Goal: Task Accomplishment & Management: Use online tool/utility

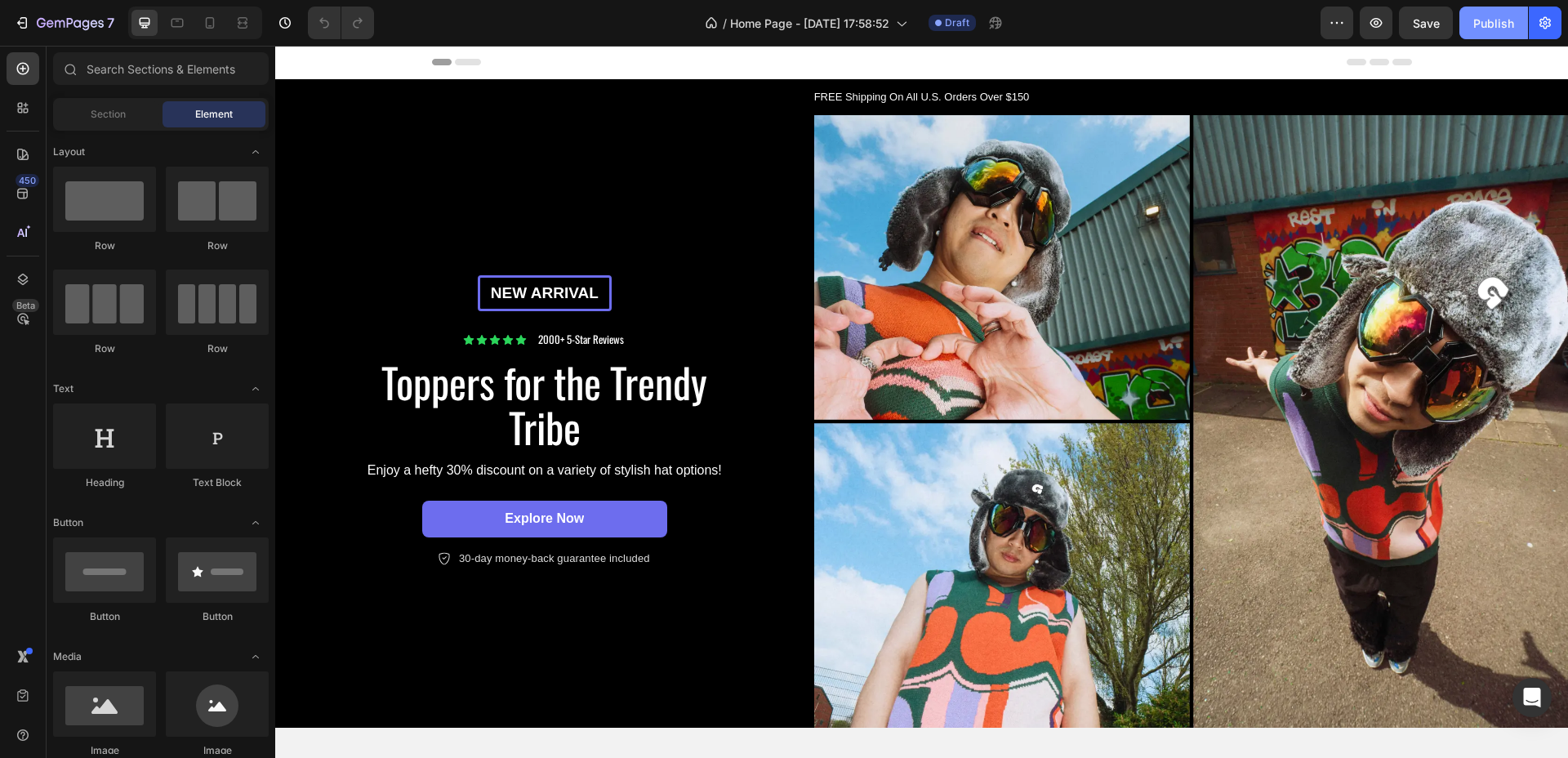
click at [1502, 31] on button "Publish" at bounding box center [1494, 23] width 69 height 33
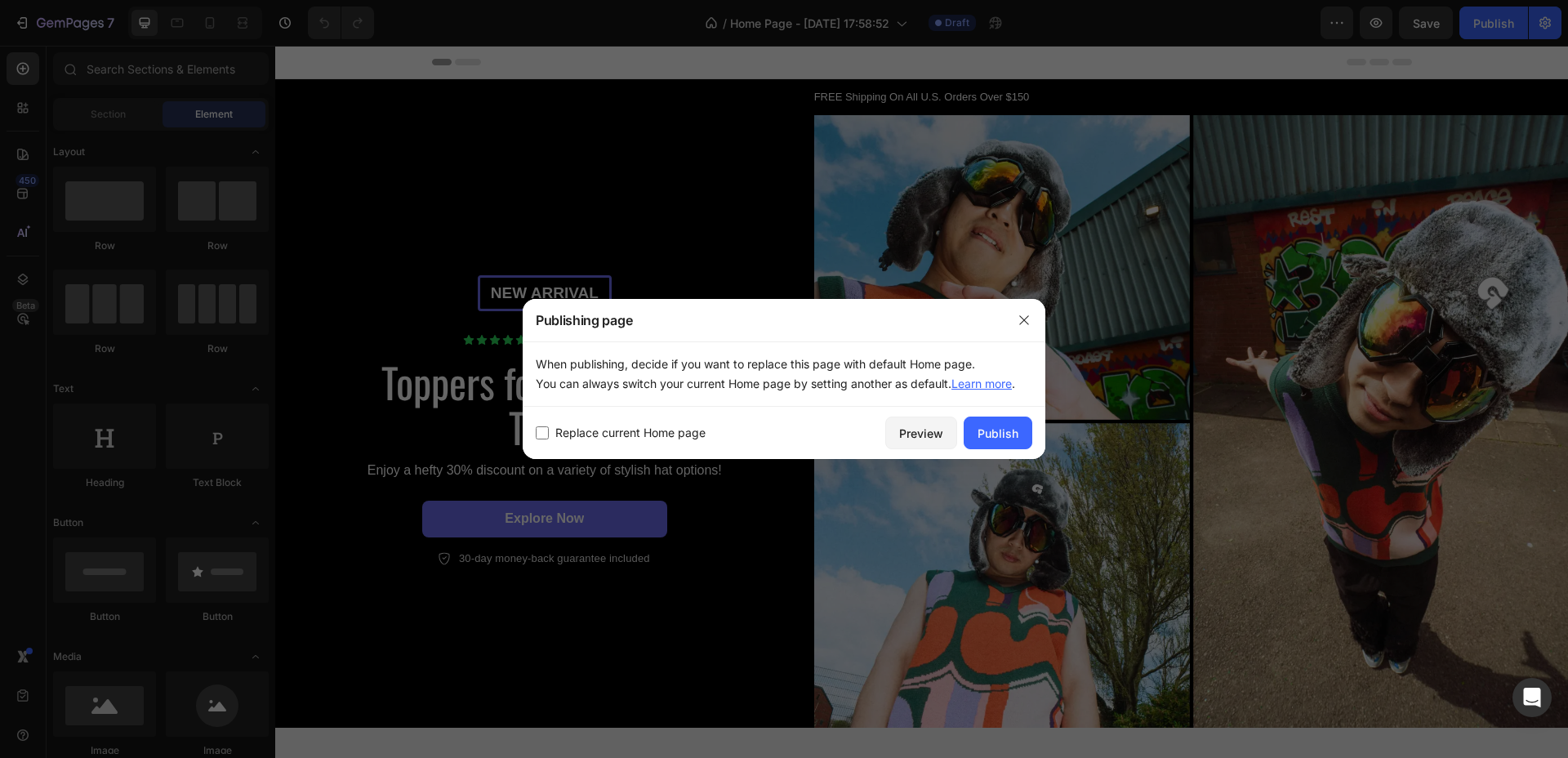
click at [541, 429] on input "checkbox" at bounding box center [542, 433] width 13 height 13
checkbox input "true"
click at [995, 427] on div "Publish" at bounding box center [998, 433] width 41 height 17
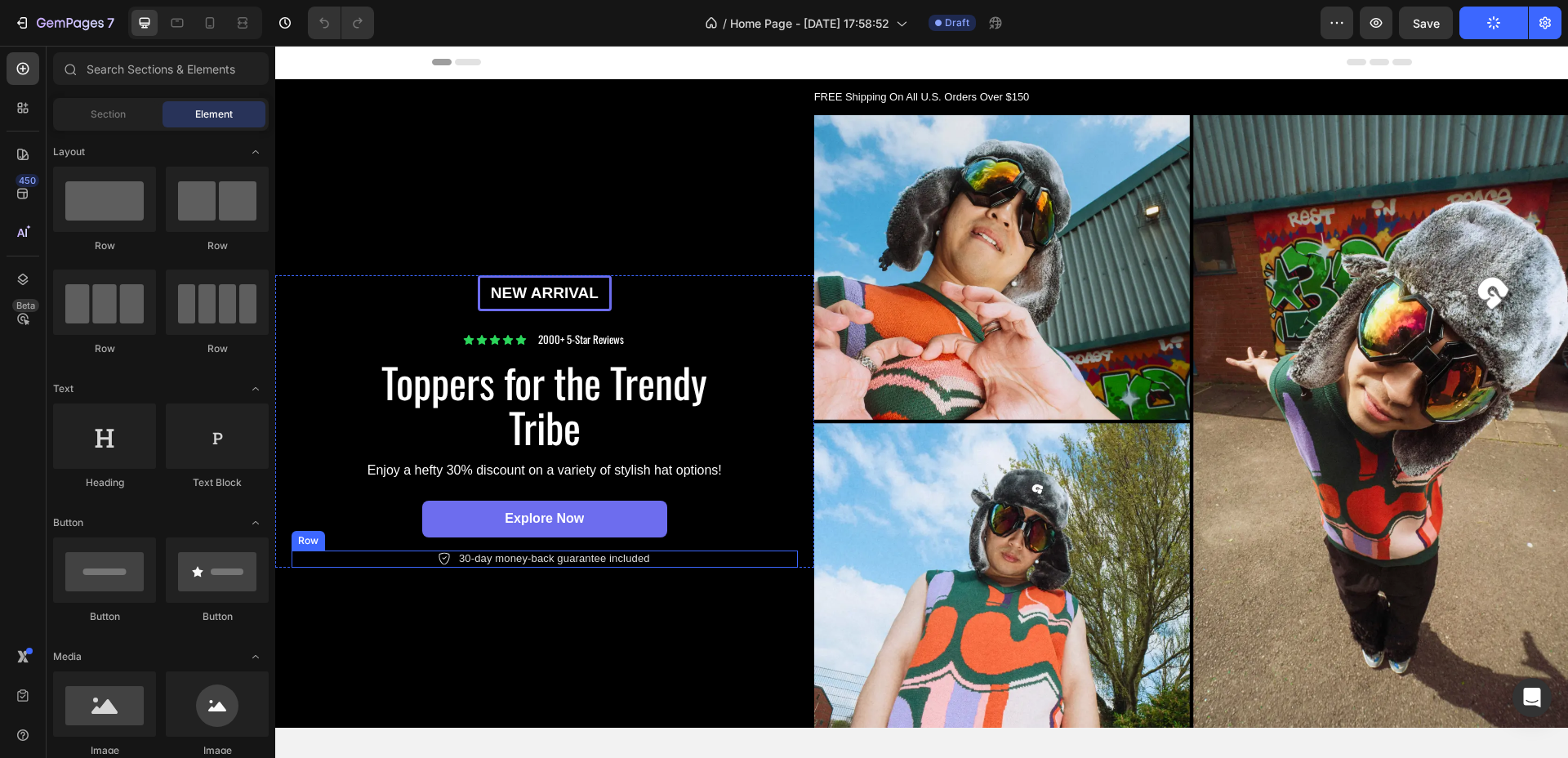
click at [687, 555] on div "Icon 30-day money-back guarantee included Text Block Row" at bounding box center [545, 559] width 507 height 17
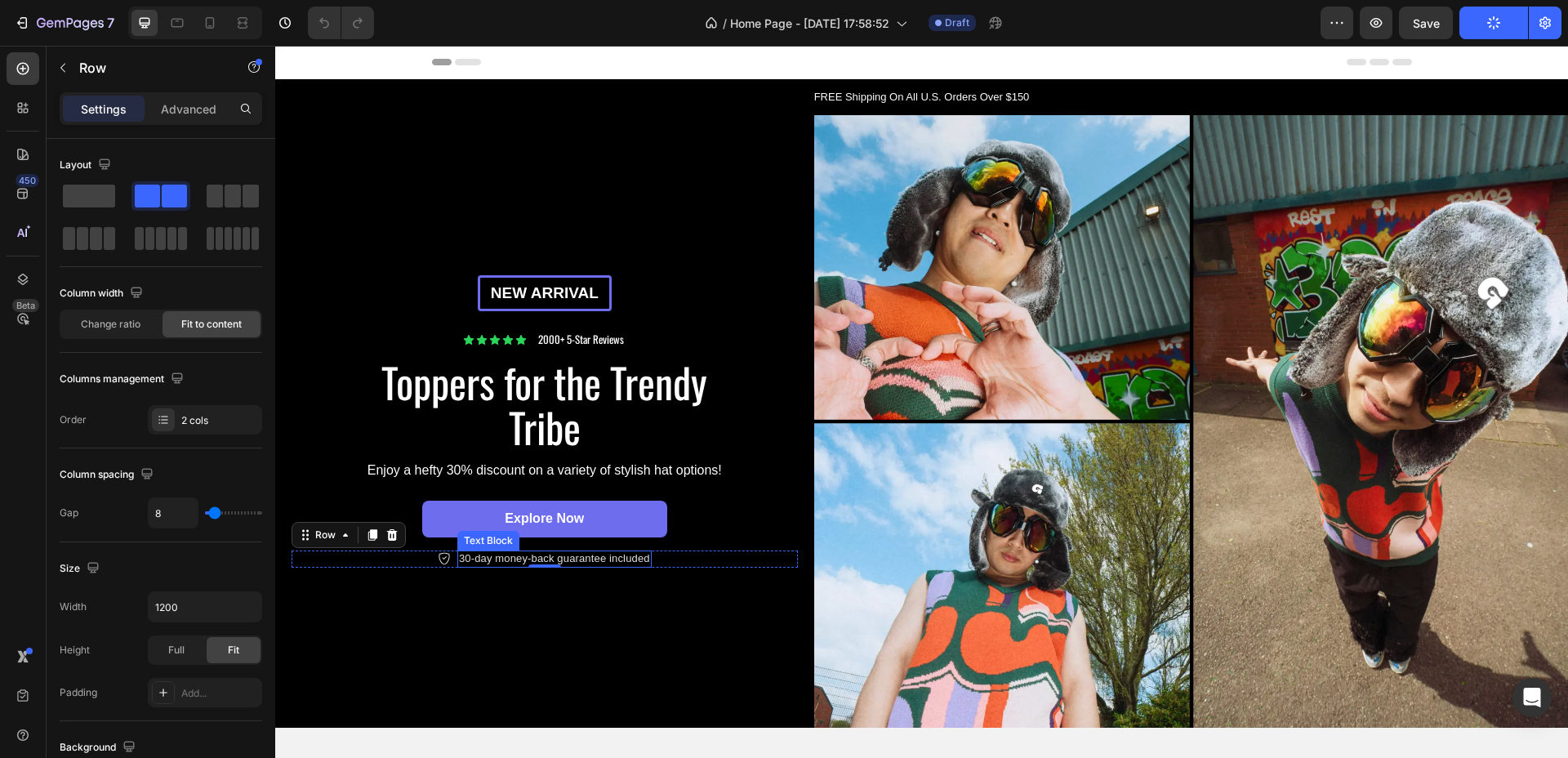
click at [506, 554] on p "30-day money-back guarantee included" at bounding box center [554, 559] width 191 height 14
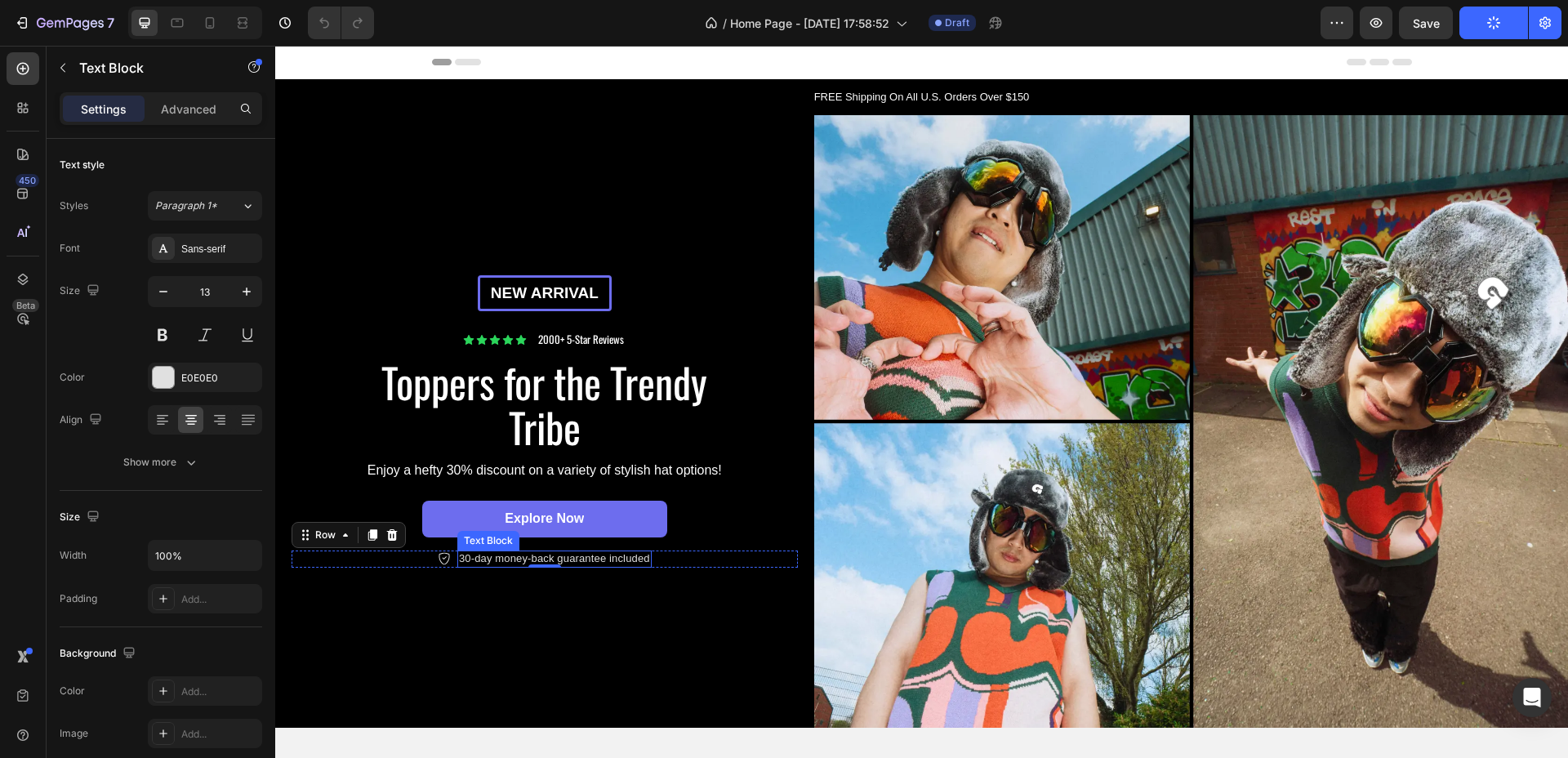
click at [506, 554] on p "30-day money-back guarantee included" at bounding box center [554, 559] width 191 height 14
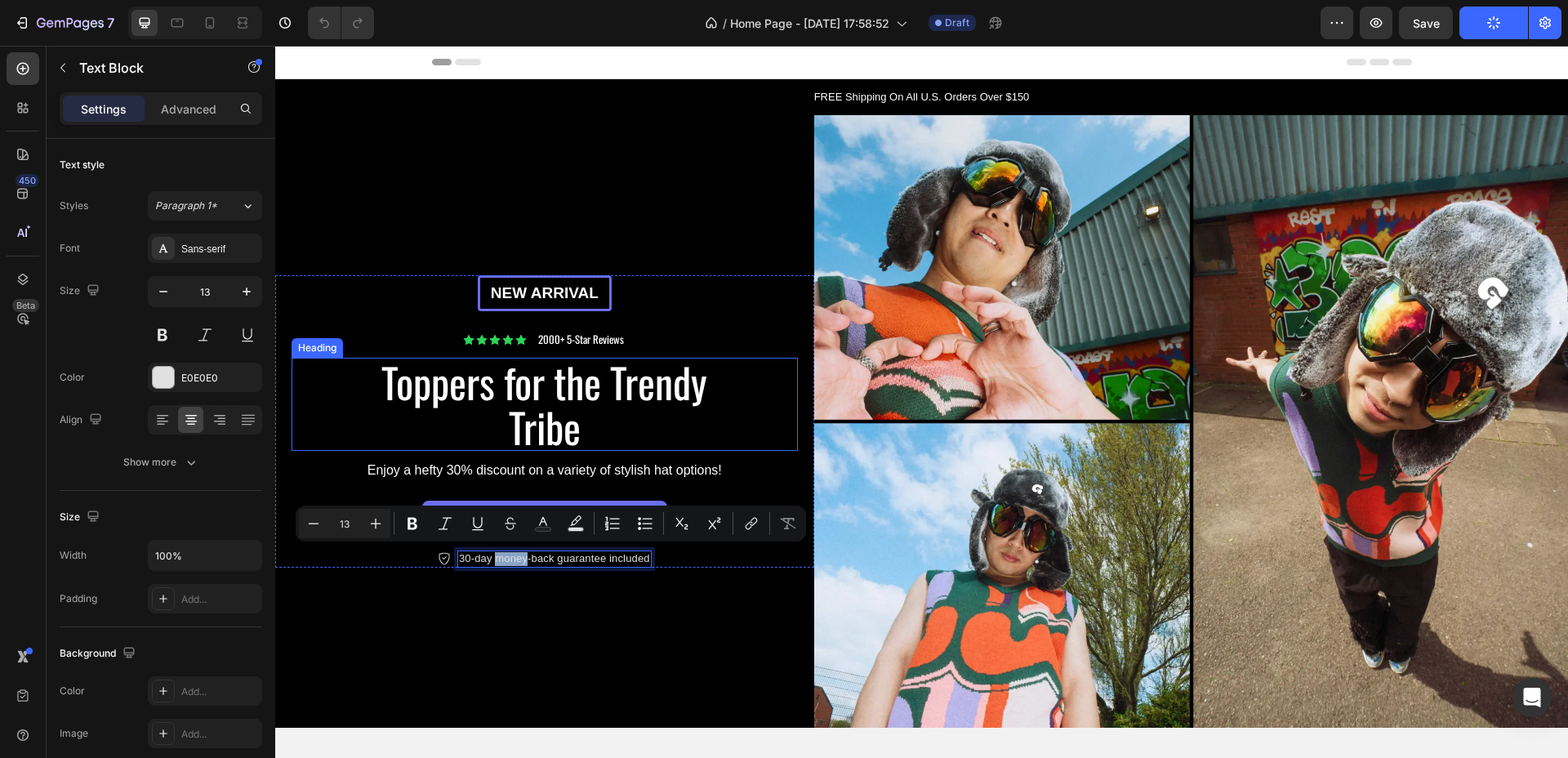
click at [603, 393] on h2 "Toppers for the Trendy Tribe" at bounding box center [545, 404] width 368 height 93
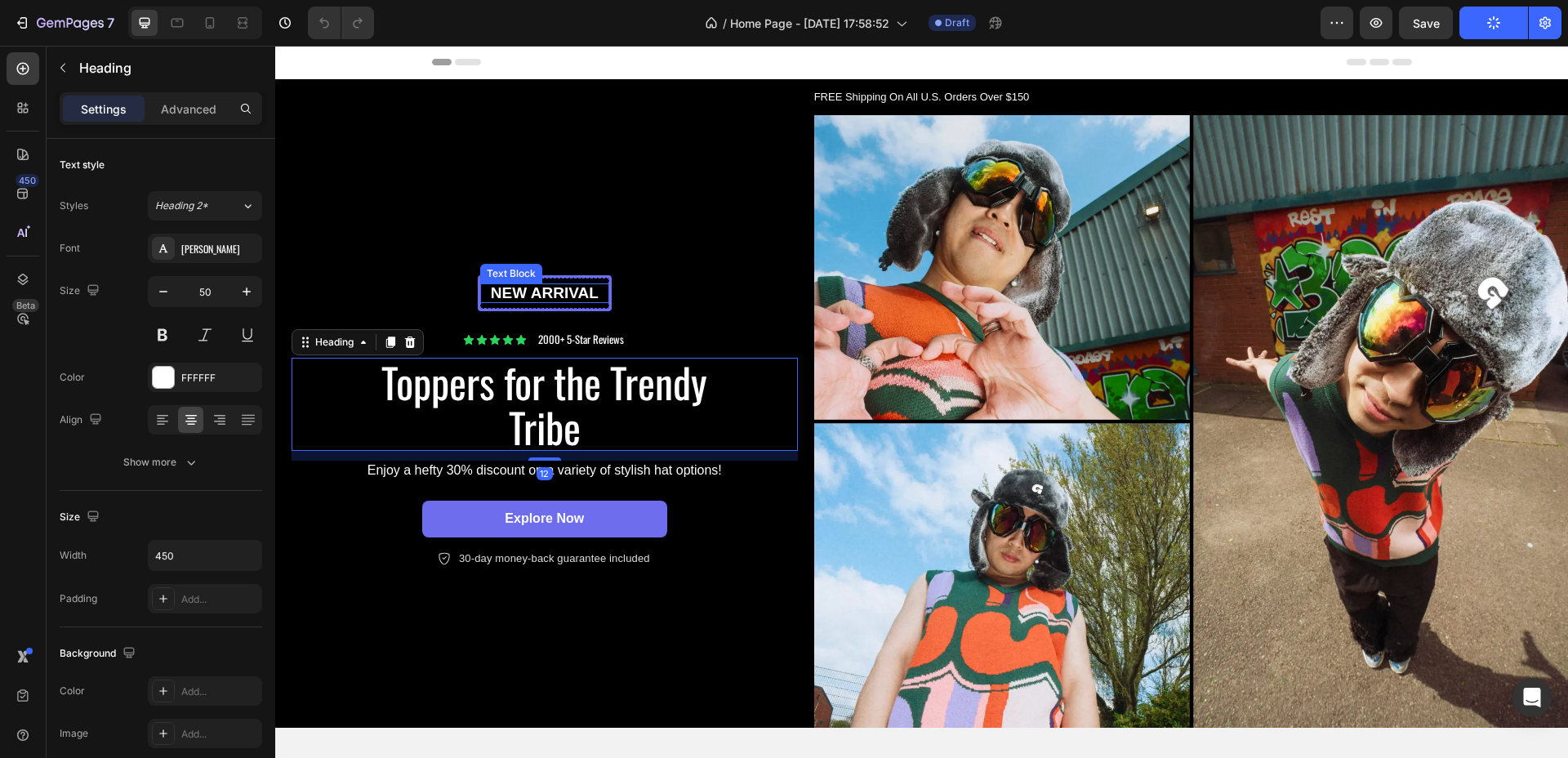
click at [583, 297] on p "New arrival" at bounding box center [545, 293] width 126 height 21
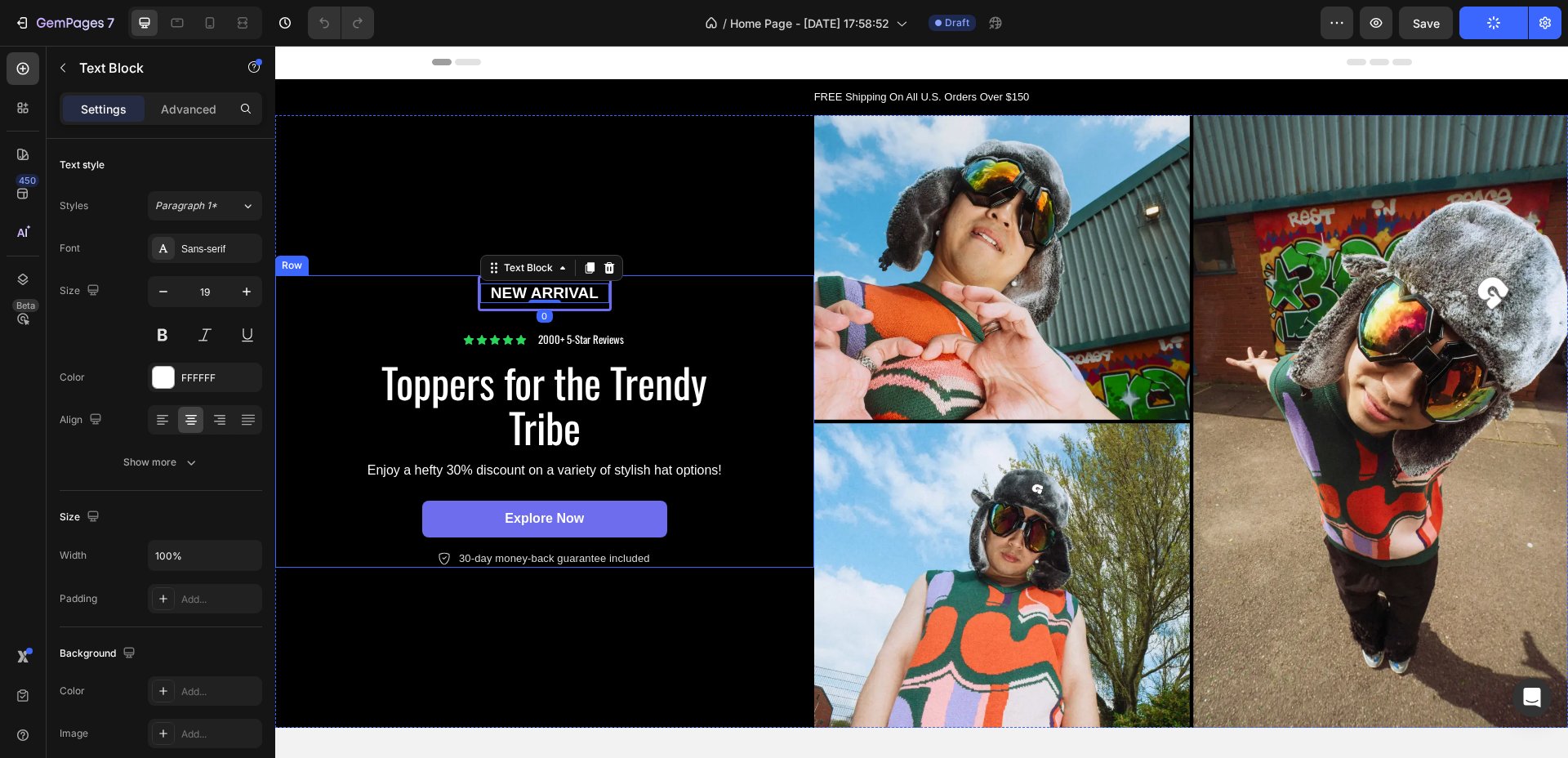
click at [627, 294] on div "New arrival Text Block 0 Row Icon Icon Icon Icon Icon Icon List 2000+ 5-Star Re…" at bounding box center [545, 422] width 507 height 293
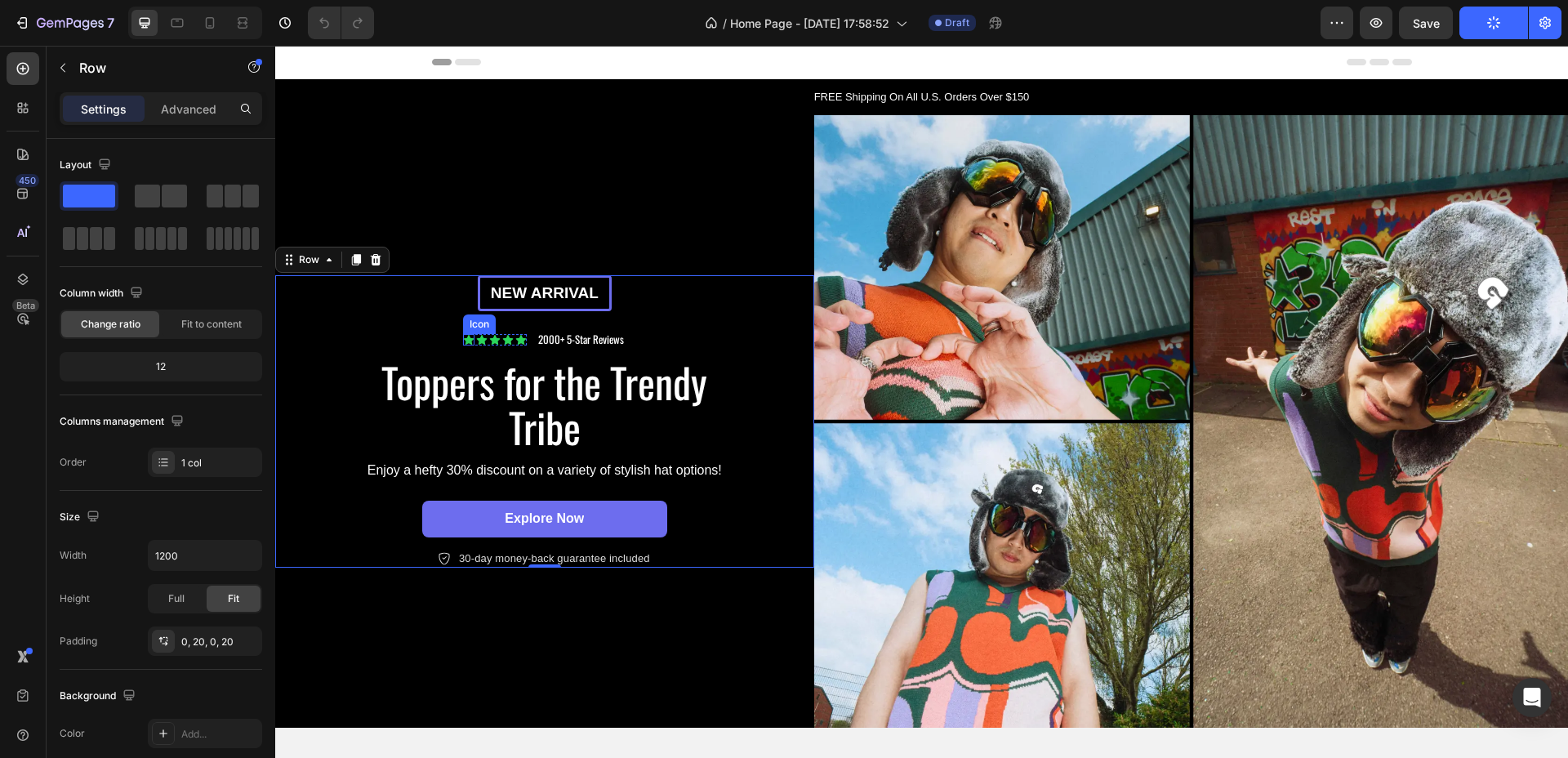
click at [465, 335] on icon at bounding box center [469, 340] width 11 height 10
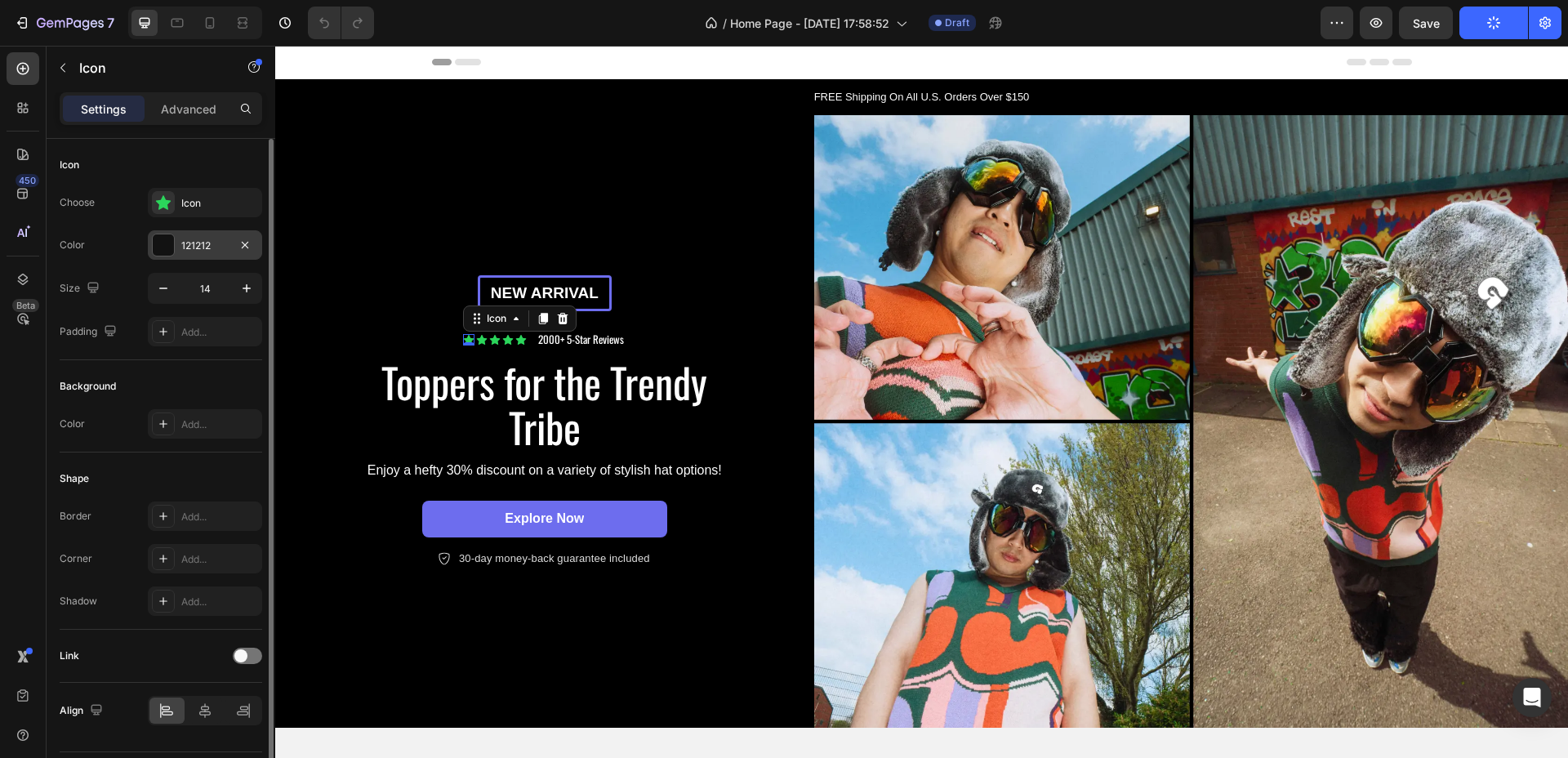
click at [175, 250] on div "121212" at bounding box center [205, 246] width 114 height 30
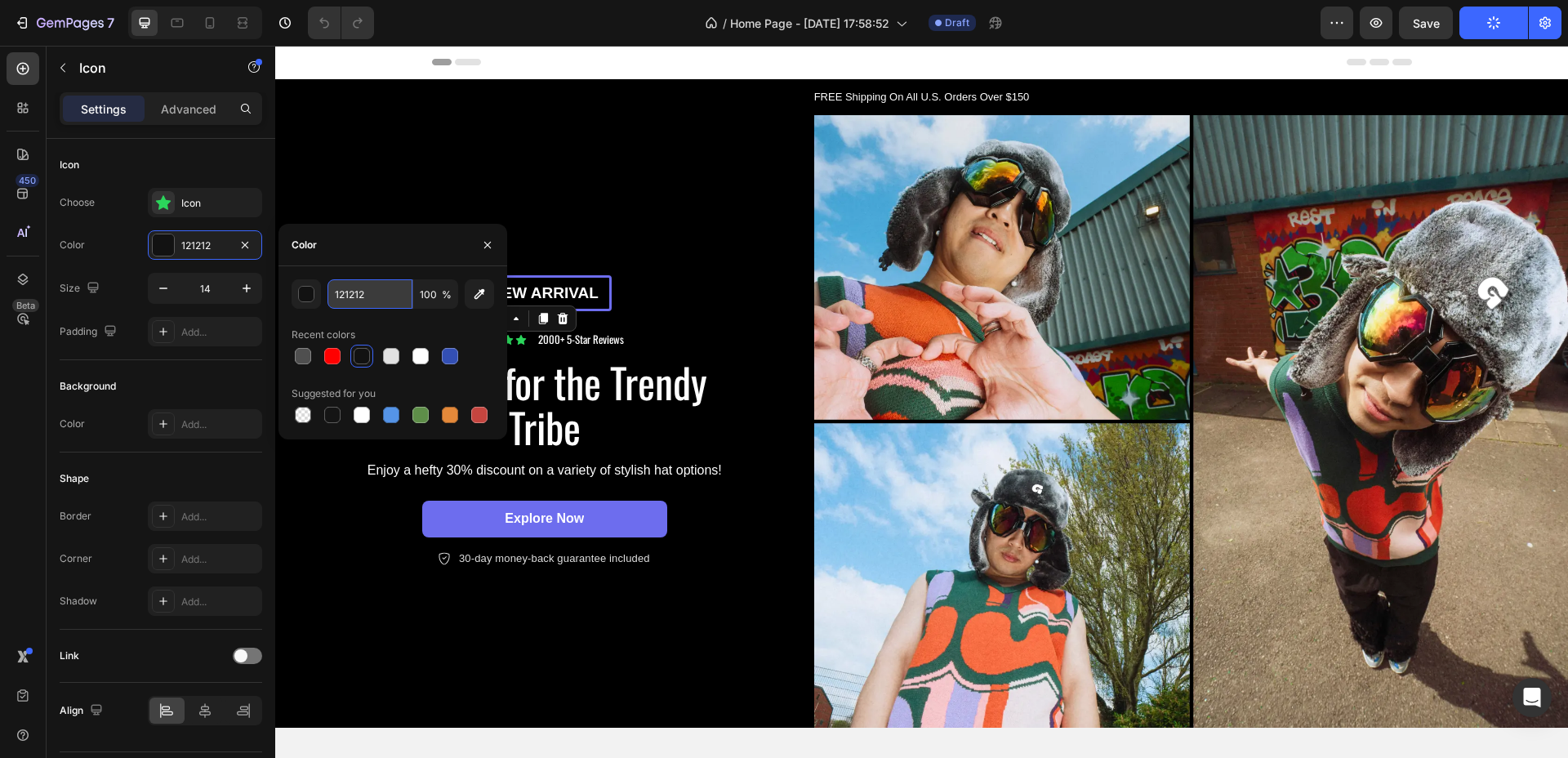
click at [357, 293] on input "121212" at bounding box center [369, 294] width 85 height 30
type input "ffdf00"
click at [130, 241] on div "Color 121212" at bounding box center [160, 246] width 203 height 30
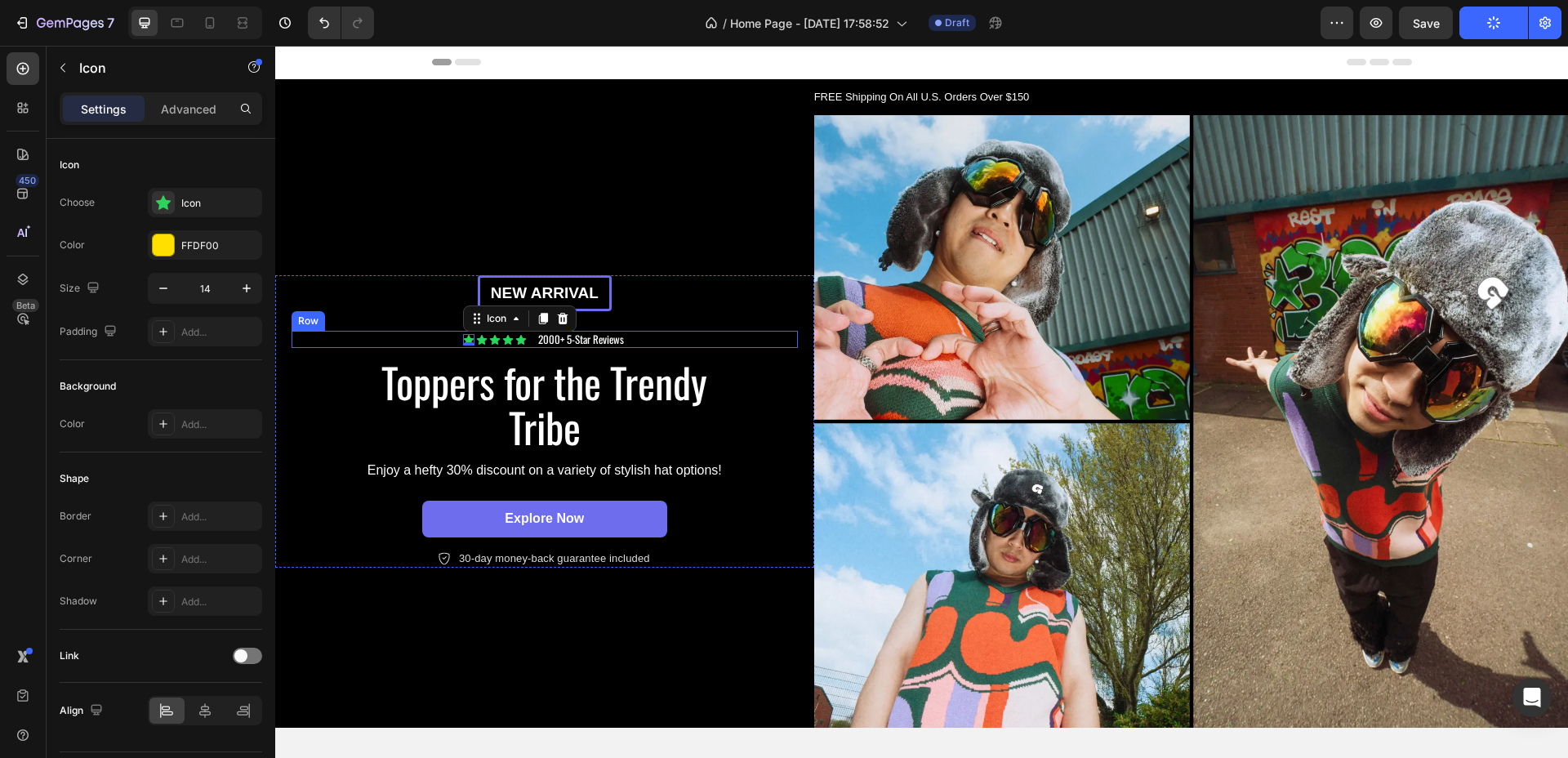
click at [414, 324] on div "New arrival Text [GEOGRAPHIC_DATA] Icon 0 Icon Icon Icon Icon Icon List 2000+ 5…" at bounding box center [545, 422] width 507 height 293
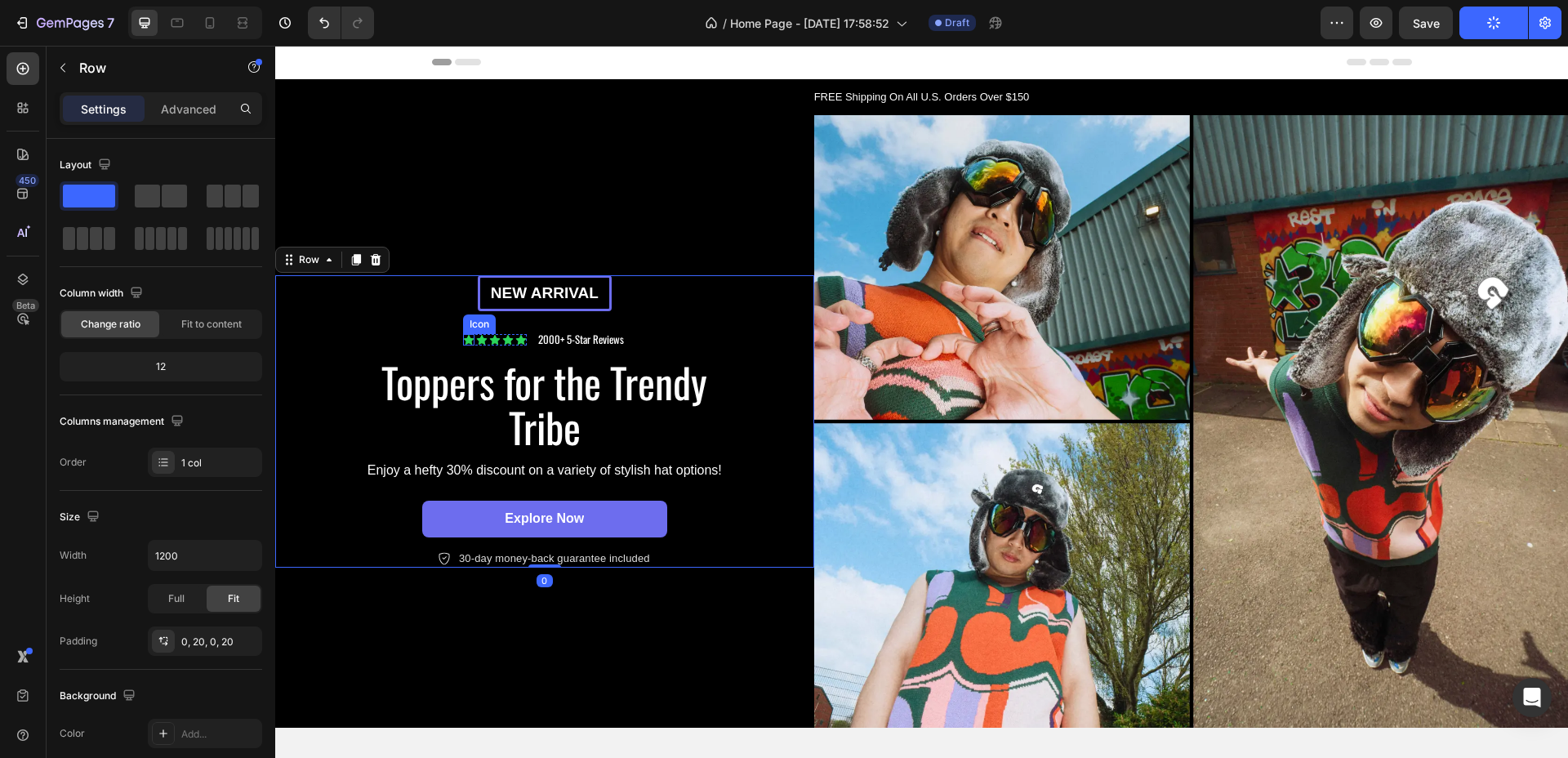
click at [467, 334] on icon at bounding box center [469, 340] width 12 height 12
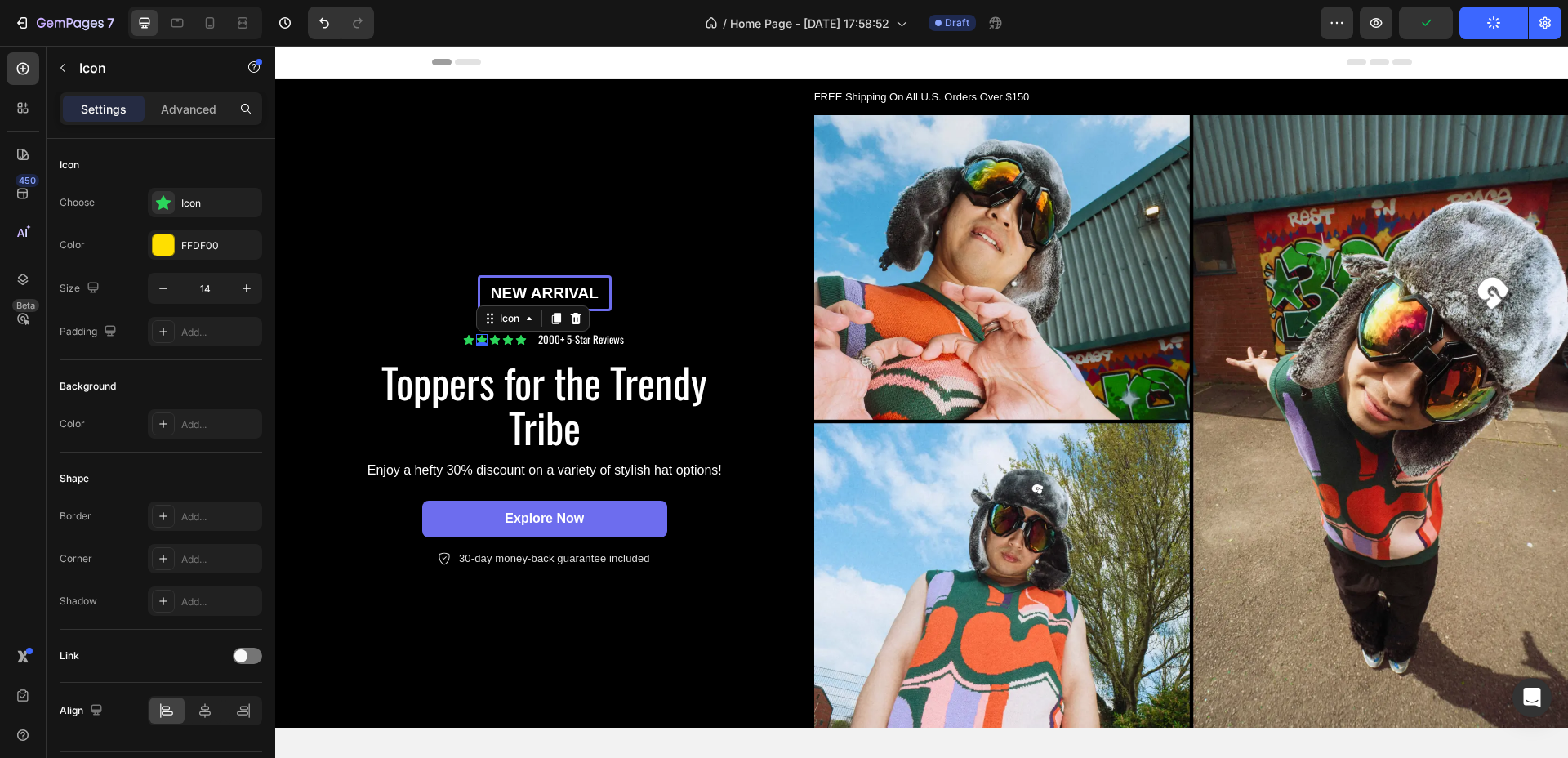
click at [477, 335] on icon at bounding box center [482, 340] width 11 height 10
click at [155, 247] on div at bounding box center [164, 246] width 21 height 21
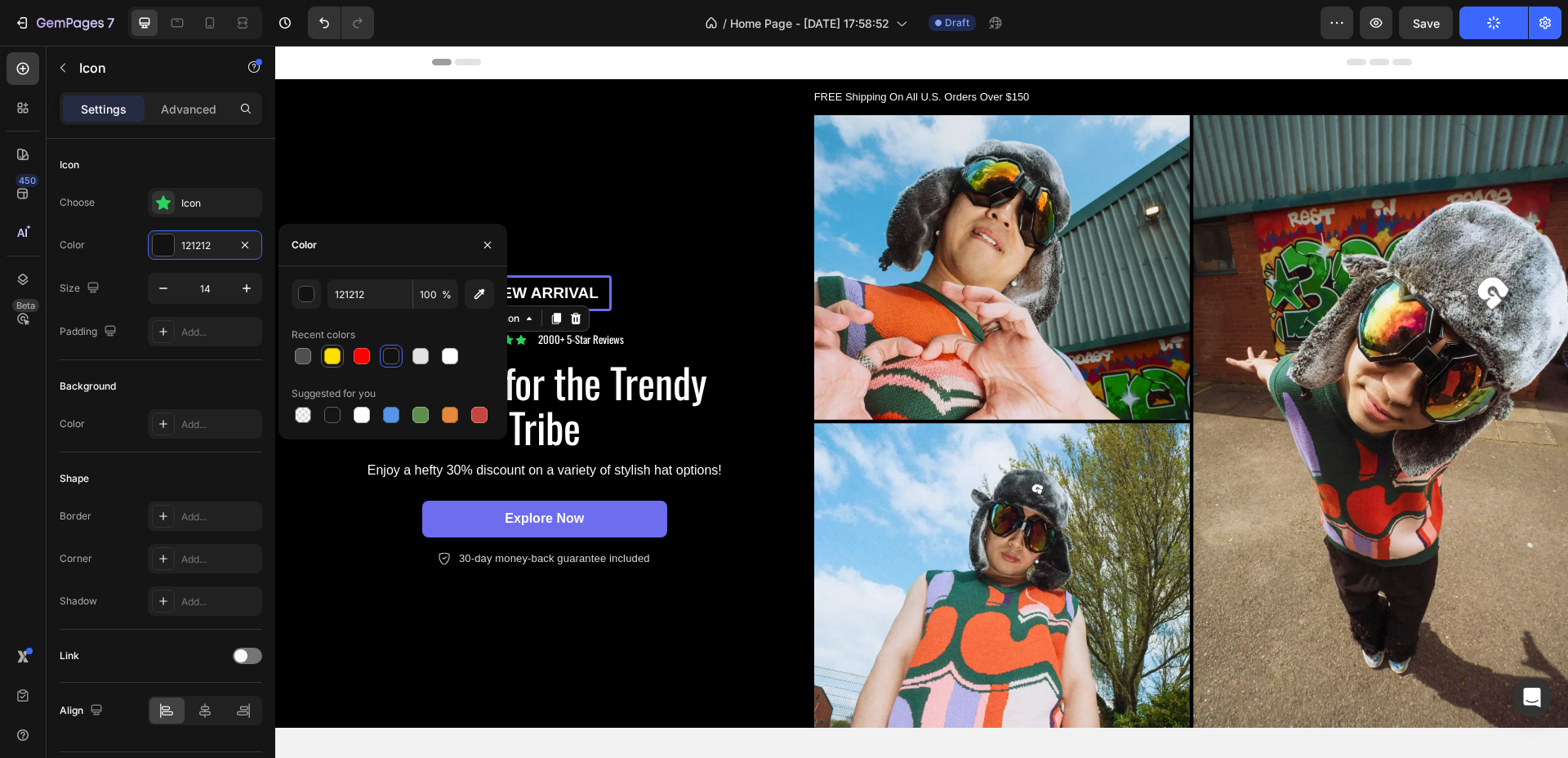
click at [336, 356] on div at bounding box center [332, 356] width 17 height 17
type input "FFDF00"
click at [521, 338] on div "Icon" at bounding box center [522, 340] width 12 height 12
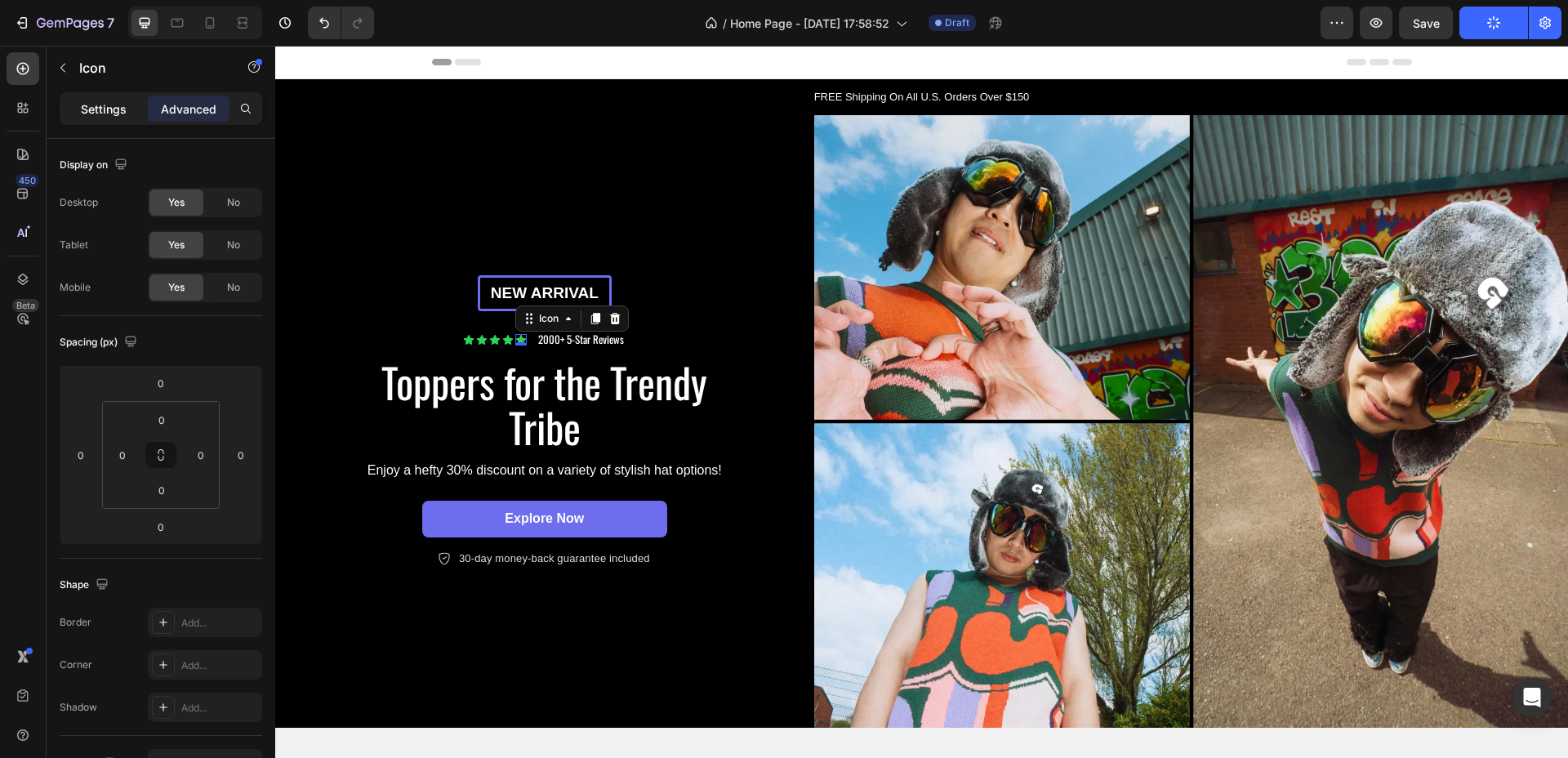
click at [79, 107] on div "Settings" at bounding box center [103, 109] width 82 height 26
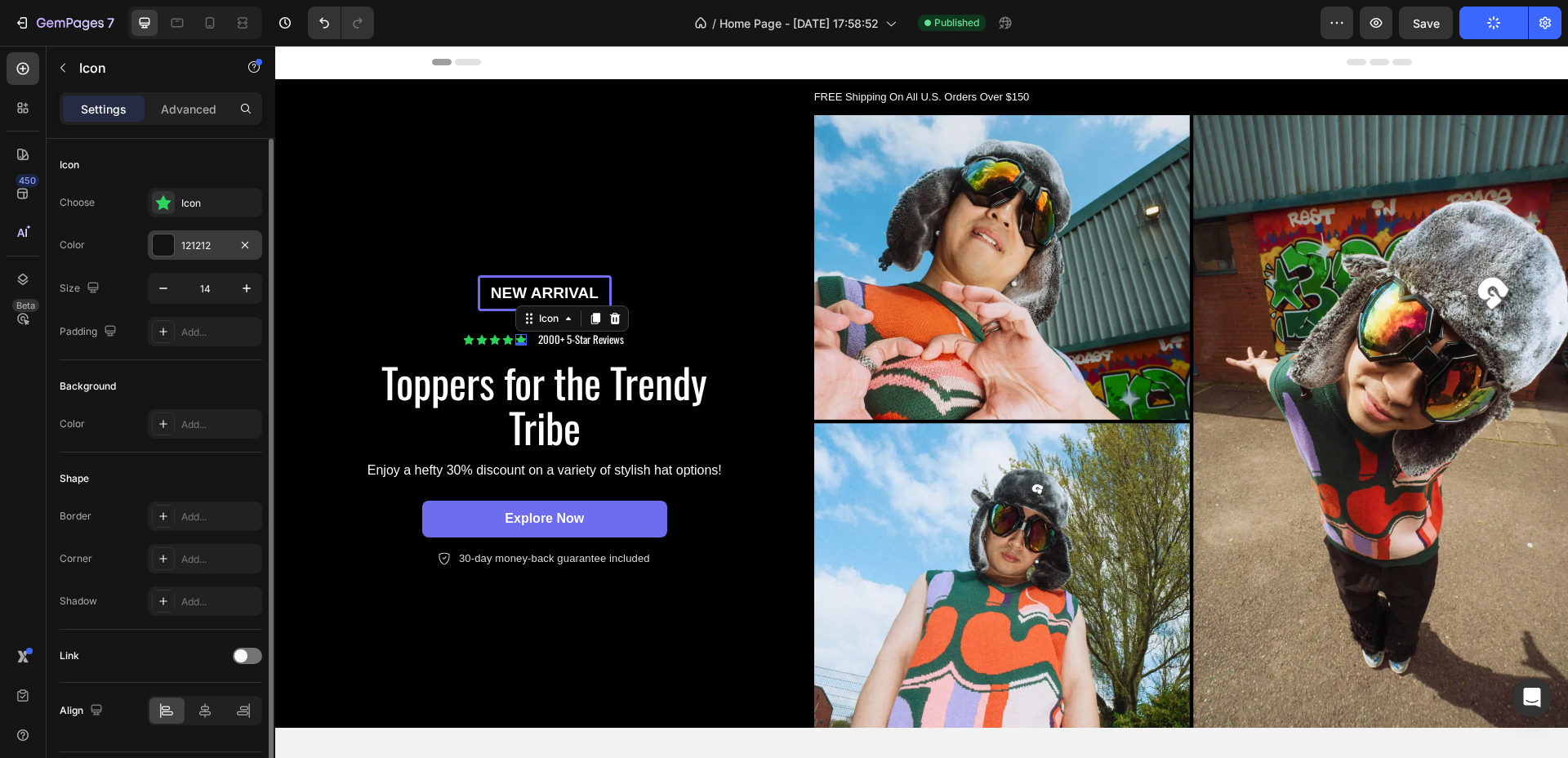
click at [169, 243] on div at bounding box center [164, 246] width 21 height 21
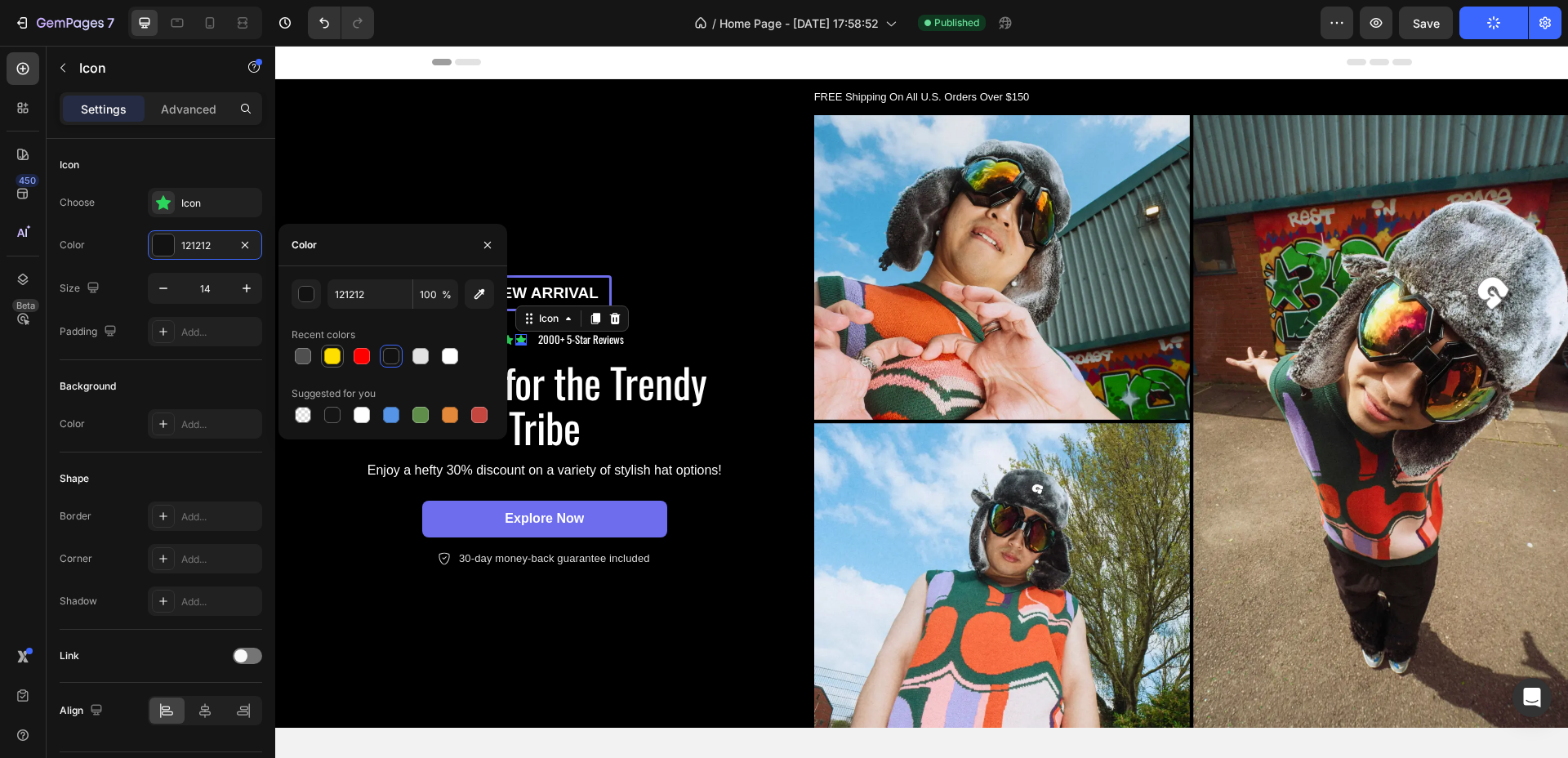
click at [331, 348] on div at bounding box center [332, 356] width 17 height 17
type input "FFDF00"
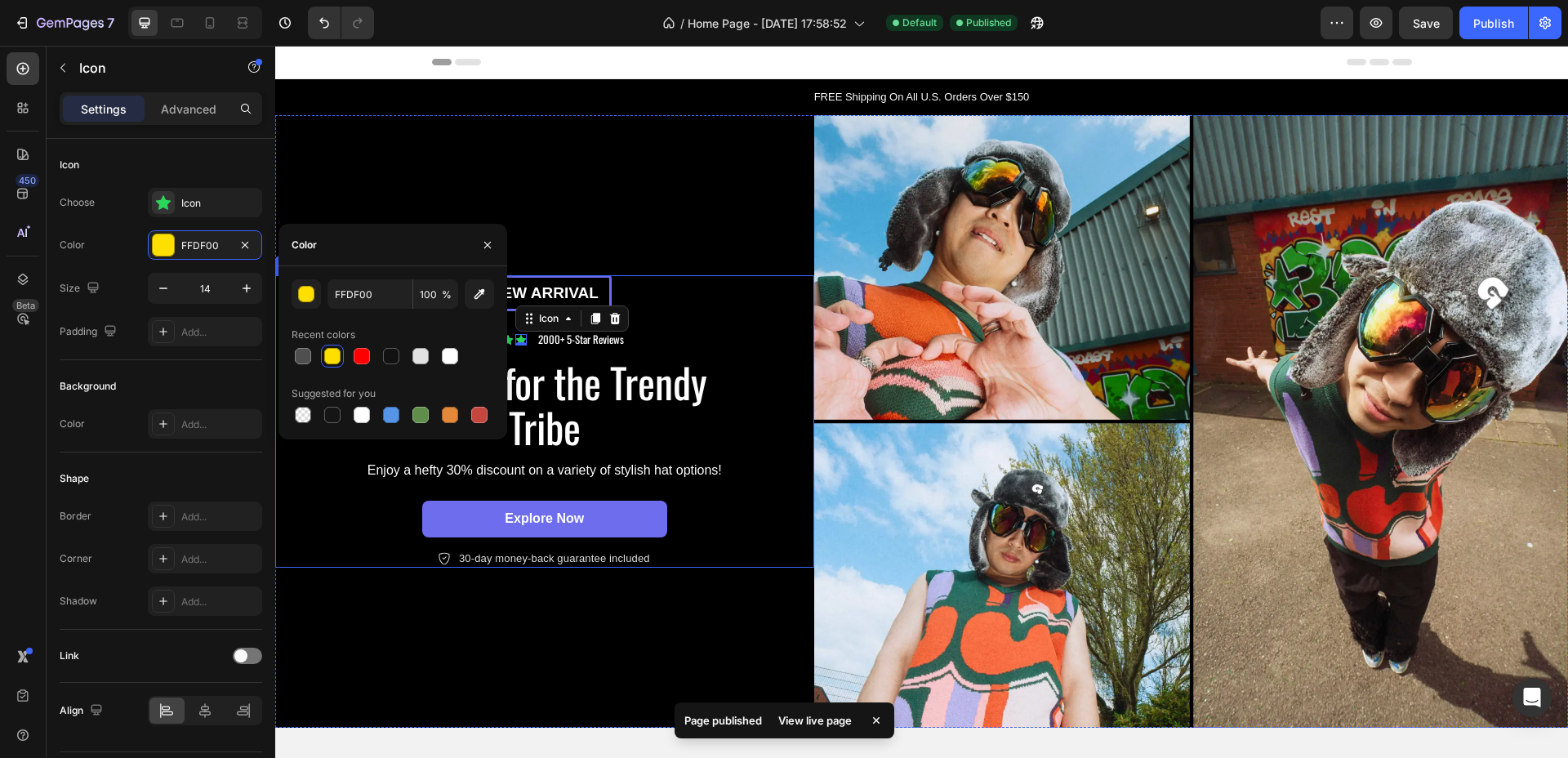
click at [669, 298] on div "New arrival Text [GEOGRAPHIC_DATA] Icon Icon Icon Icon Icon 0 Icon List 2000+ 5…" at bounding box center [545, 422] width 507 height 293
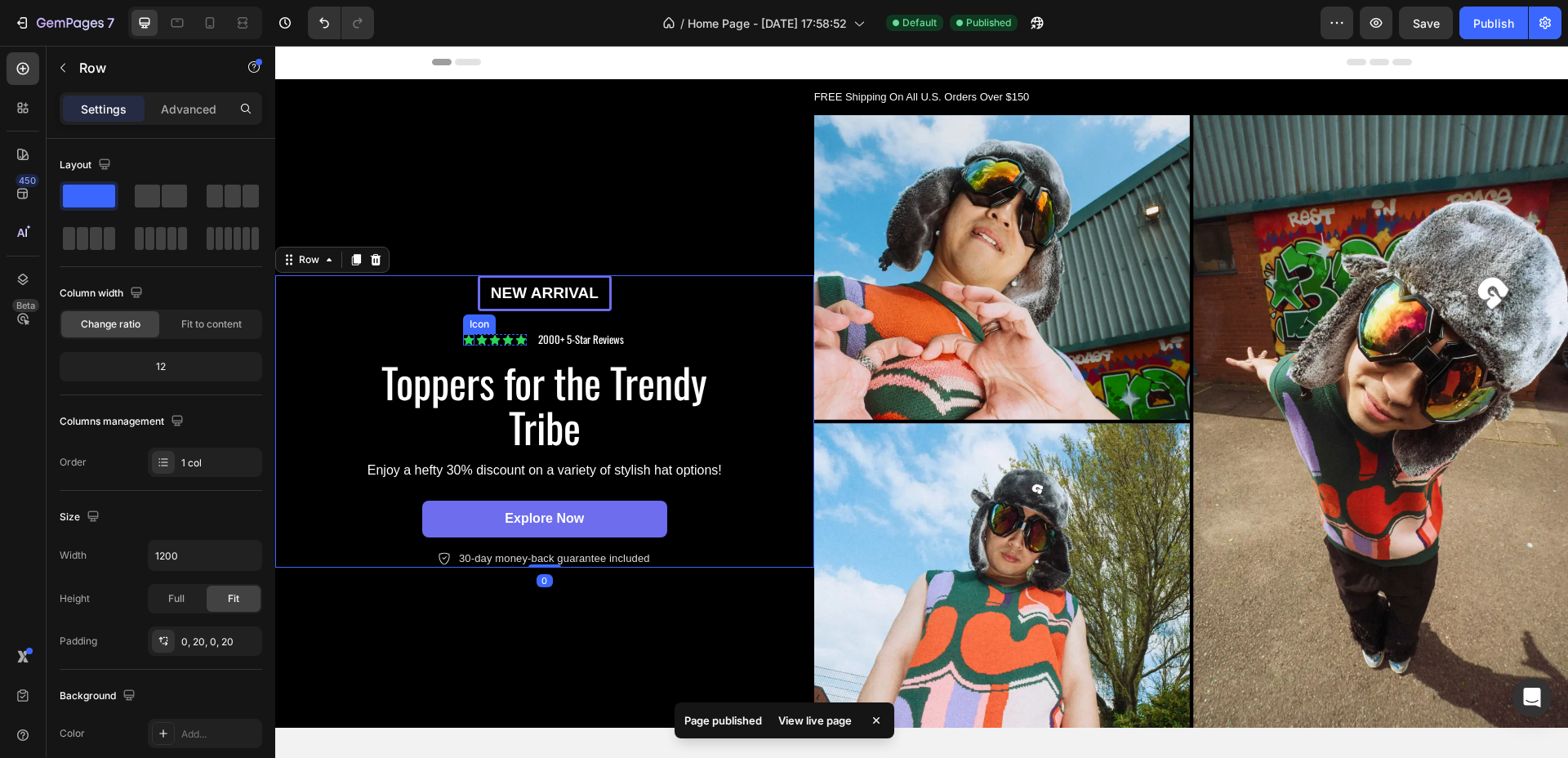
click at [464, 335] on icon at bounding box center [469, 340] width 11 height 10
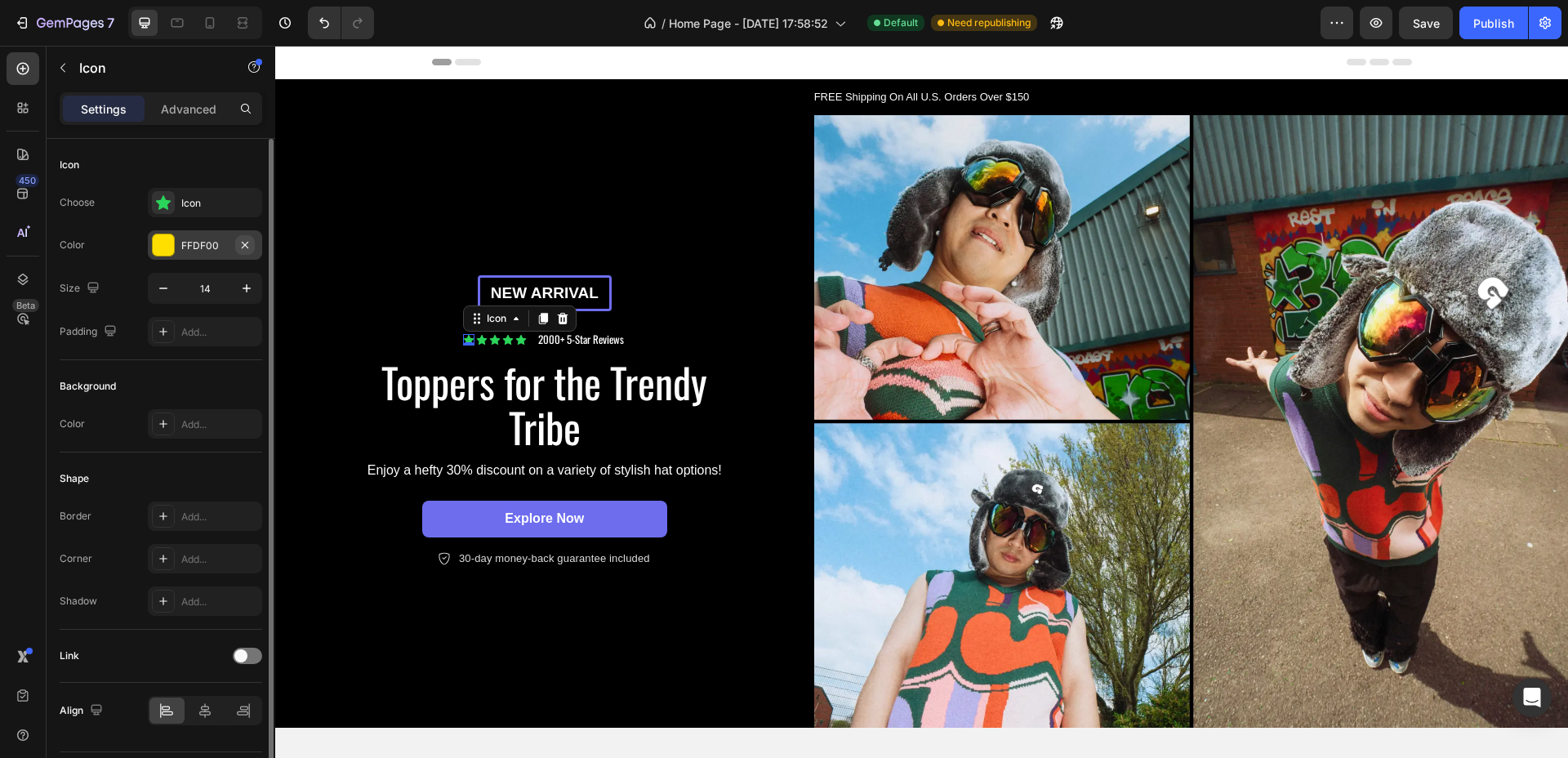
click at [245, 248] on icon "button" at bounding box center [245, 246] width 13 height 13
click at [214, 243] on div "Add..." at bounding box center [219, 246] width 77 height 15
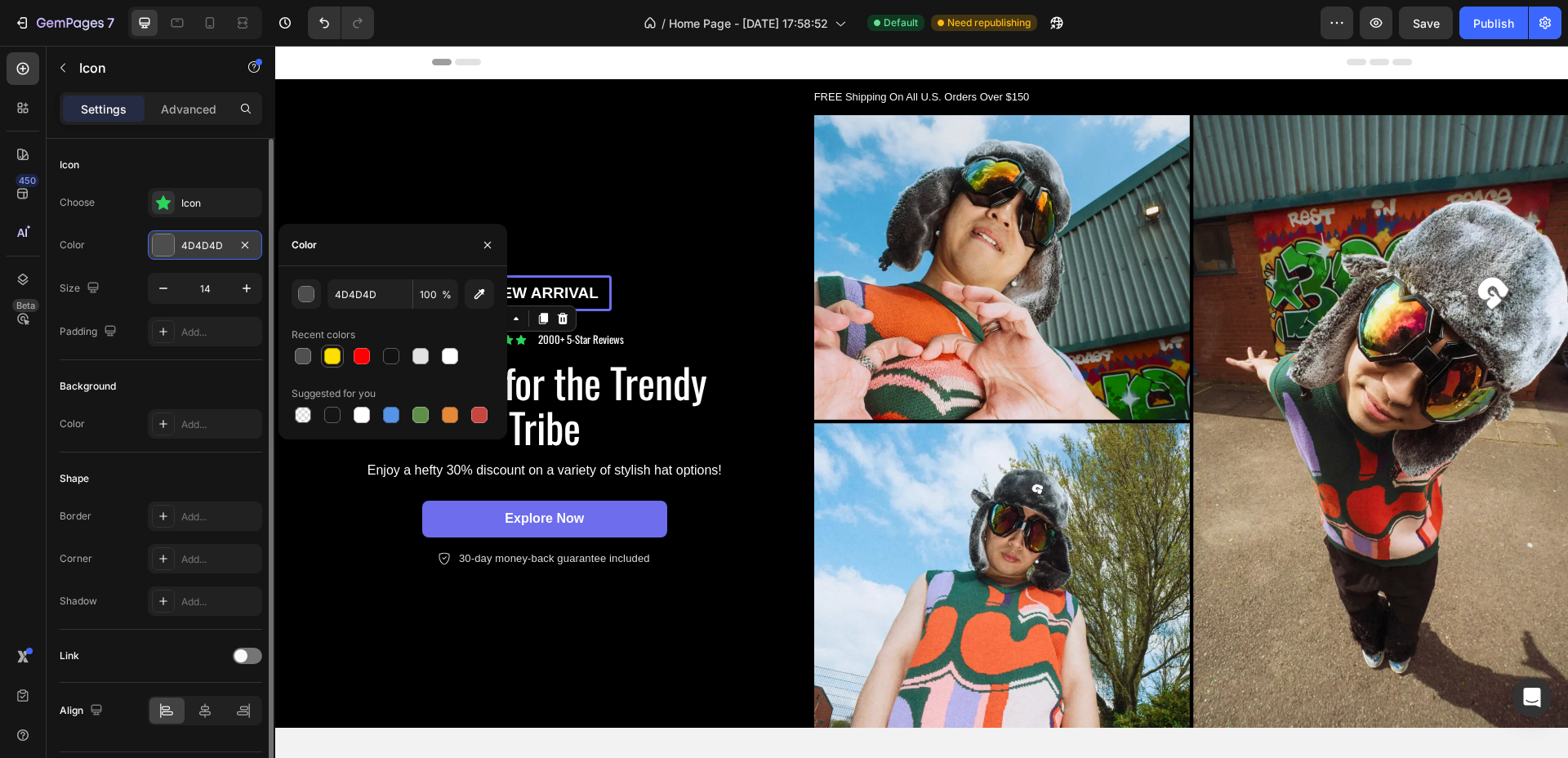
click at [336, 359] on div at bounding box center [332, 356] width 17 height 17
type input "FFDF00"
click at [674, 275] on div "New arrival Text [GEOGRAPHIC_DATA] Icon 0 Icon Icon Icon Icon Icon List 2000+ 5…" at bounding box center [545, 422] width 507 height 293
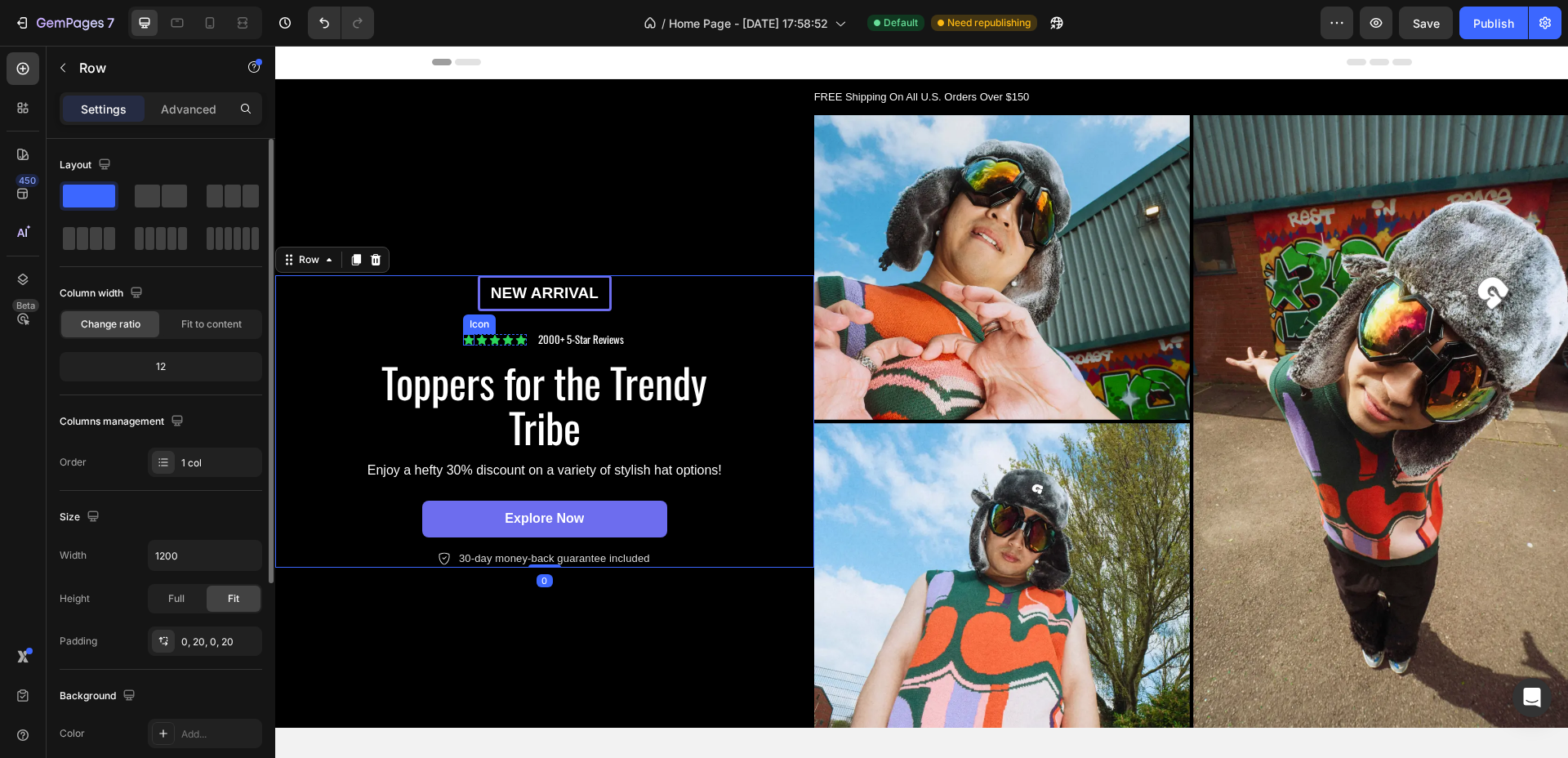
click at [467, 336] on icon at bounding box center [469, 340] width 11 height 10
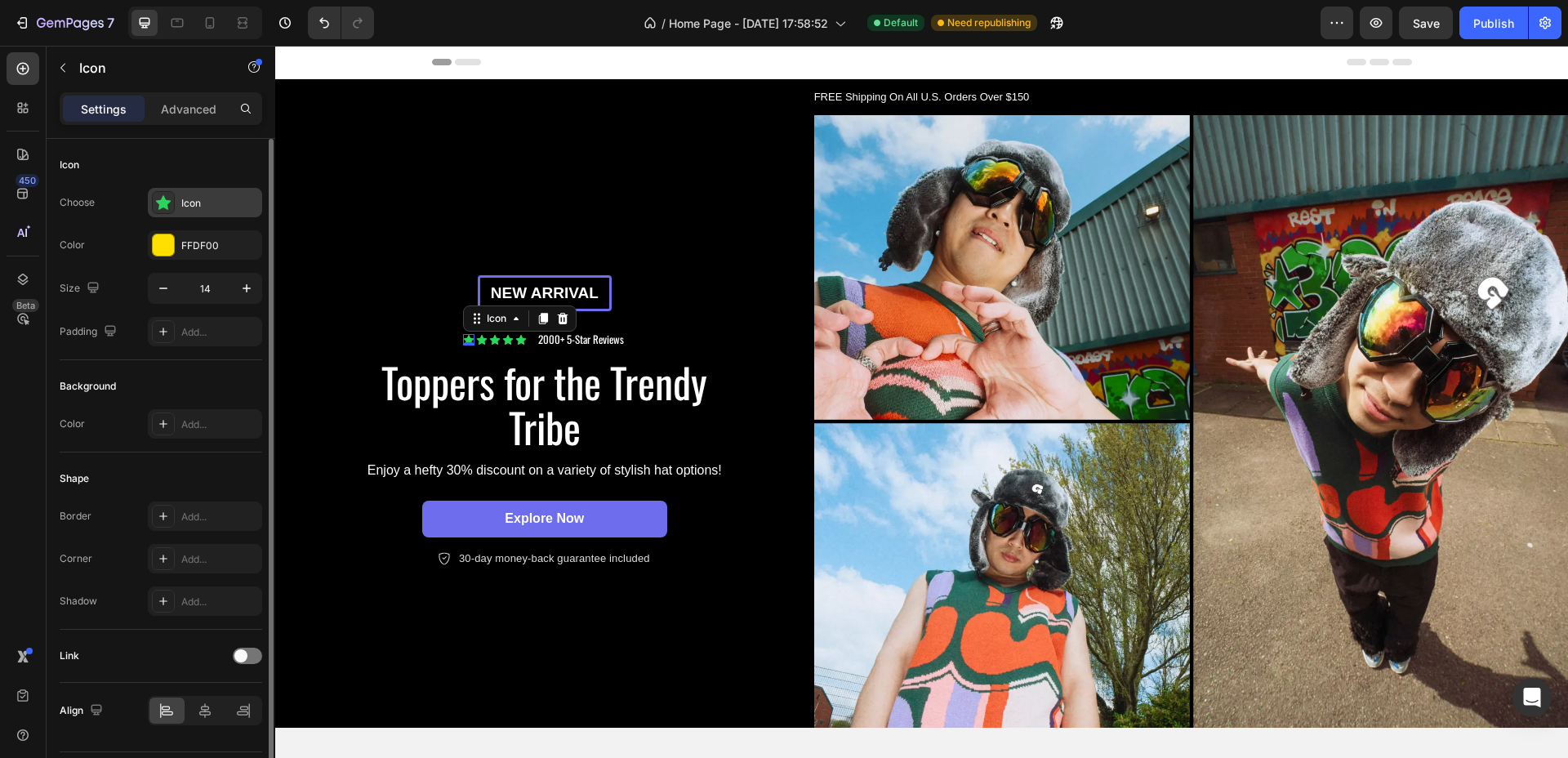
click at [190, 200] on div "Icon" at bounding box center [219, 203] width 77 height 15
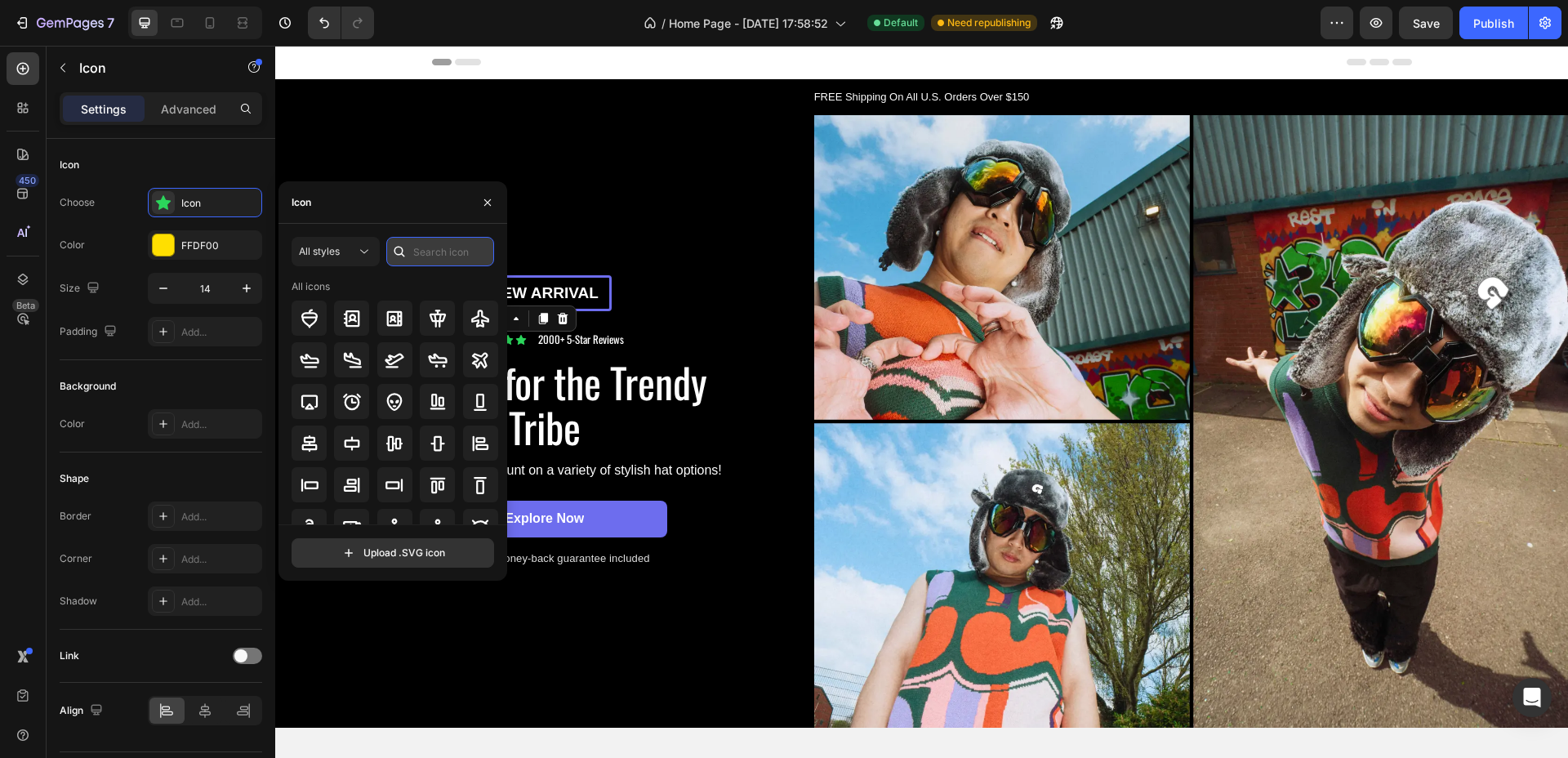
click at [433, 250] on input "text" at bounding box center [440, 252] width 107 height 30
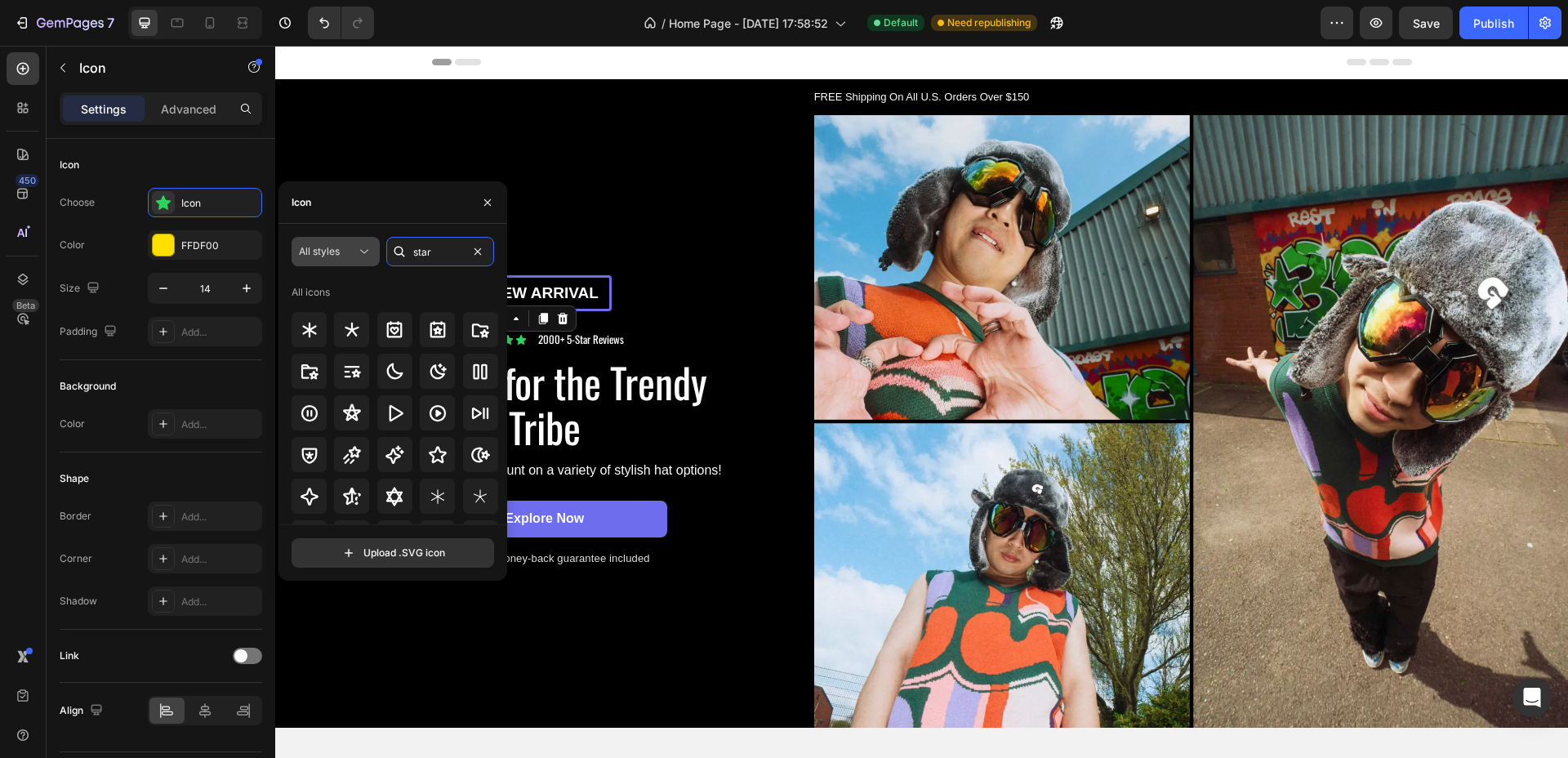
type input "star"
click at [330, 241] on button "All styles" at bounding box center [336, 252] width 88 height 30
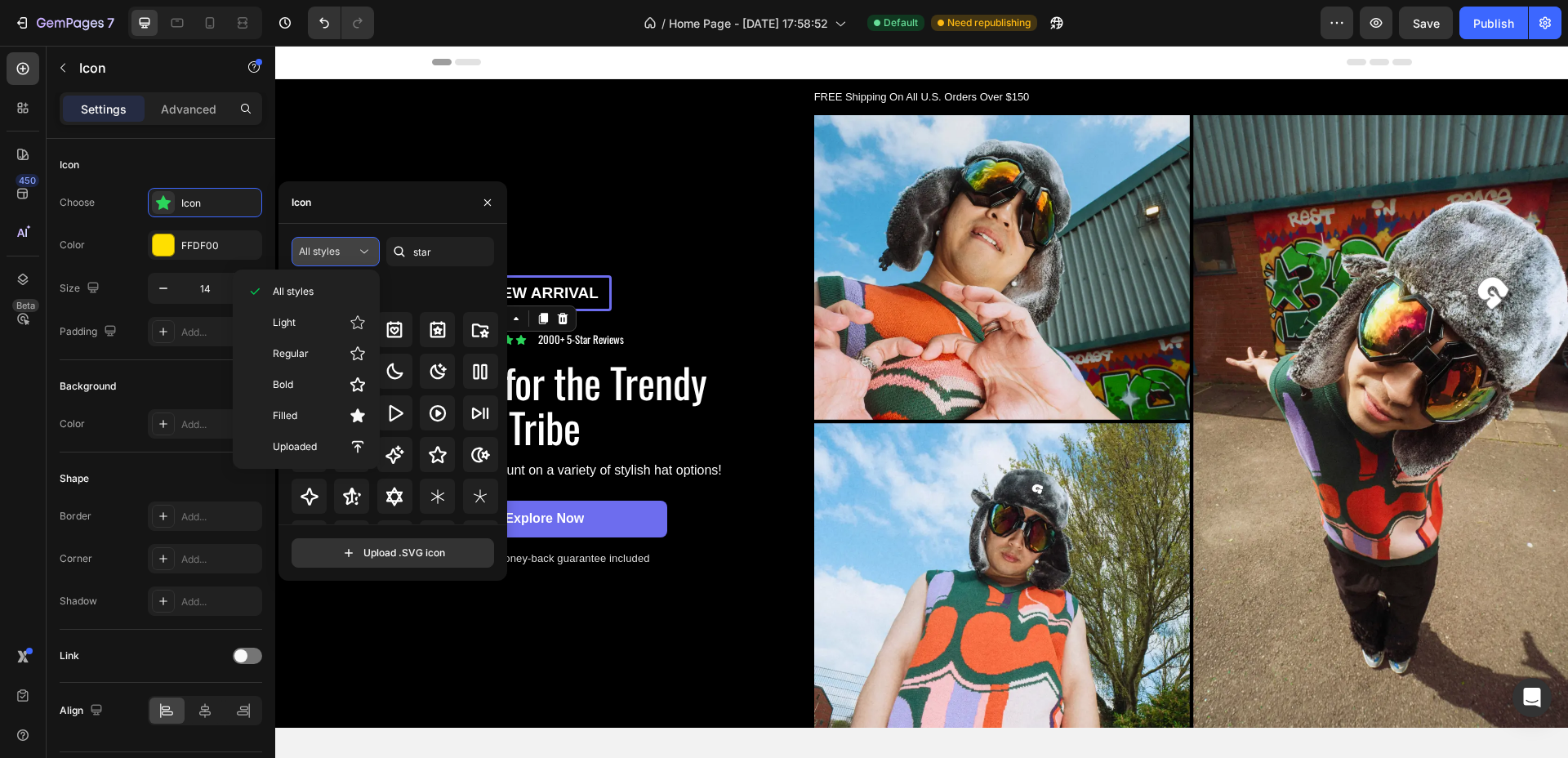
click at [332, 241] on button "All styles" at bounding box center [336, 252] width 88 height 30
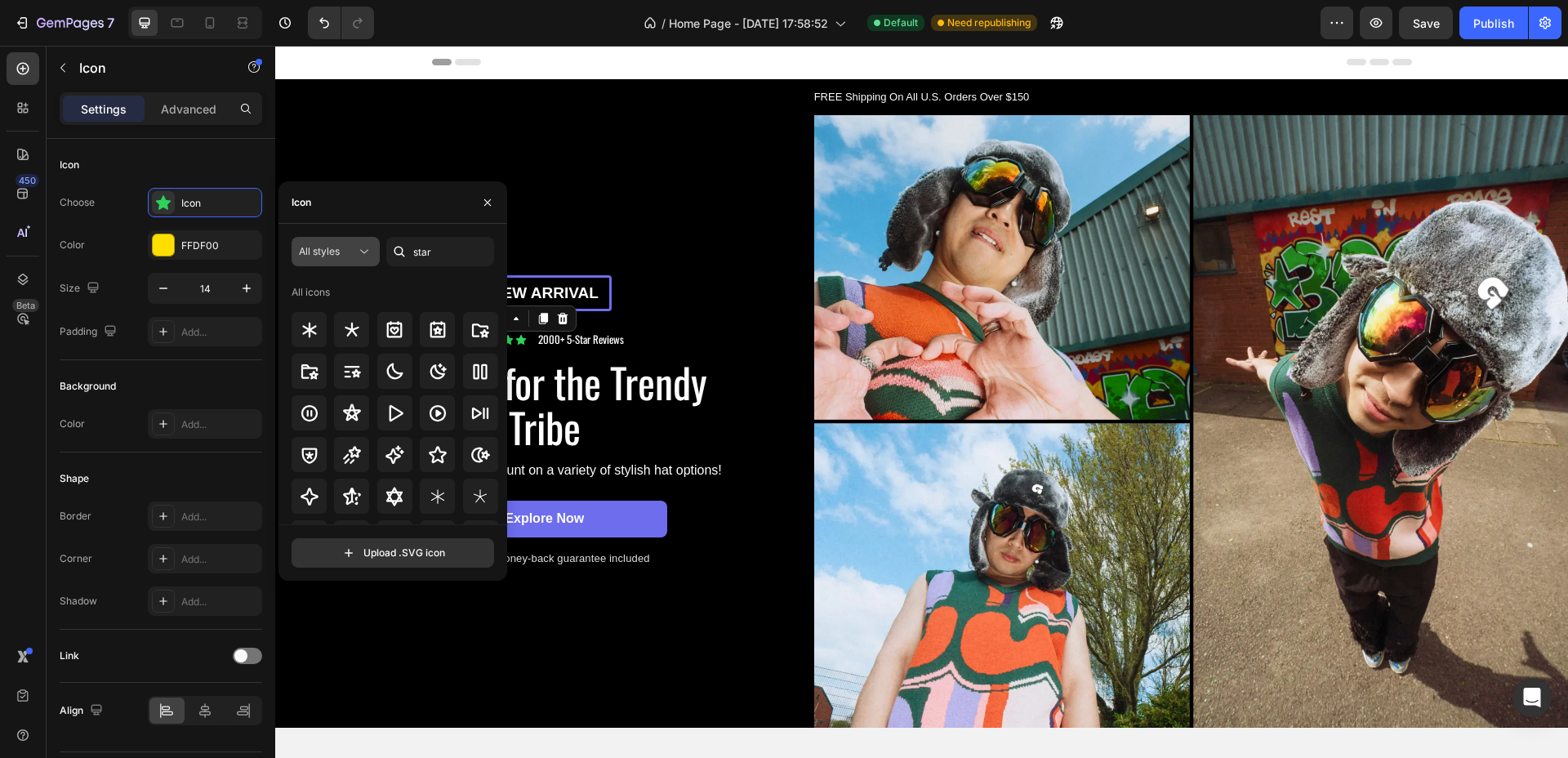
click at [332, 241] on button "All styles" at bounding box center [336, 252] width 88 height 30
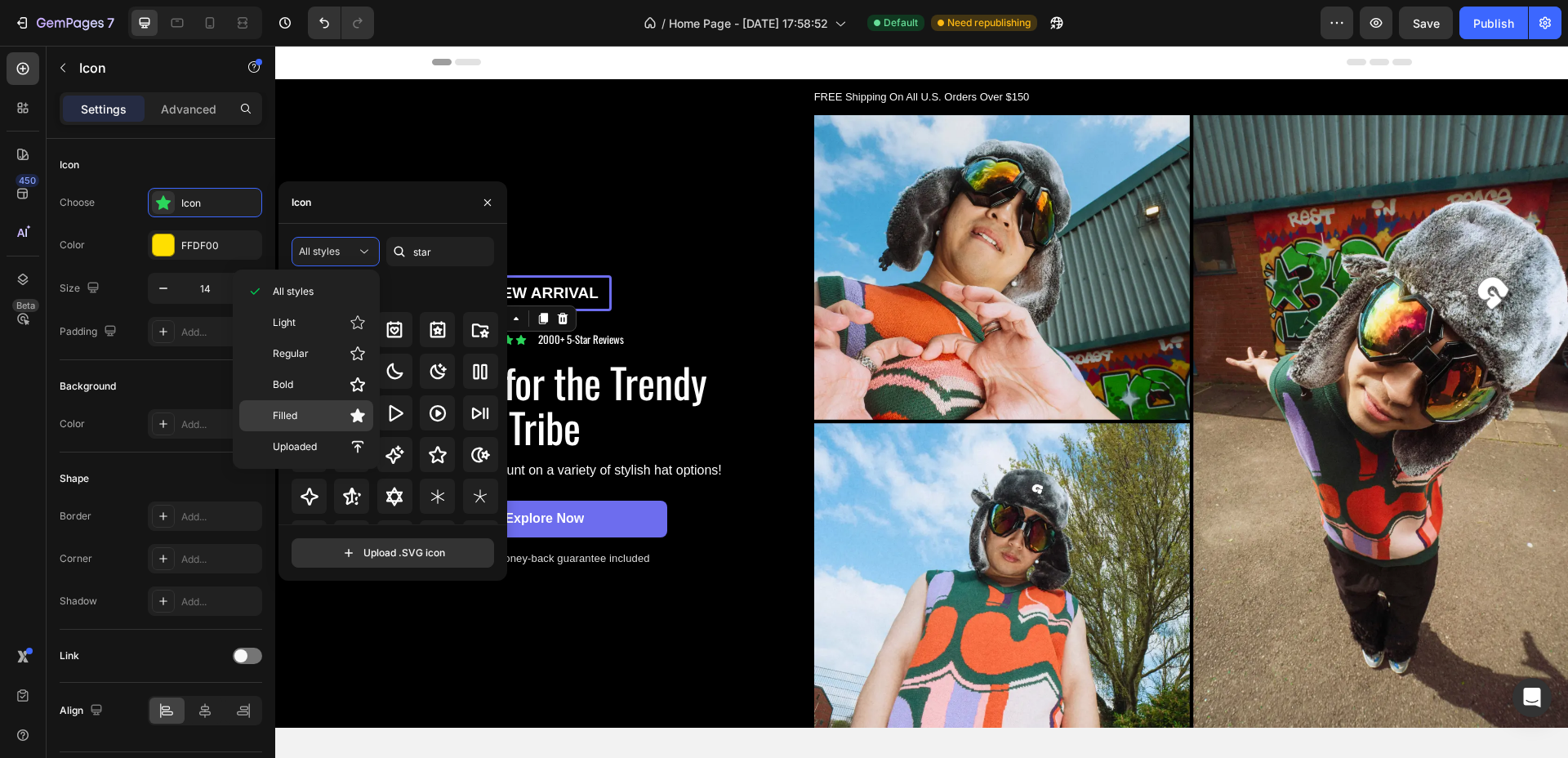
click at [313, 403] on div "Filled" at bounding box center [307, 416] width 134 height 31
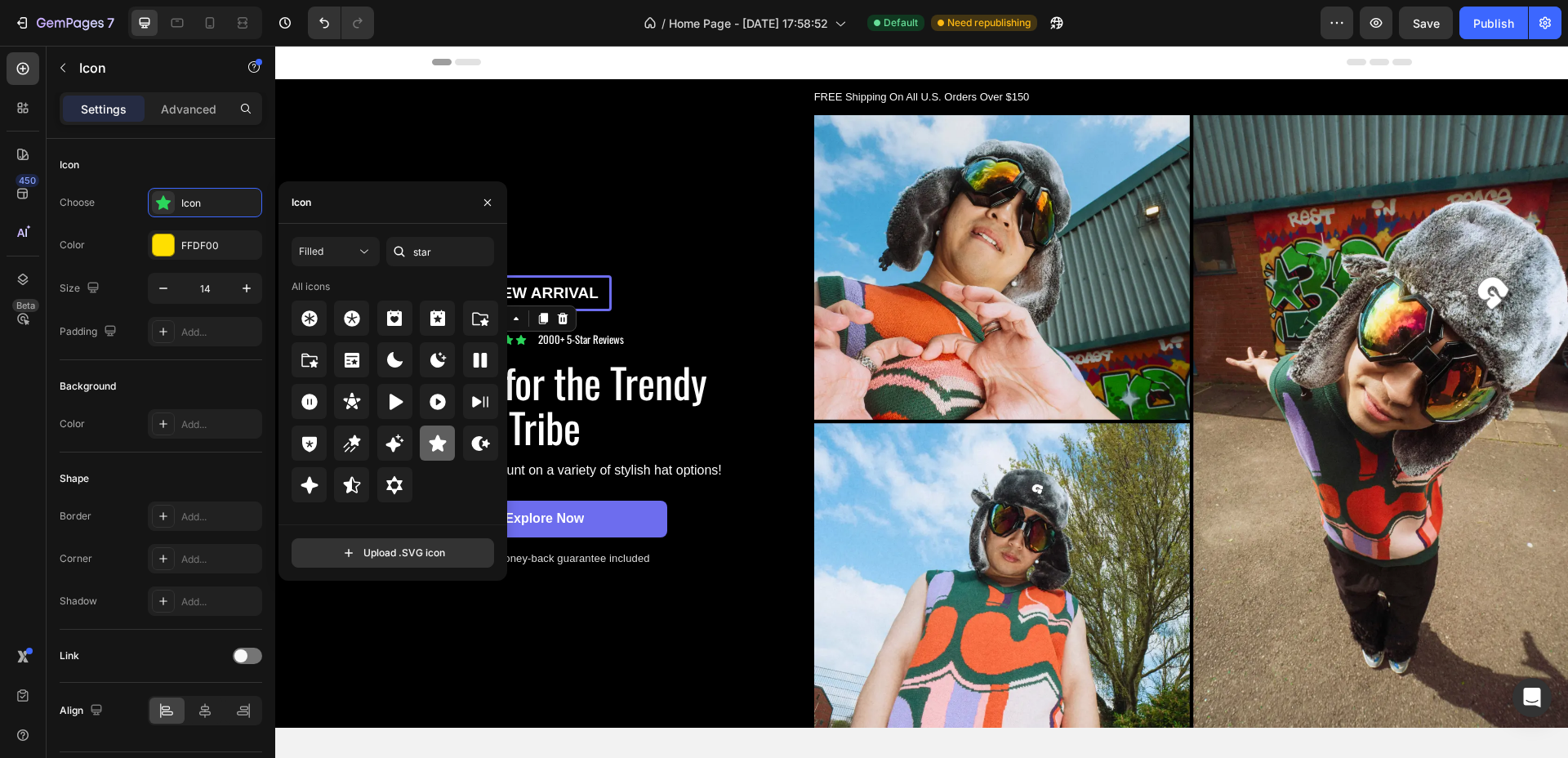
click at [435, 440] on icon at bounding box center [437, 443] width 17 height 17
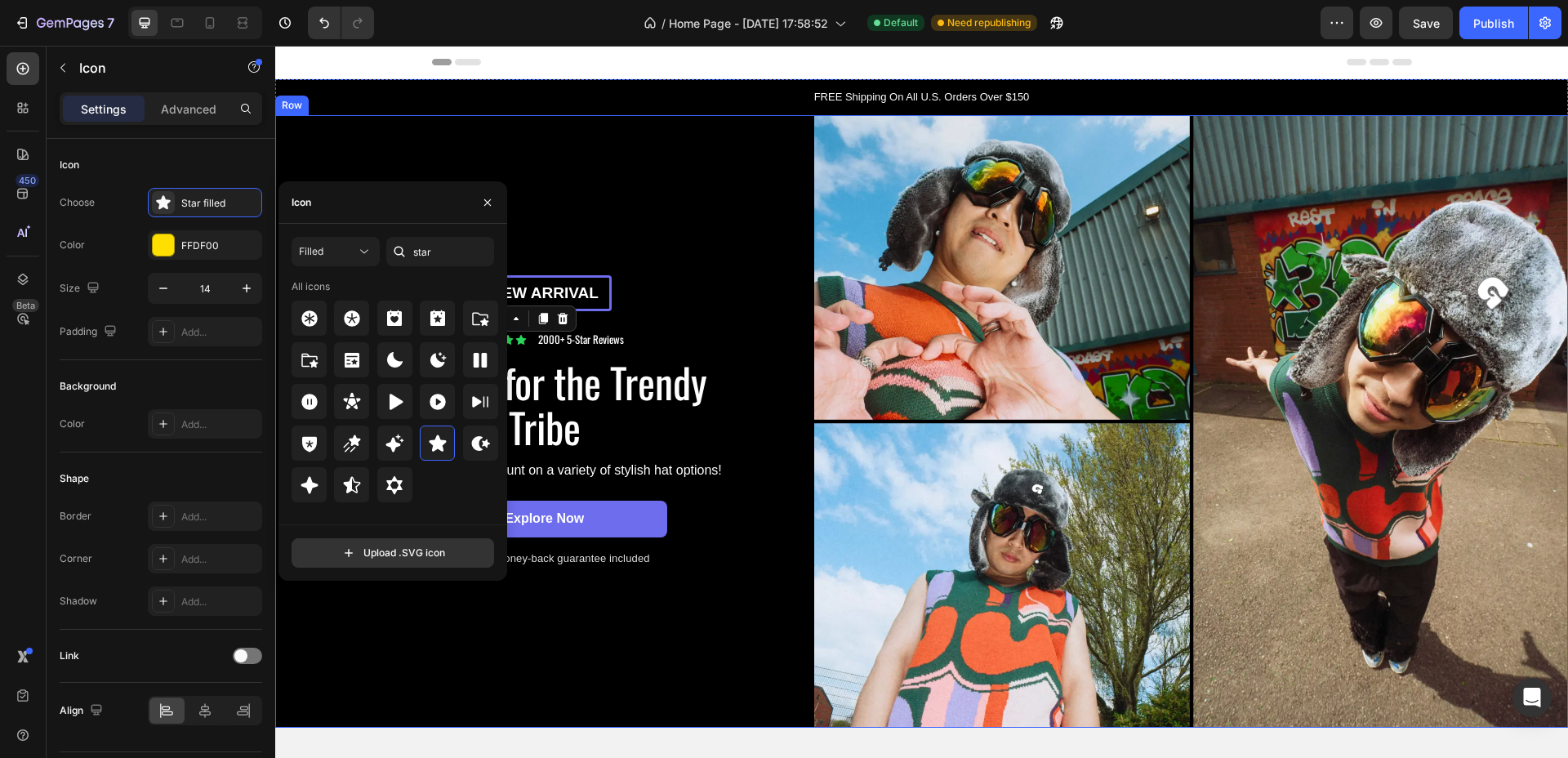
click at [658, 144] on div "New arrival Text Block Row Icon 0 Icon Icon Icon Icon Icon List 2000+ 5-Star Re…" at bounding box center [545, 422] width 539 height 613
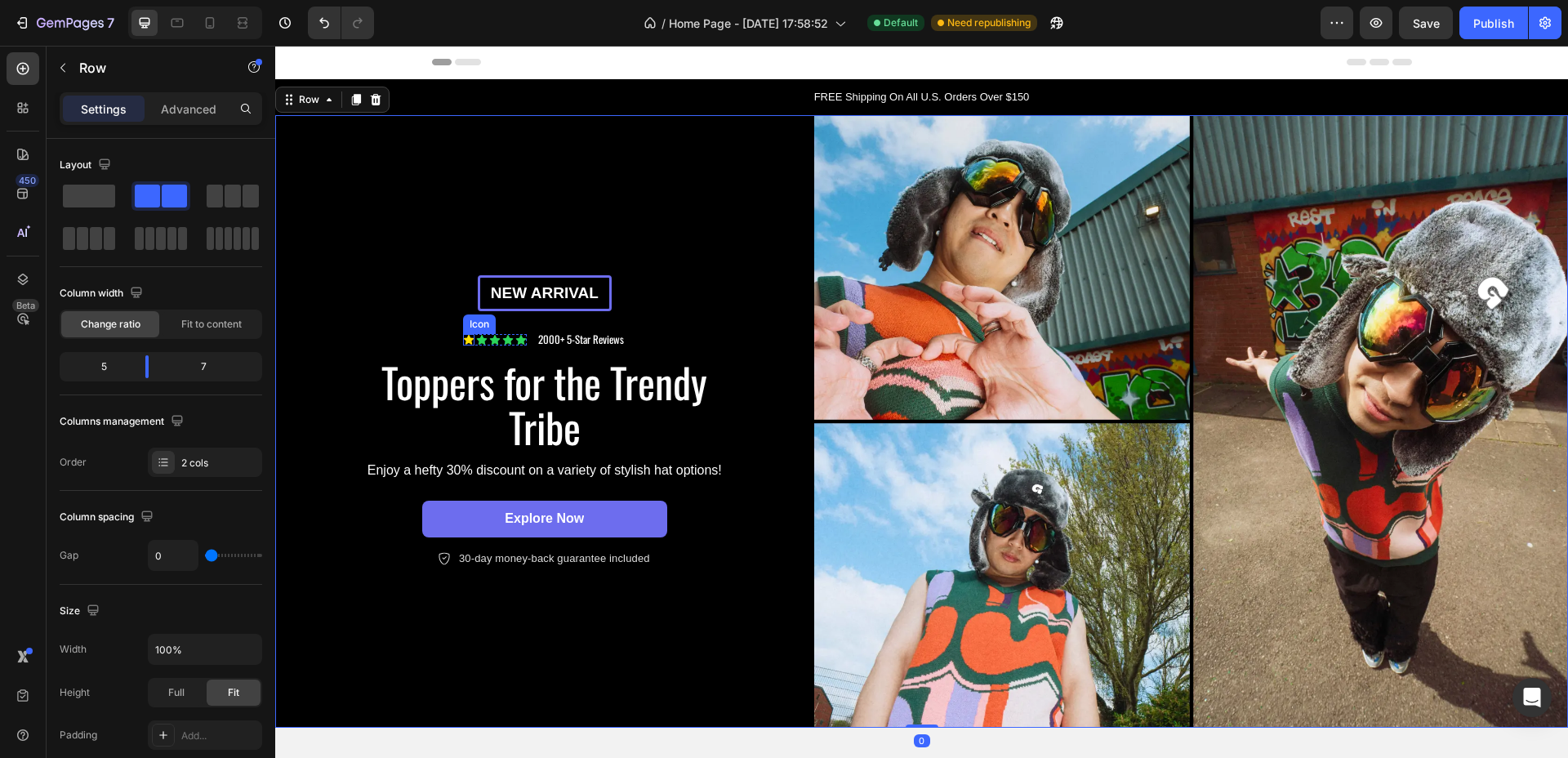
click at [464, 335] on icon at bounding box center [469, 340] width 10 height 10
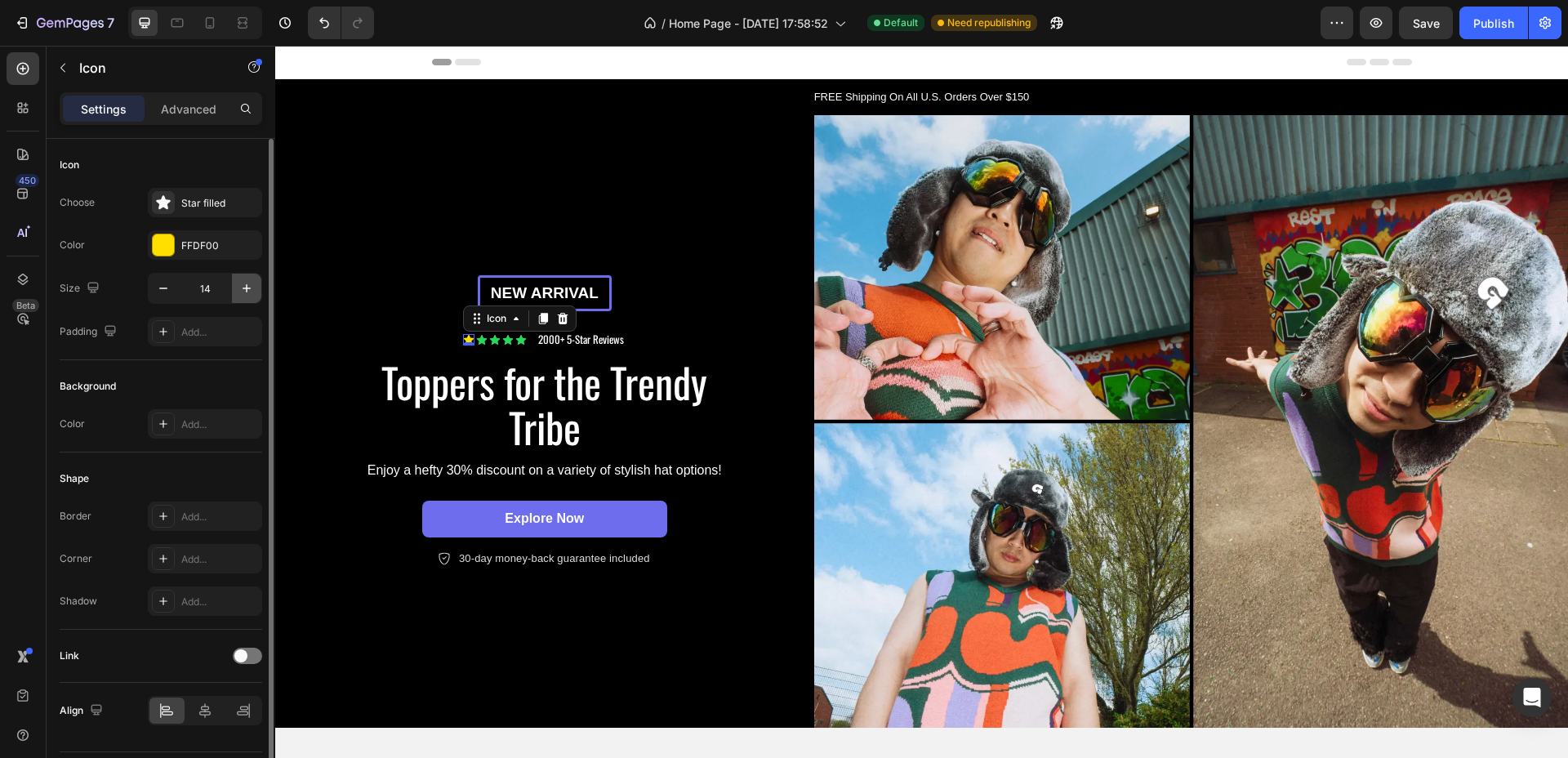
click at [255, 299] on button "button" at bounding box center [247, 288] width 30 height 30
type input "18"
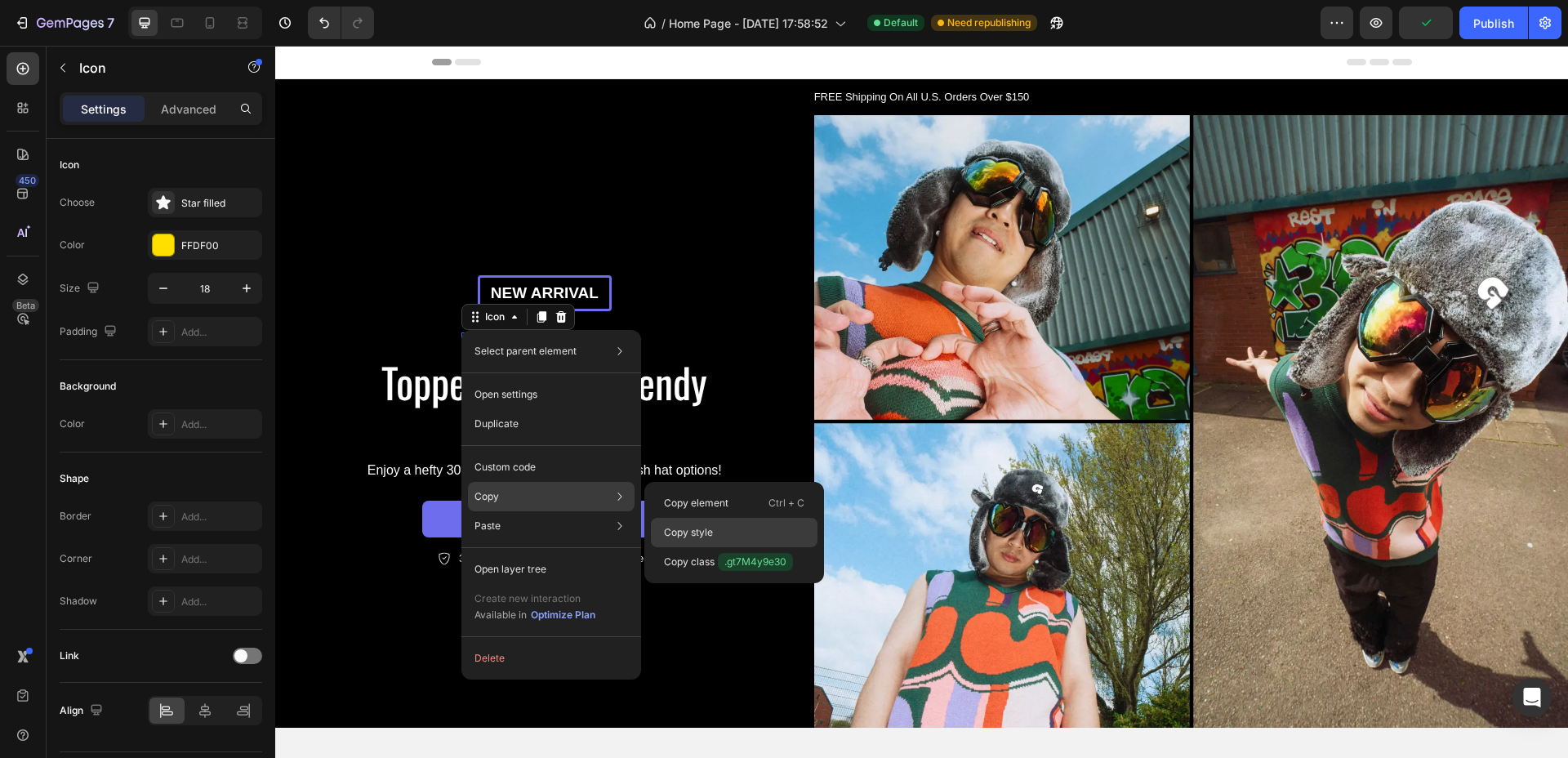
click at [690, 547] on div "Copy style" at bounding box center [735, 562] width 167 height 30
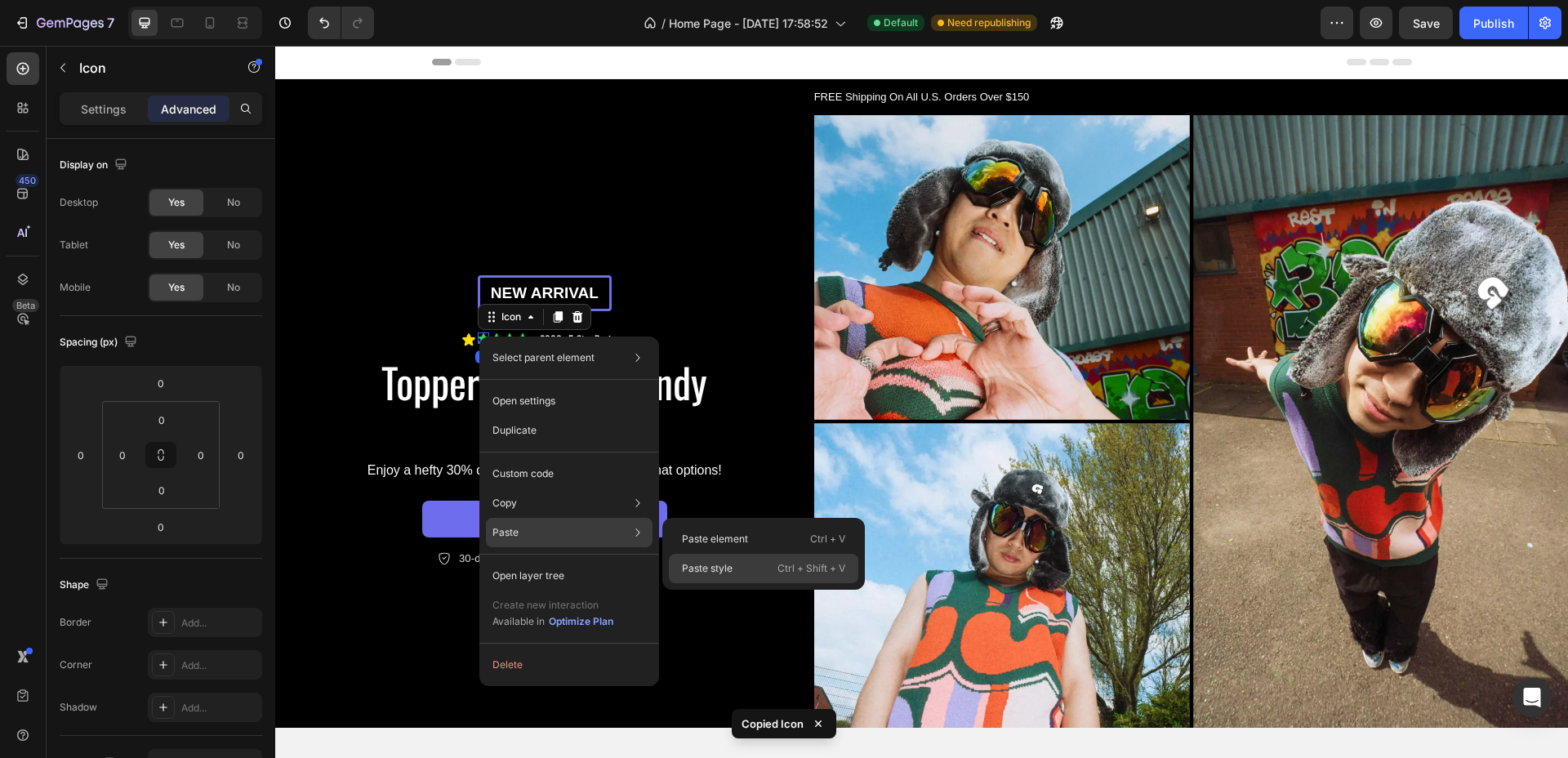
click at [688, 570] on p "Paste style" at bounding box center [707, 569] width 50 height 15
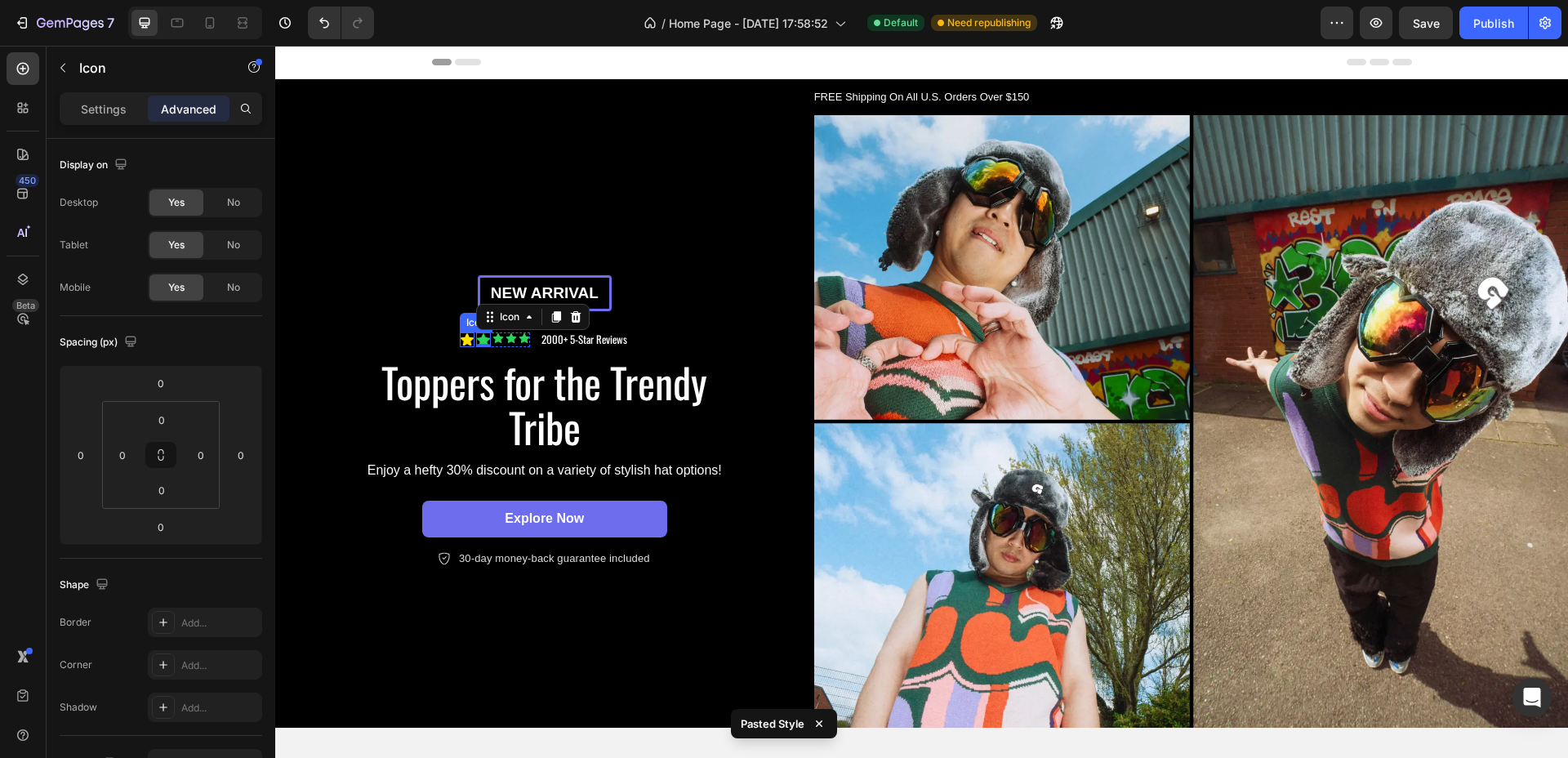
click at [465, 335] on icon at bounding box center [467, 339] width 13 height 12
click at [536, 312] on icon at bounding box center [540, 317] width 9 height 12
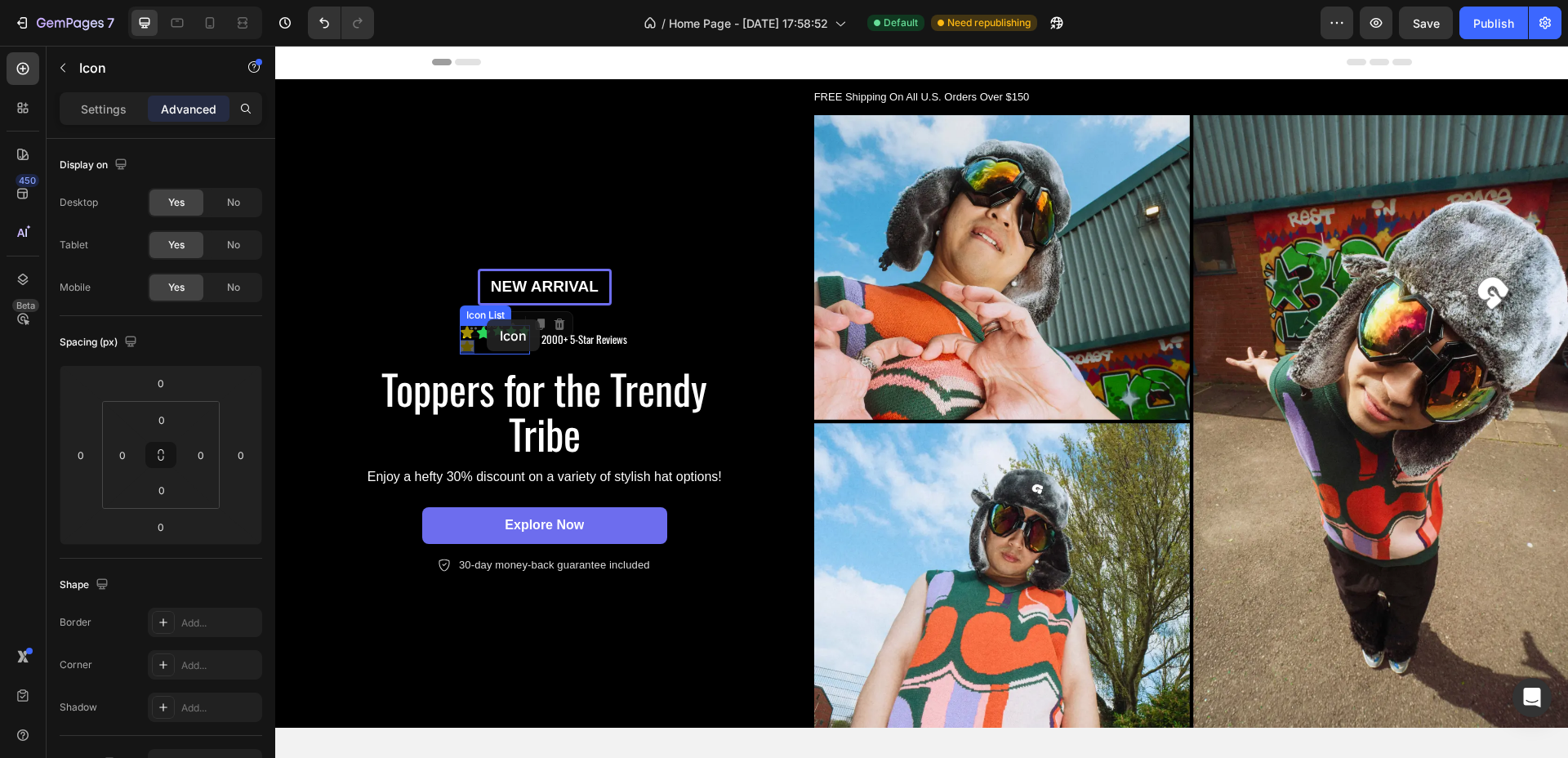
drag, startPoint x: 475, startPoint y: 321, endPoint x: 487, endPoint y: 319, distance: 12.2
type input "16"
click at [480, 340] on div "0" at bounding box center [484, 340] width 15 height 0
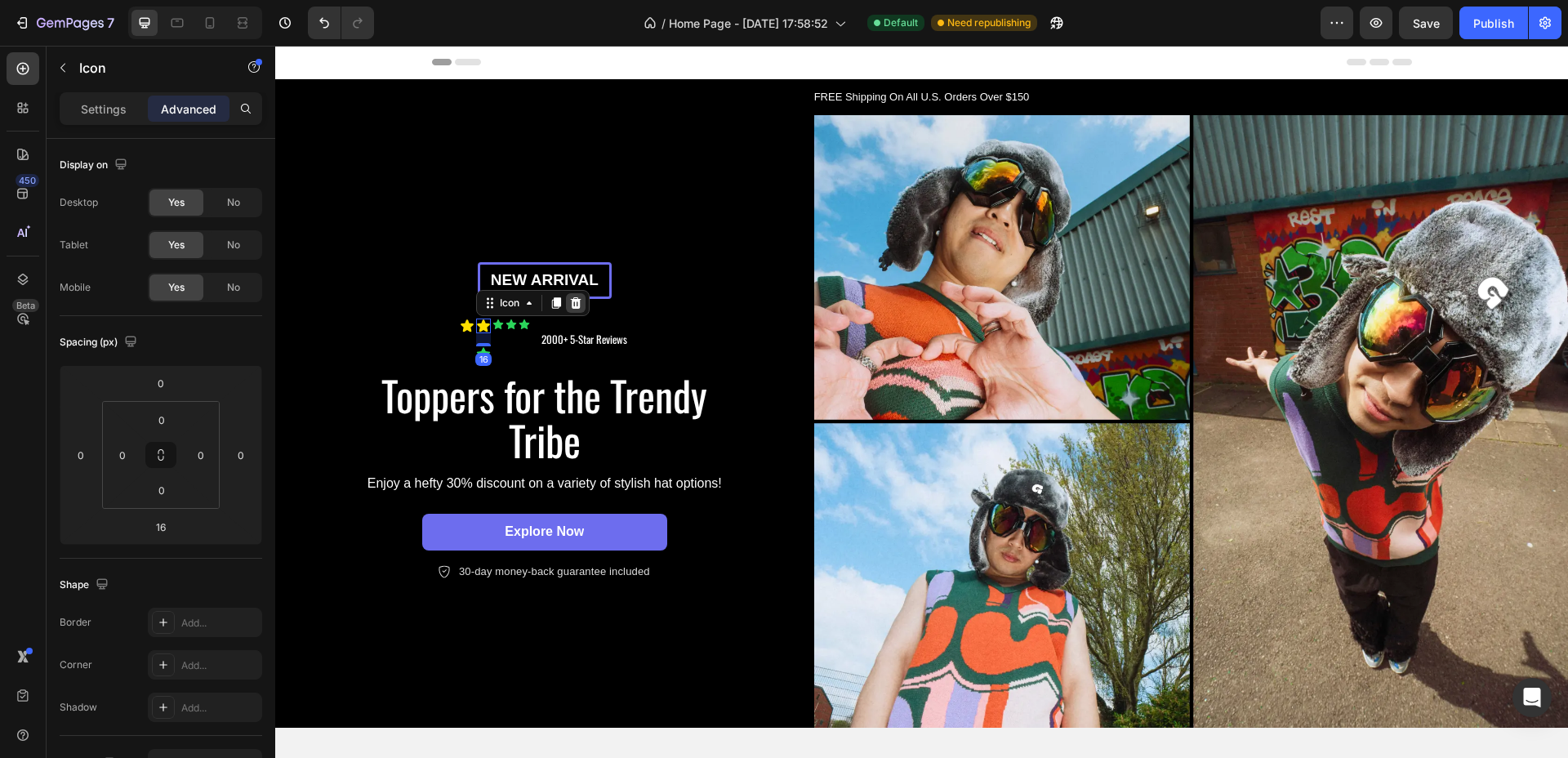
click at [572, 302] on icon at bounding box center [576, 303] width 13 height 13
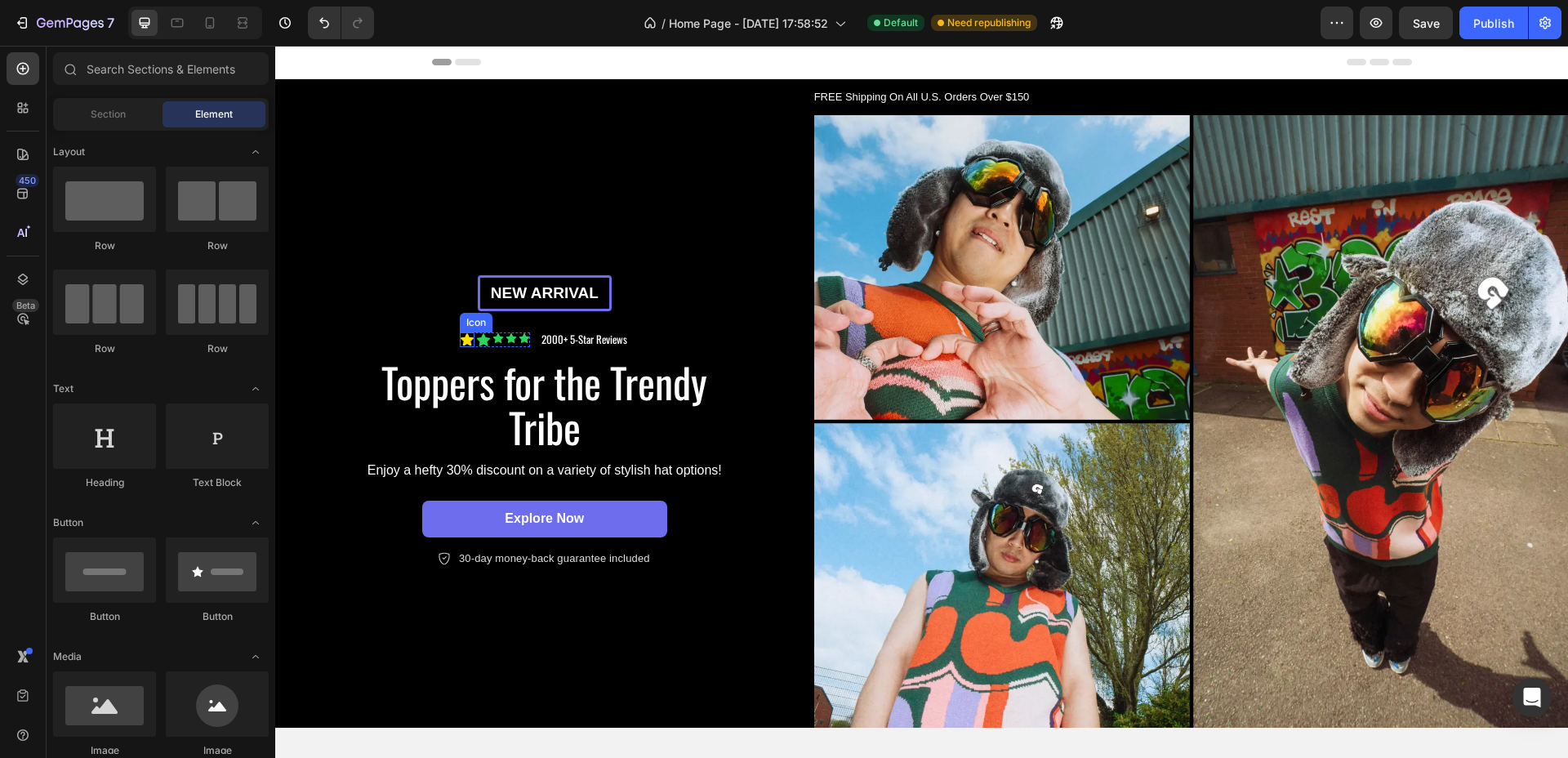
click at [466, 333] on icon at bounding box center [467, 339] width 13 height 12
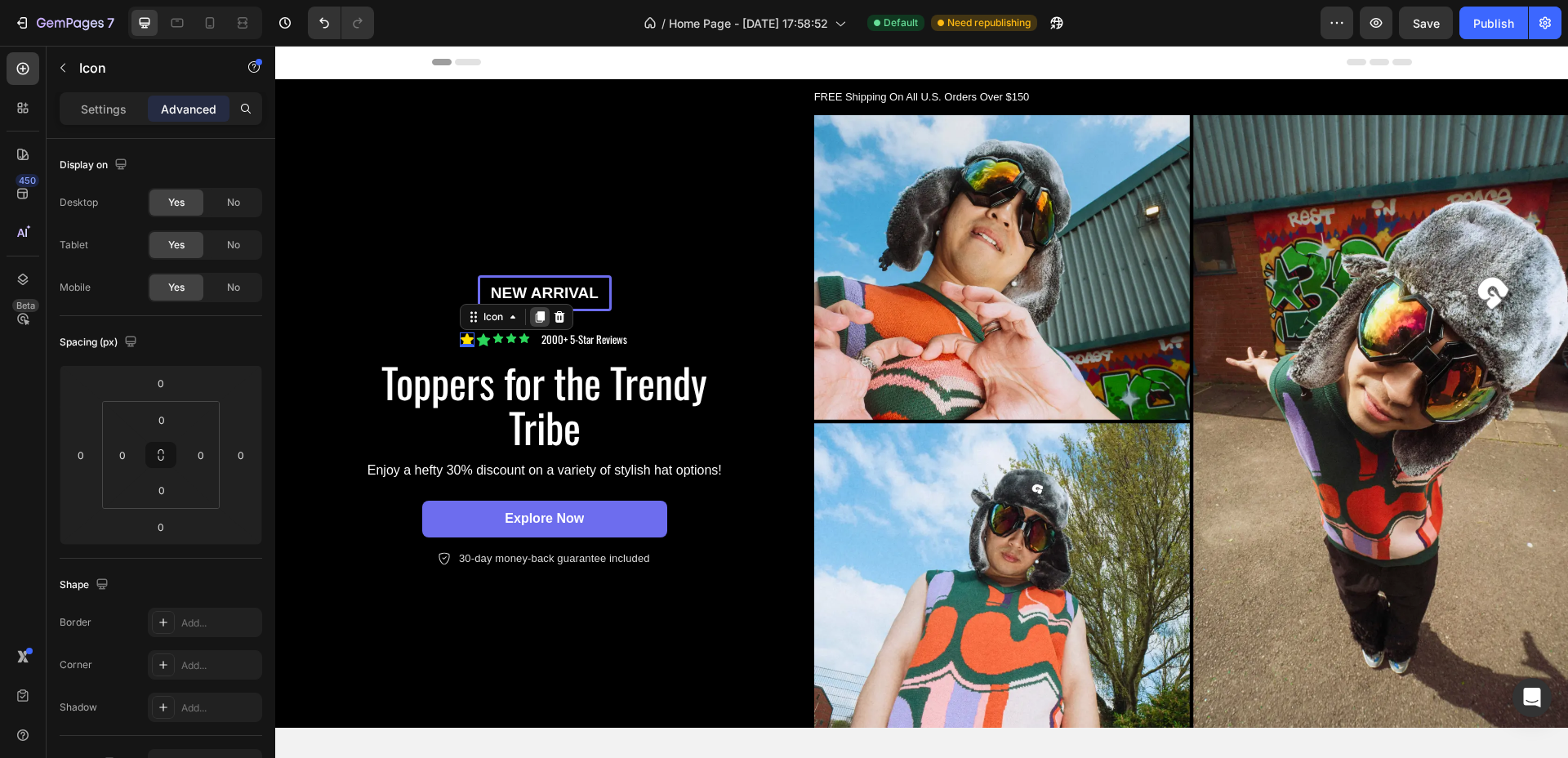
click at [536, 312] on icon at bounding box center [540, 317] width 9 height 12
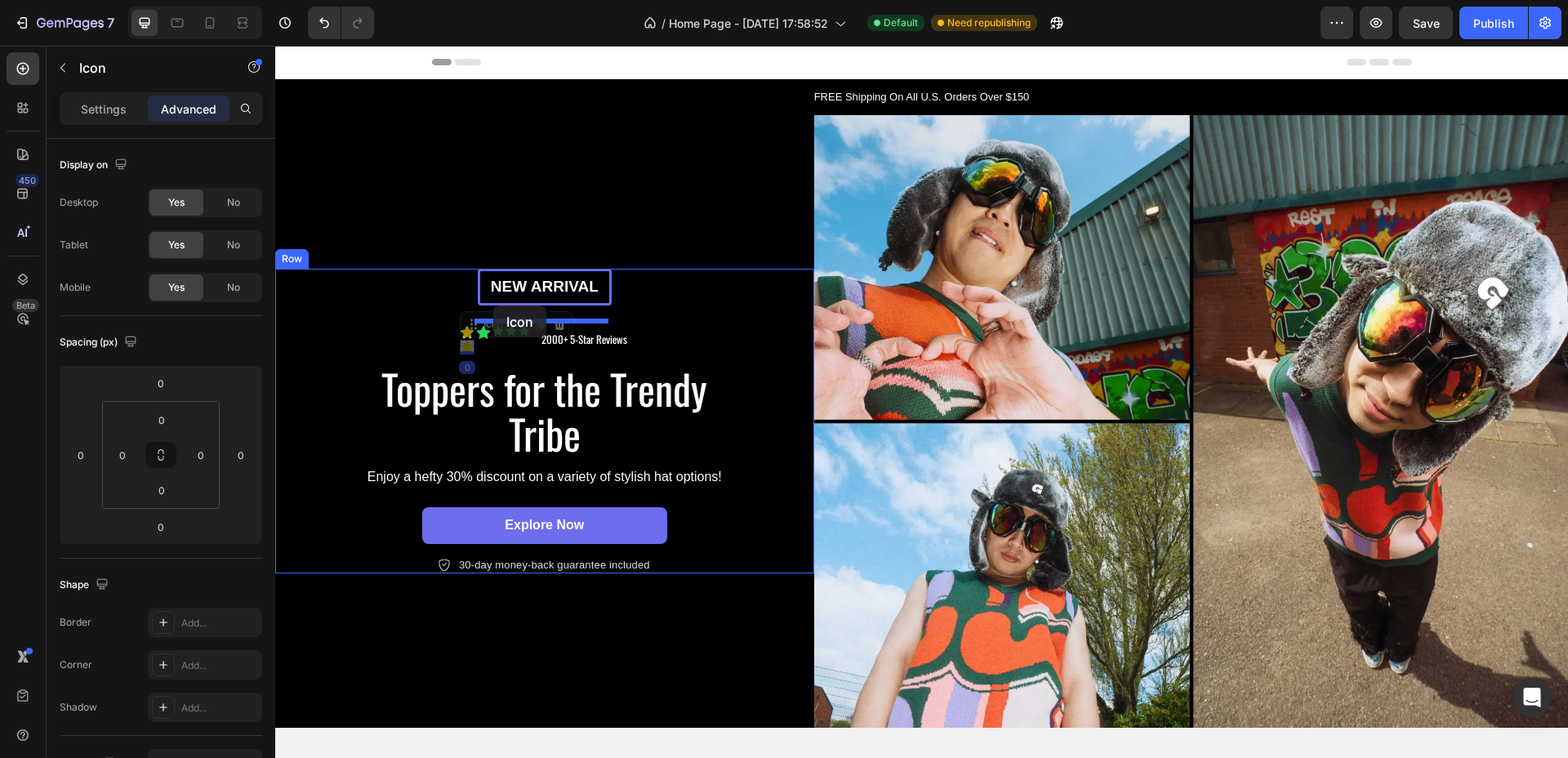
drag, startPoint x: 465, startPoint y: 321, endPoint x: 493, endPoint y: 306, distance: 31.8
type input "24"
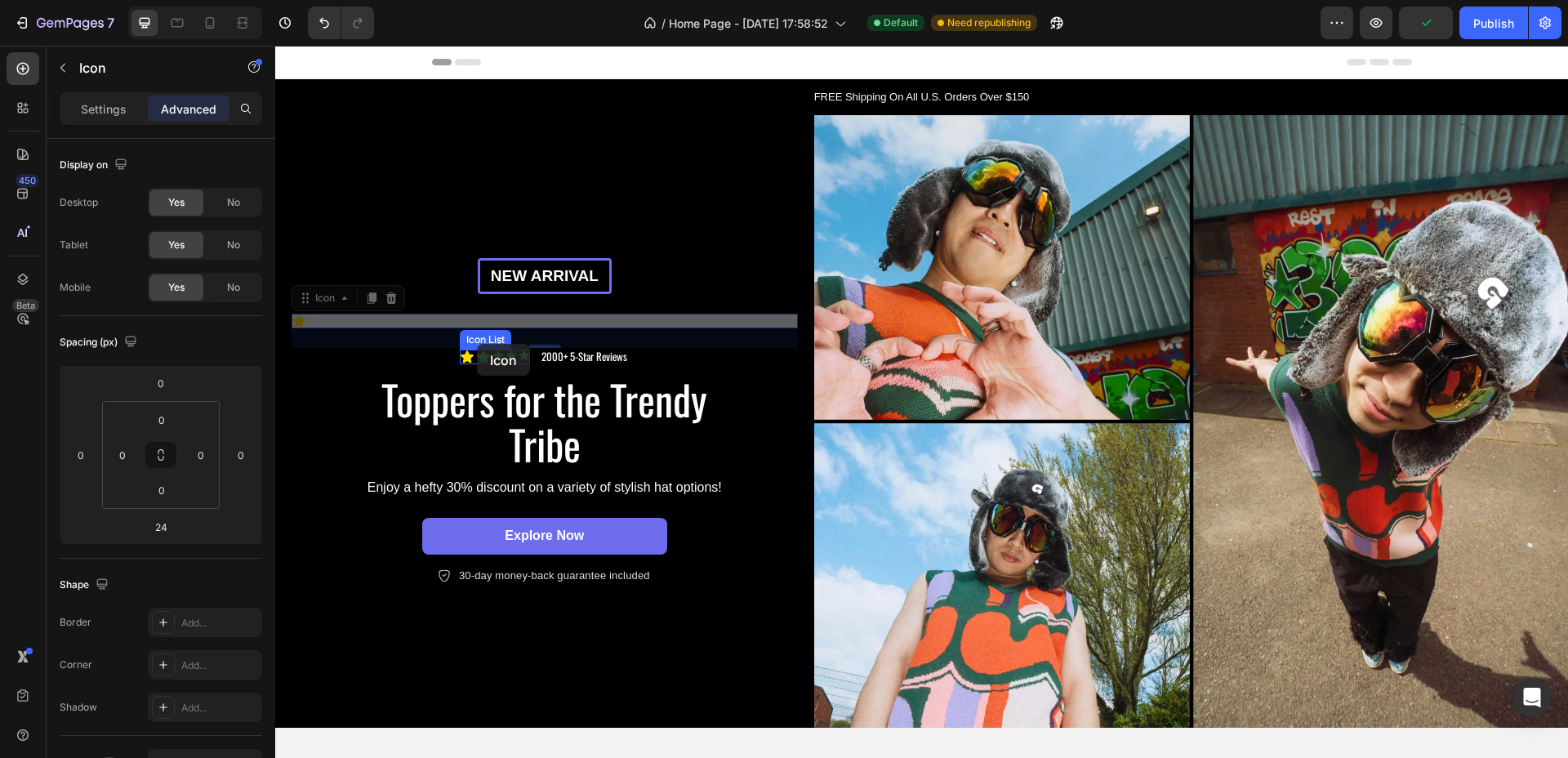
drag, startPoint x: 307, startPoint y: 296, endPoint x: 477, endPoint y: 344, distance: 176.6
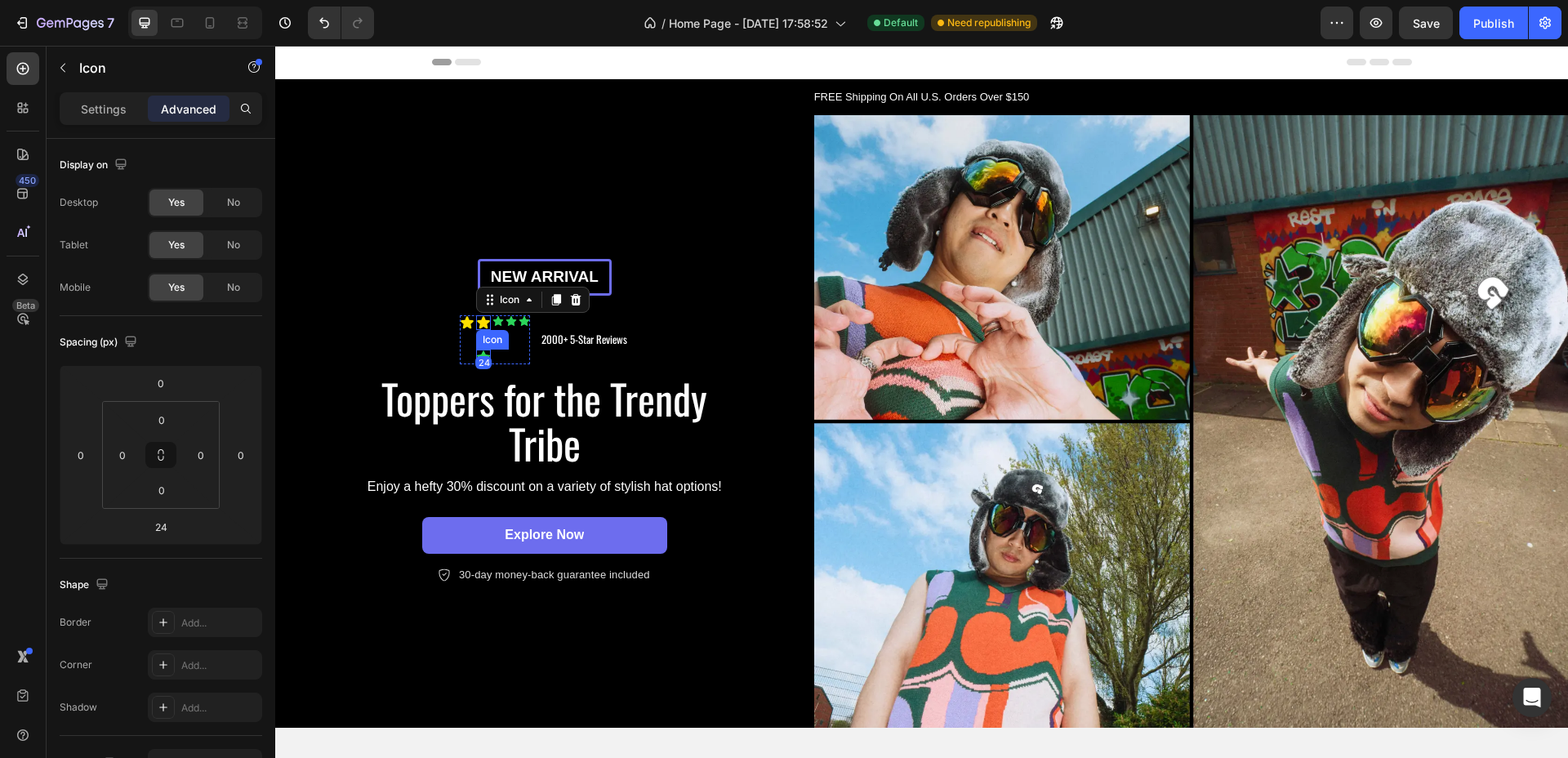
click at [477, 350] on icon at bounding box center [484, 357] width 15 height 15
click at [572, 327] on icon at bounding box center [576, 334] width 13 height 13
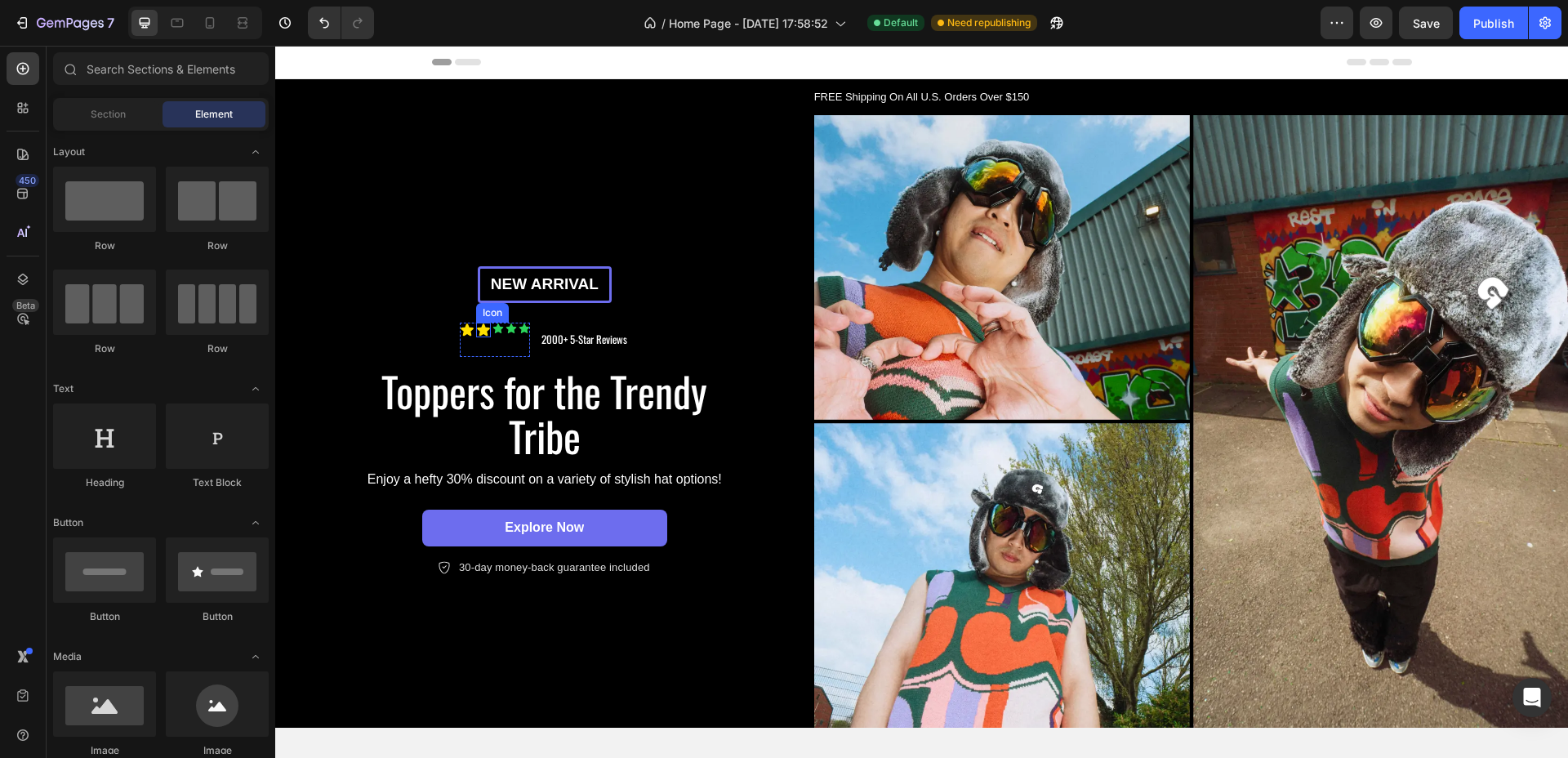
click at [480, 329] on icon at bounding box center [484, 330] width 15 height 15
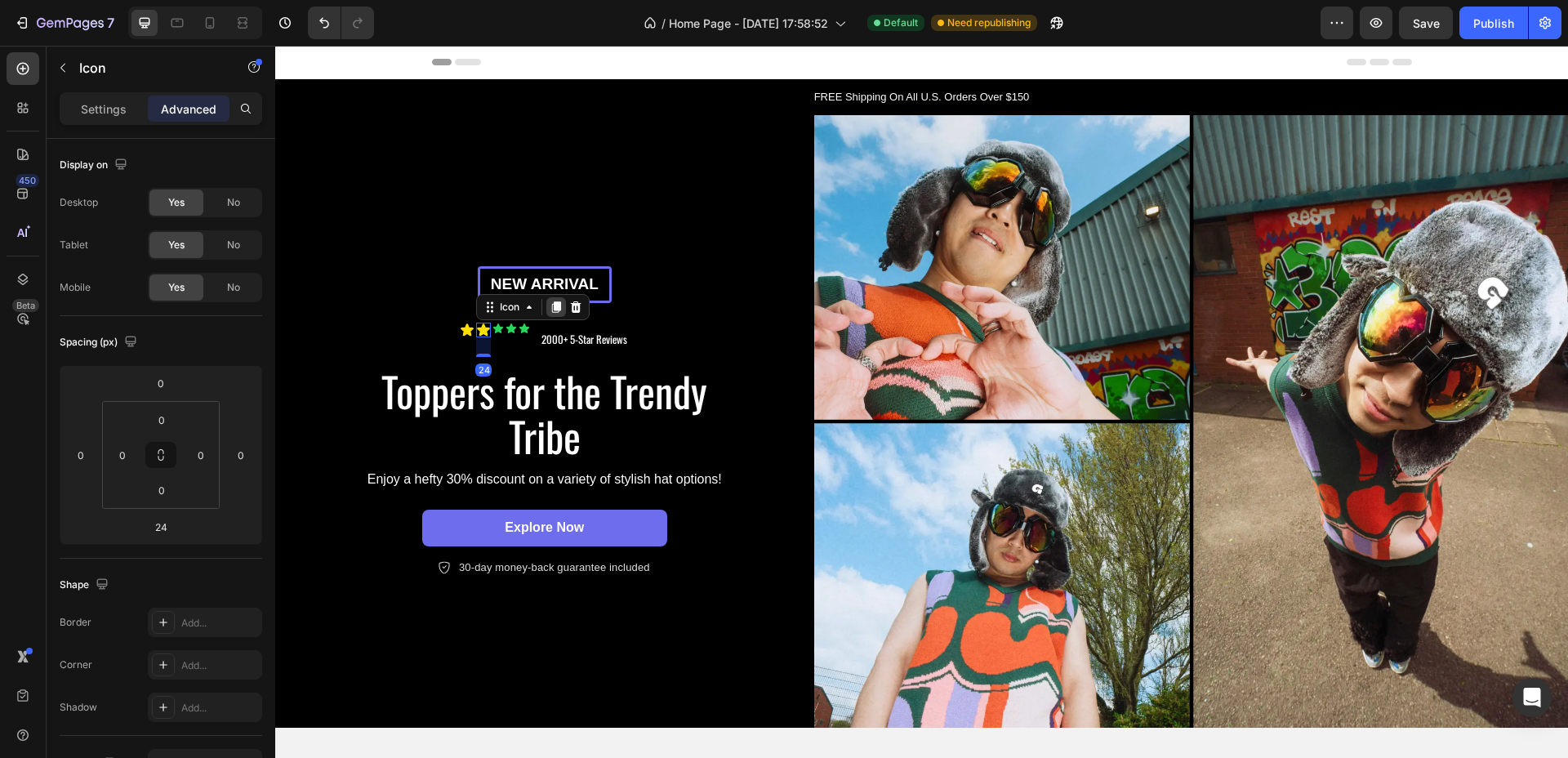
click at [555, 306] on icon at bounding box center [556, 307] width 9 height 12
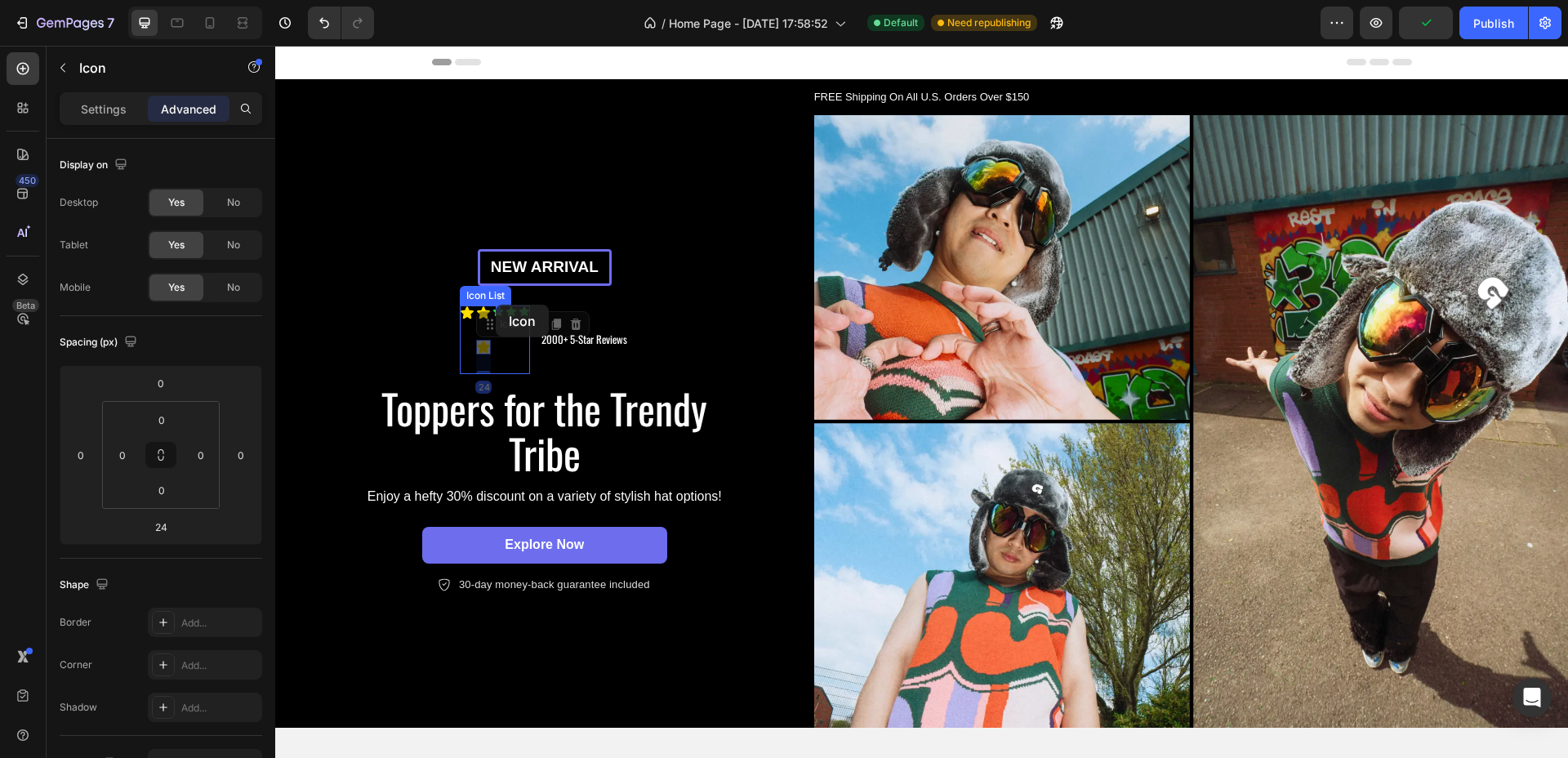
drag, startPoint x: 484, startPoint y: 320, endPoint x: 496, endPoint y: 305, distance: 19.2
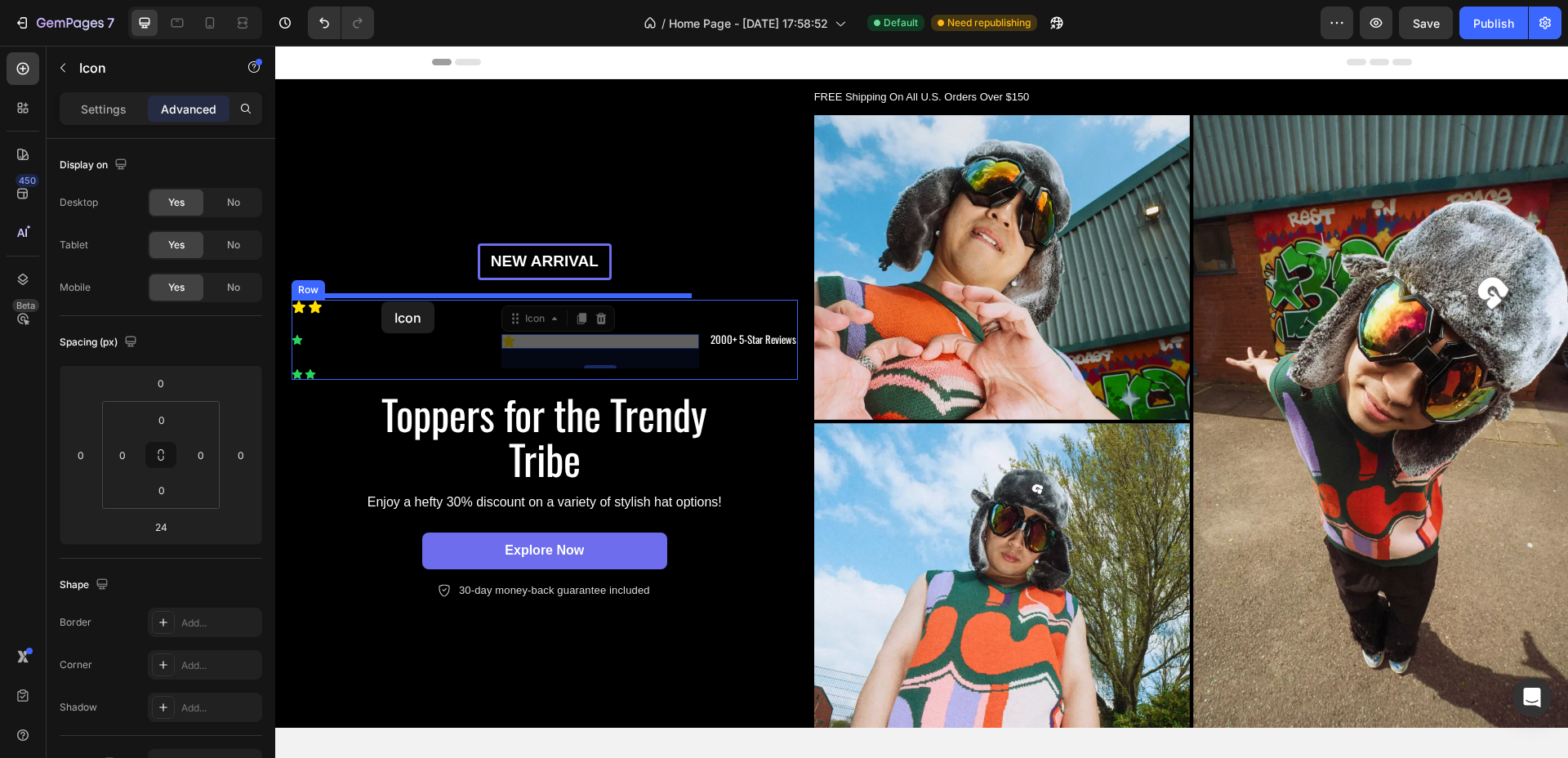
drag, startPoint x: 512, startPoint y: 315, endPoint x: 382, endPoint y: 302, distance: 130.6
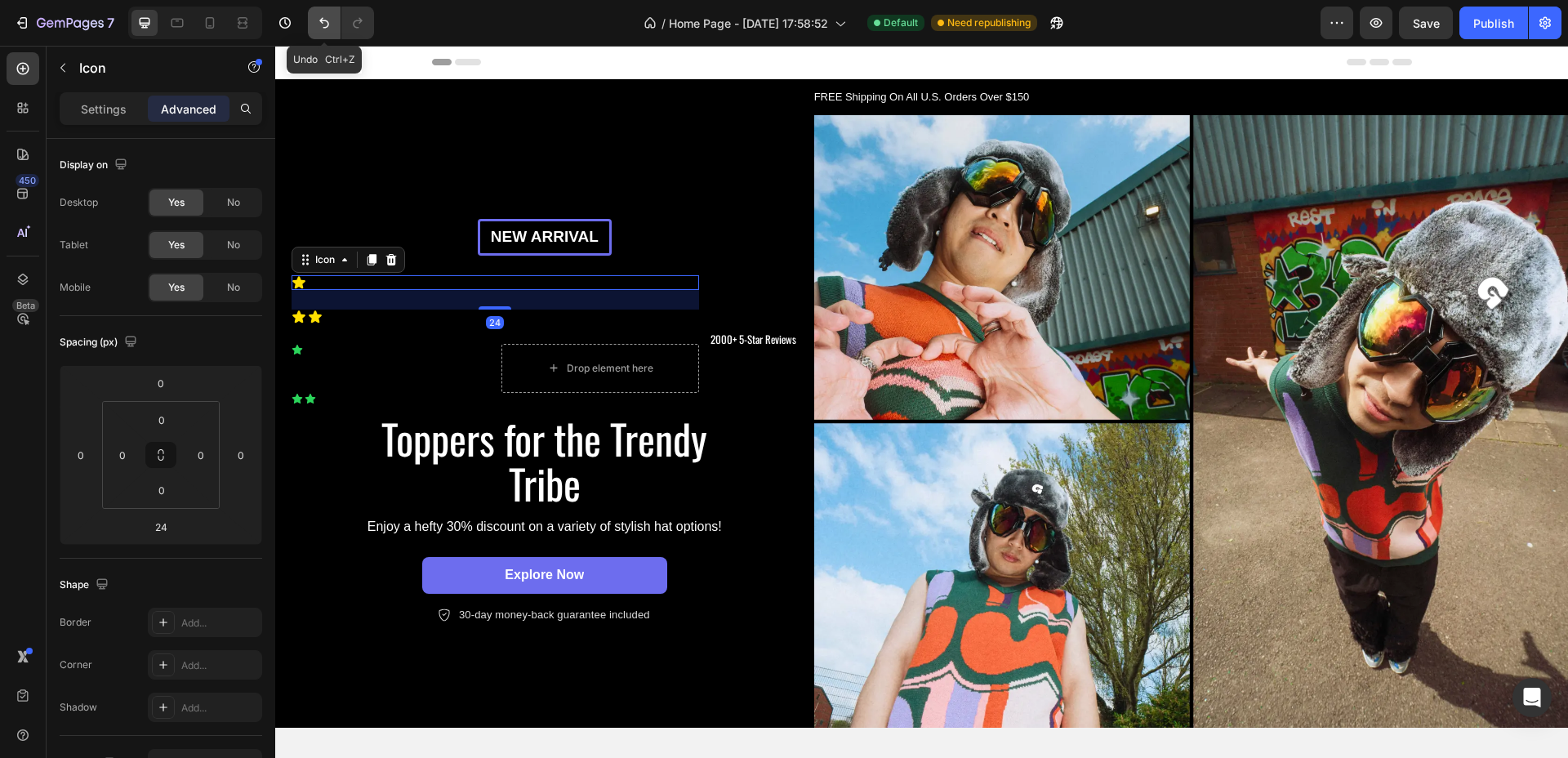
click at [325, 20] on icon "Undo/Redo" at bounding box center [324, 23] width 10 height 11
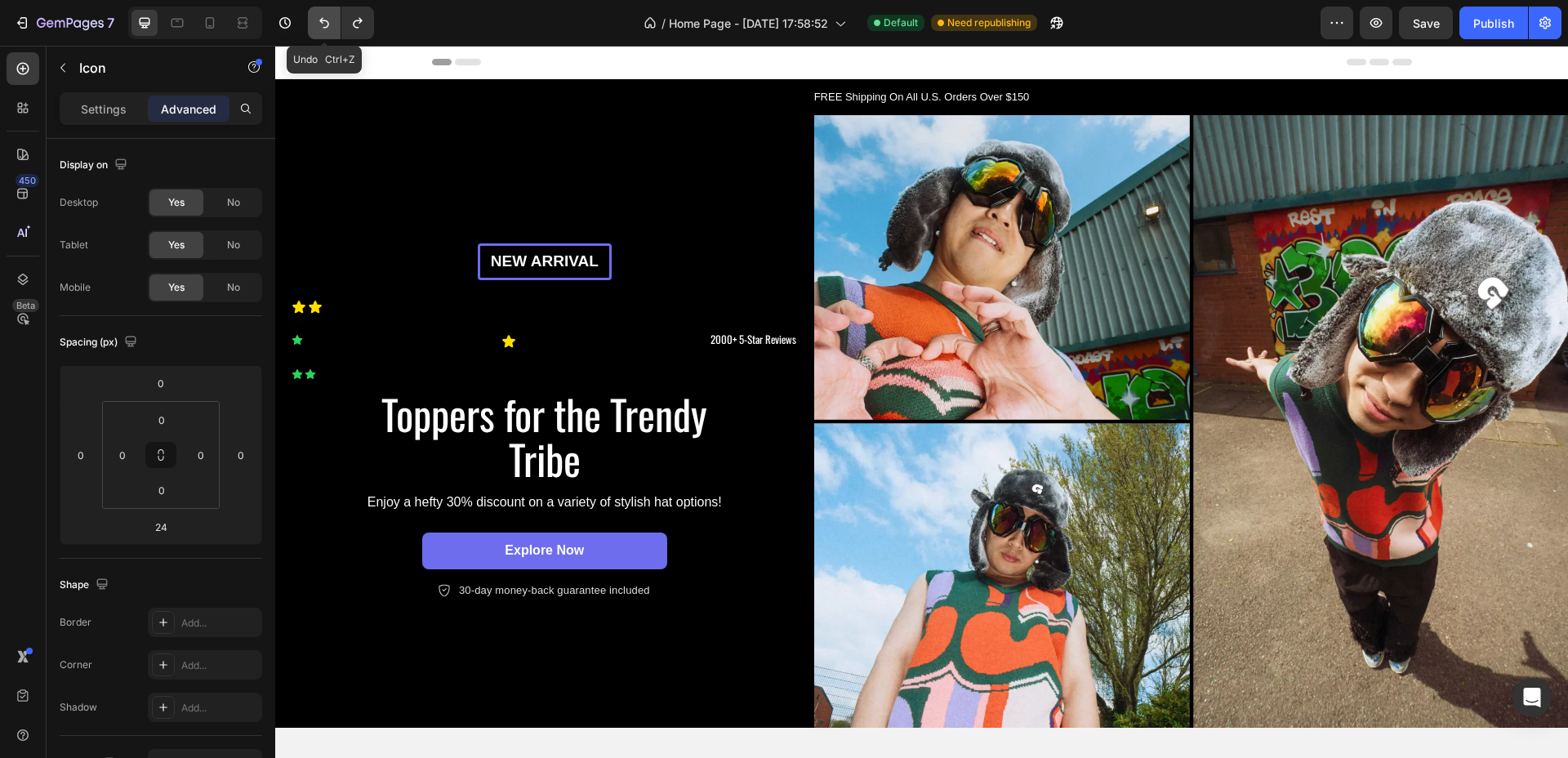
click at [325, 20] on icon "Undo/Redo" at bounding box center [324, 23] width 10 height 11
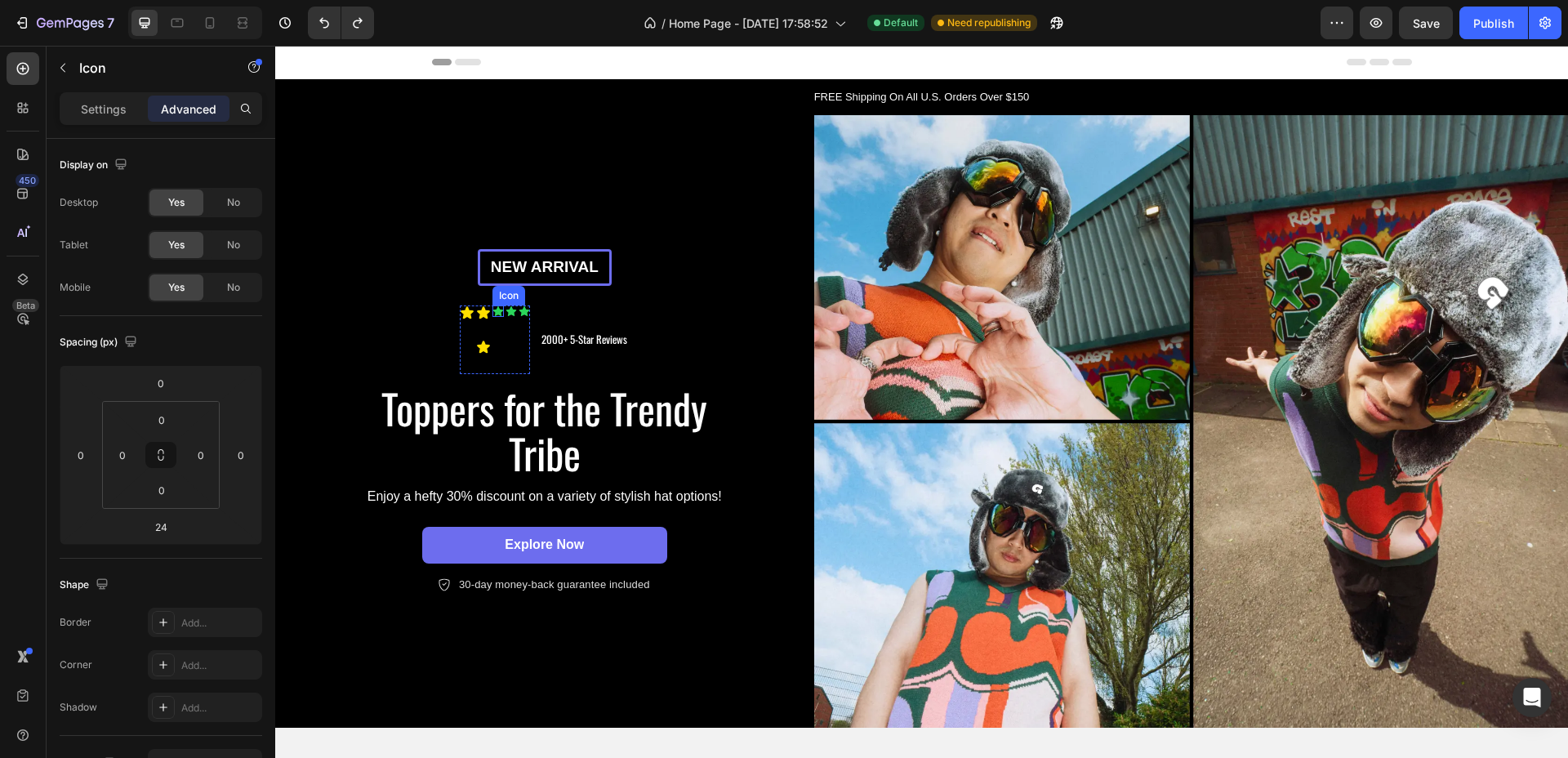
click at [498, 307] on icon at bounding box center [498, 312] width 11 height 10
click at [589, 280] on div at bounding box center [593, 290] width 20 height 20
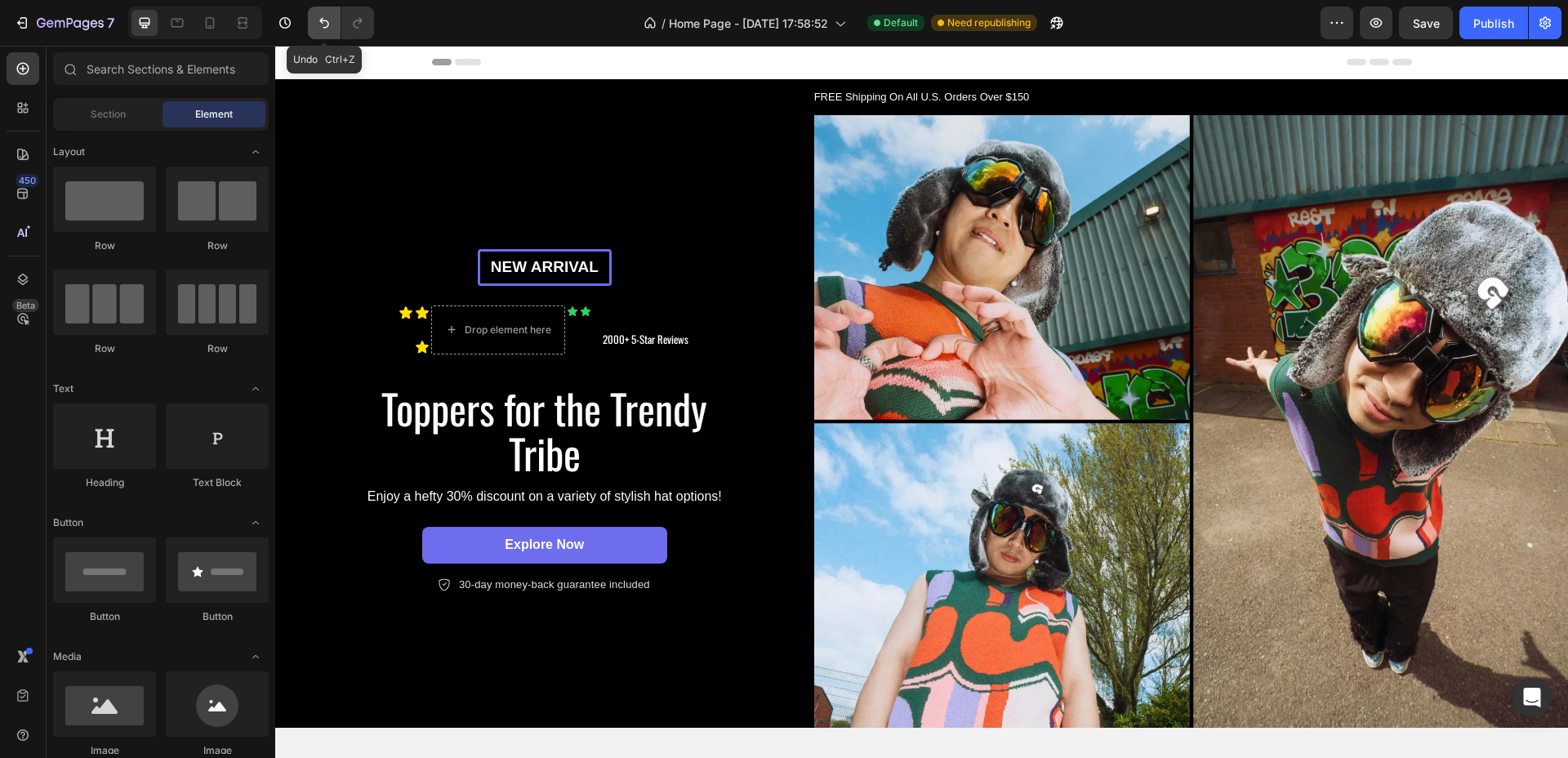
click at [326, 28] on icon "Undo/Redo" at bounding box center [324, 23] width 17 height 17
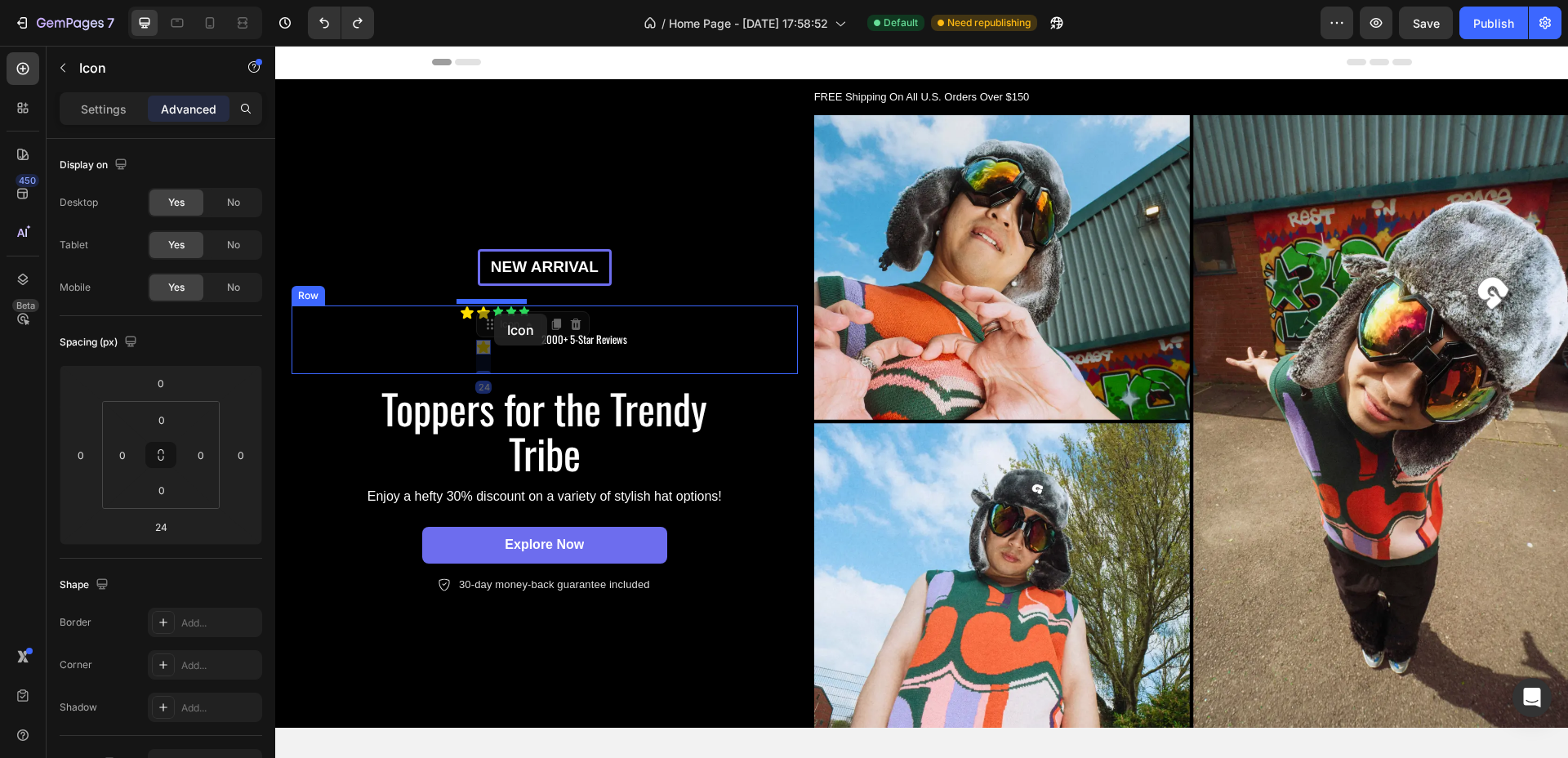
drag, startPoint x: 480, startPoint y: 336, endPoint x: 494, endPoint y: 313, distance: 26.9
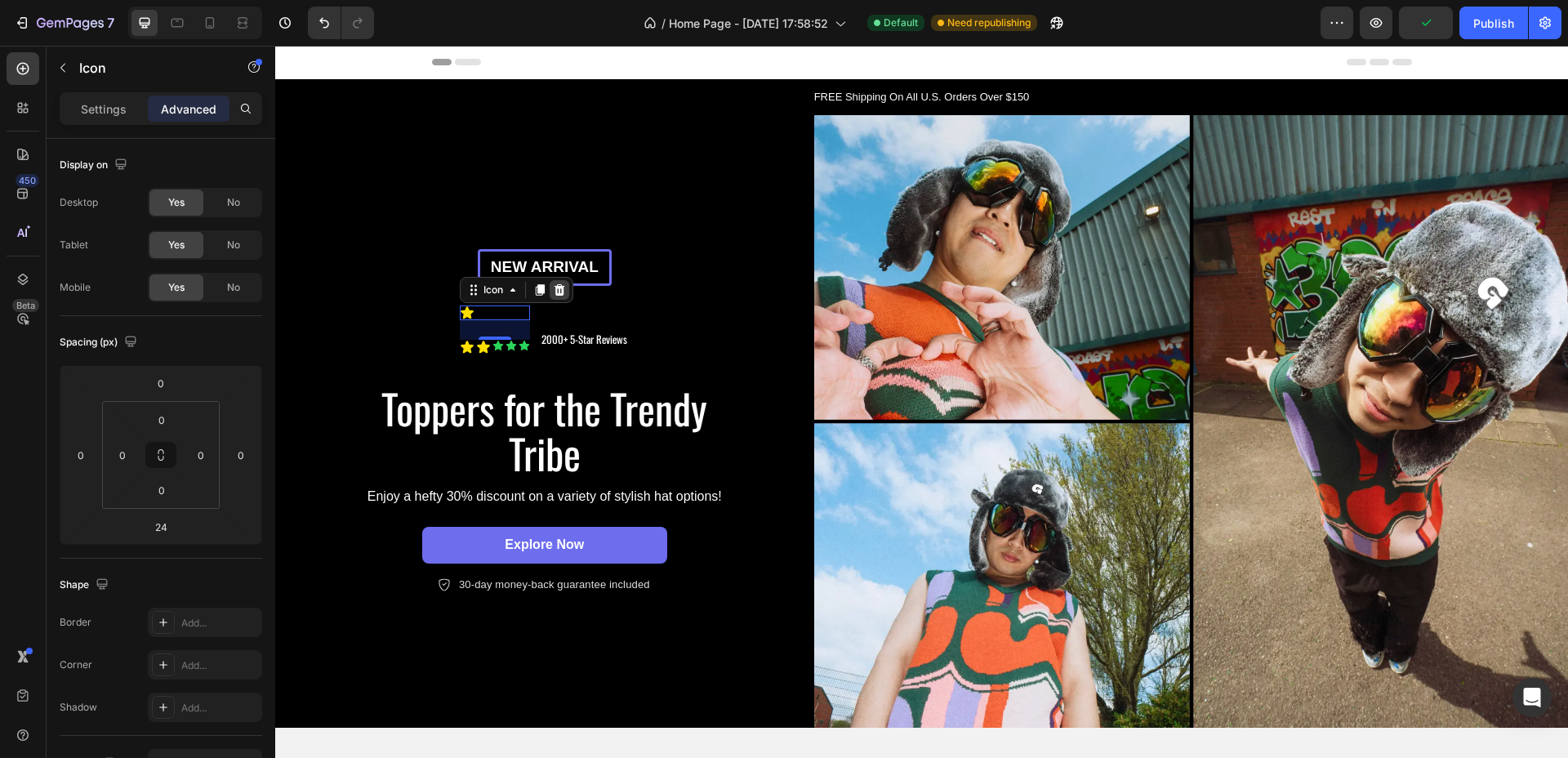
click at [559, 288] on icon at bounding box center [560, 290] width 13 height 13
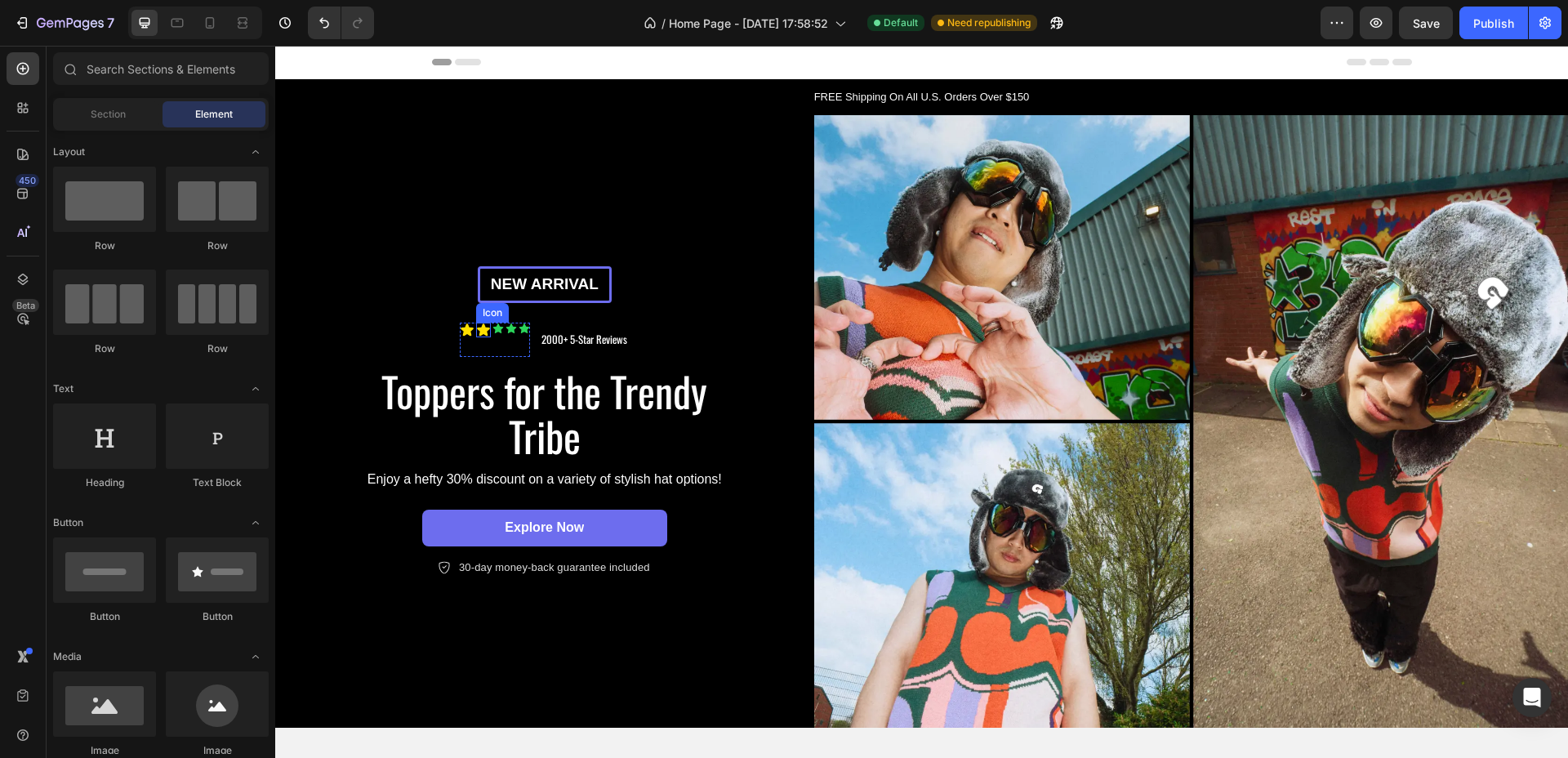
click at [479, 323] on icon at bounding box center [484, 329] width 13 height 12
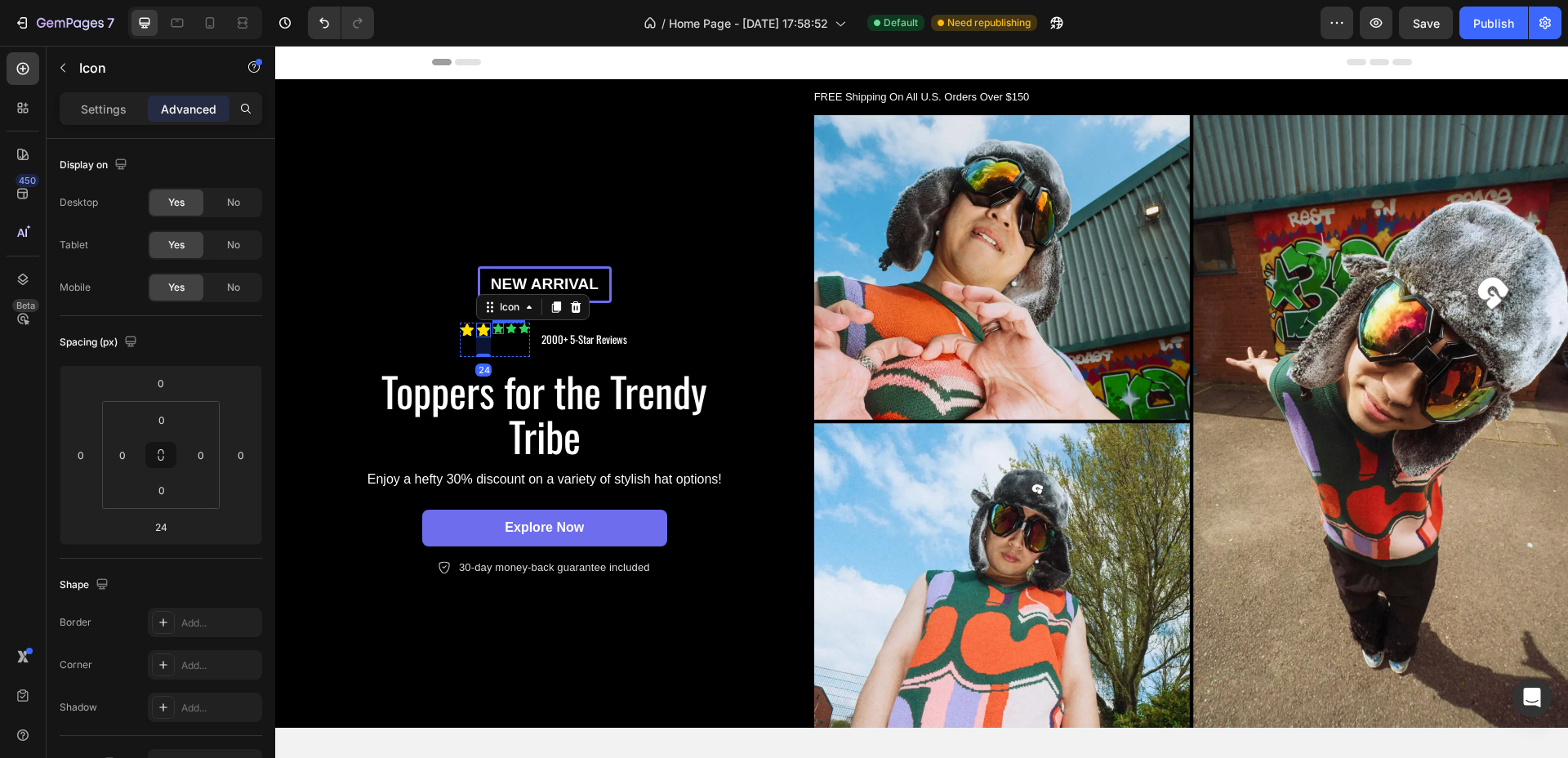
click at [494, 322] on icon at bounding box center [498, 328] width 12 height 12
click at [116, 113] on p "Settings" at bounding box center [103, 109] width 45 height 17
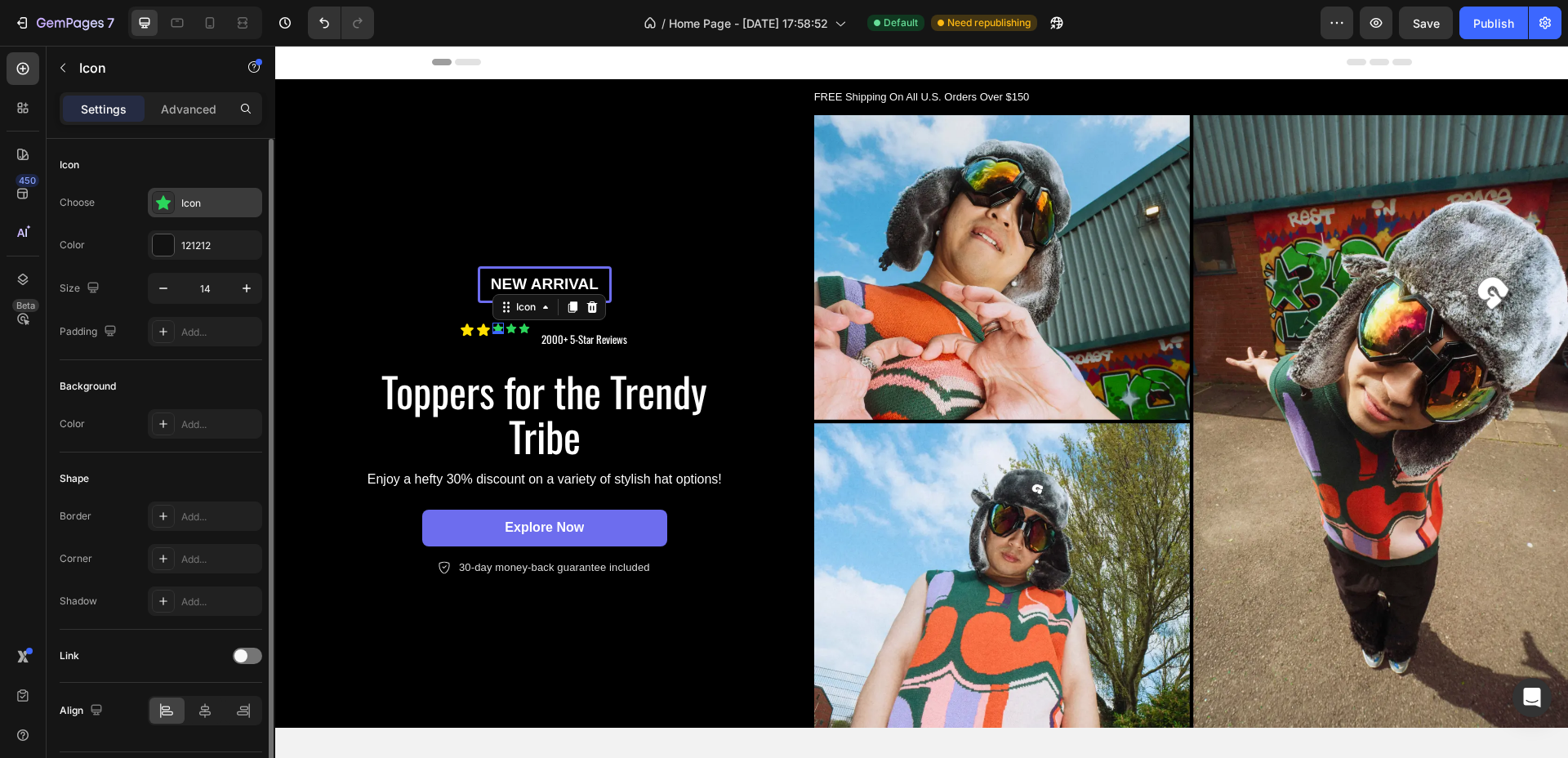
click at [203, 200] on div "Icon" at bounding box center [219, 203] width 77 height 15
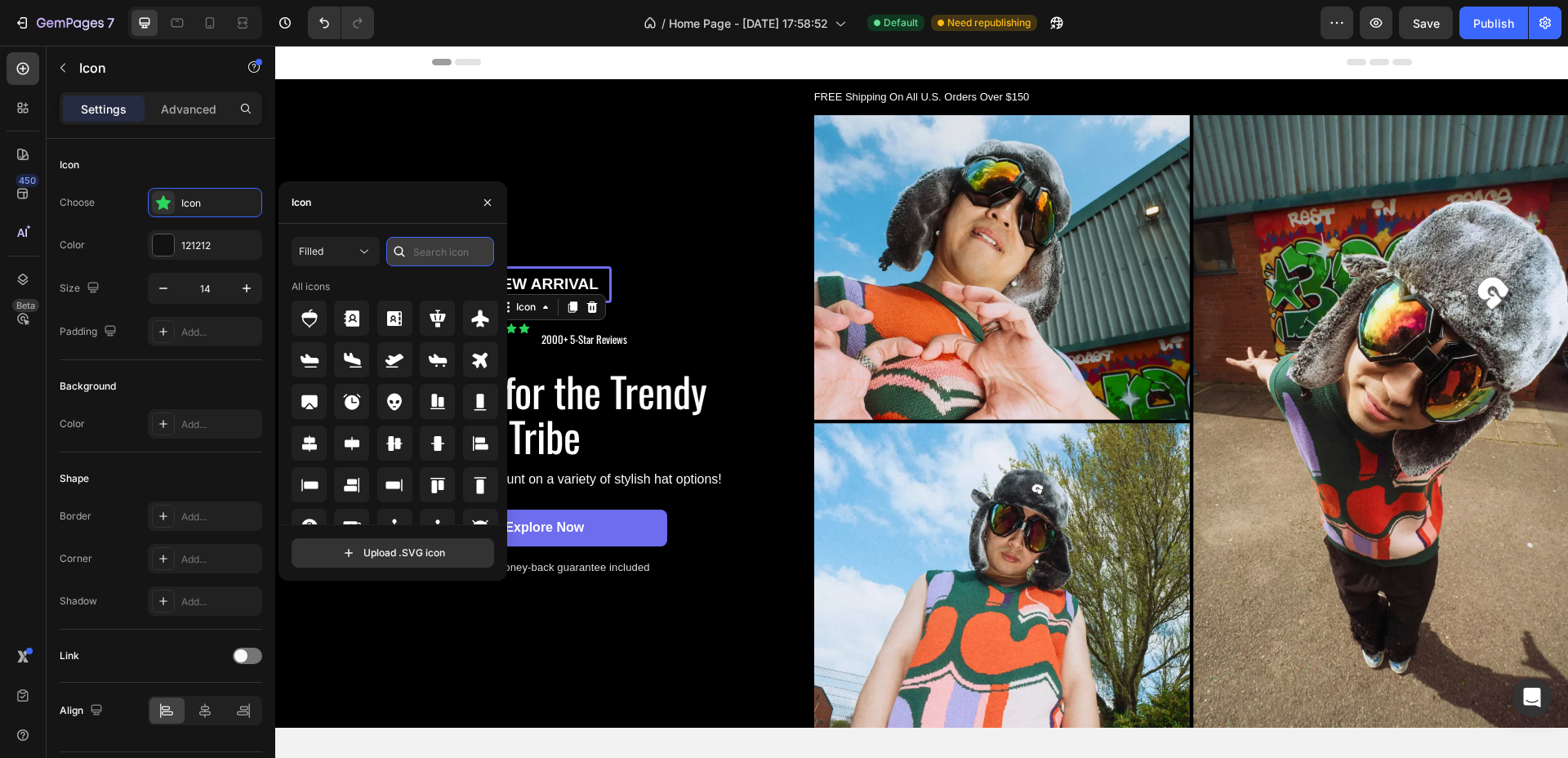
click at [428, 249] on input "text" at bounding box center [440, 252] width 107 height 30
type input "star"
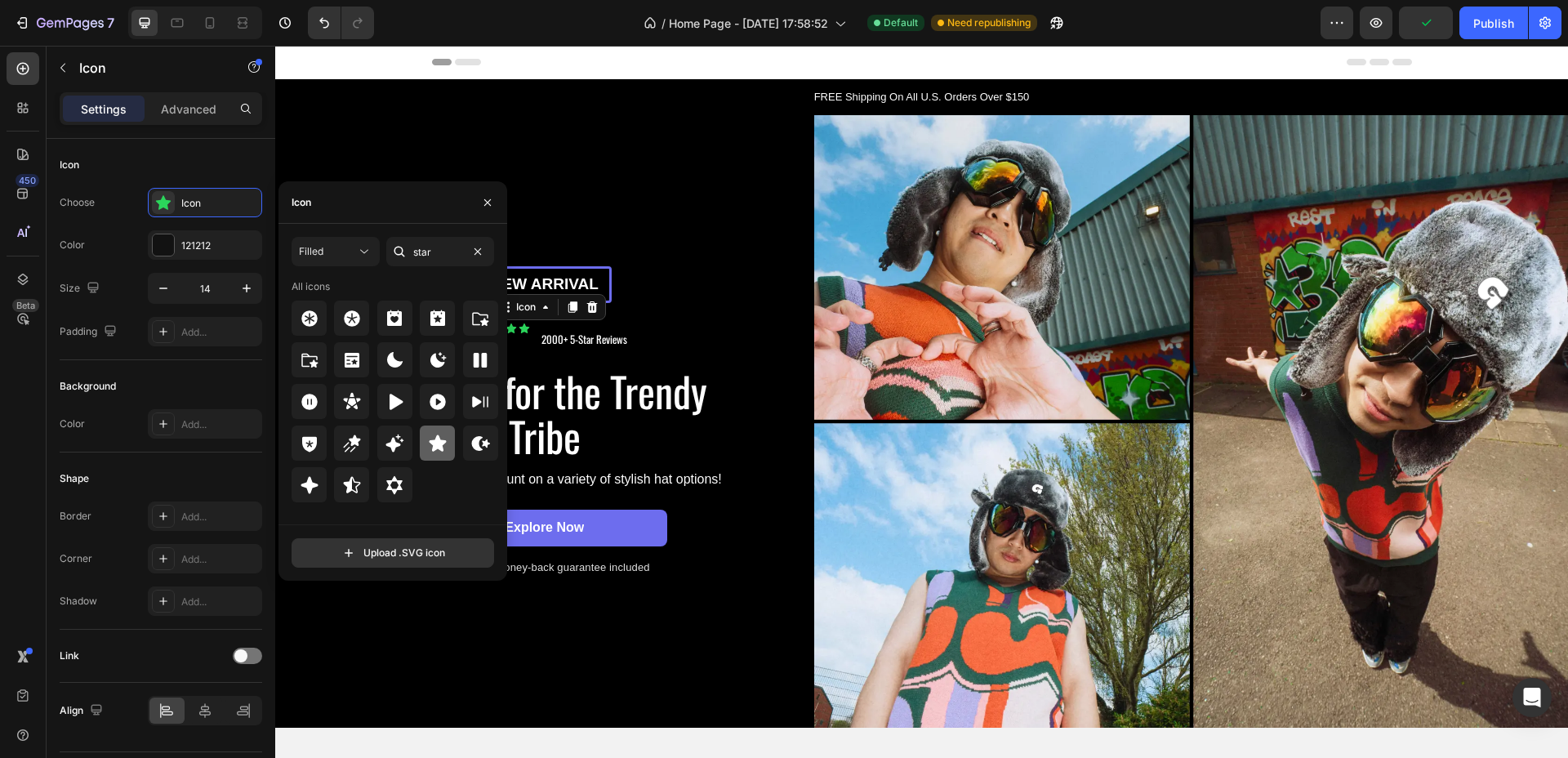
click at [440, 440] on icon at bounding box center [437, 443] width 17 height 17
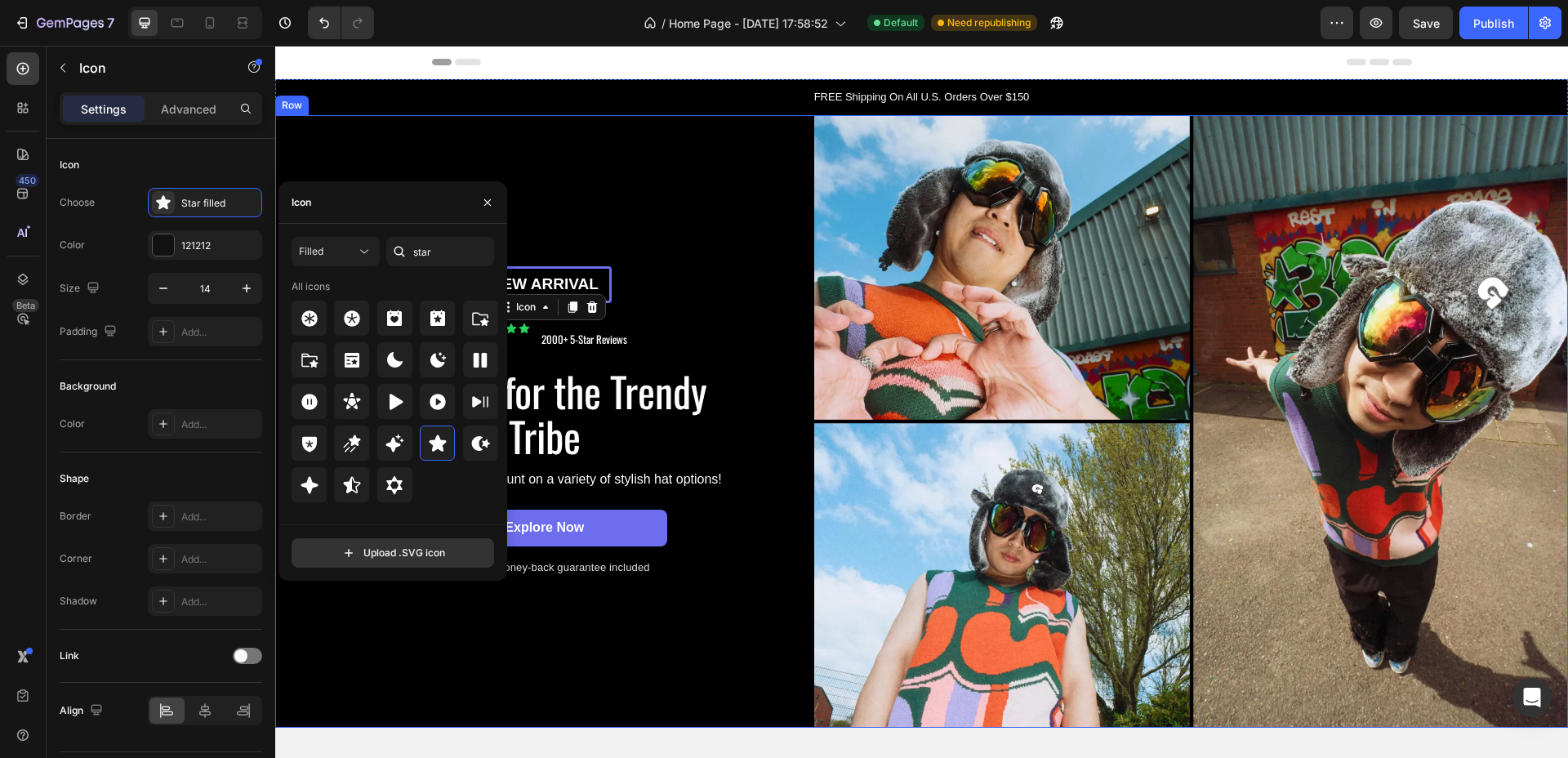
click at [739, 239] on div "New arrival Text Block Row Icon Icon Icon 0 Icon Icon Icon List 2000+ 5-Star Re…" at bounding box center [545, 422] width 539 height 613
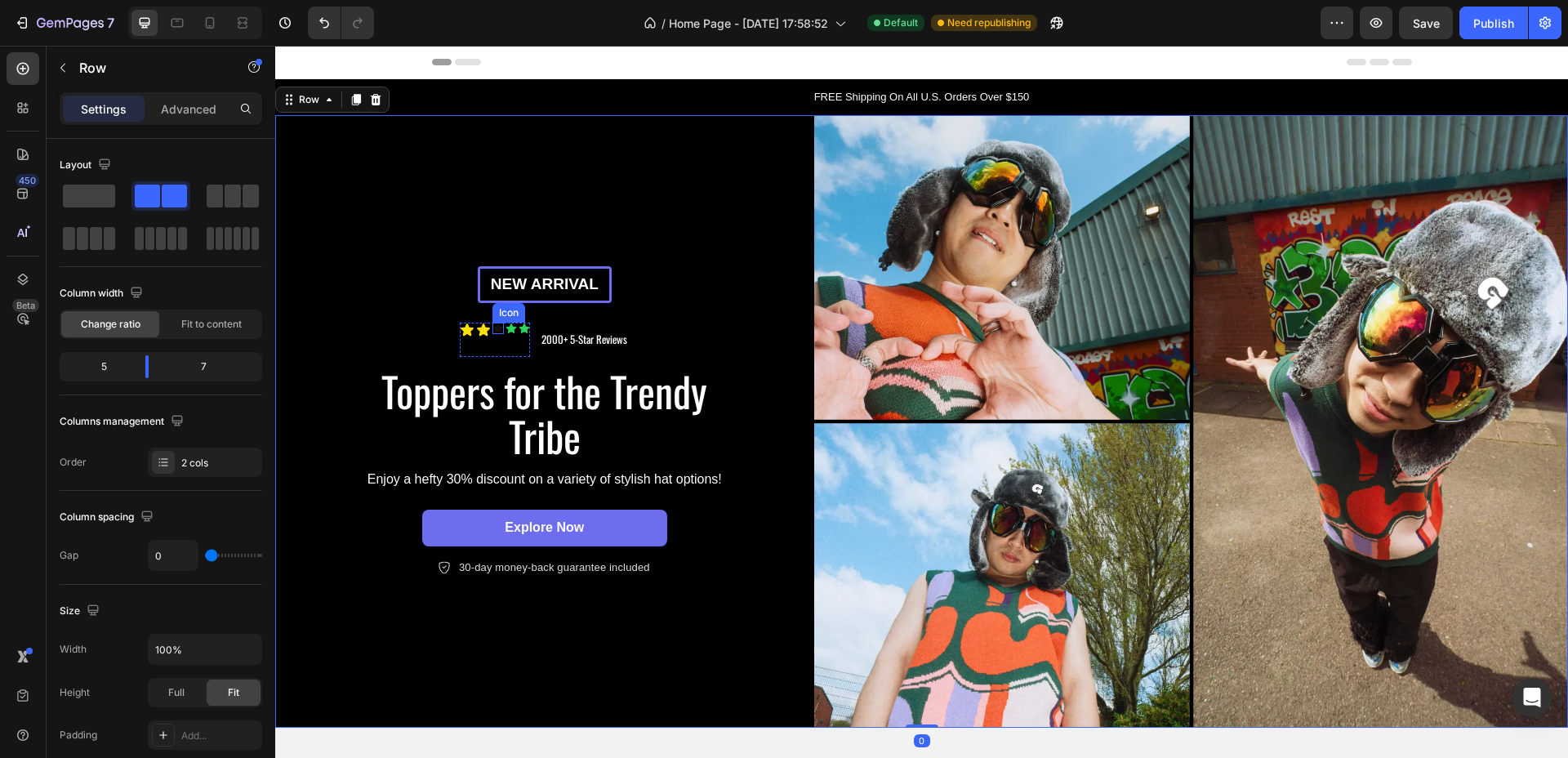
click at [494, 323] on icon at bounding box center [498, 328] width 10 height 10
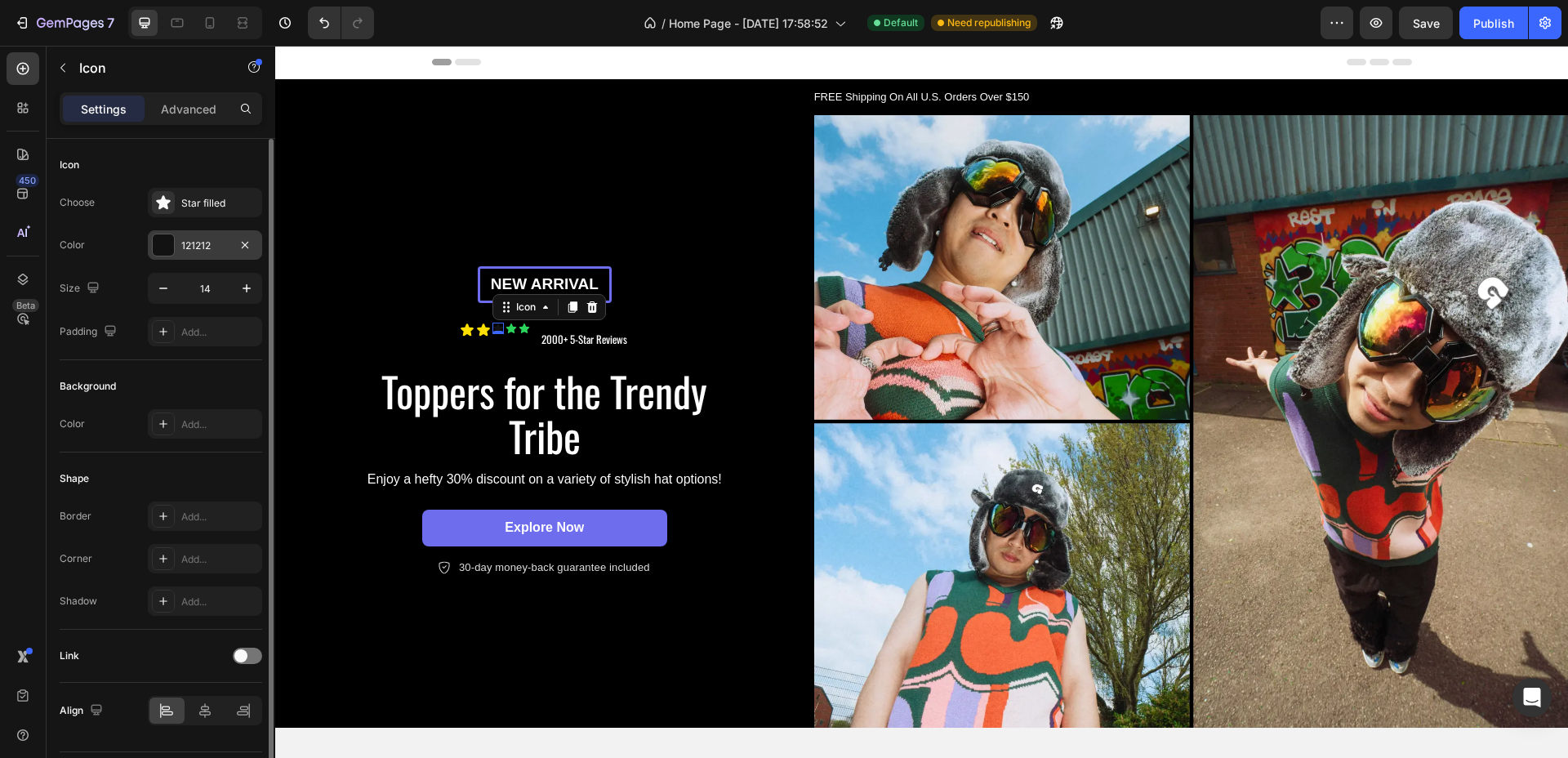
click at [205, 249] on div "121212" at bounding box center [204, 246] width 47 height 15
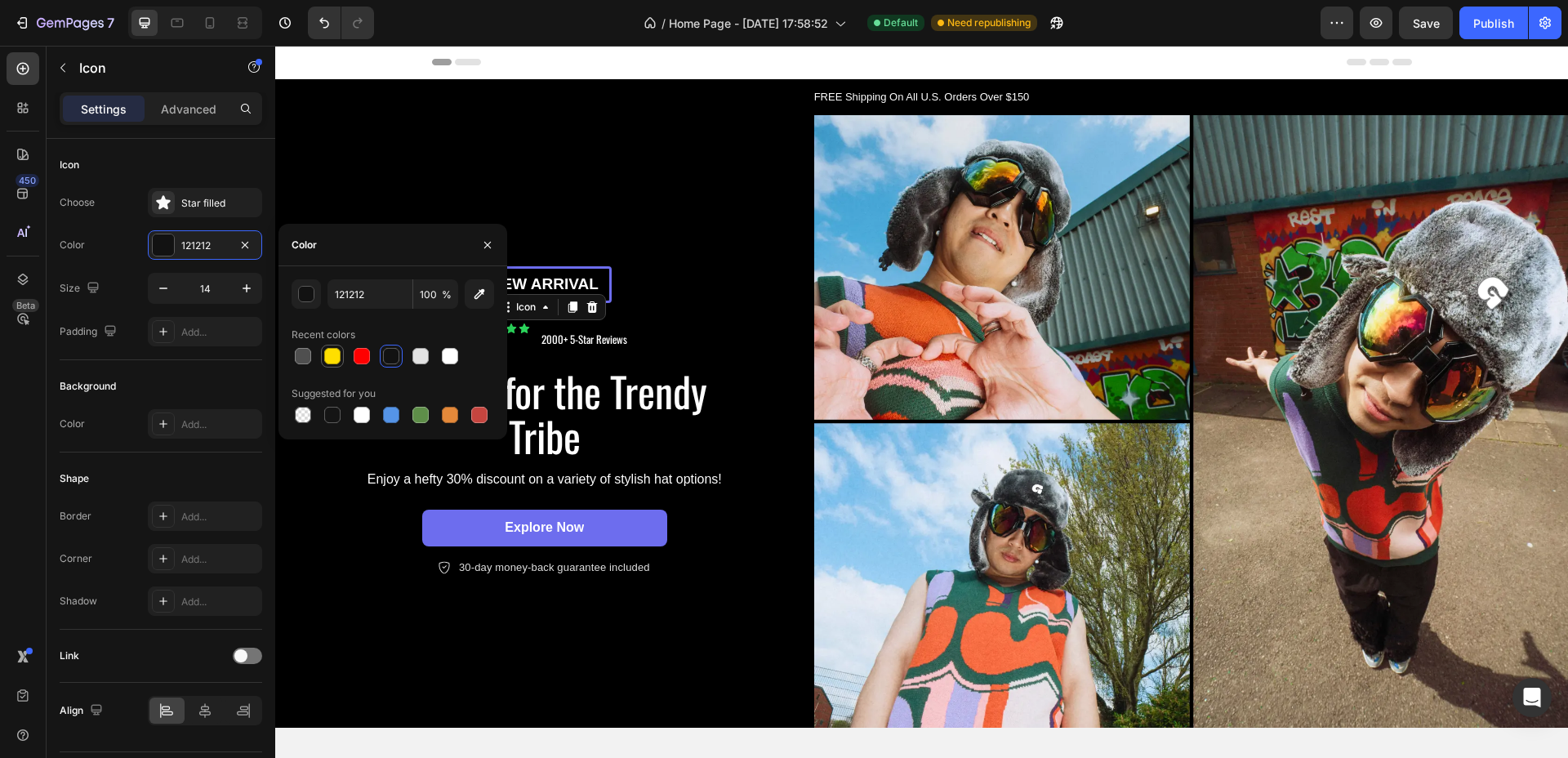
click at [336, 351] on div at bounding box center [332, 356] width 17 height 17
type input "FFDF00"
click at [238, 282] on button "button" at bounding box center [247, 288] width 30 height 30
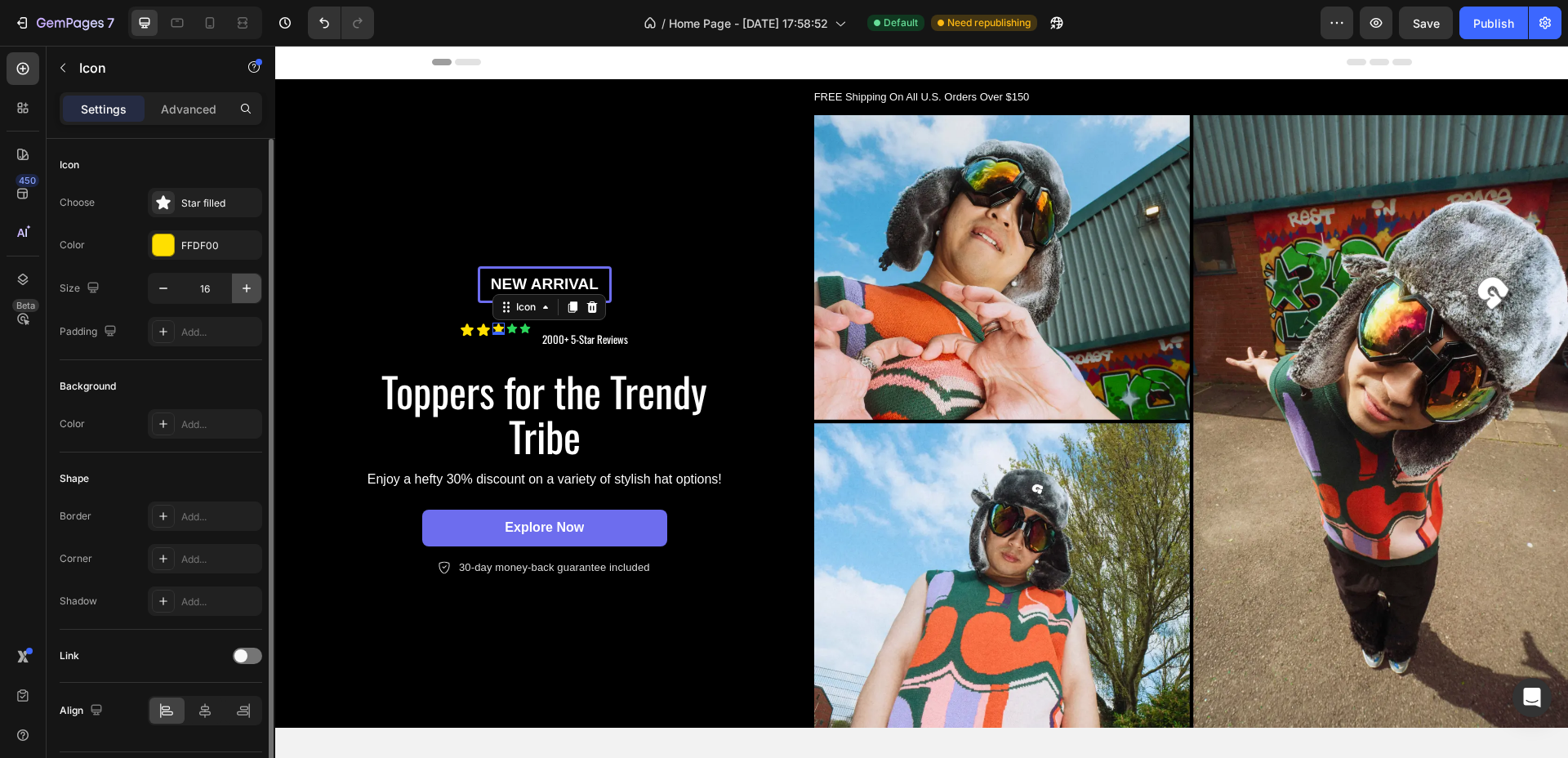
click at [238, 282] on button "button" at bounding box center [247, 288] width 30 height 30
click at [164, 284] on icon "button" at bounding box center [164, 288] width 17 height 17
type input "18"
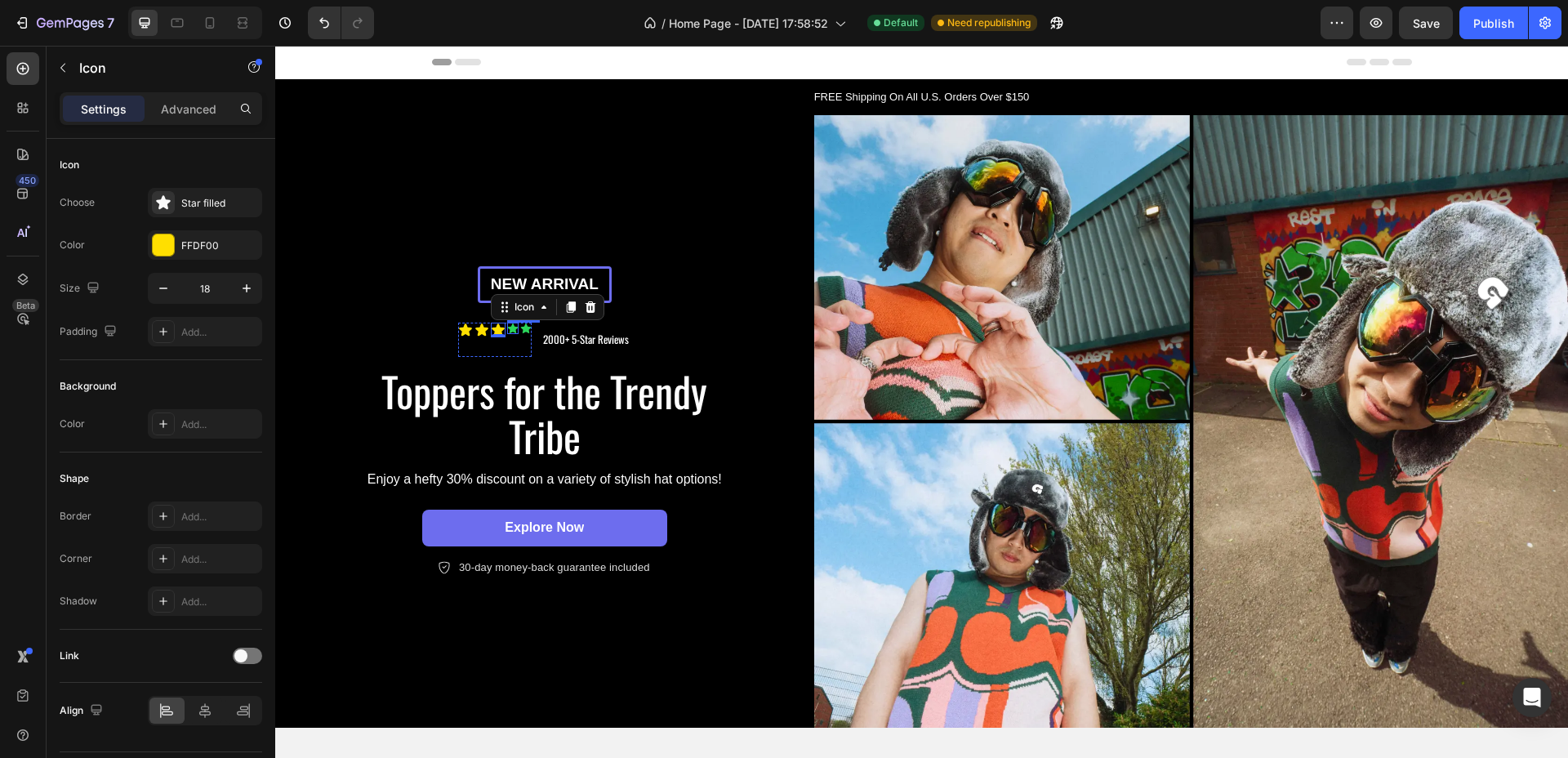
click at [510, 322] on div "Icon" at bounding box center [513, 328] width 12 height 12
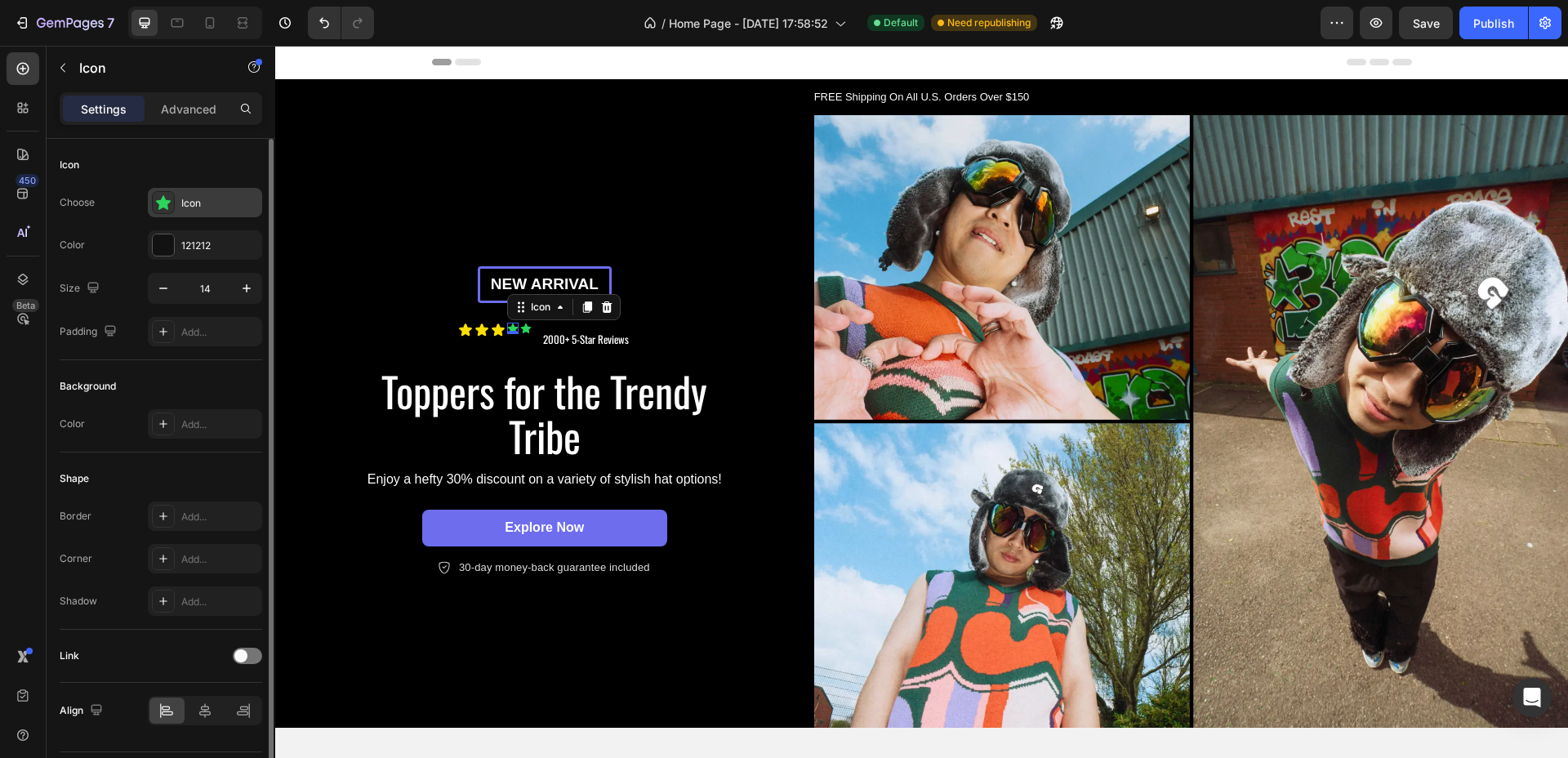
click at [209, 193] on div "Icon" at bounding box center [205, 203] width 114 height 30
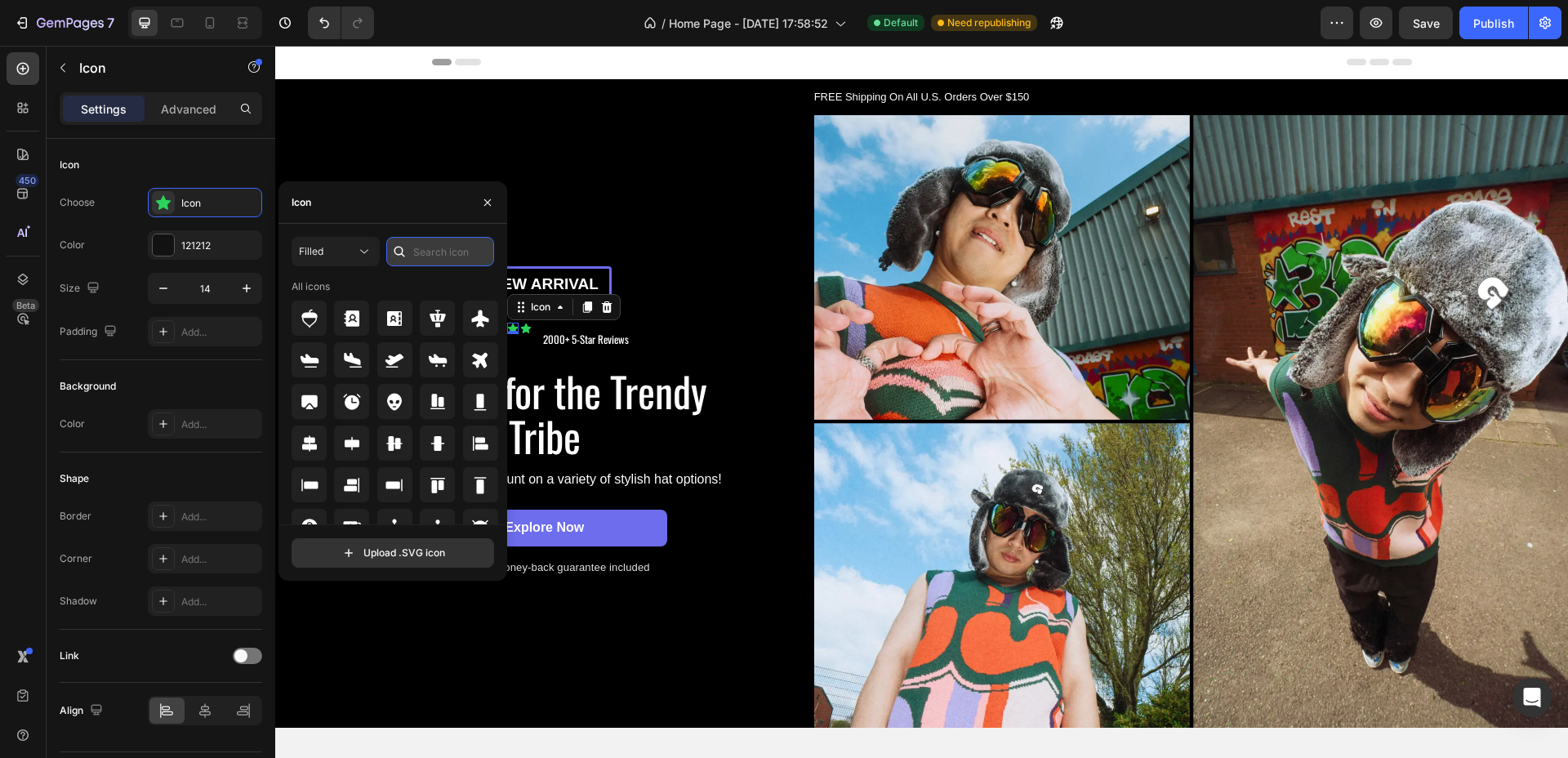
click at [436, 252] on input "text" at bounding box center [440, 252] width 107 height 30
type input "star"
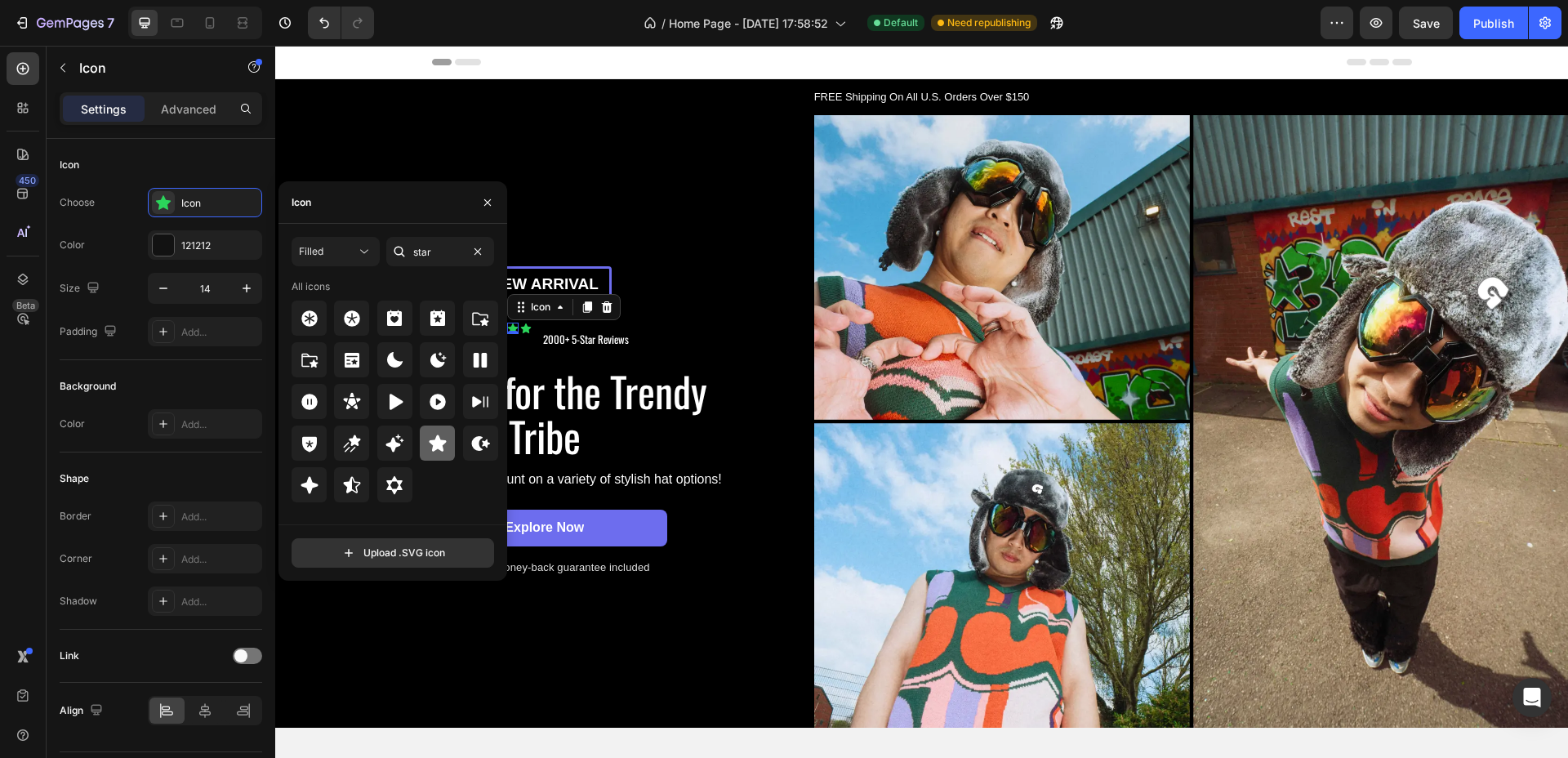
click at [445, 451] on icon at bounding box center [438, 444] width 20 height 20
click at [185, 246] on div "121212" at bounding box center [204, 246] width 47 height 15
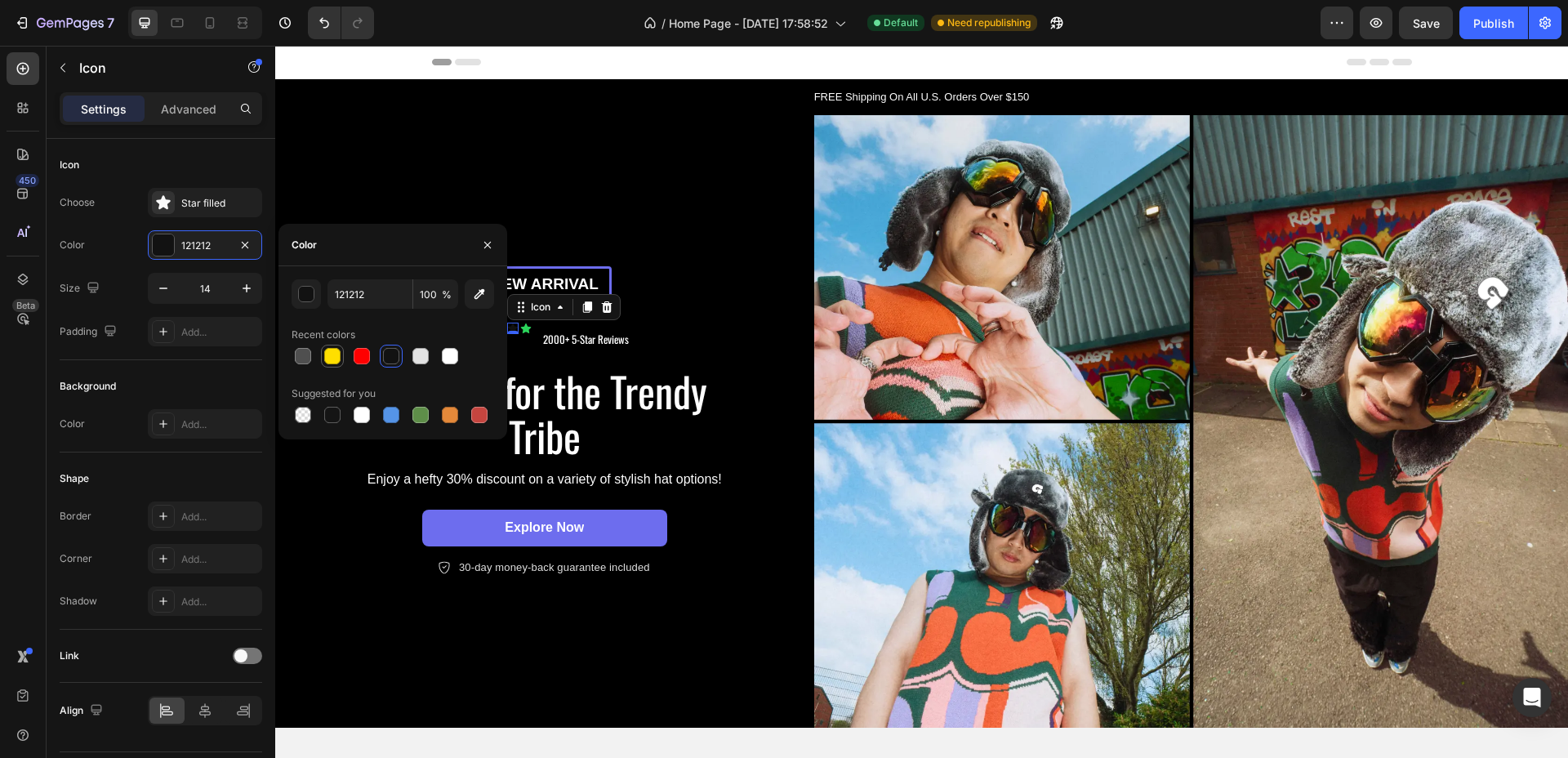
click at [326, 357] on div at bounding box center [332, 356] width 17 height 17
type input "FFDF00"
click at [525, 327] on div "Icon" at bounding box center [527, 328] width 12 height 12
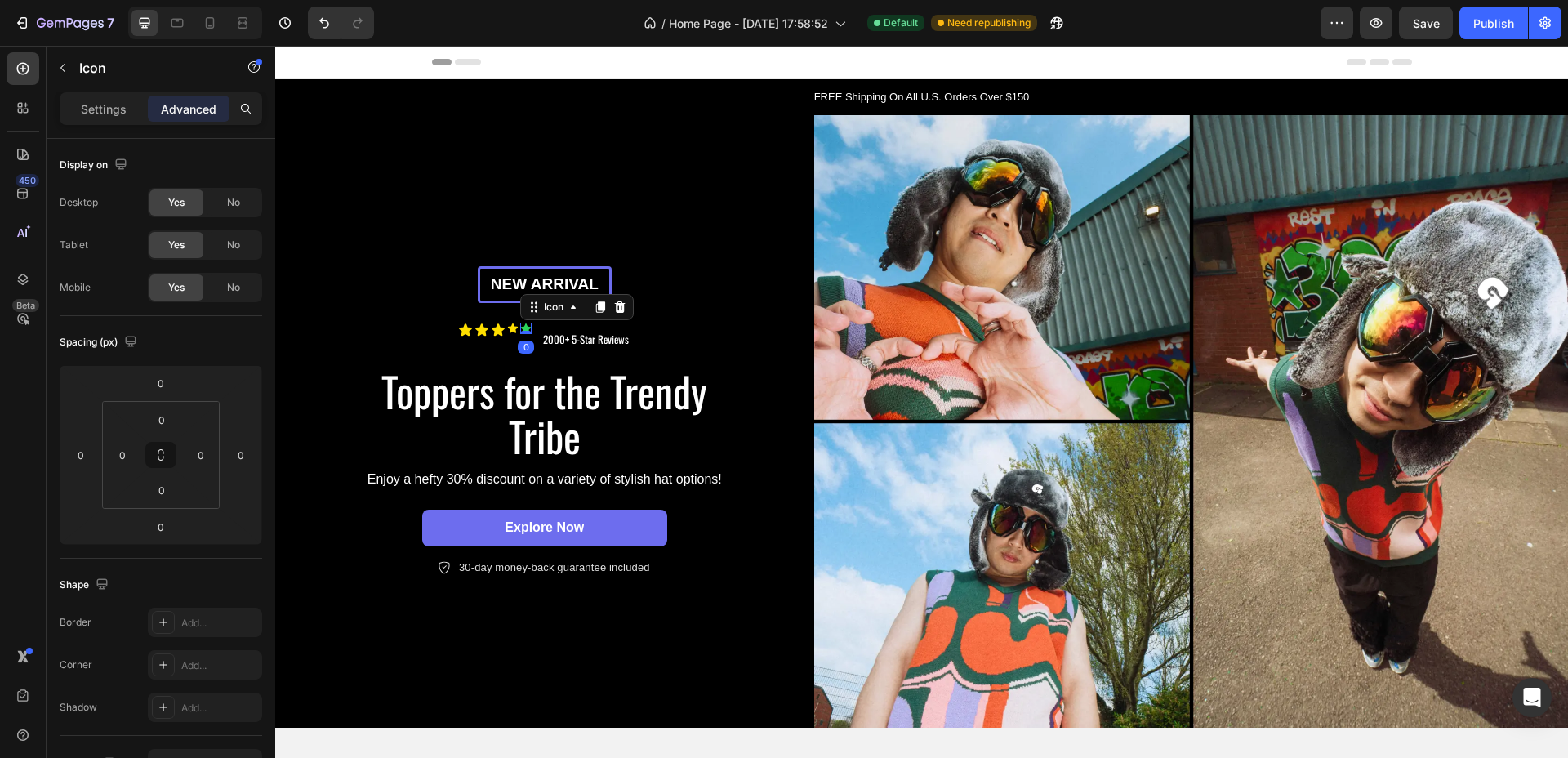
click at [106, 122] on div "Settings Advanced" at bounding box center [160, 109] width 203 height 33
click at [106, 109] on p "Settings" at bounding box center [103, 109] width 45 height 17
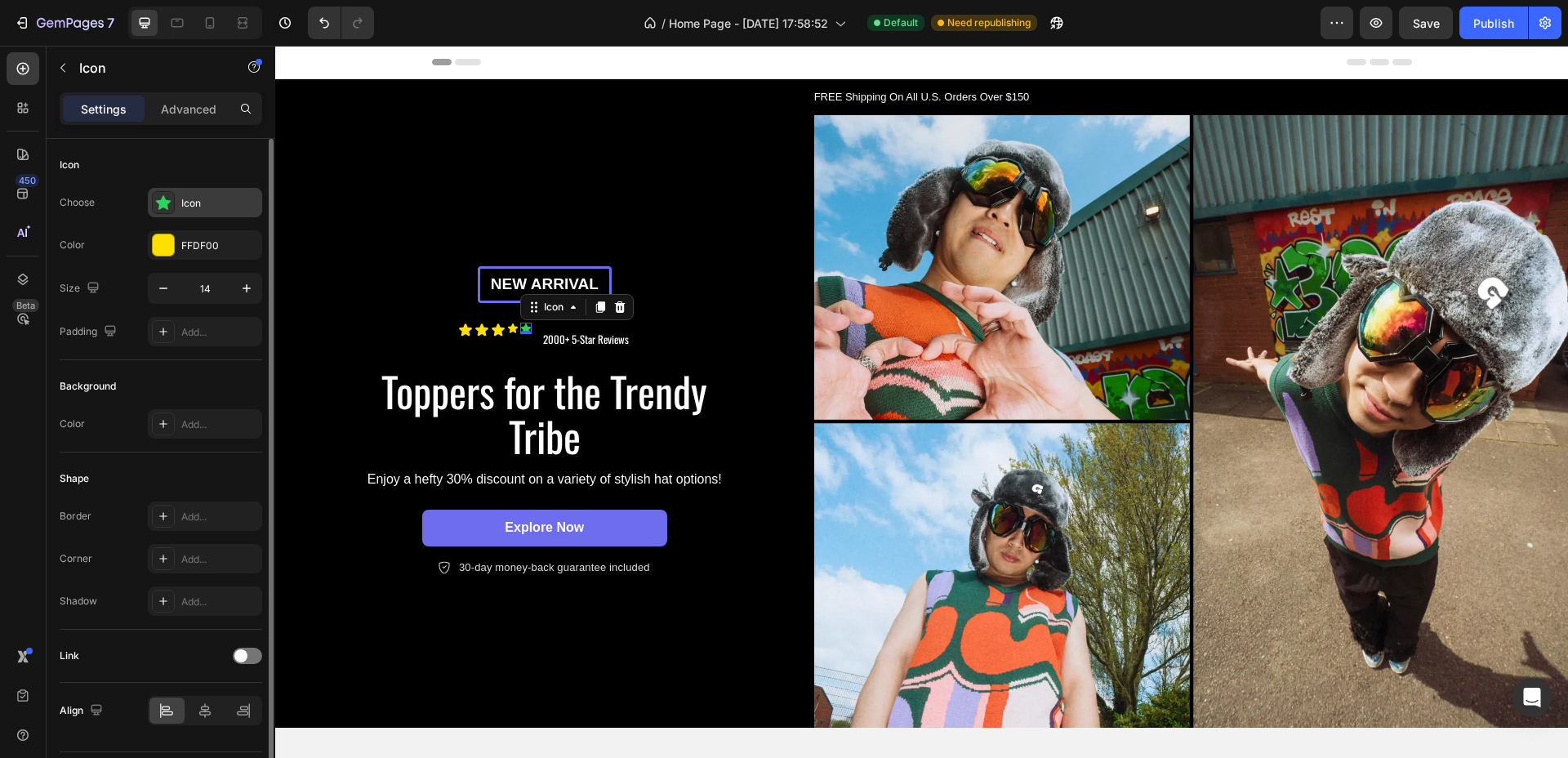
click at [221, 203] on div "Icon" at bounding box center [219, 203] width 77 height 15
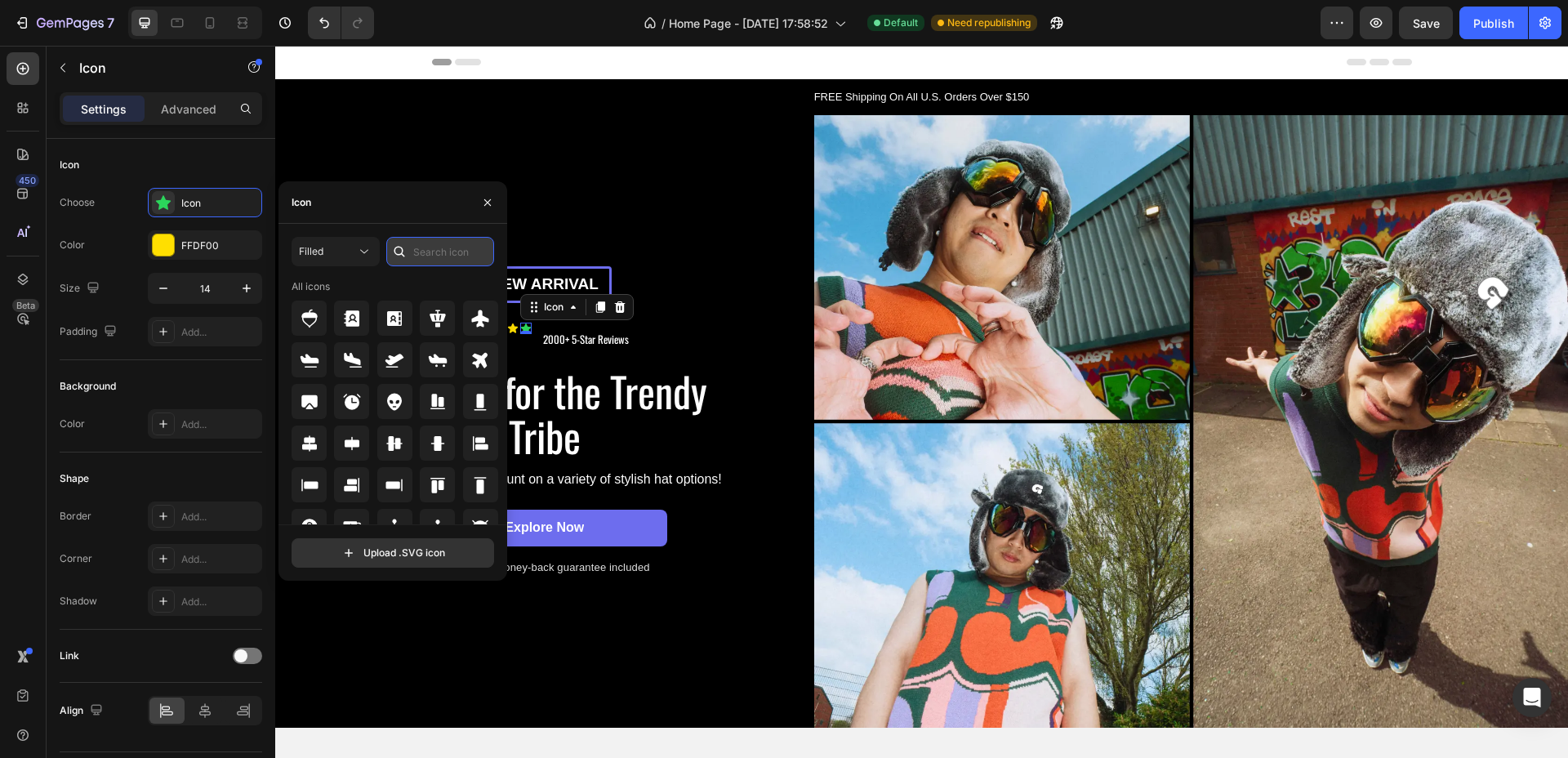
click at [444, 252] on input "text" at bounding box center [440, 252] width 107 height 30
type input "star"
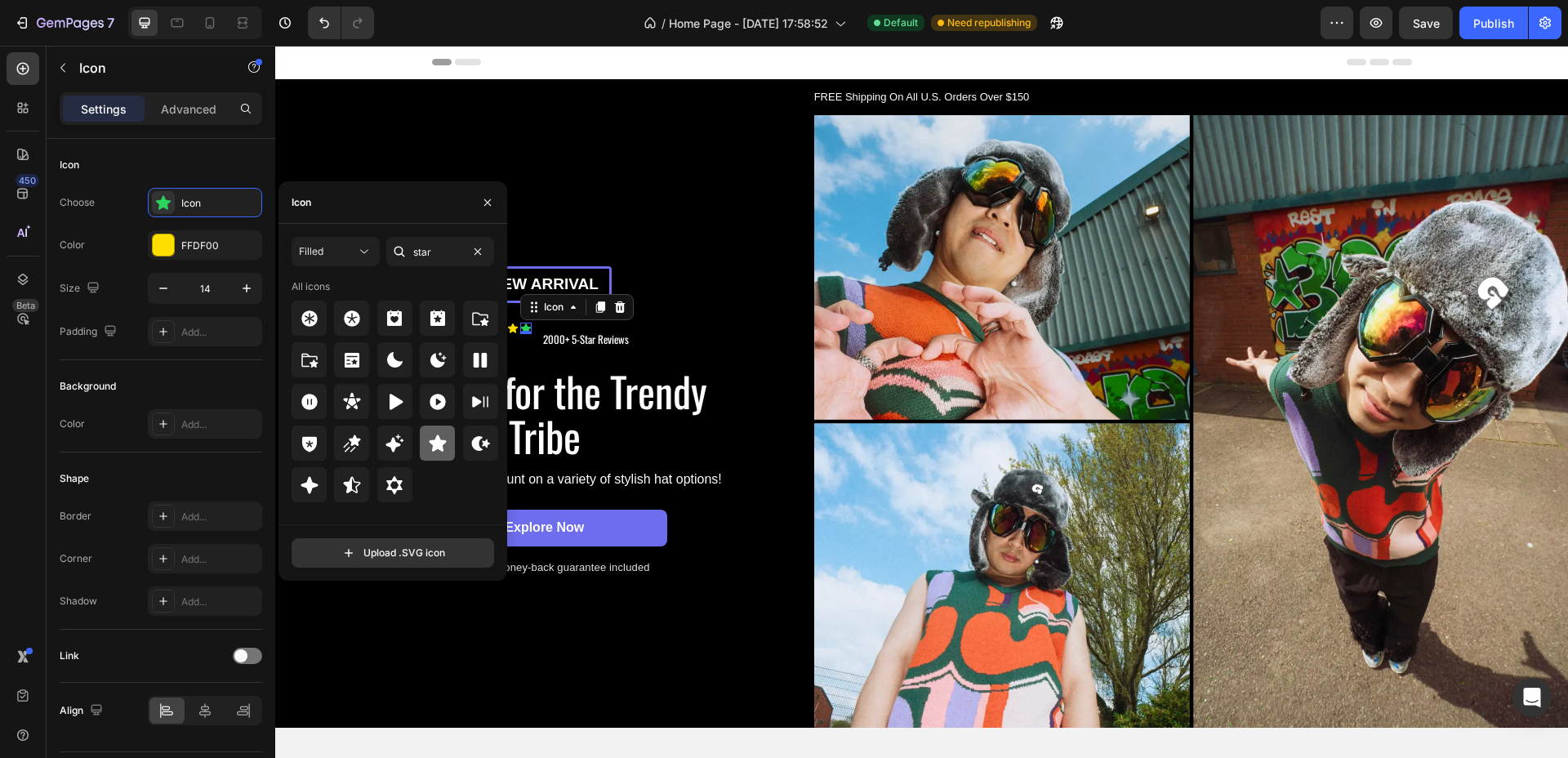
click at [441, 449] on icon at bounding box center [437, 443] width 17 height 17
click at [558, 348] on div "2000+ 5-Star Reviews Text Block" at bounding box center [586, 340] width 89 height 35
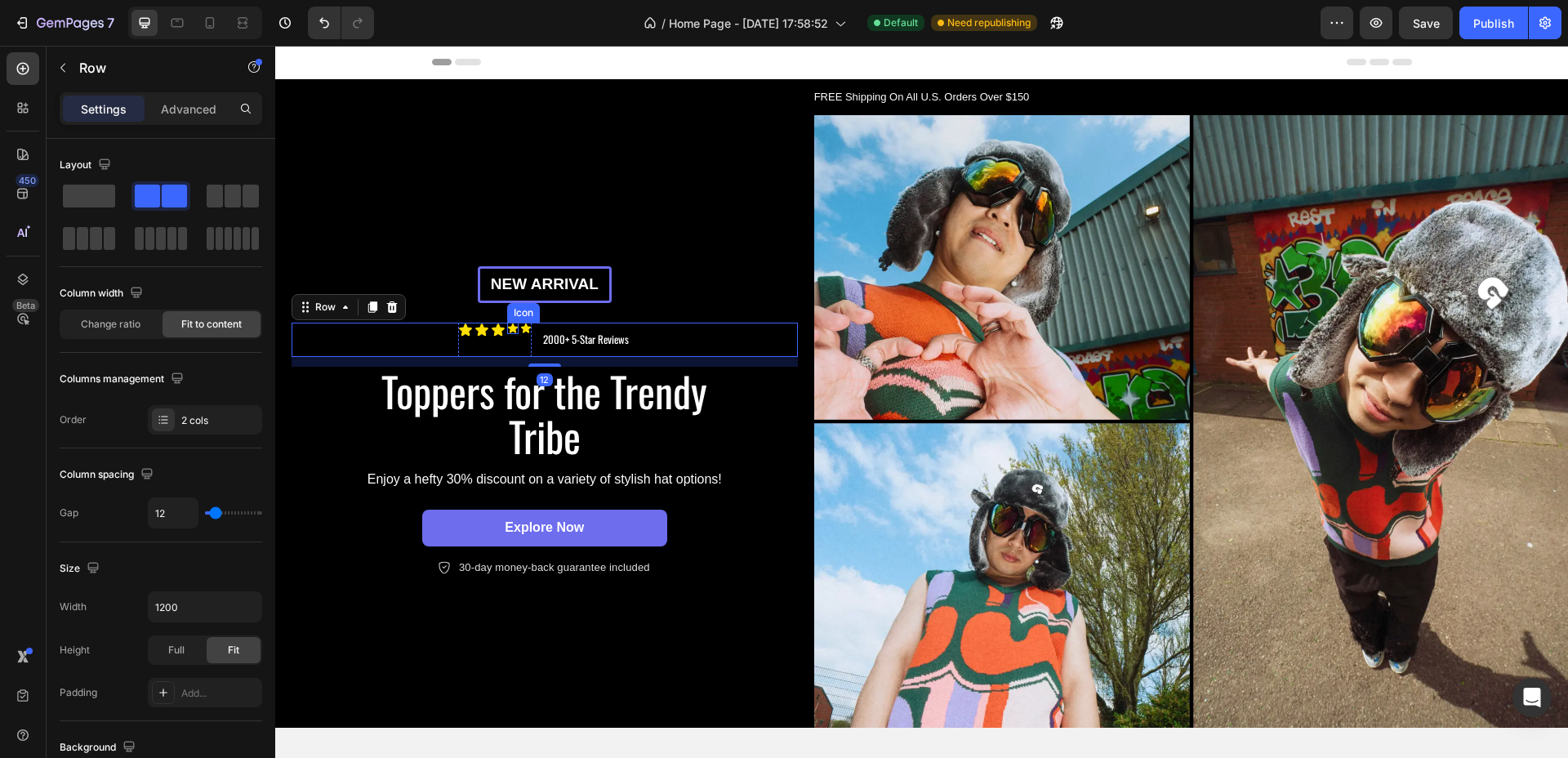
click at [508, 323] on icon at bounding box center [513, 328] width 10 height 10
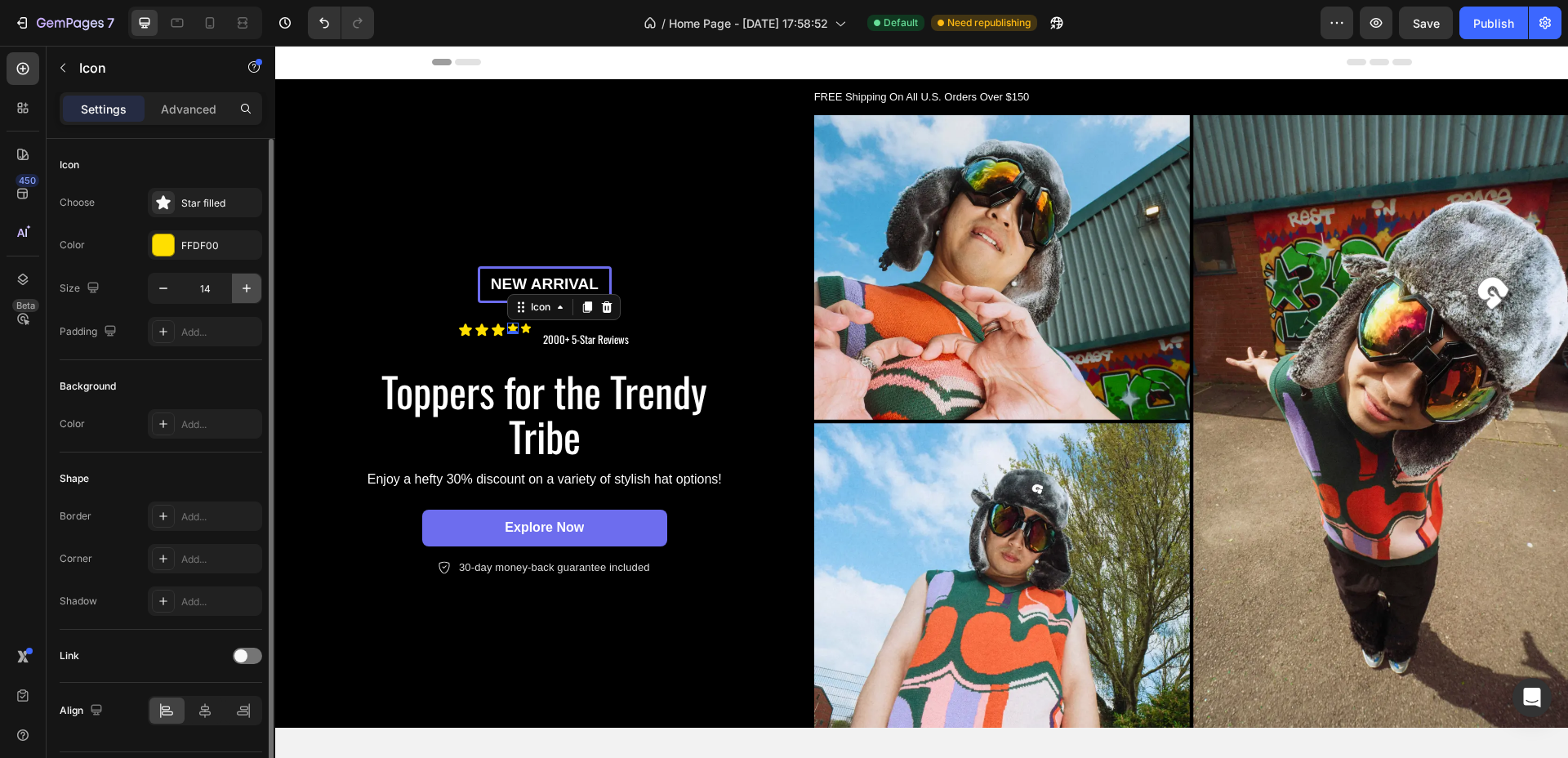
click at [249, 278] on button "button" at bounding box center [247, 288] width 30 height 30
type input "18"
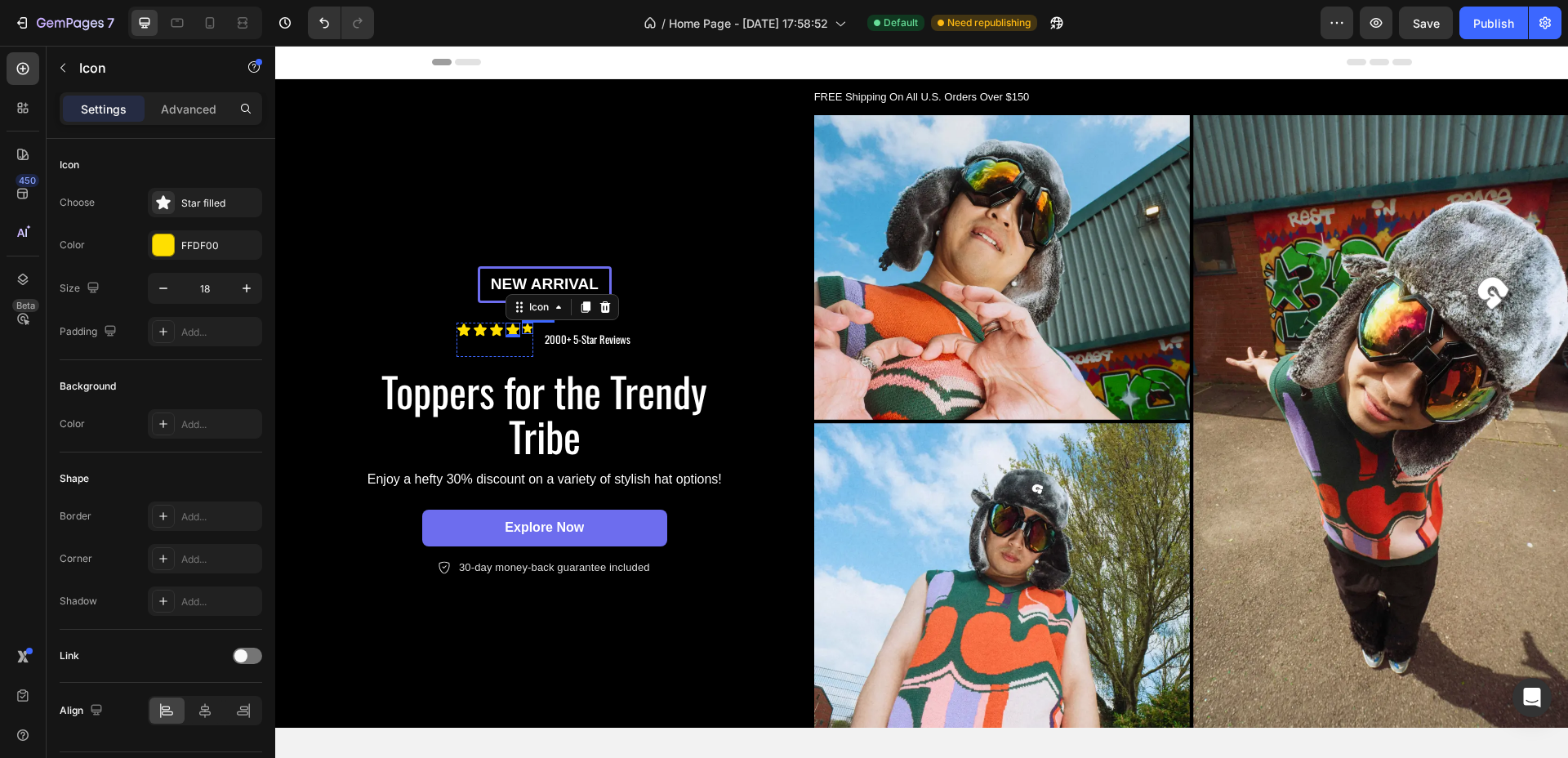
click at [525, 323] on icon at bounding box center [527, 328] width 10 height 10
click at [248, 287] on icon "button" at bounding box center [247, 288] width 17 height 17
click at [247, 287] on icon "button" at bounding box center [247, 288] width 17 height 17
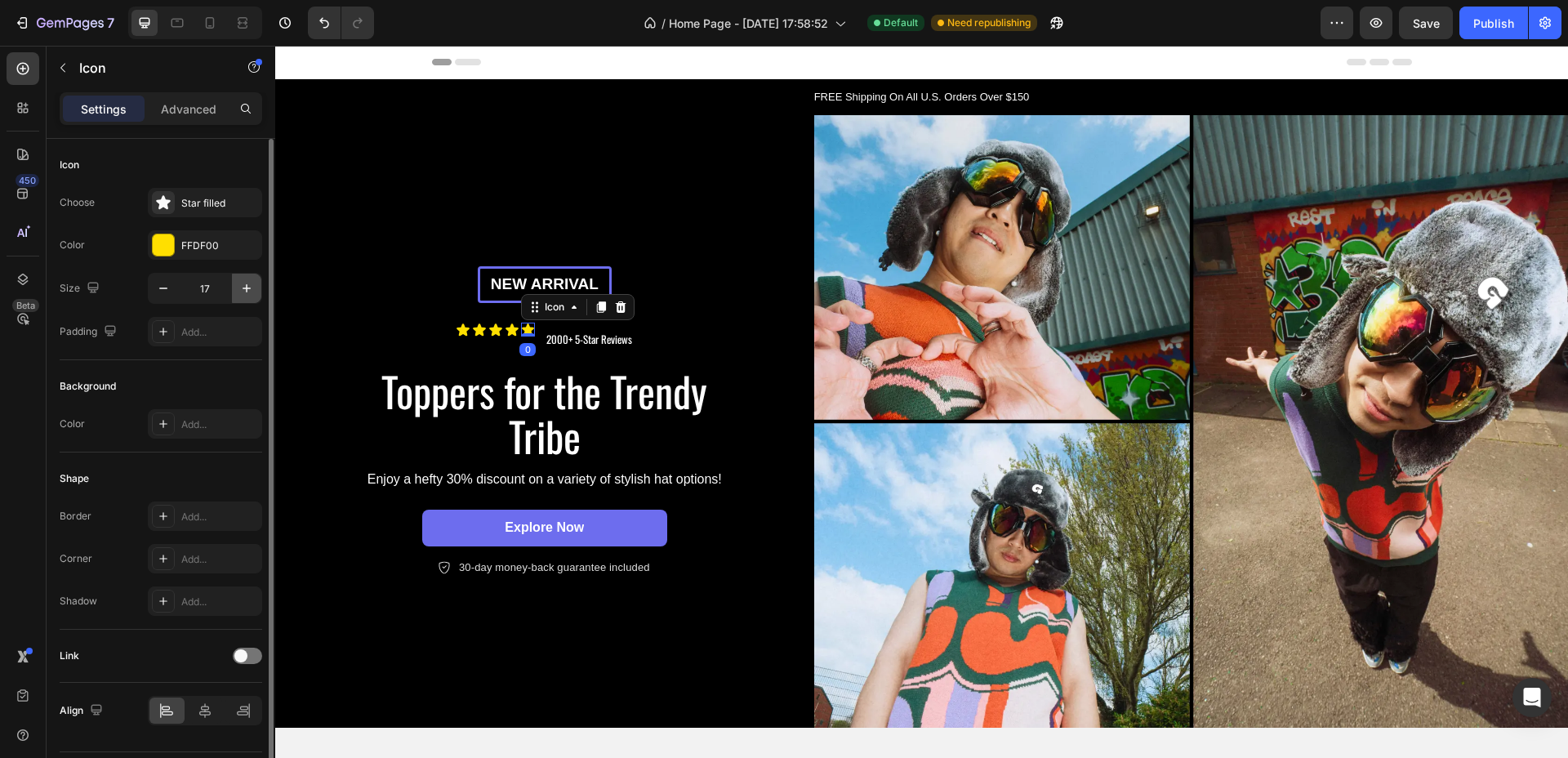
type input "18"
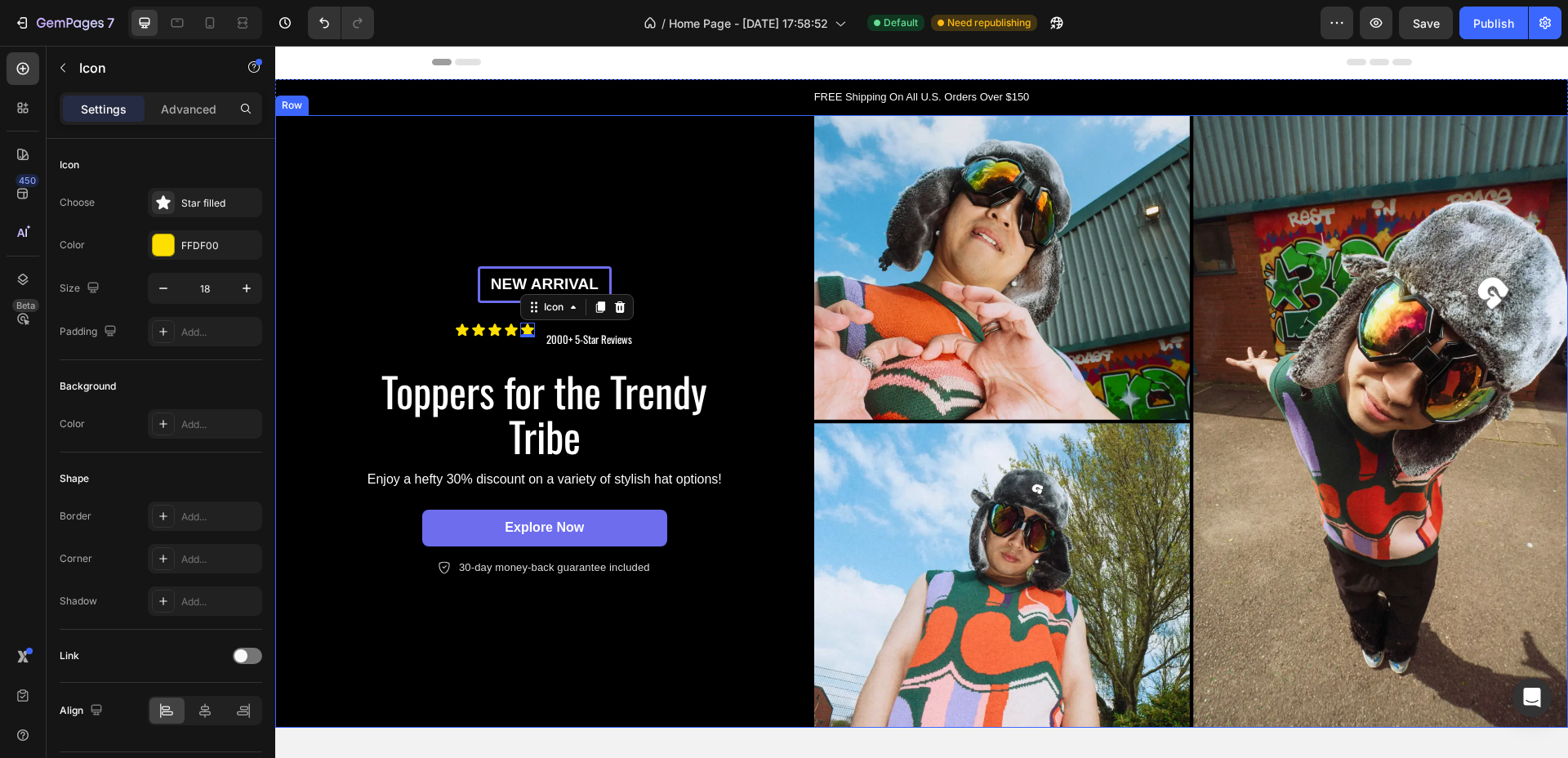
click at [364, 175] on div "New arrival Text Block Row Icon Icon Icon Icon Icon 0 Icon List 2000+ 5-Star Re…" at bounding box center [545, 422] width 539 height 613
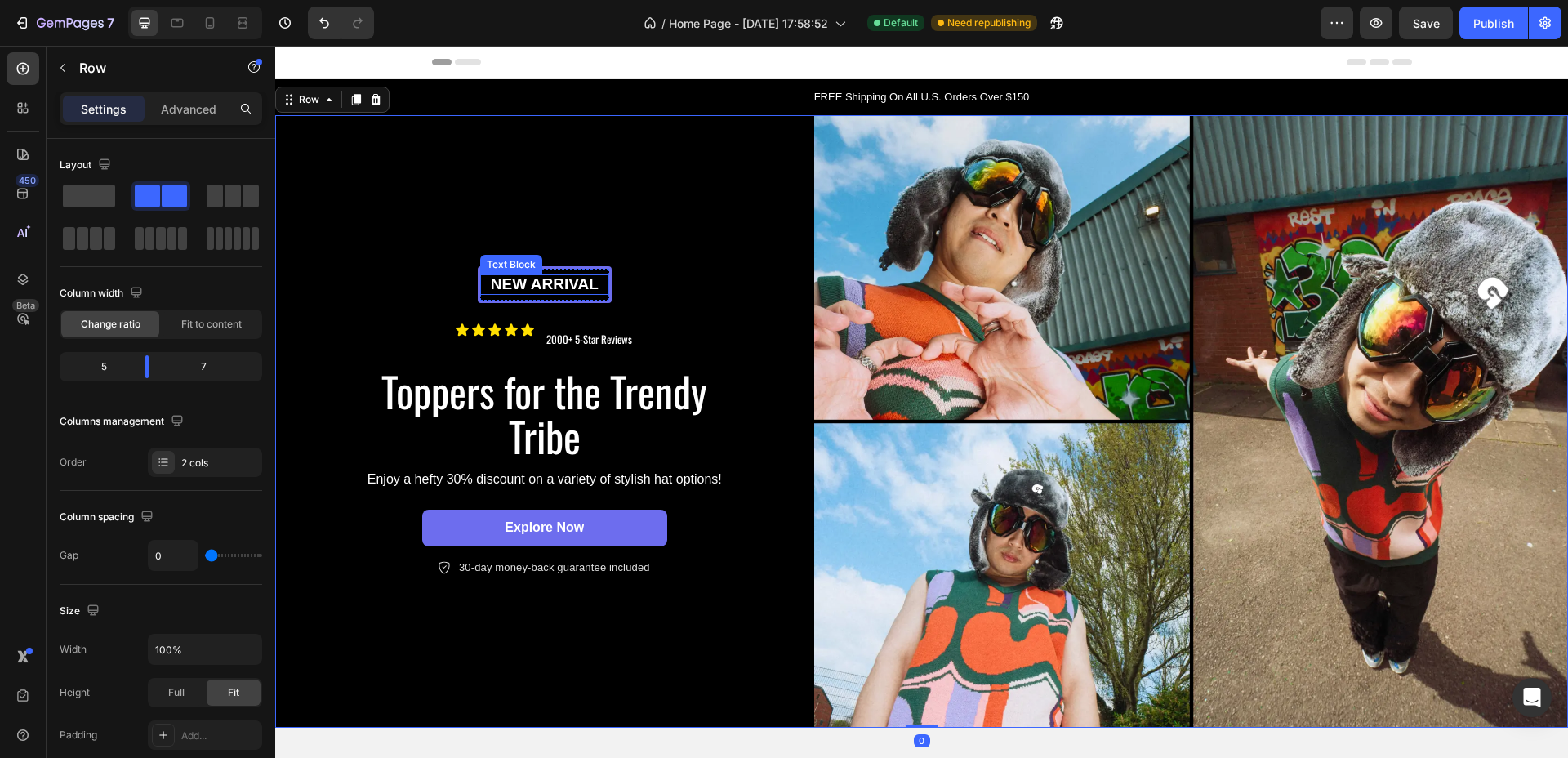
click at [539, 282] on p "New arrival" at bounding box center [545, 284] width 126 height 21
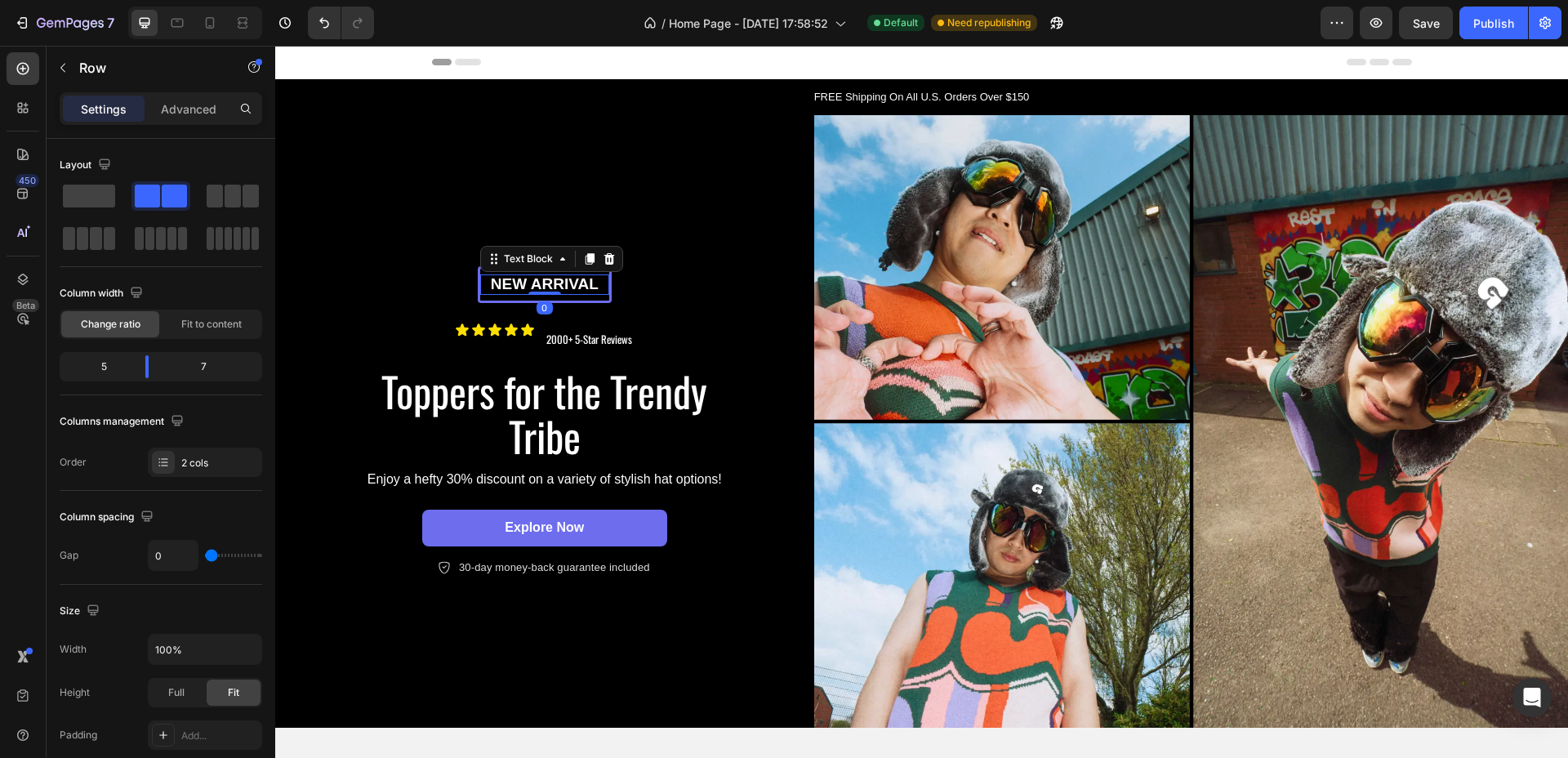
click at [537, 280] on p "New arrival" at bounding box center [545, 284] width 126 height 21
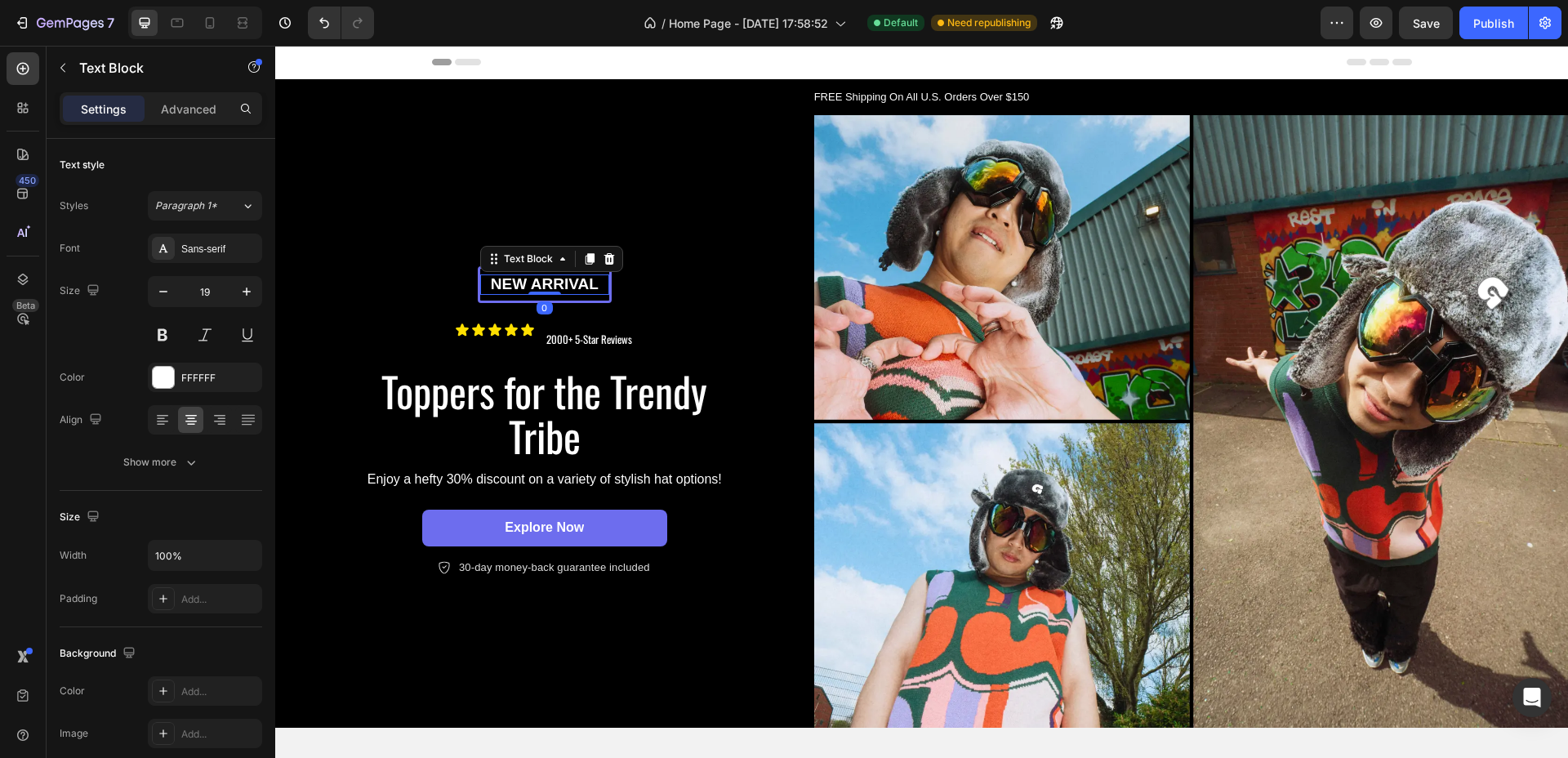
click at [537, 280] on p "New arrival" at bounding box center [545, 284] width 126 height 21
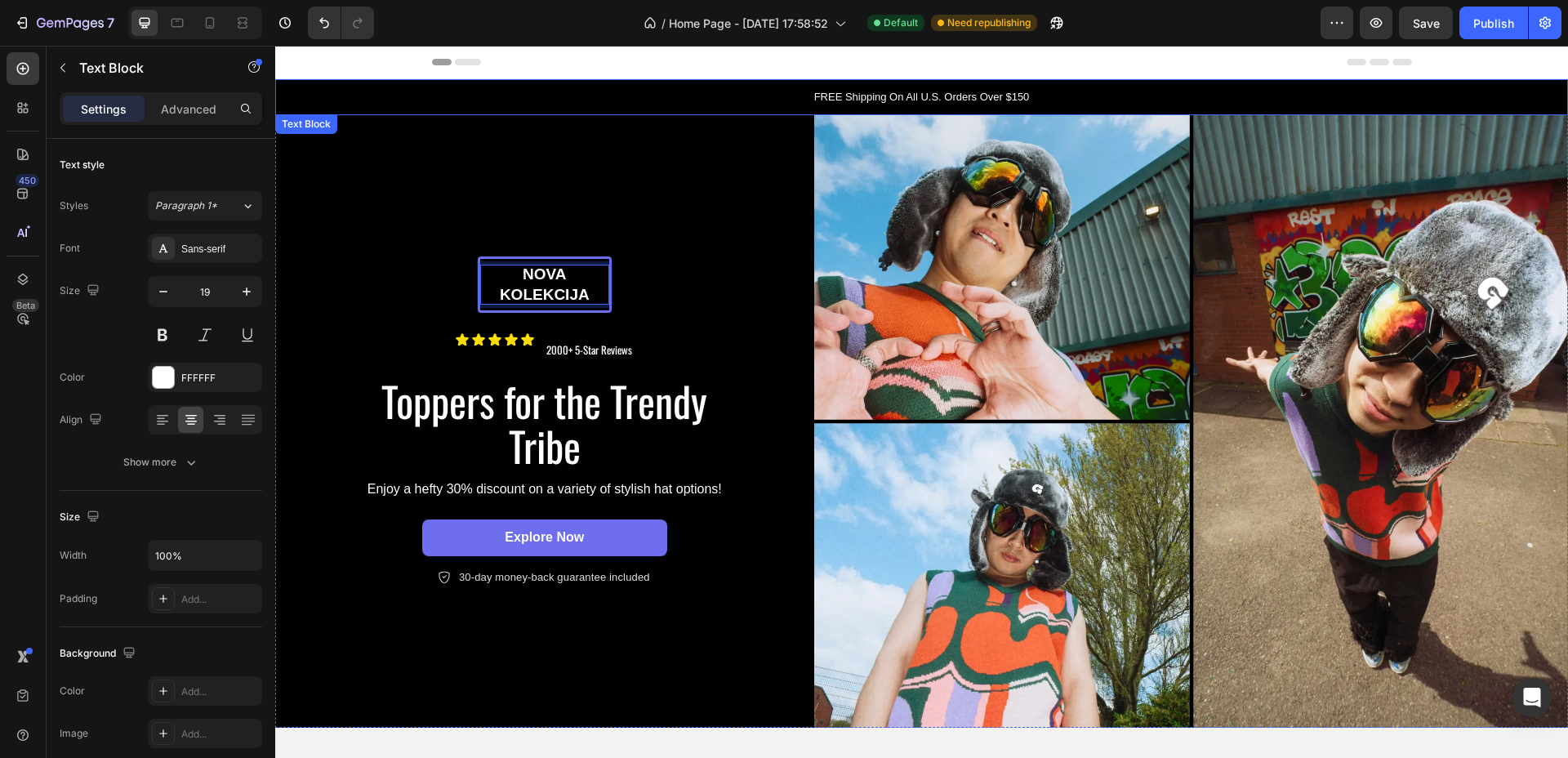
click at [436, 96] on p "FREE Shipping On All U.S. Orders Over $150" at bounding box center [922, 98] width 1289 height 17
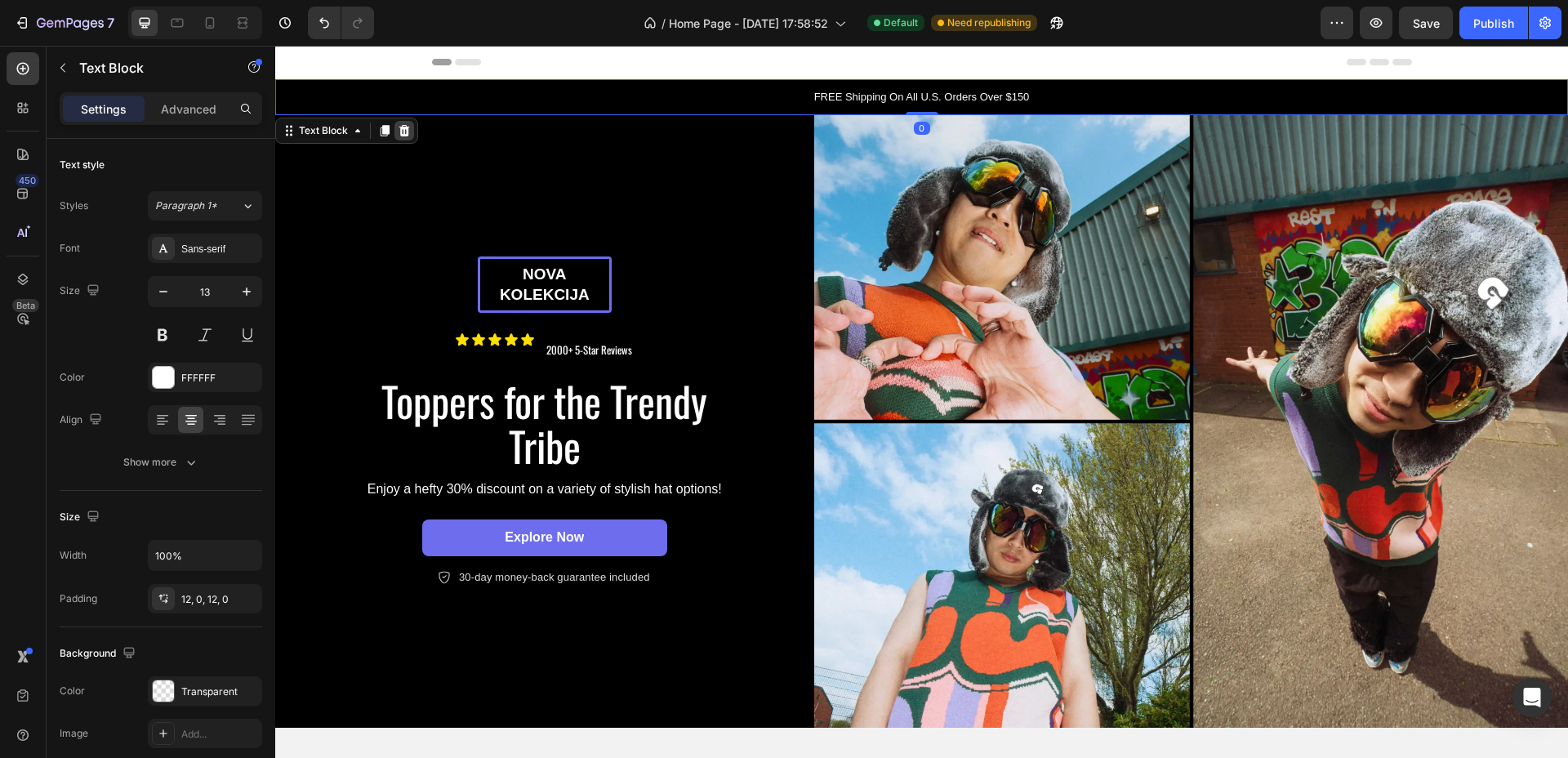
click at [399, 128] on icon at bounding box center [404, 131] width 13 height 13
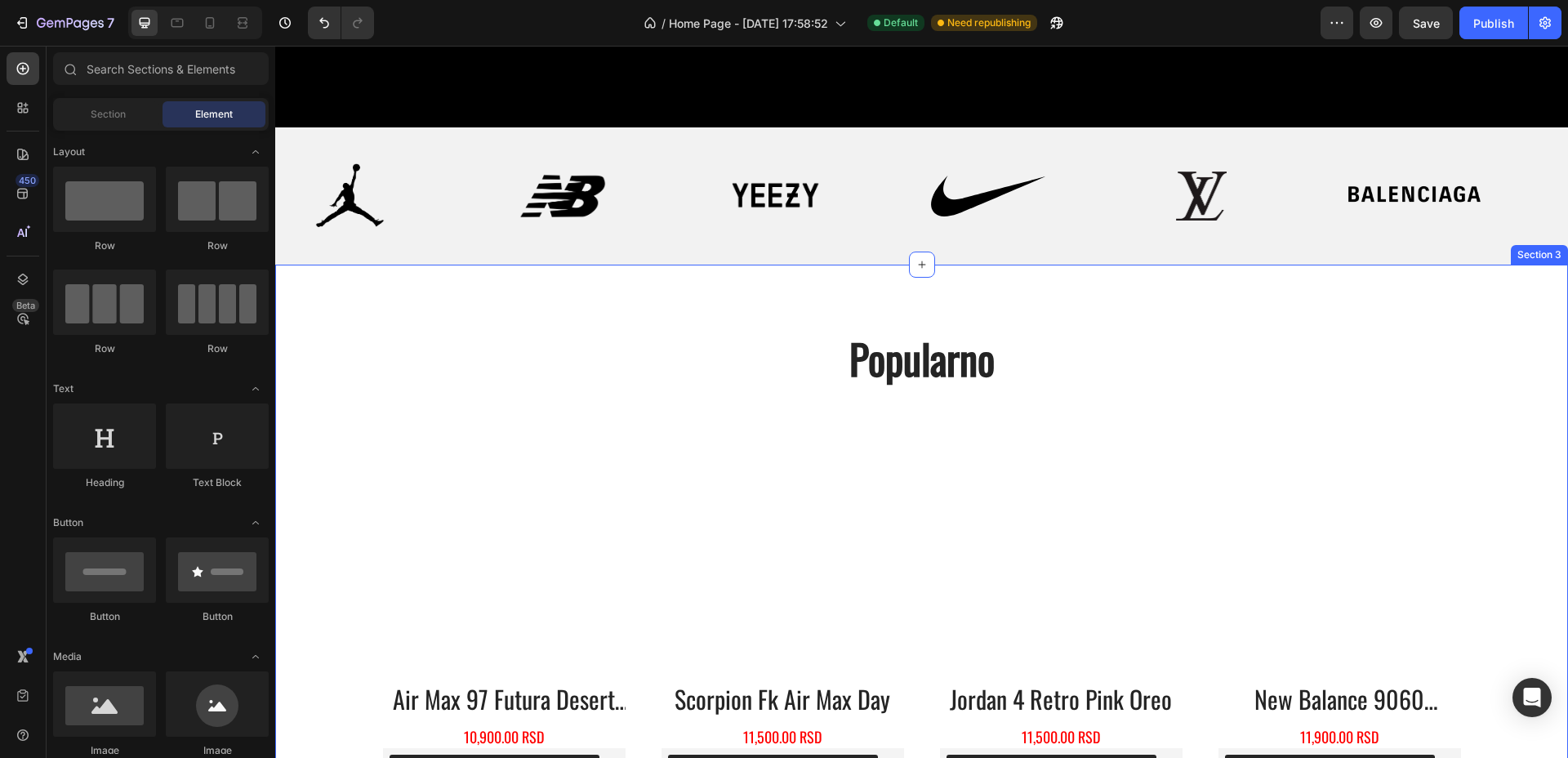
scroll to position [715, 0]
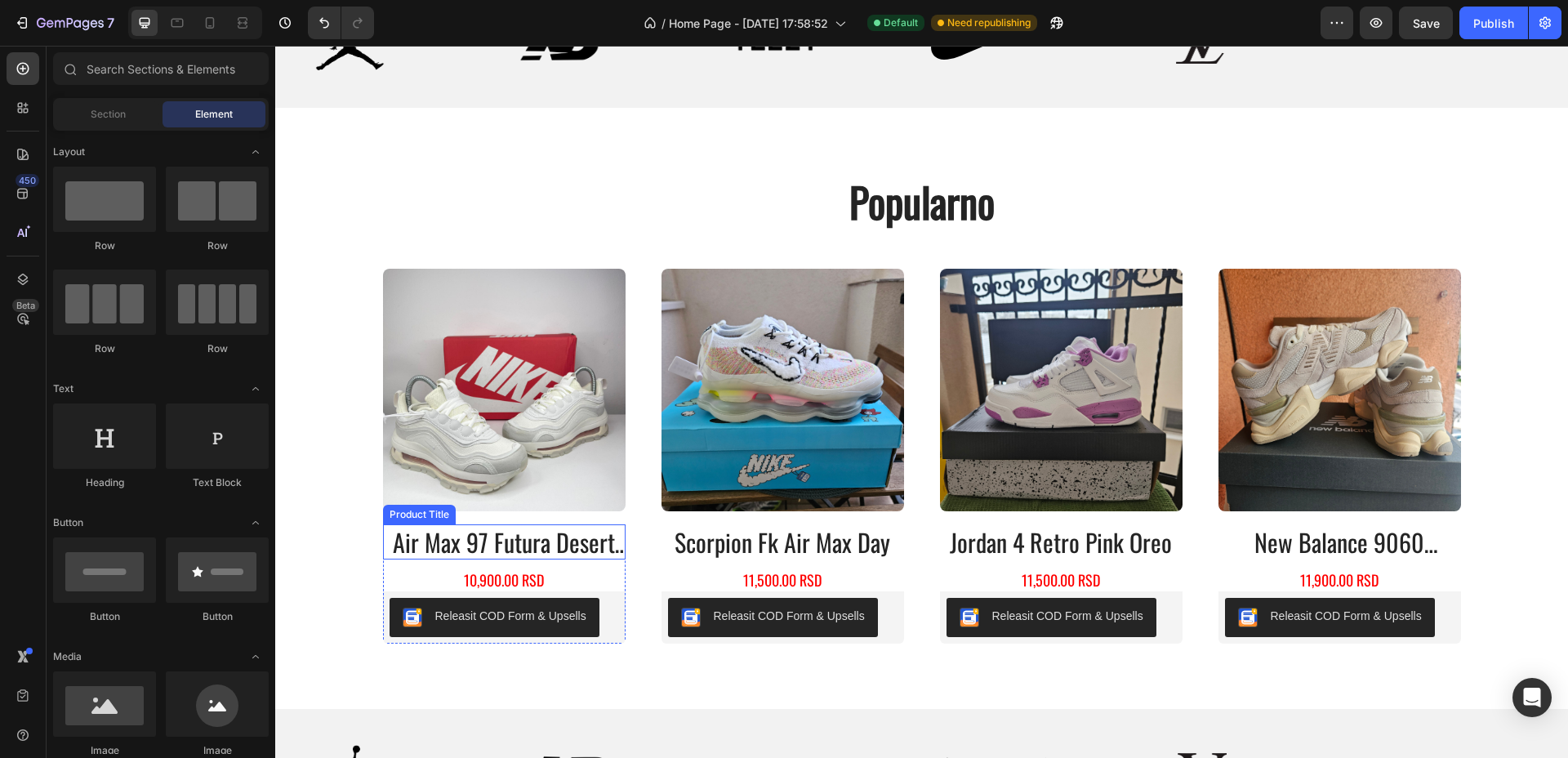
click at [501, 542] on h2 "air max 97 futura desert sand" at bounding box center [504, 541] width 243 height 35
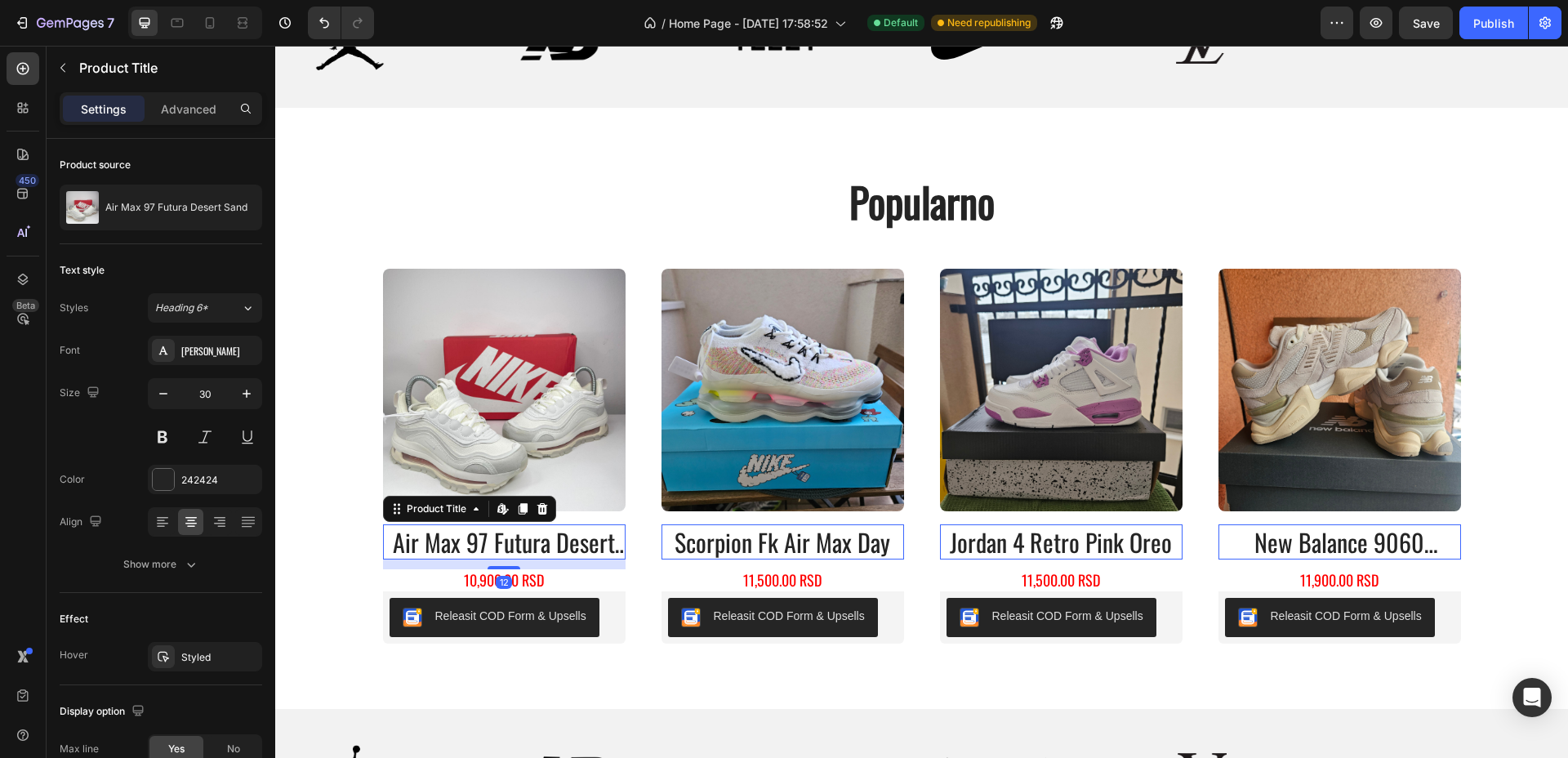
click at [113, 112] on p "Settings" at bounding box center [103, 109] width 45 height 17
click at [494, 544] on h2 "air max 97 futura desert sand" at bounding box center [504, 541] width 243 height 35
click at [549, 577] on div "10,900.00 RSD" at bounding box center [504, 580] width 243 height 22
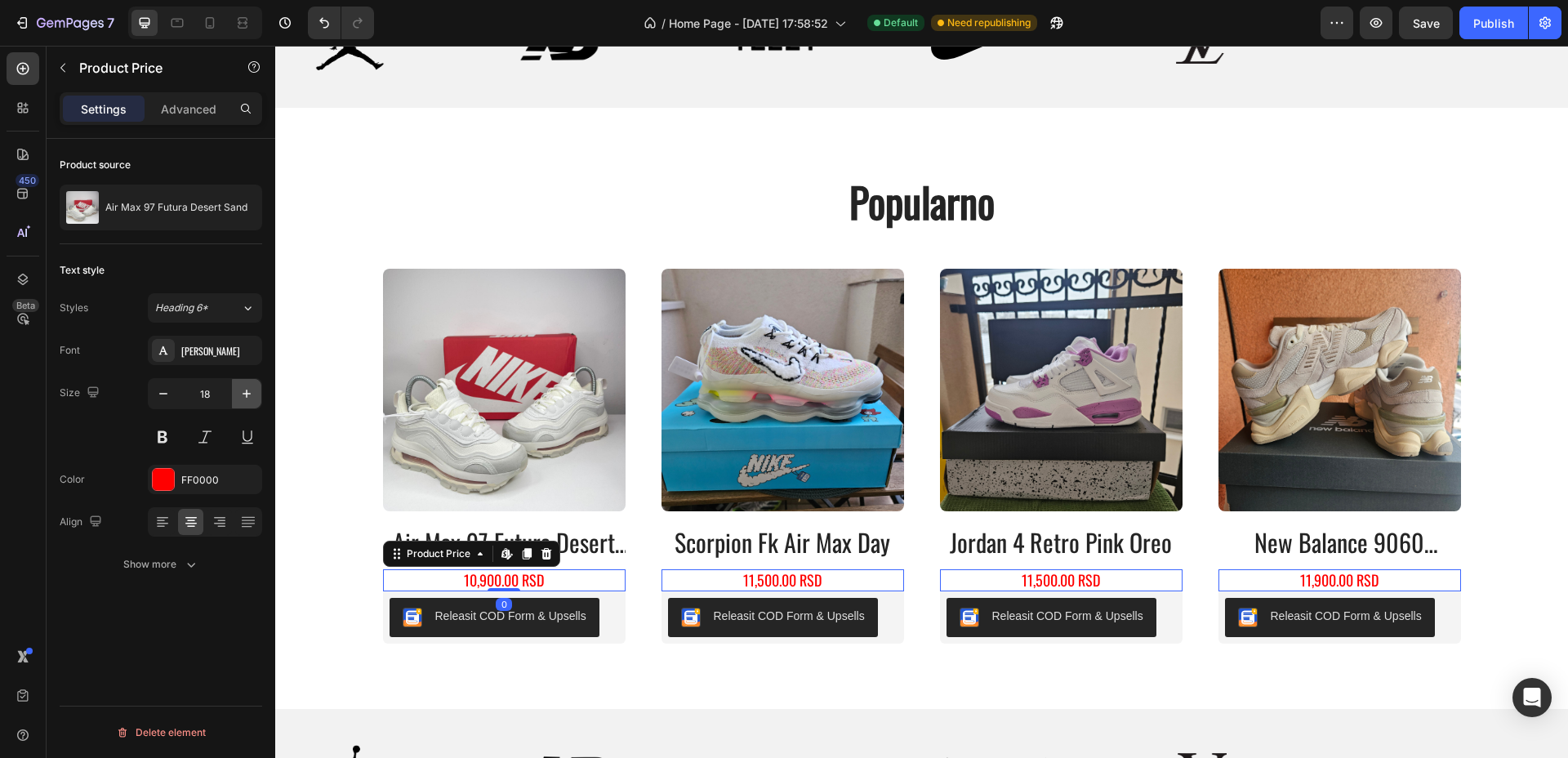
click at [246, 396] on icon "button" at bounding box center [247, 393] width 8 height 8
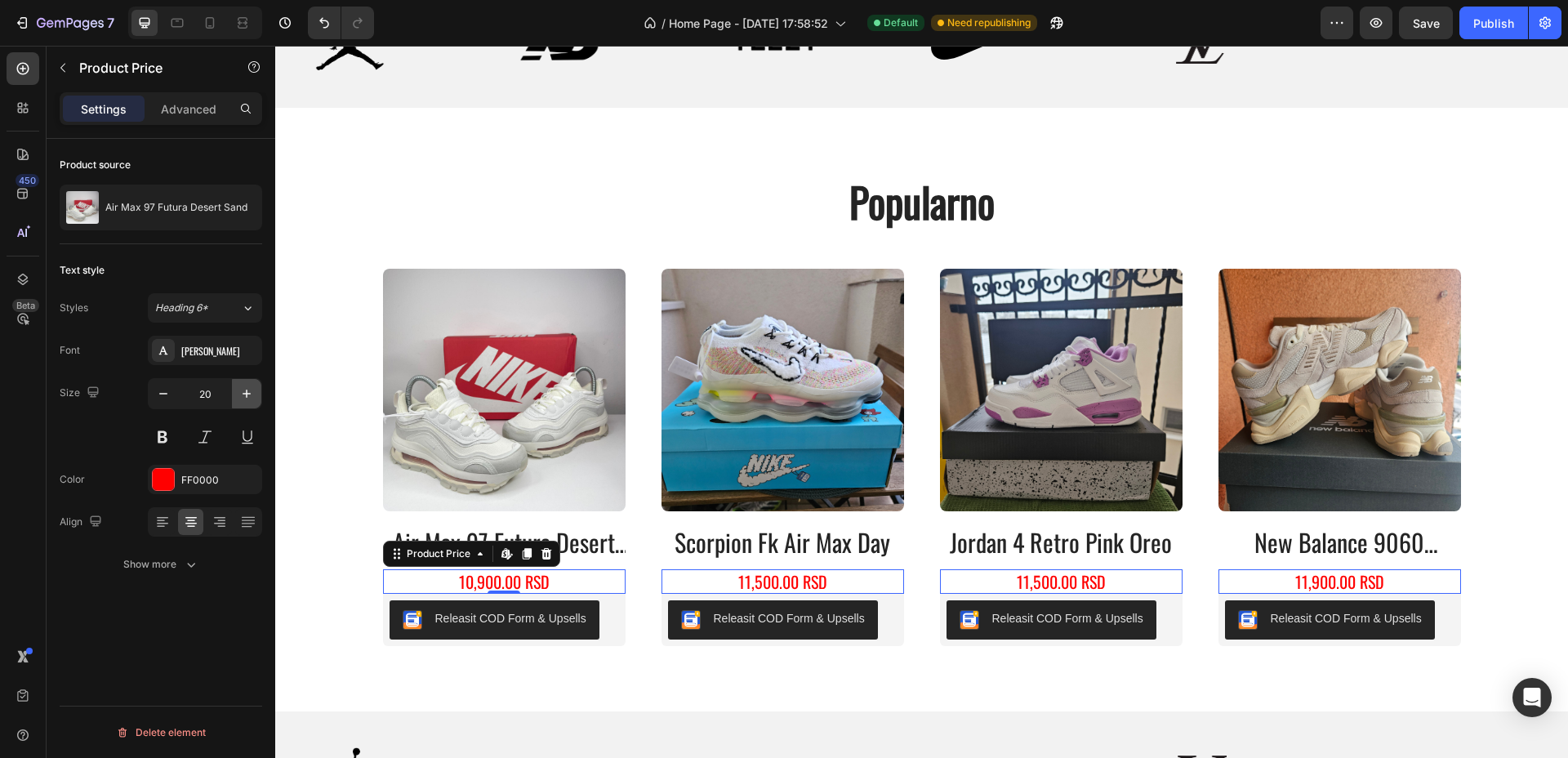
click at [246, 396] on icon "button" at bounding box center [247, 393] width 8 height 8
type input "22"
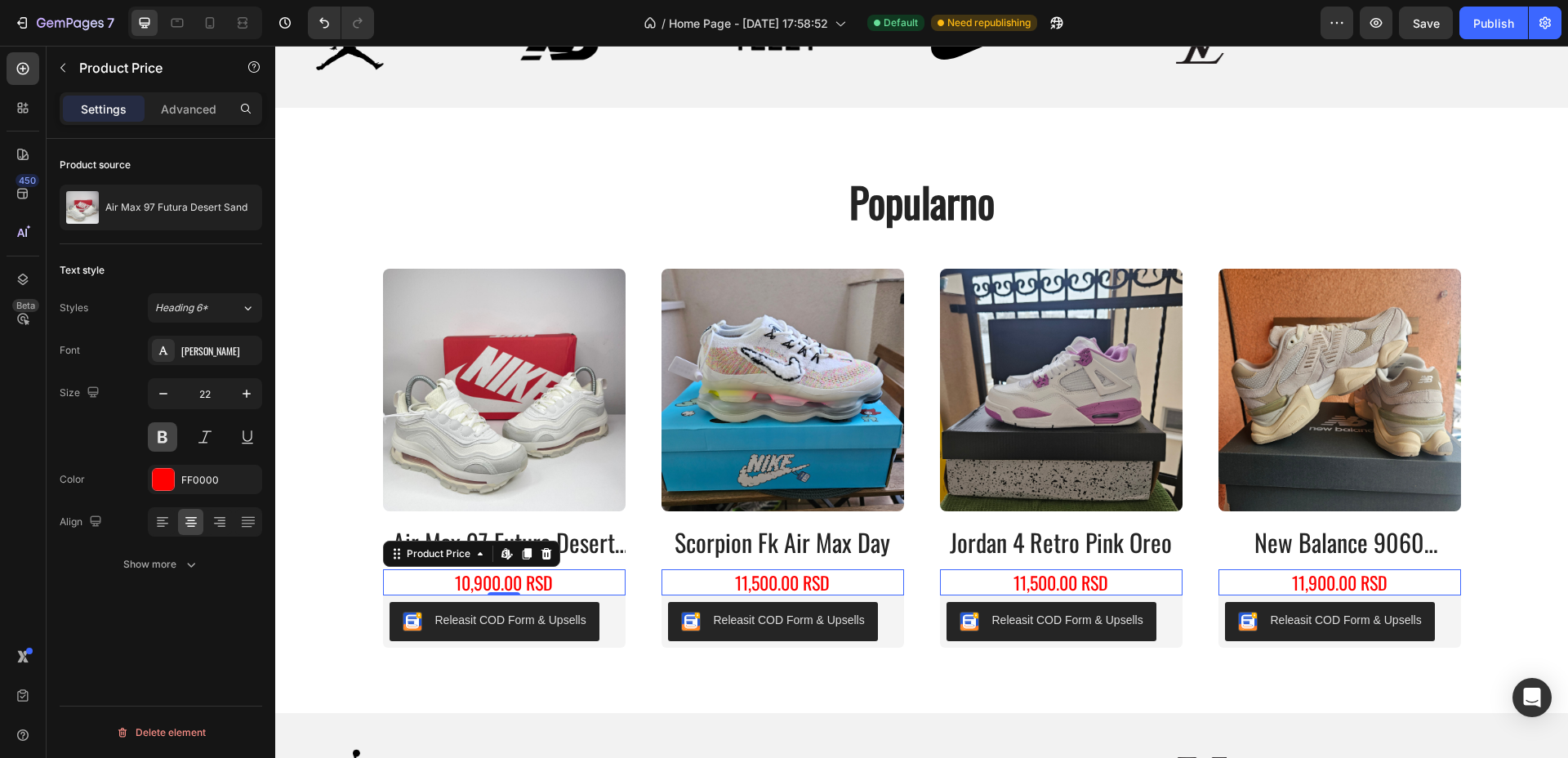
click at [169, 434] on button at bounding box center [163, 437] width 30 height 30
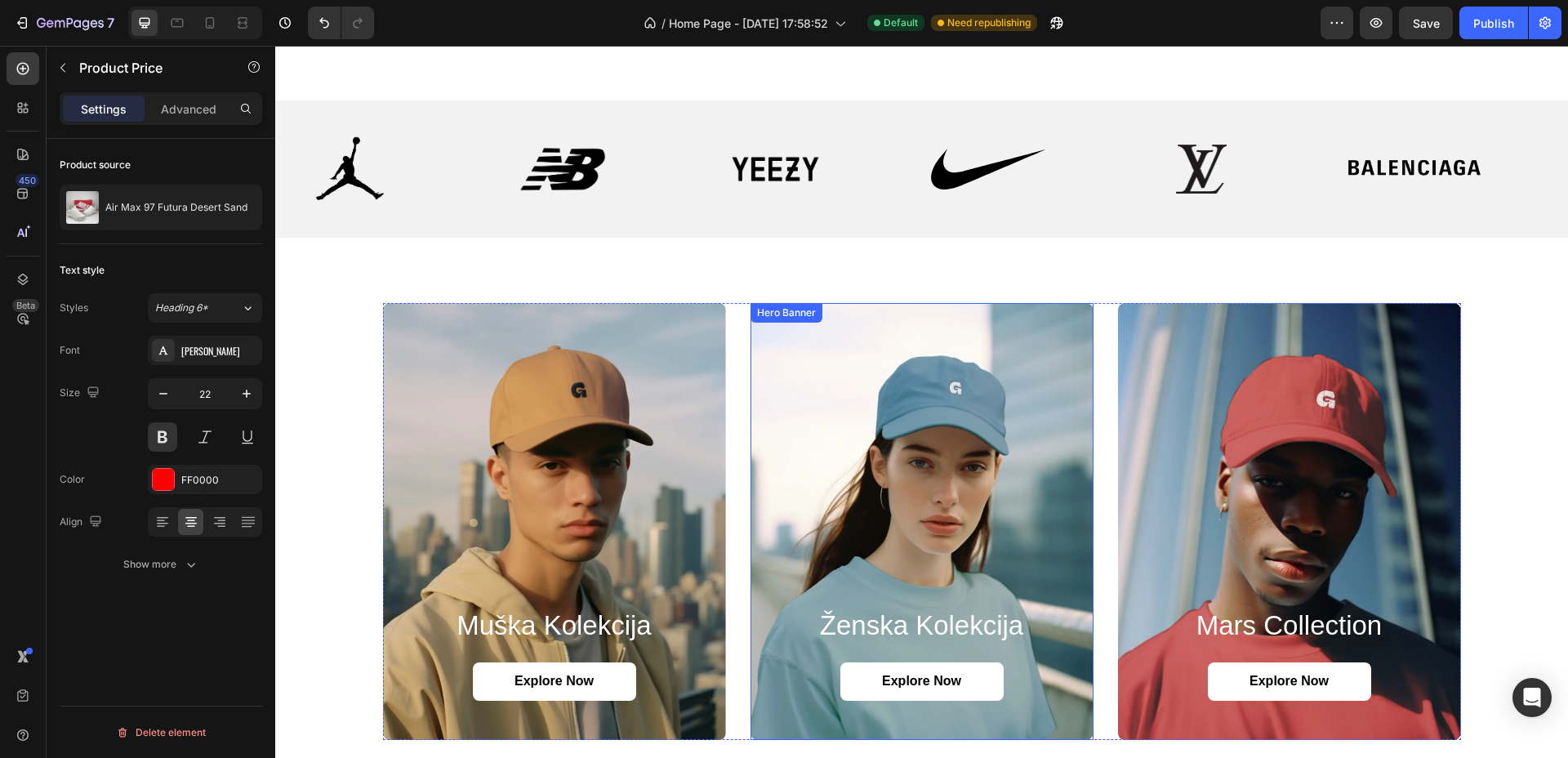
scroll to position [1532, 0]
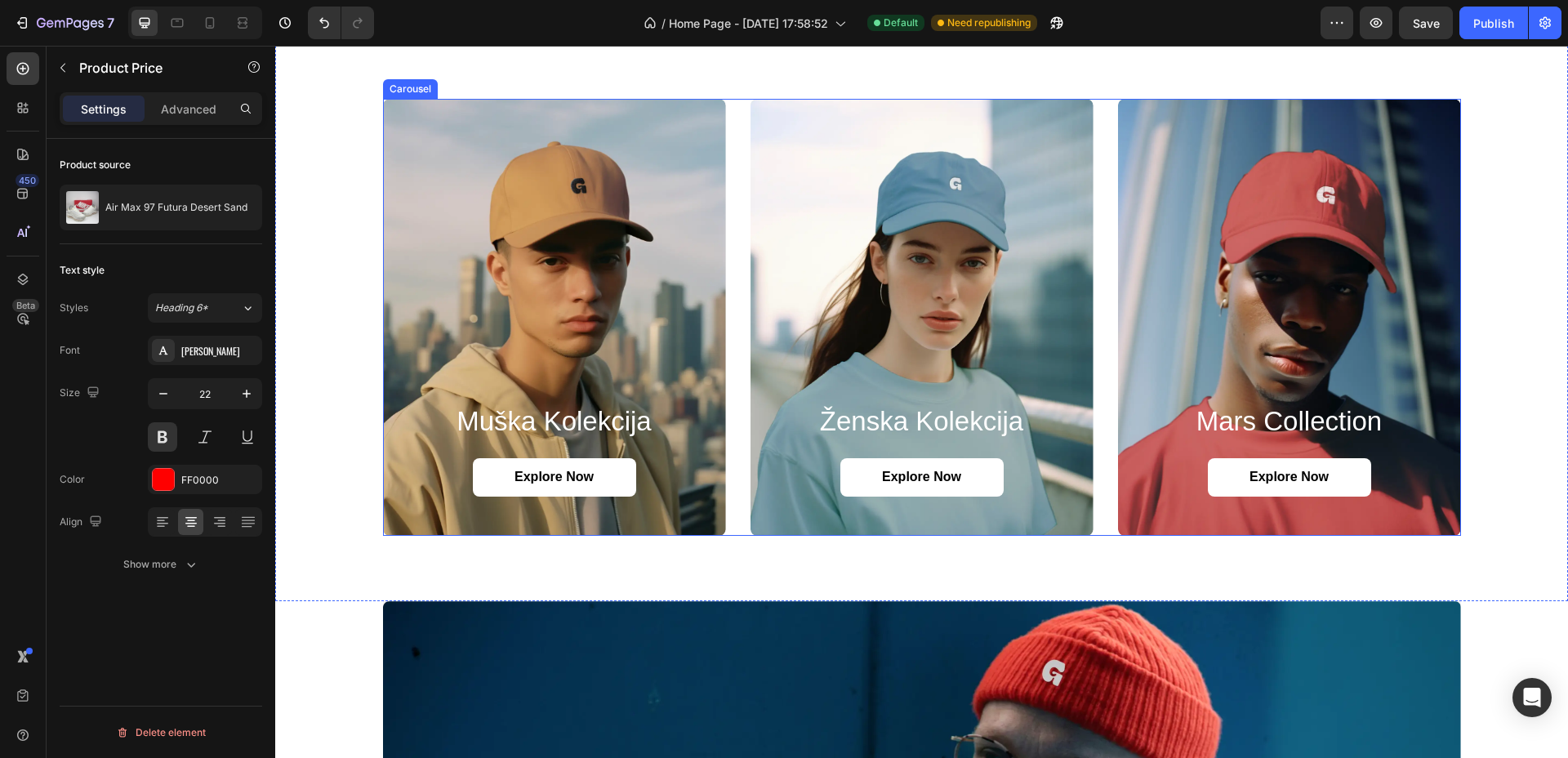
click at [1090, 146] on div "muška kolekcija Heading Explore Now Button Hero Banner ženska kolekcija Heading…" at bounding box center [922, 317] width 1078 height 437
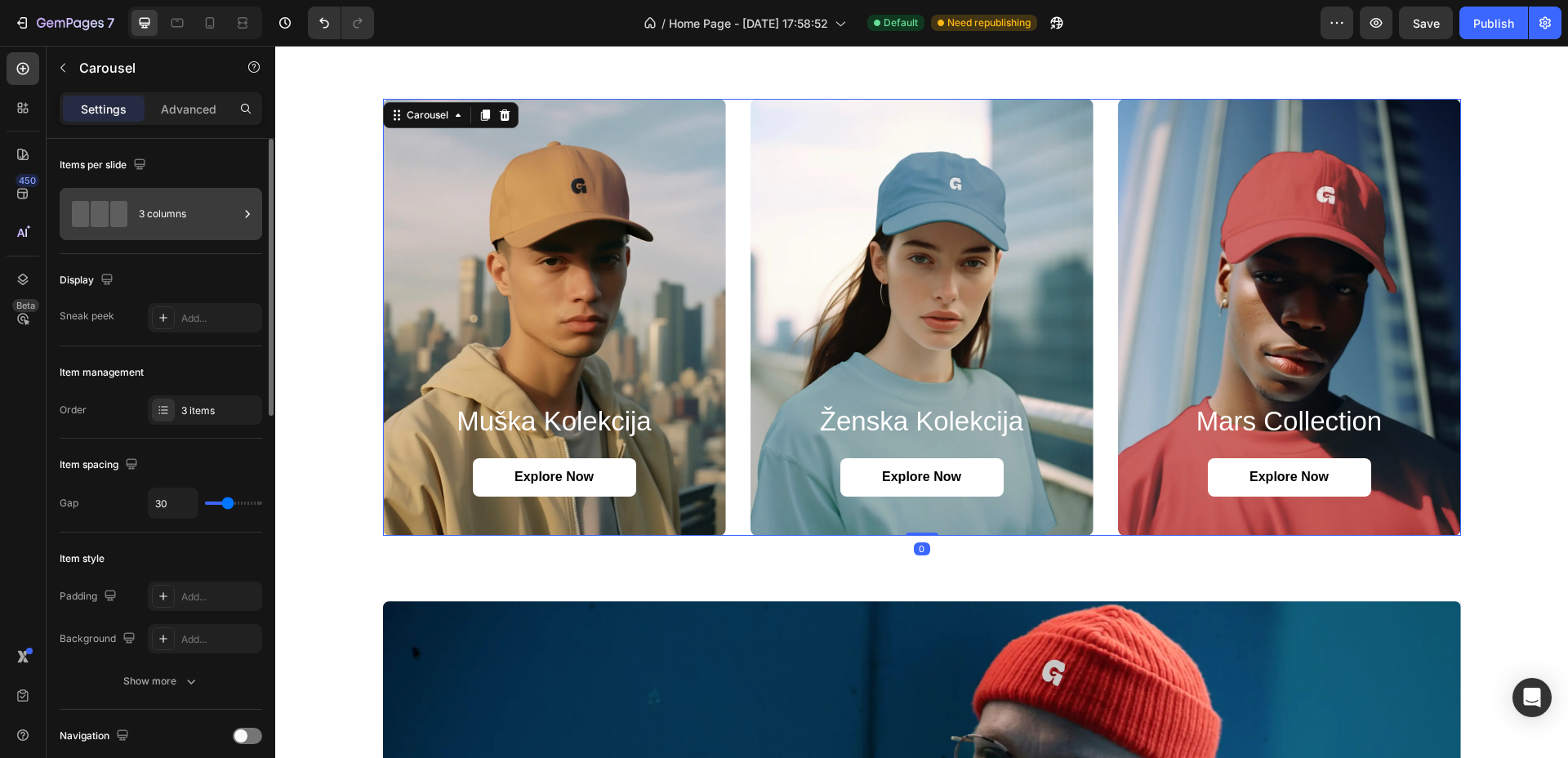
click at [176, 219] on div "3 columns" at bounding box center [188, 213] width 100 height 37
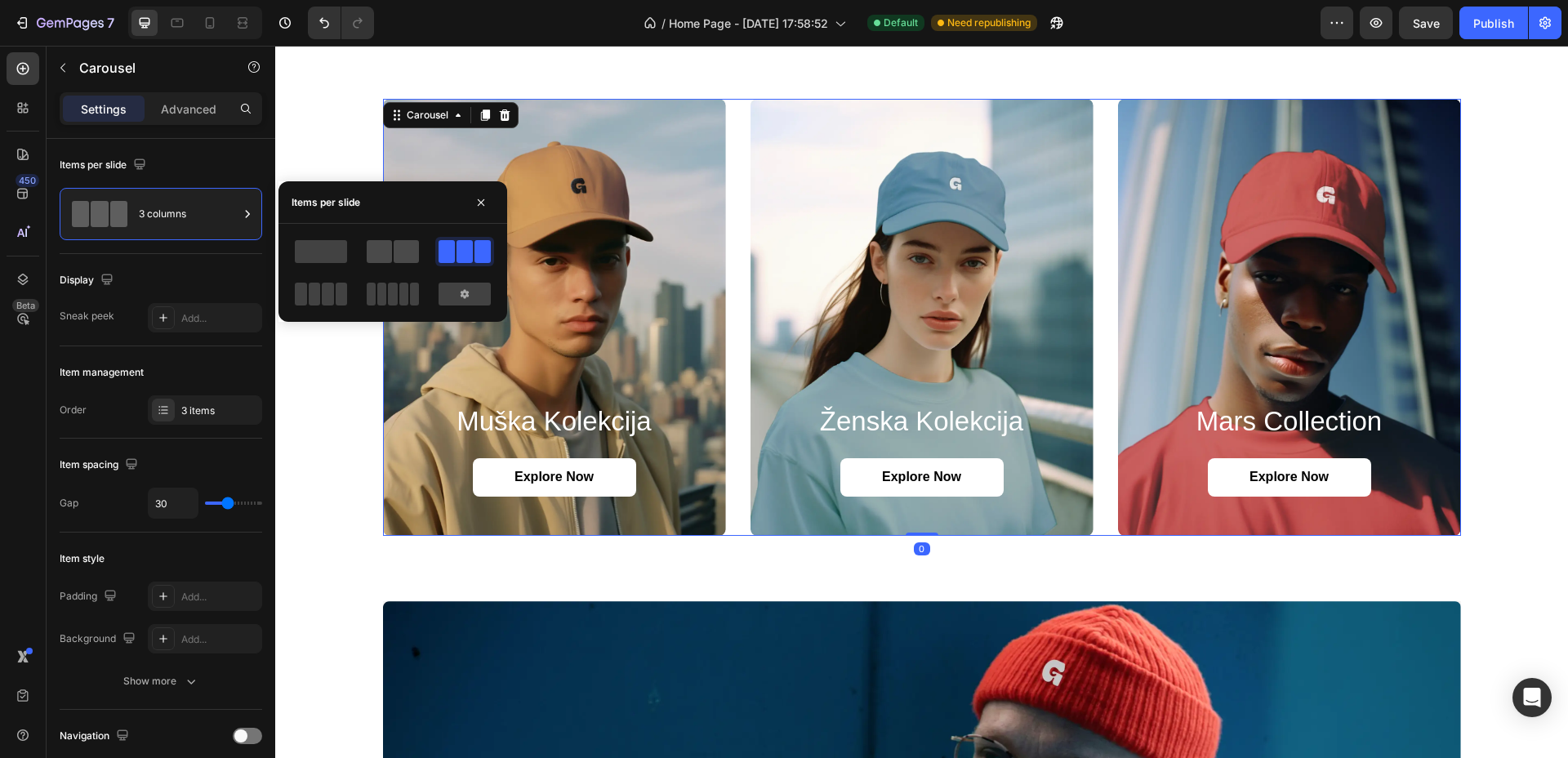
click at [387, 254] on span at bounding box center [379, 252] width 26 height 23
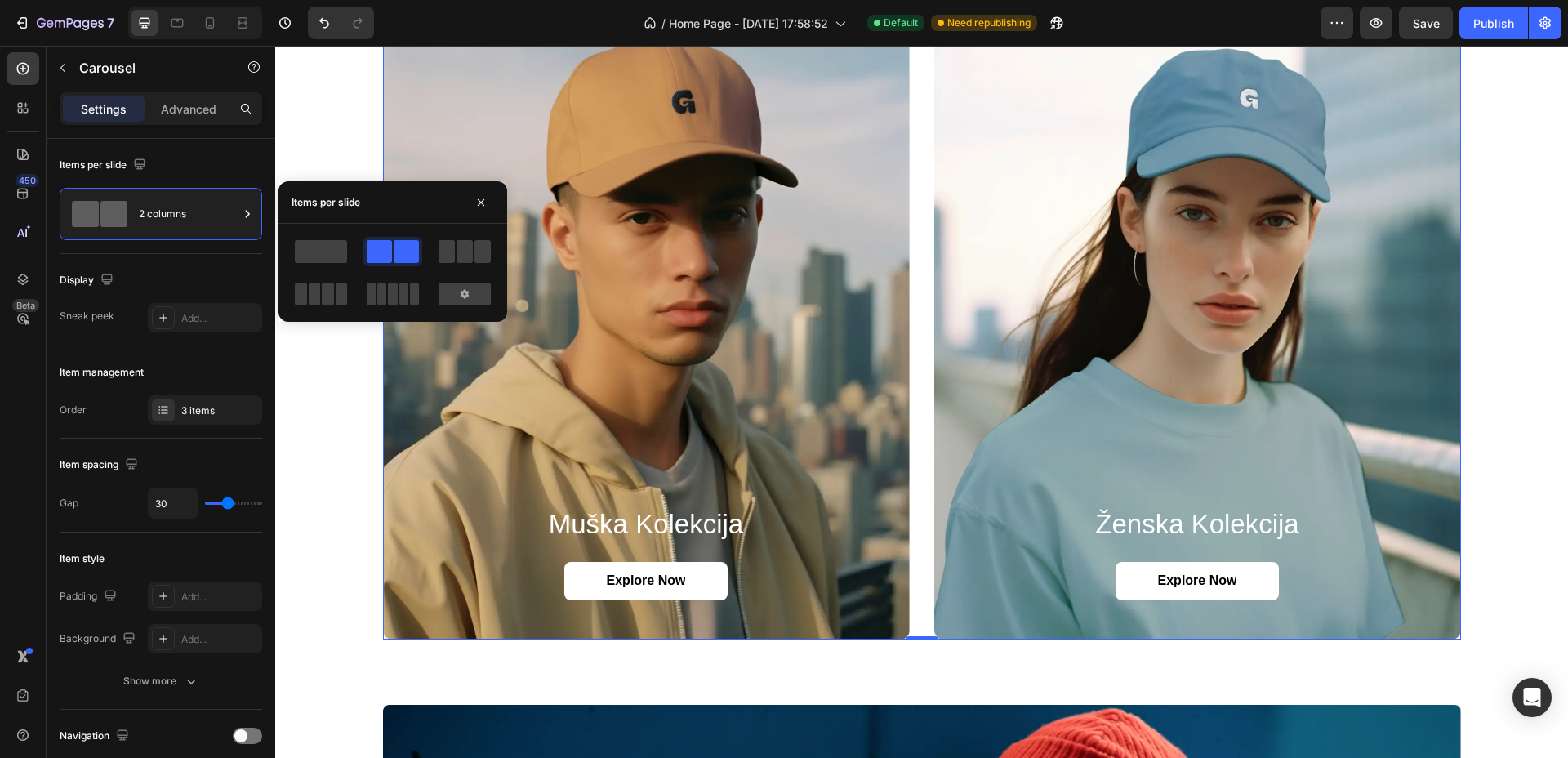
scroll to position [1940, 0]
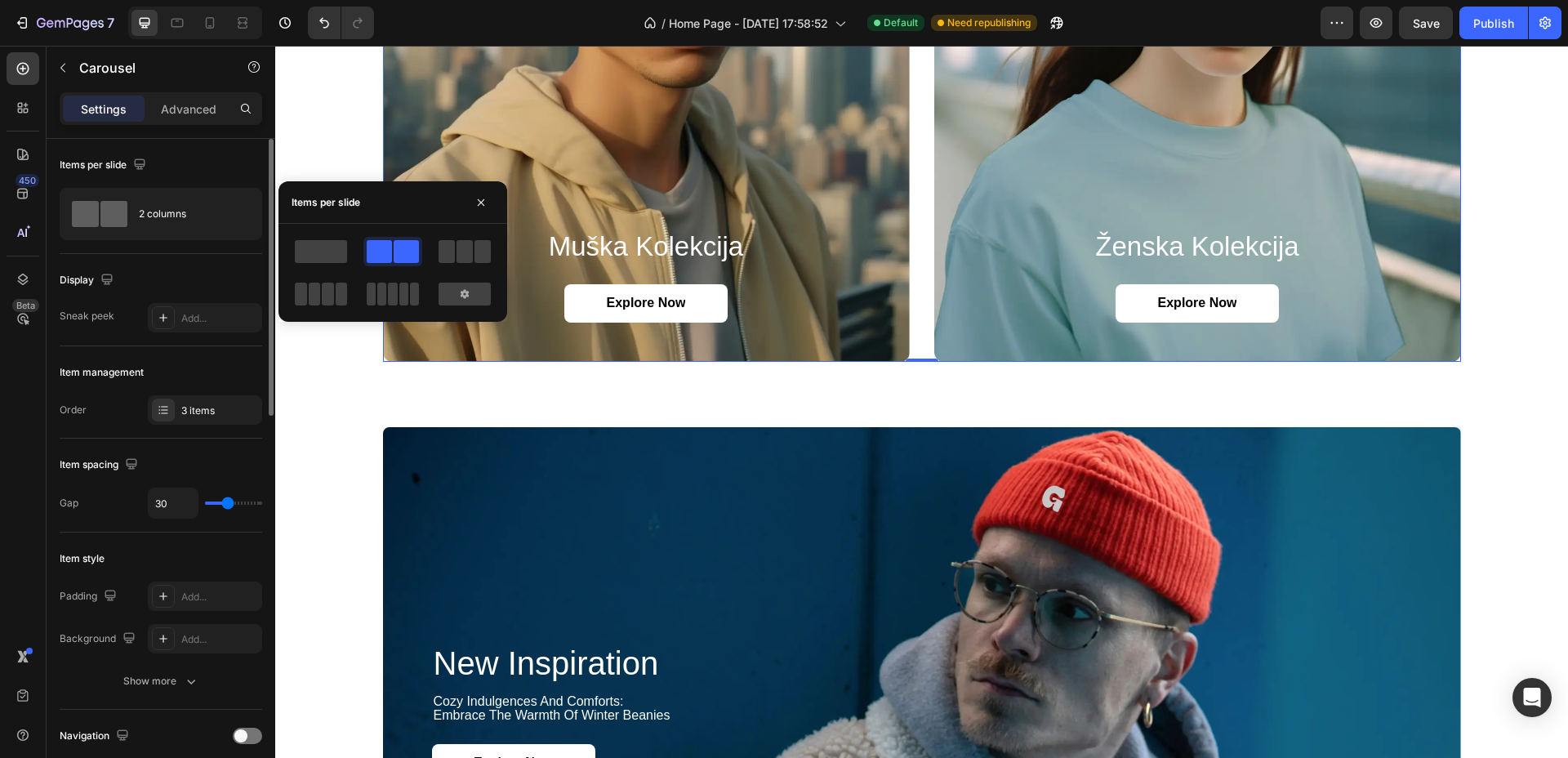
click at [171, 346] on div "Items per slide 2 columns" at bounding box center [160, 393] width 203 height 93
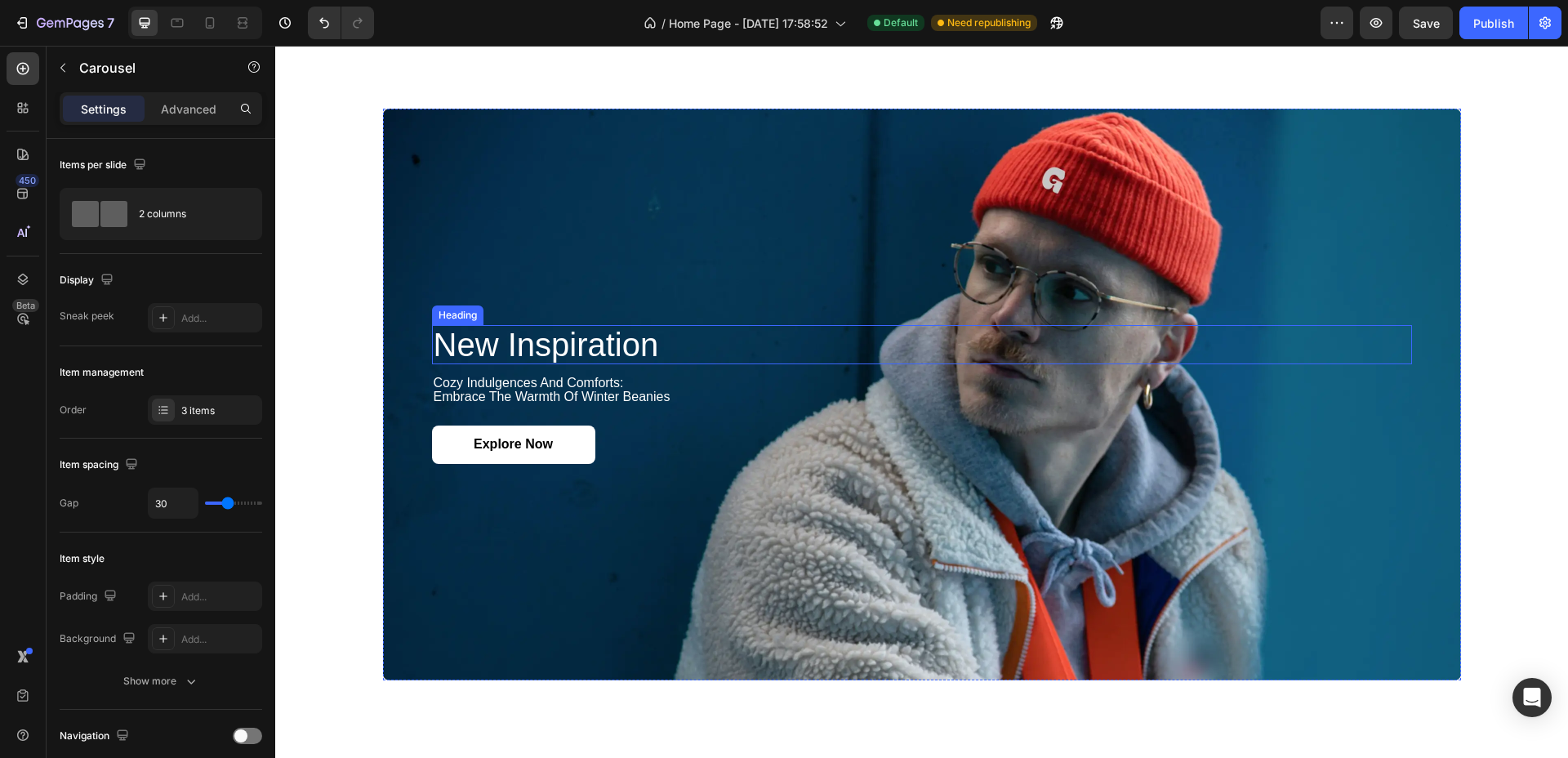
scroll to position [2247, 0]
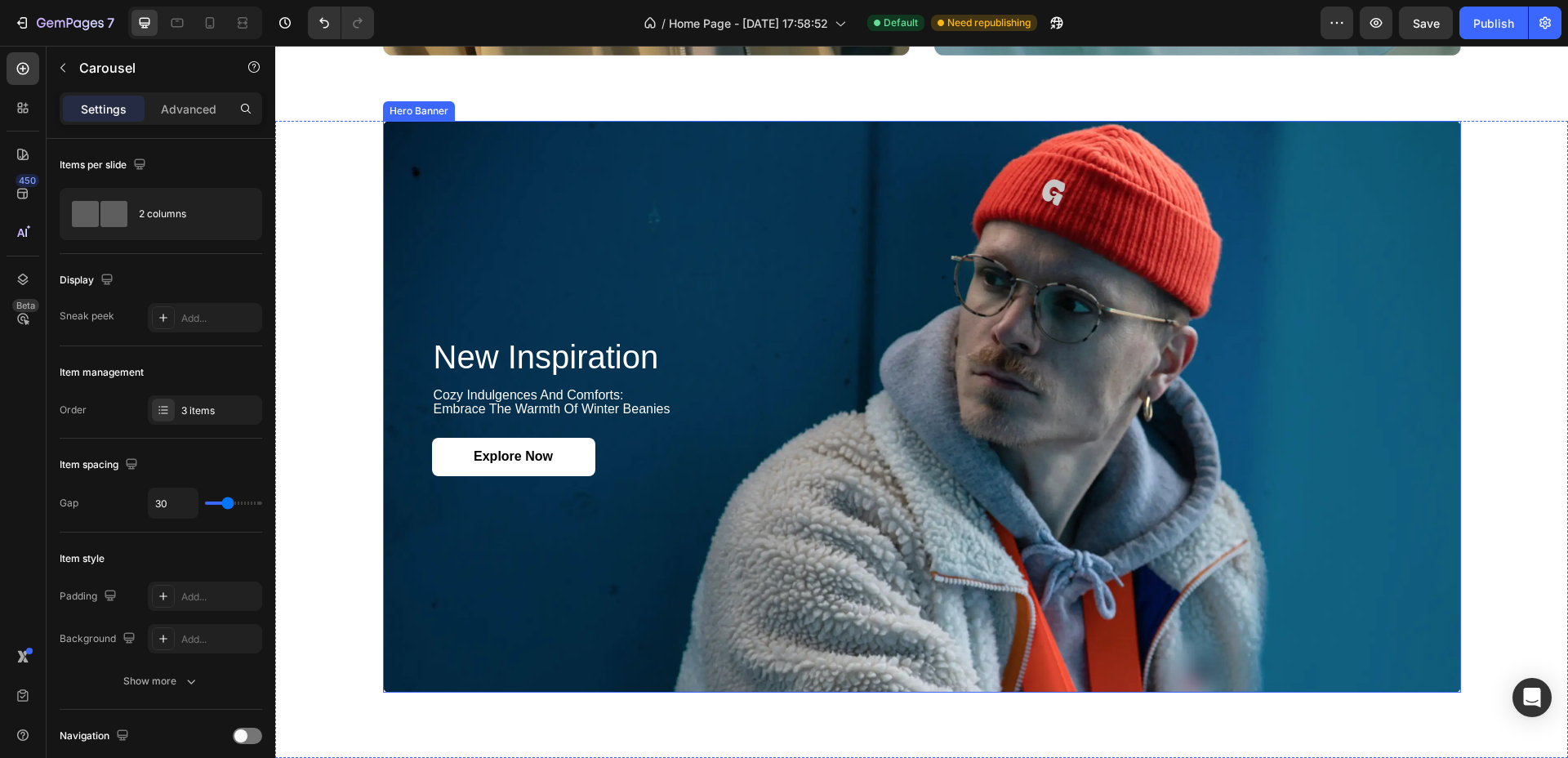
click at [846, 207] on div "Background Image" at bounding box center [922, 407] width 1078 height 572
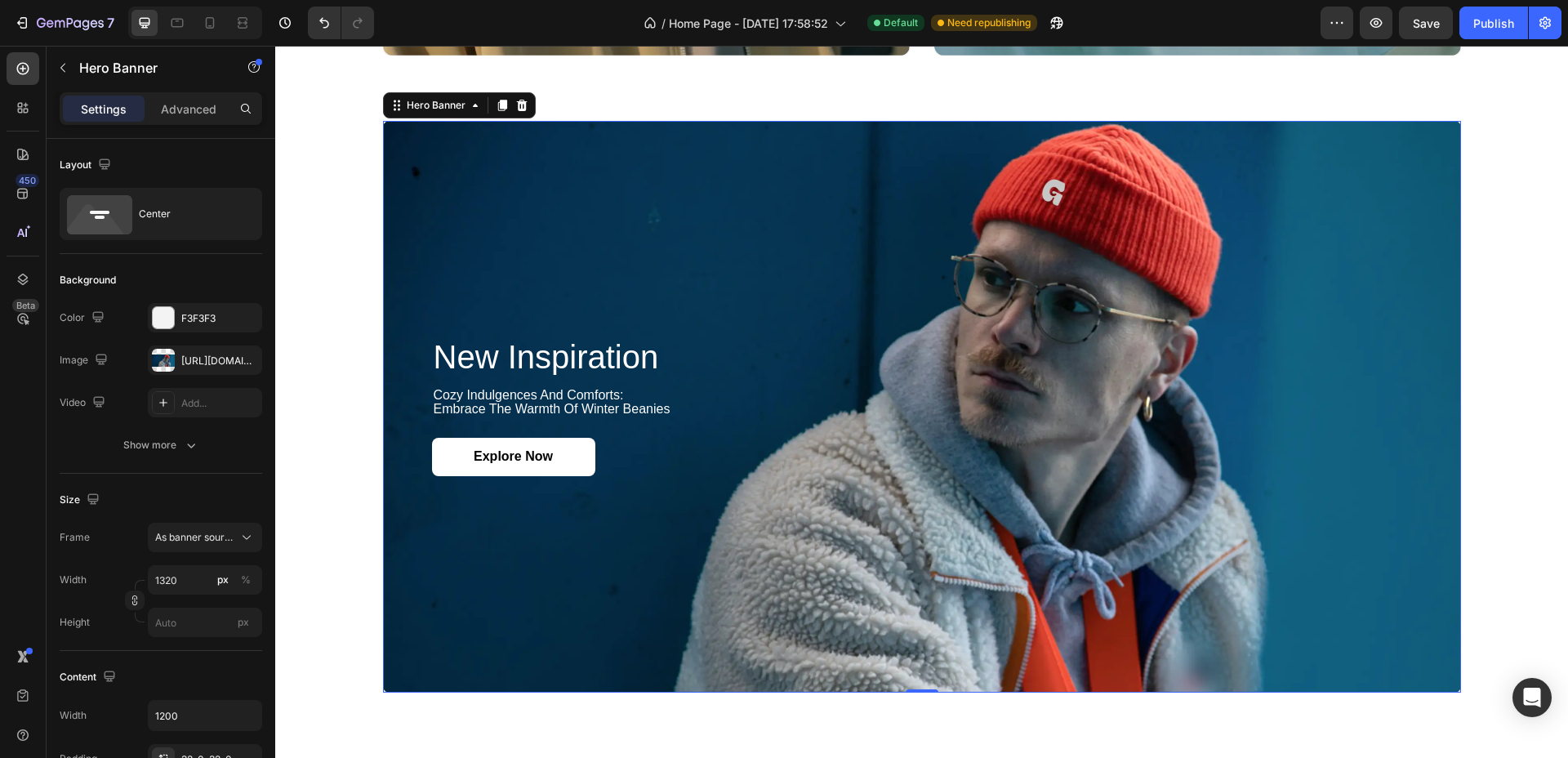
click at [1052, 194] on div "Background Image" at bounding box center [922, 407] width 1078 height 572
click at [537, 360] on h2 "new inspiration" at bounding box center [922, 356] width 980 height 39
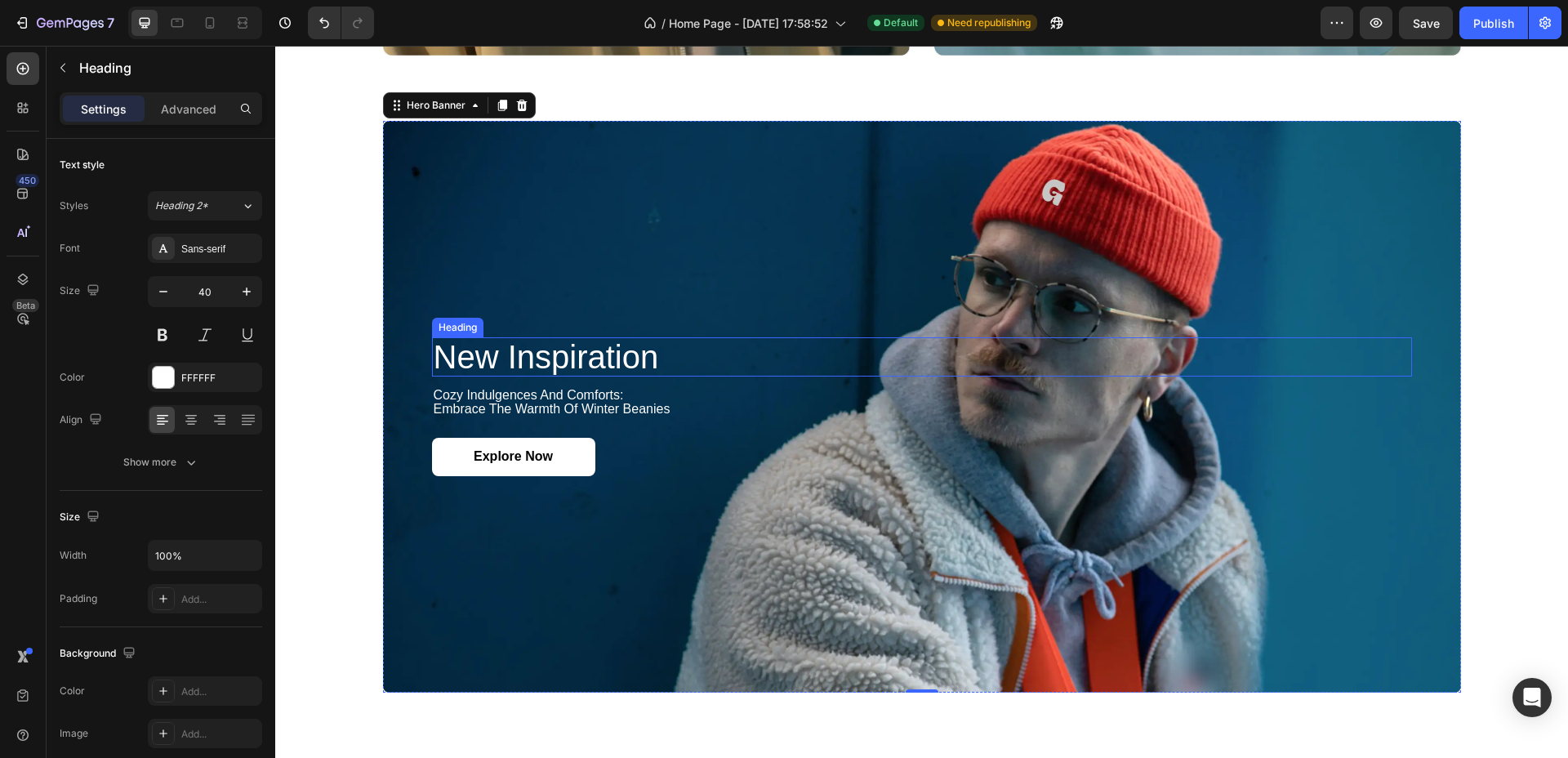
click at [537, 360] on h2 "new inspiration" at bounding box center [922, 356] width 980 height 39
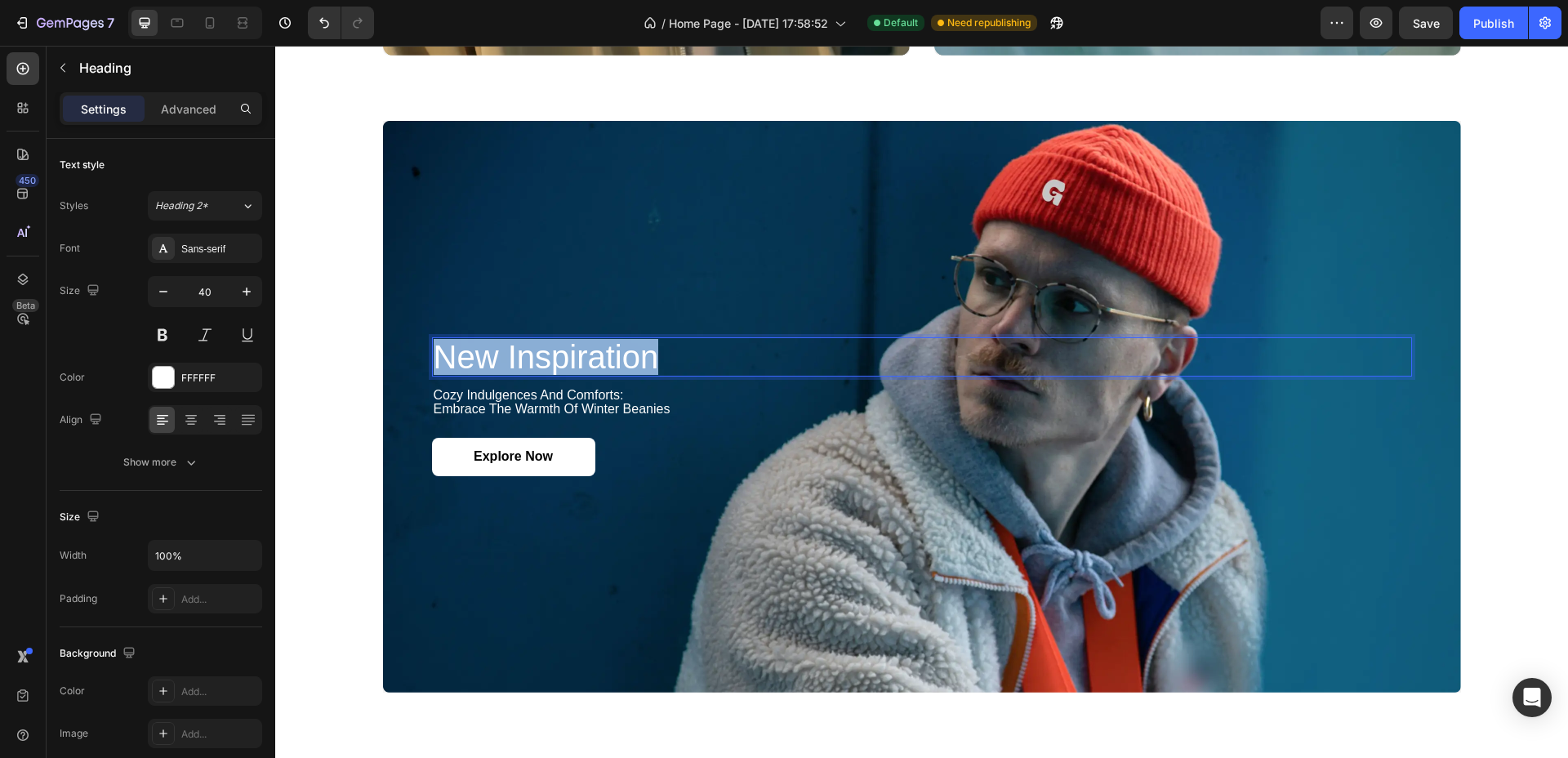
click at [537, 360] on p "new inspiration" at bounding box center [922, 356] width 977 height 36
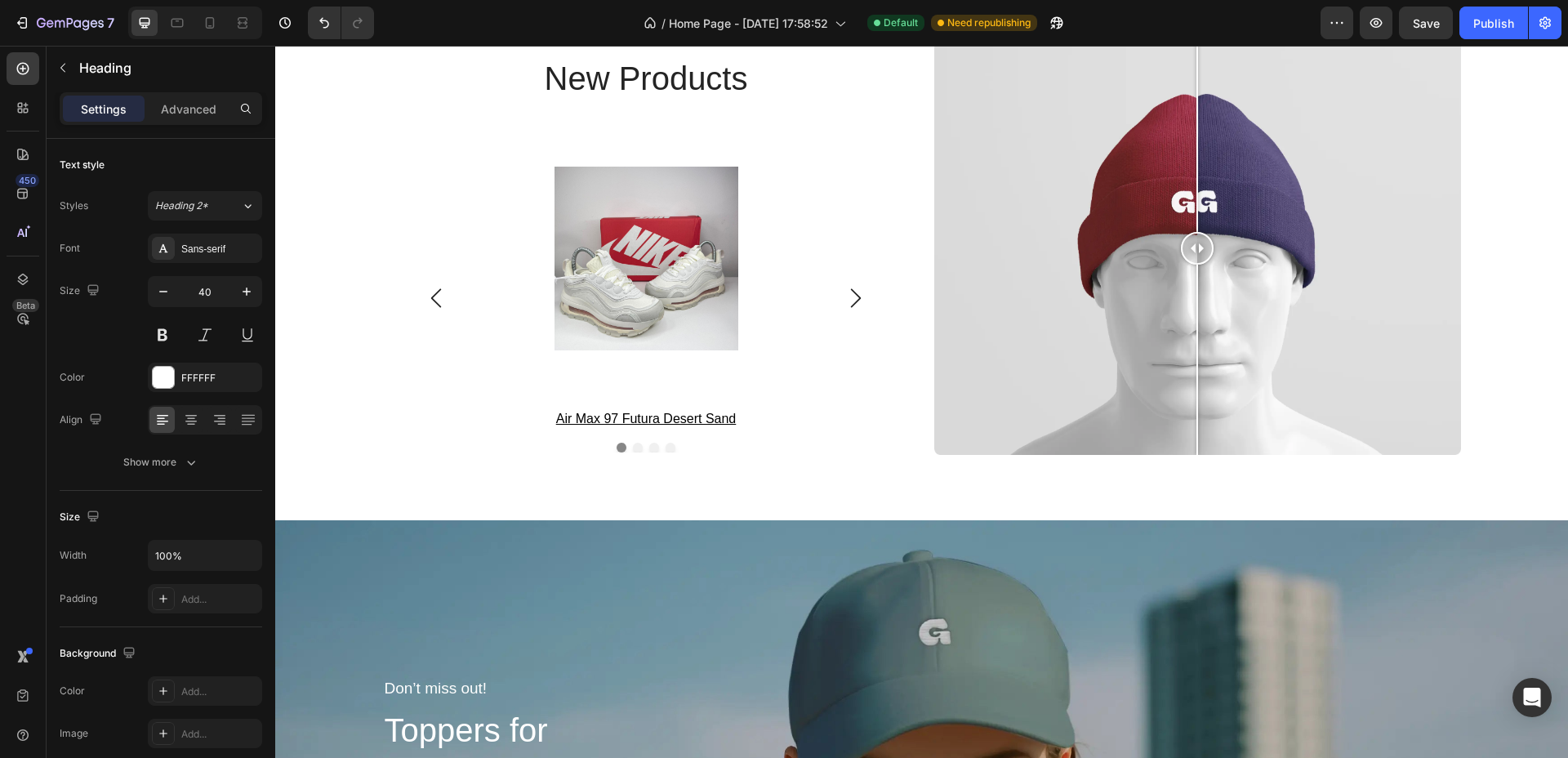
type input "16"
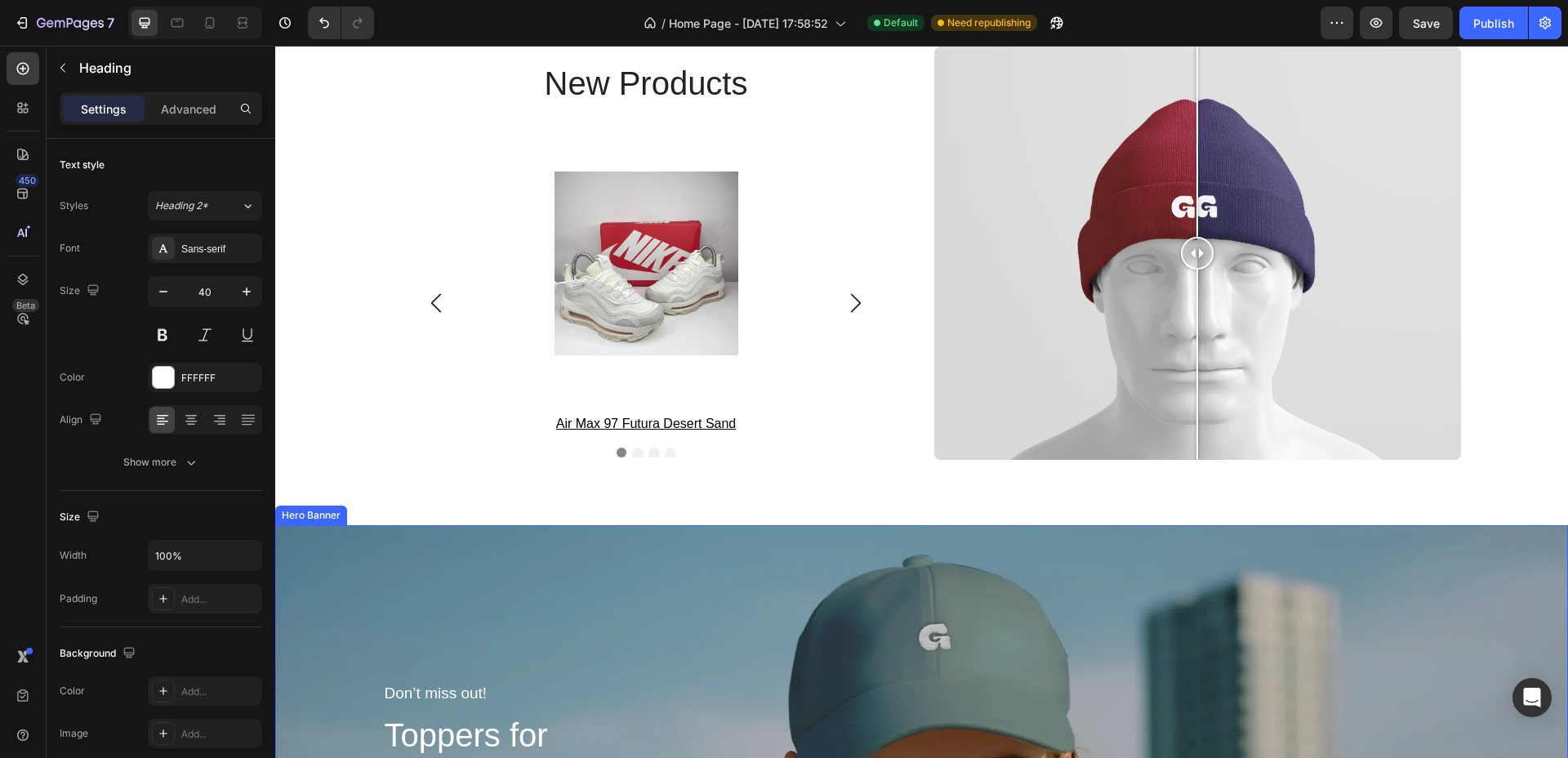
scroll to position [2961, 0]
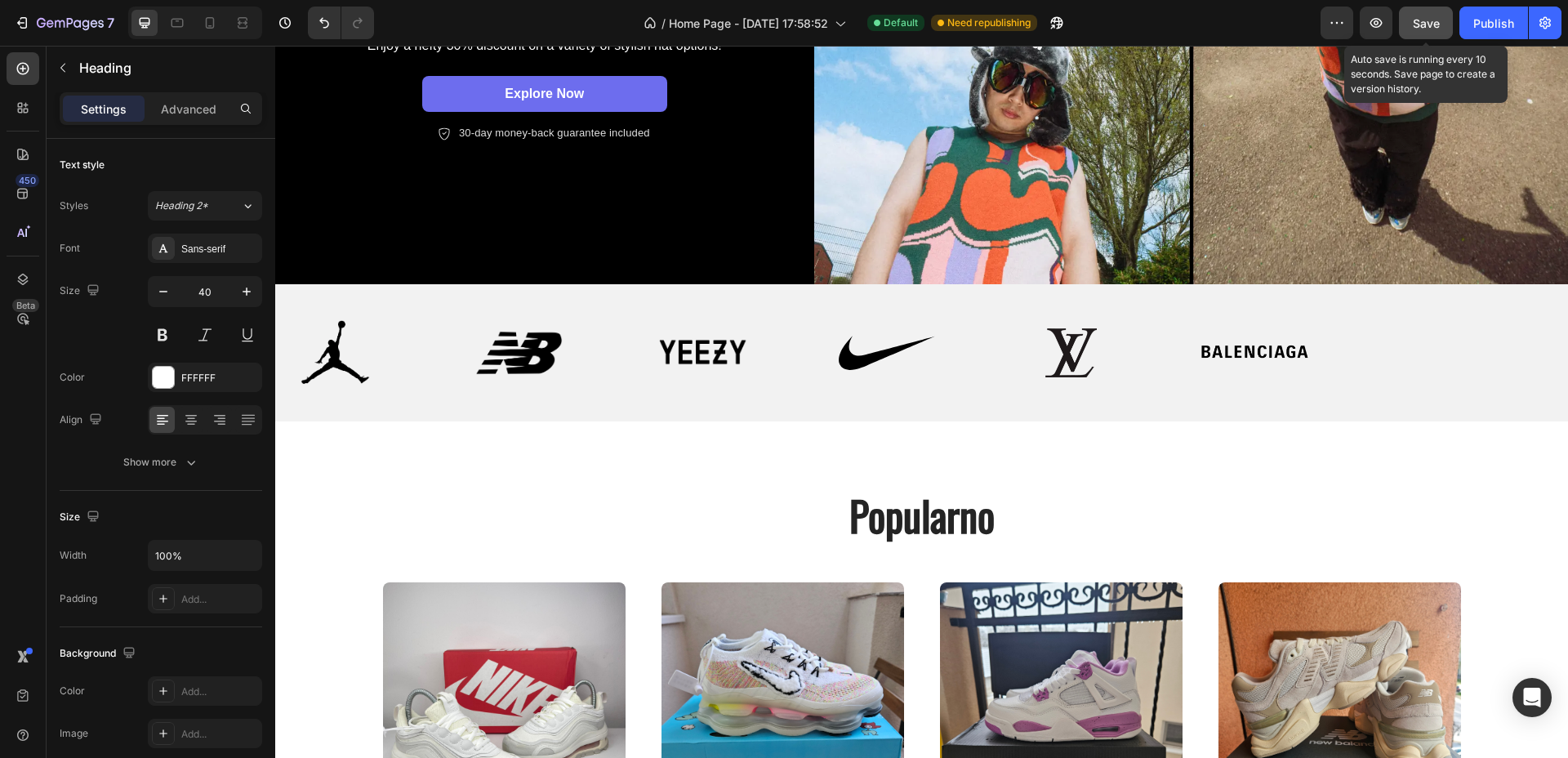
click at [1410, 25] on button "Save" at bounding box center [1426, 23] width 54 height 33
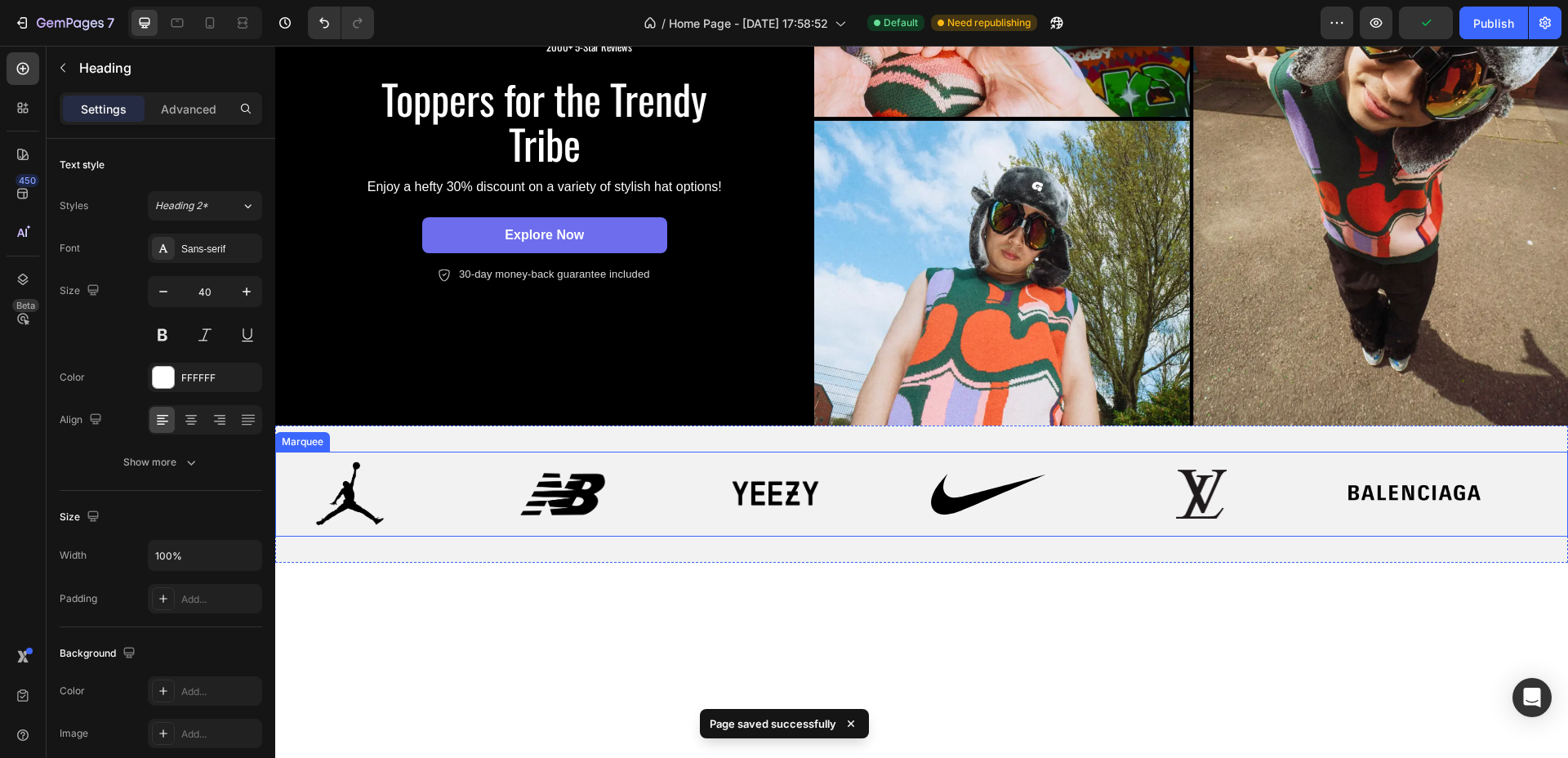
scroll to position [0, 0]
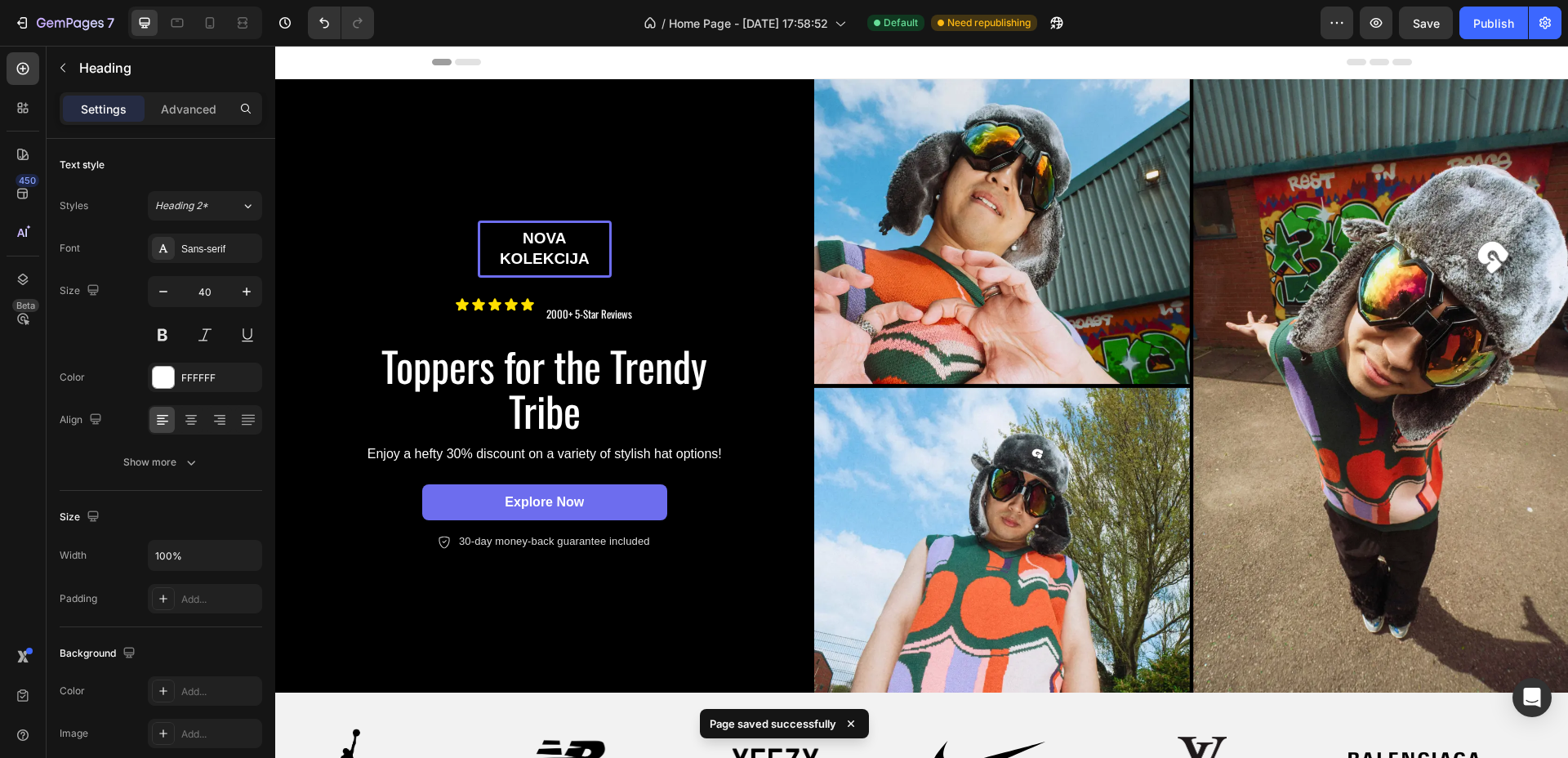
click at [196, 21] on div at bounding box center [195, 23] width 134 height 33
click at [207, 23] on icon at bounding box center [210, 23] width 17 height 17
type input "20"
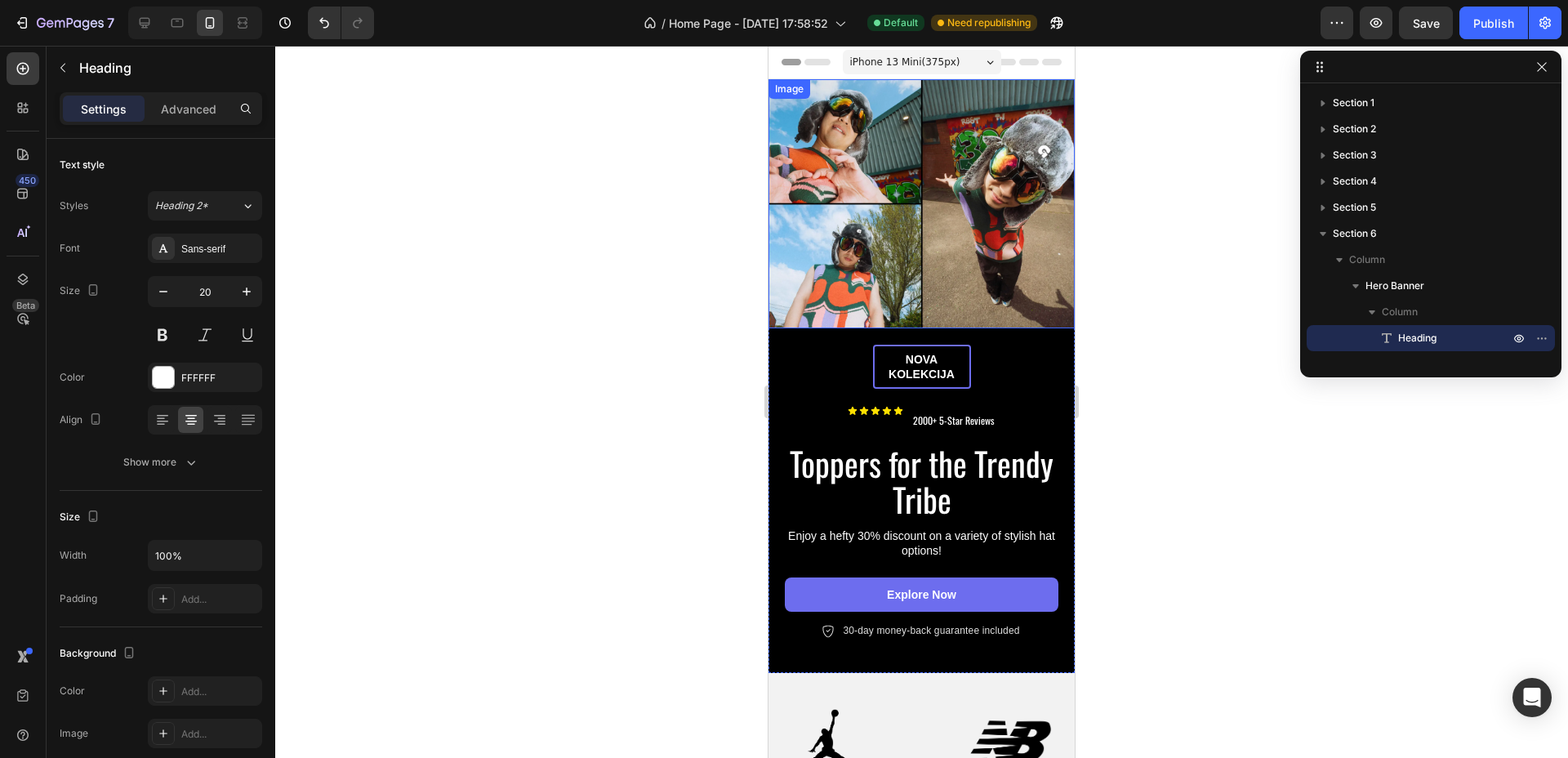
click at [880, 219] on img at bounding box center [922, 203] width 307 height 249
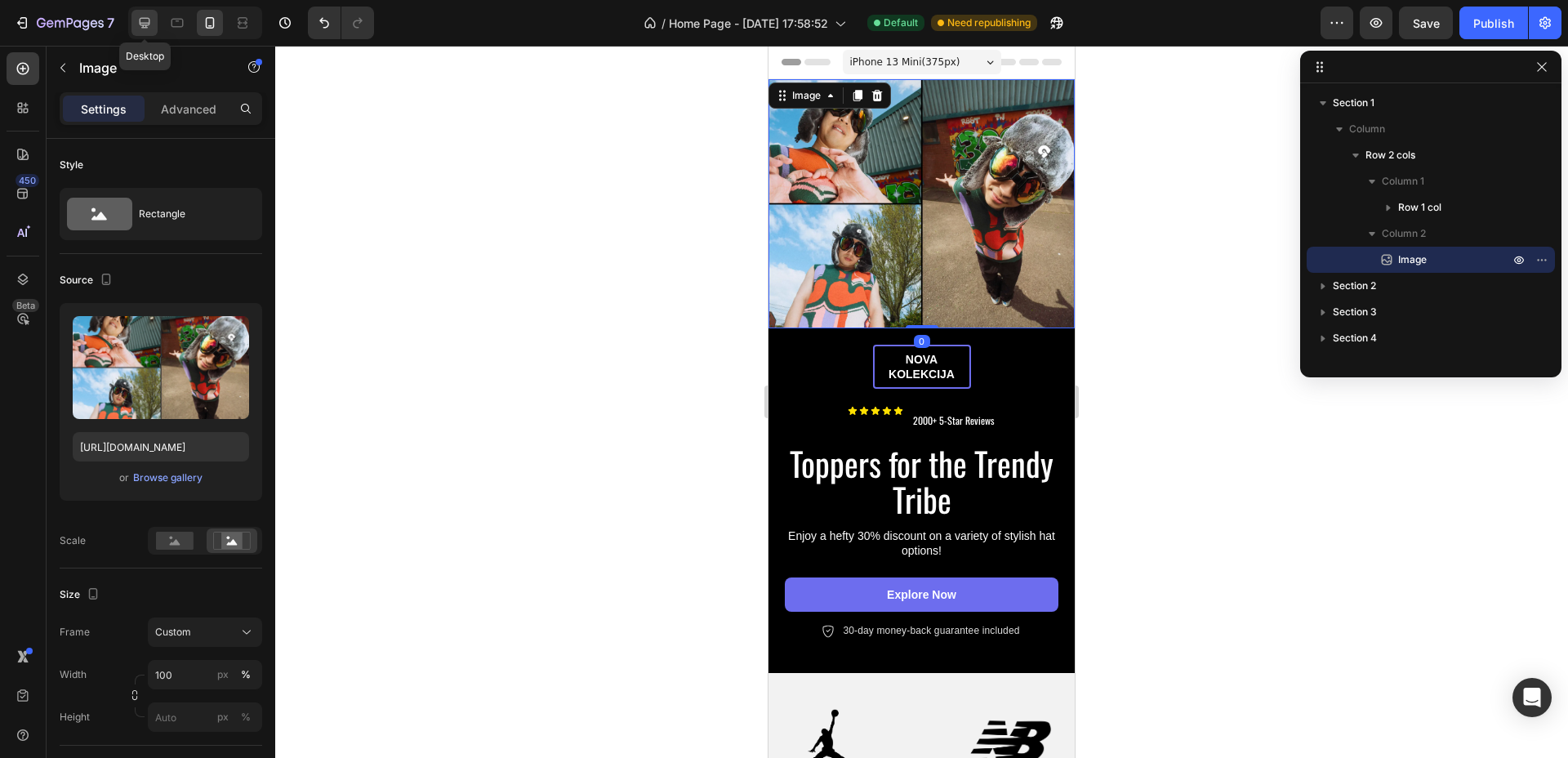
click at [145, 28] on icon at bounding box center [145, 23] width 17 height 17
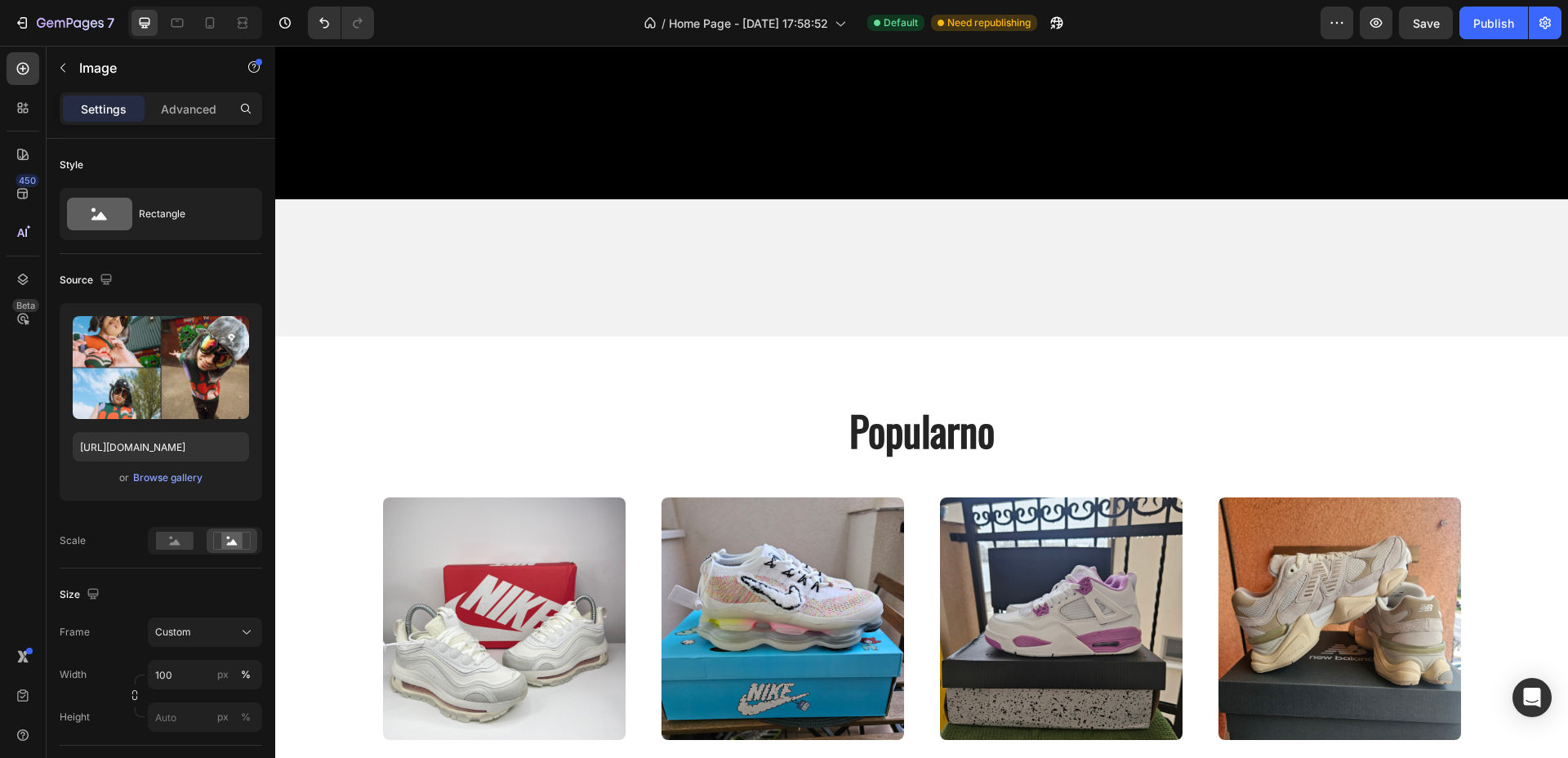
scroll to position [919, 0]
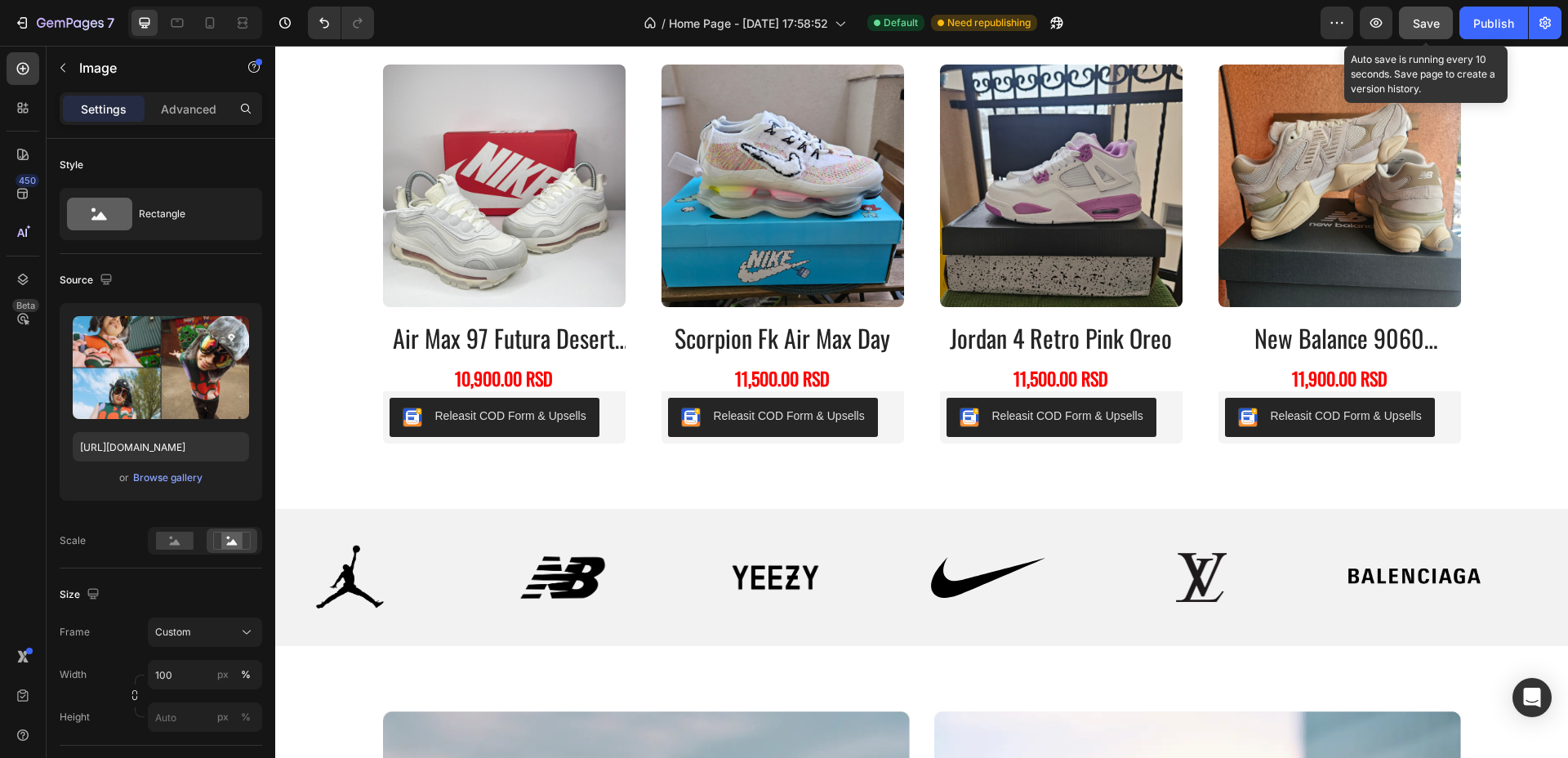
click at [1427, 23] on span "Save" at bounding box center [1427, 23] width 27 height 14
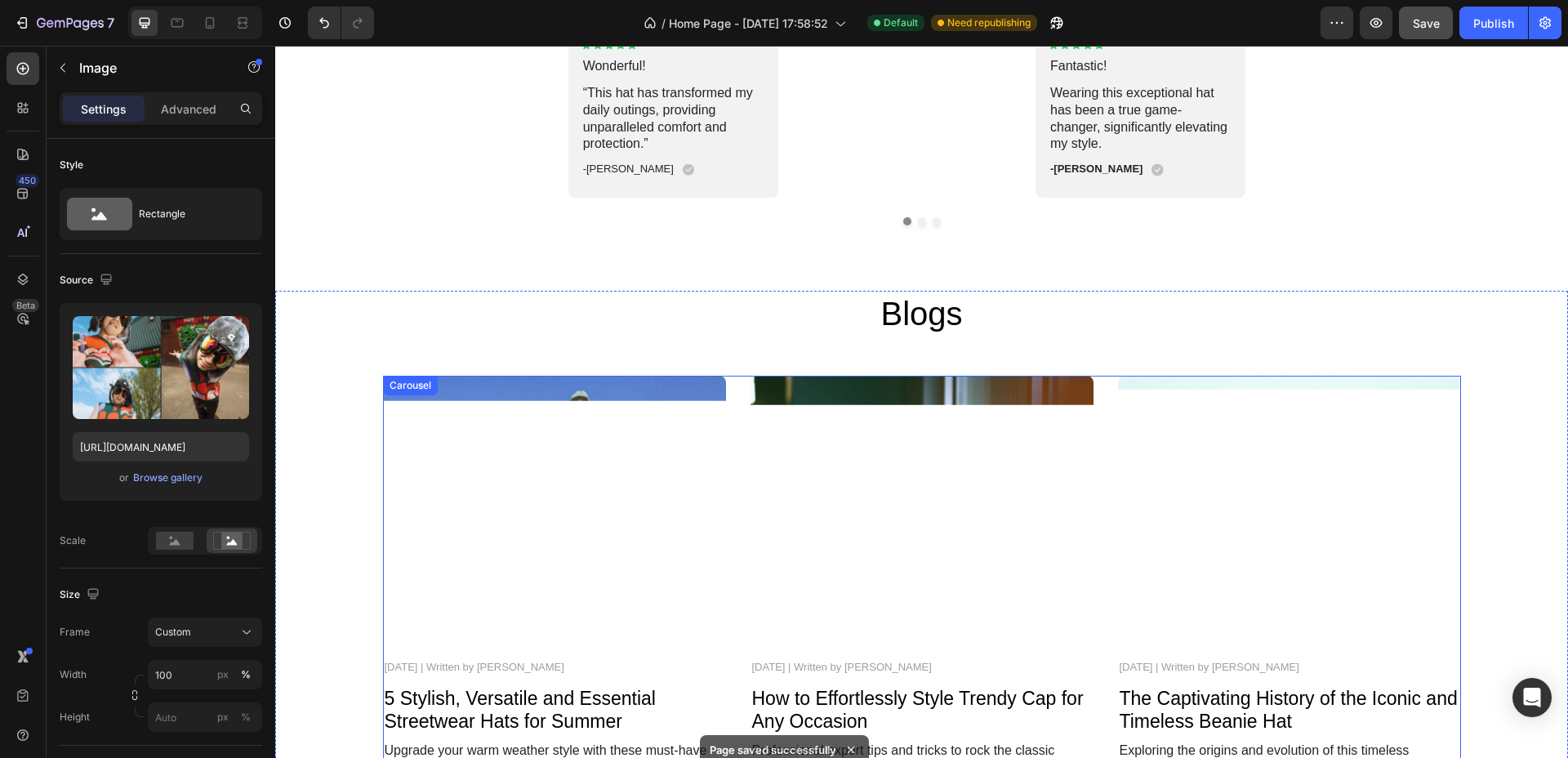
scroll to position [4187, 0]
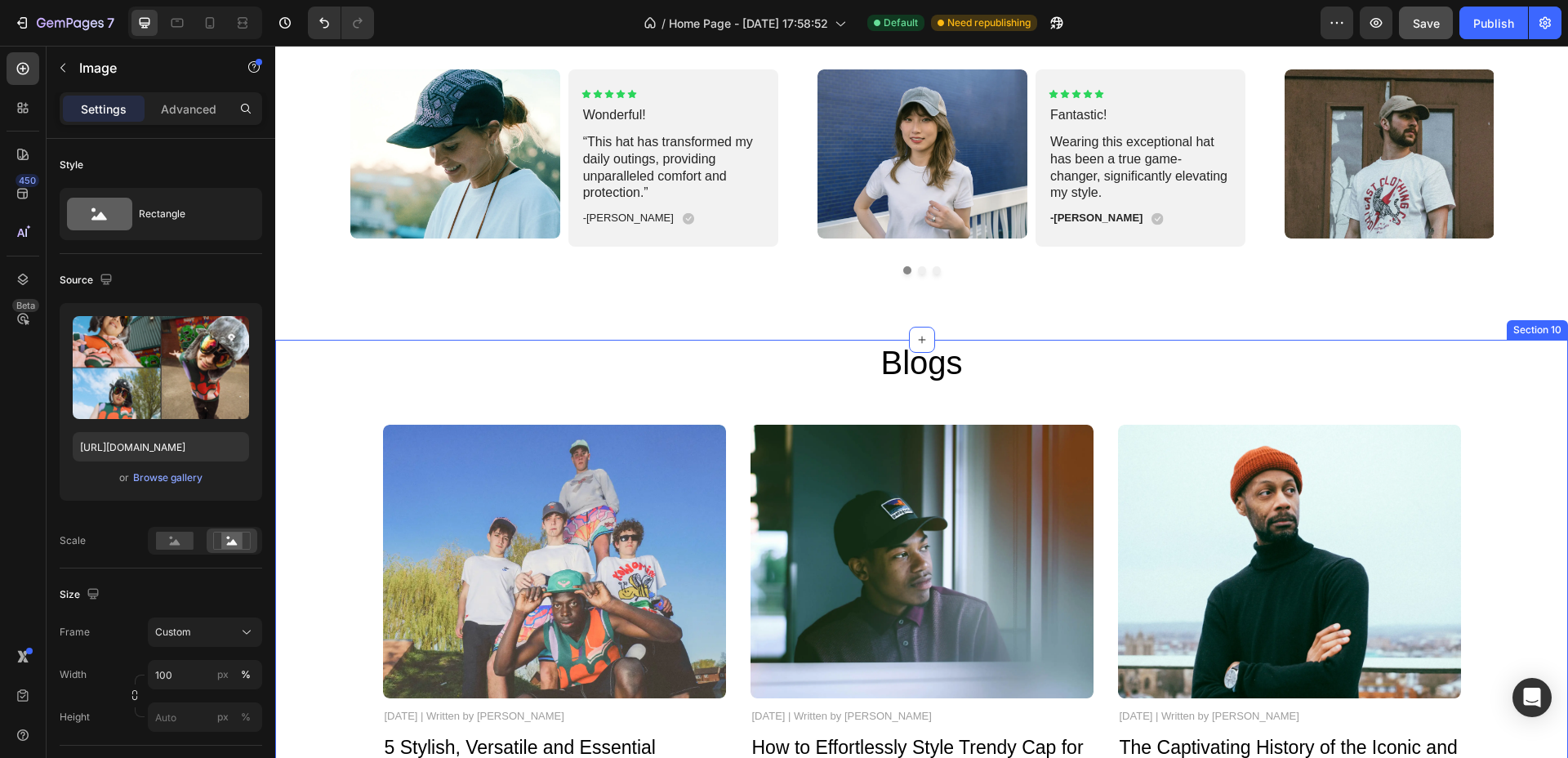
click at [288, 352] on div "Blogs Heading Image [DATE] | Written by [PERSON_NAME] Text Block 5 Stylish, Ver…" at bounding box center [922, 616] width 1293 height 553
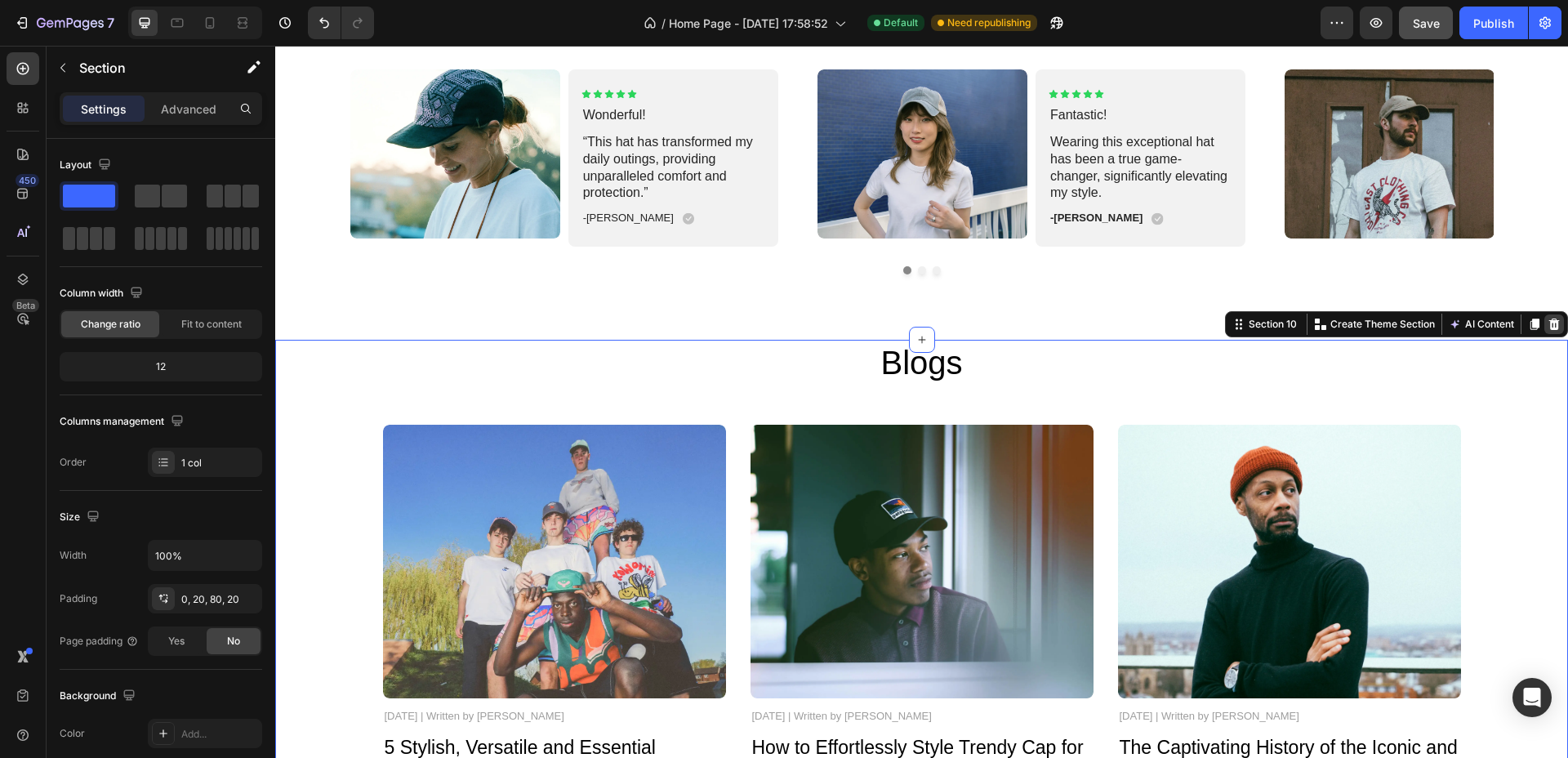
click at [1548, 326] on icon at bounding box center [1555, 324] width 13 height 13
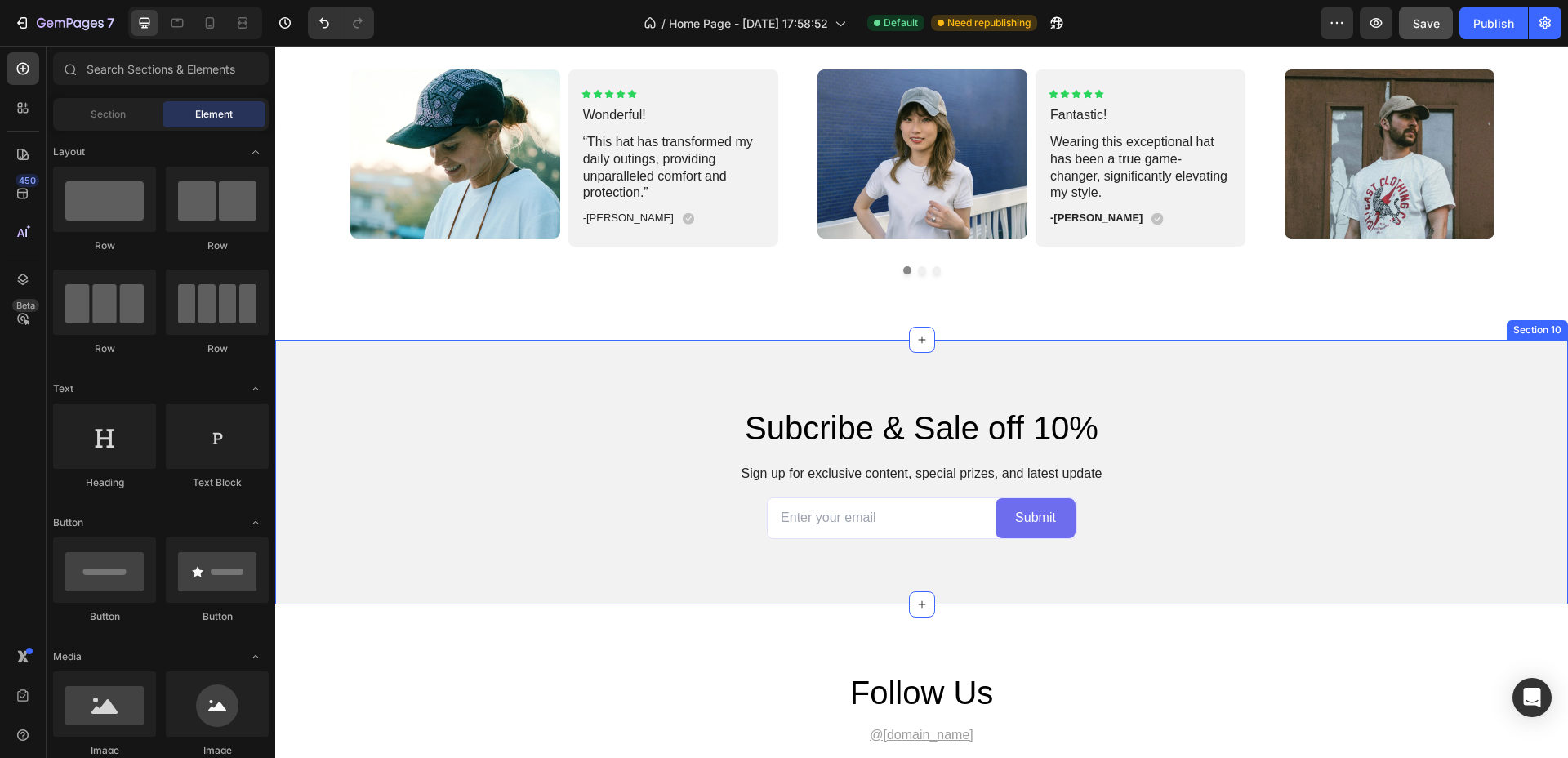
click at [1126, 359] on div "Subcribe & Sale off 10% Heading Sign up for exclusive content, special prizes, …" at bounding box center [922, 472] width 1293 height 265
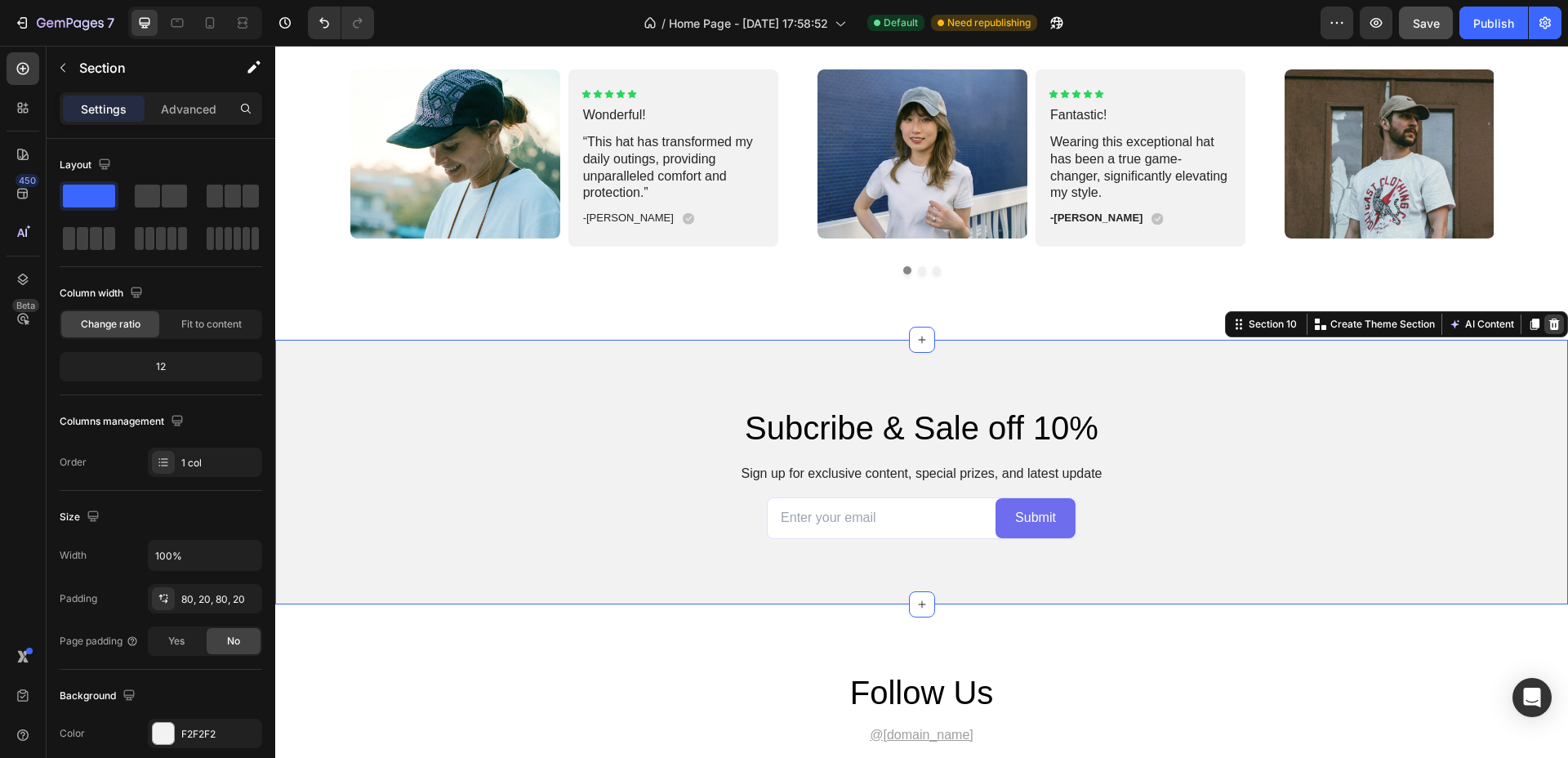
click at [1548, 330] on icon at bounding box center [1555, 324] width 13 height 13
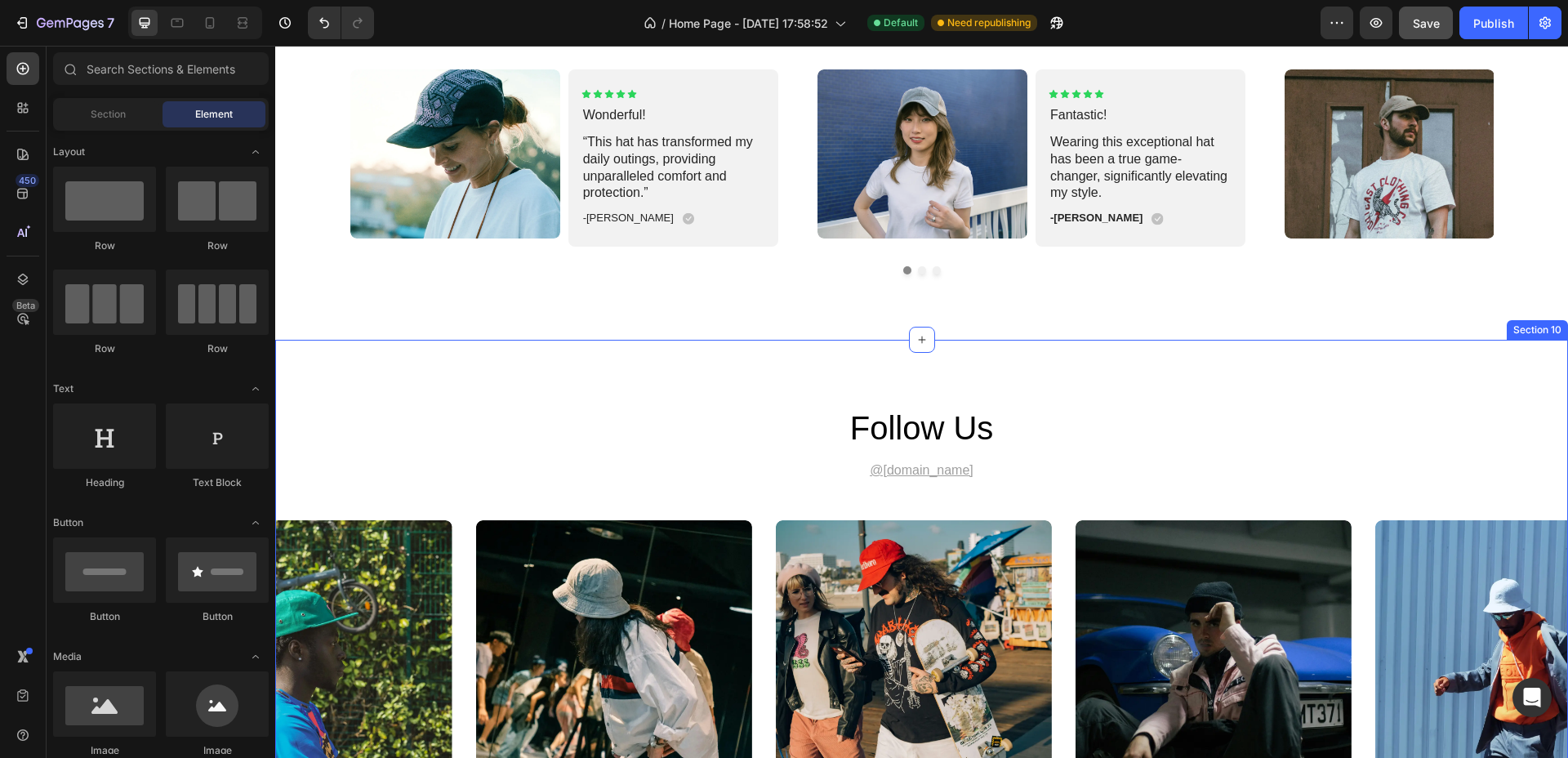
click at [1069, 365] on div "follow us Heading @[DOMAIN_NAME] Text Block Image Image Image Image Image Carou…" at bounding box center [922, 600] width 1293 height 522
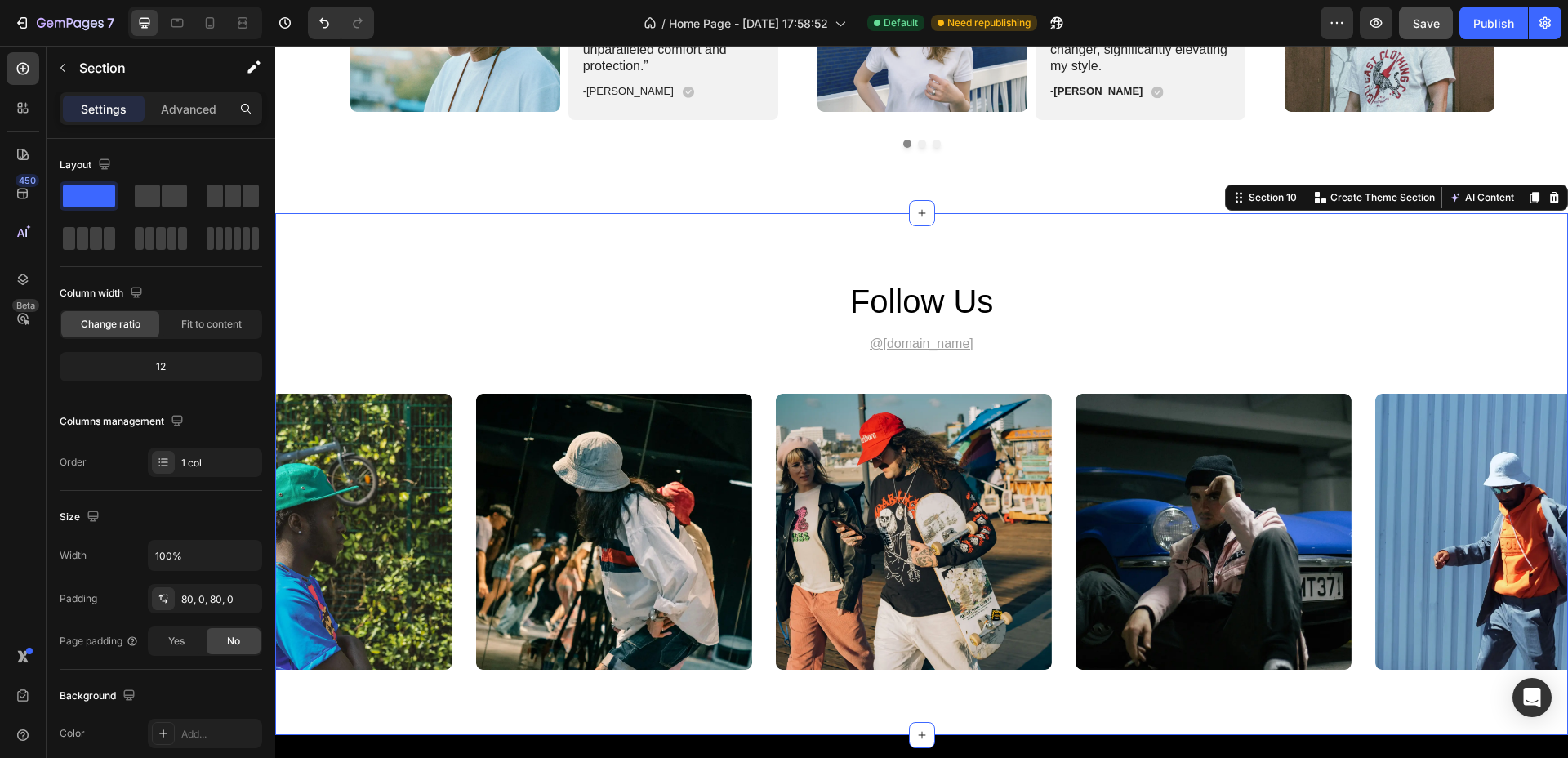
scroll to position [4493, 0]
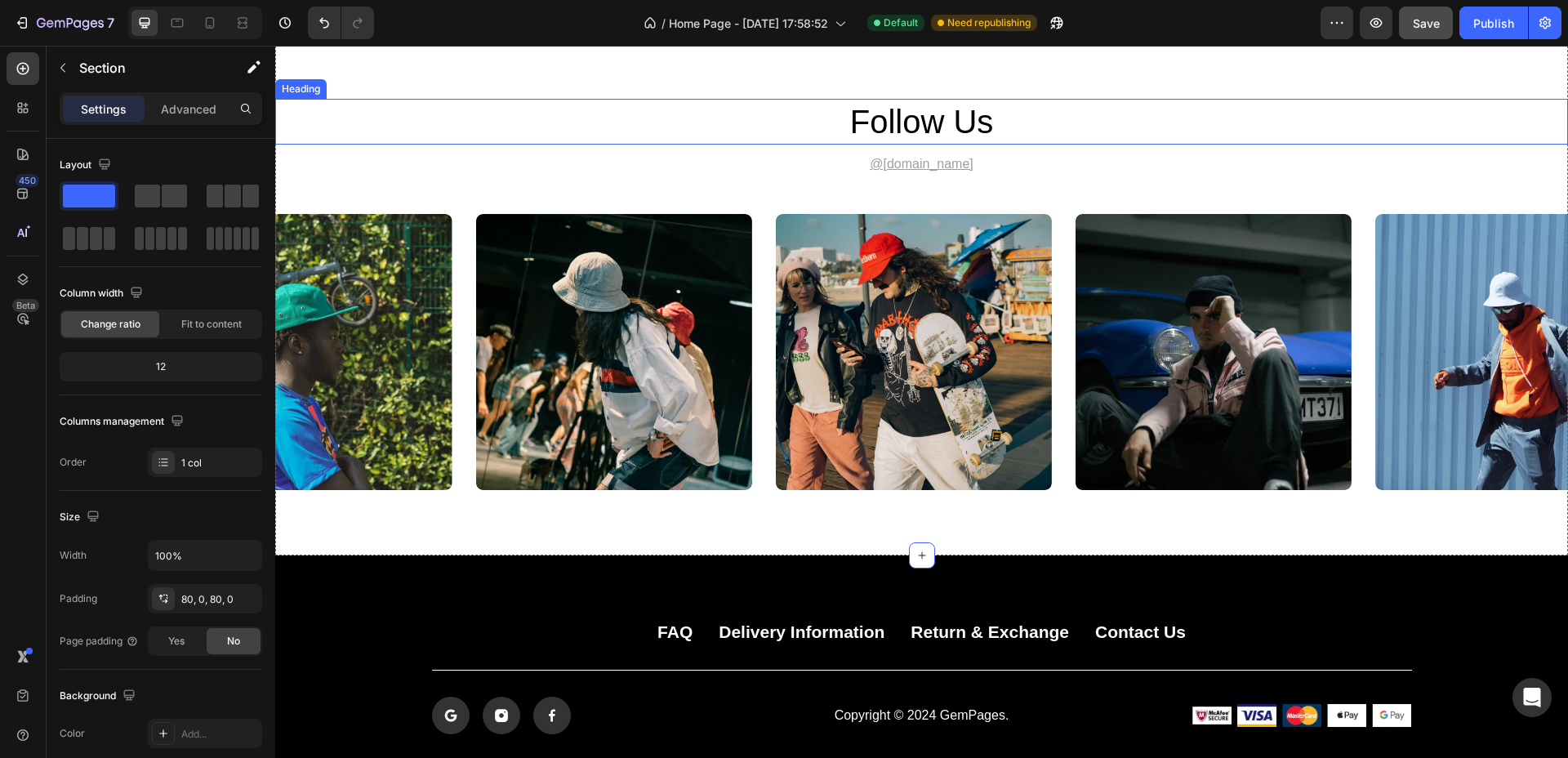
click at [938, 124] on h2 "follow us" at bounding box center [922, 122] width 980 height 45
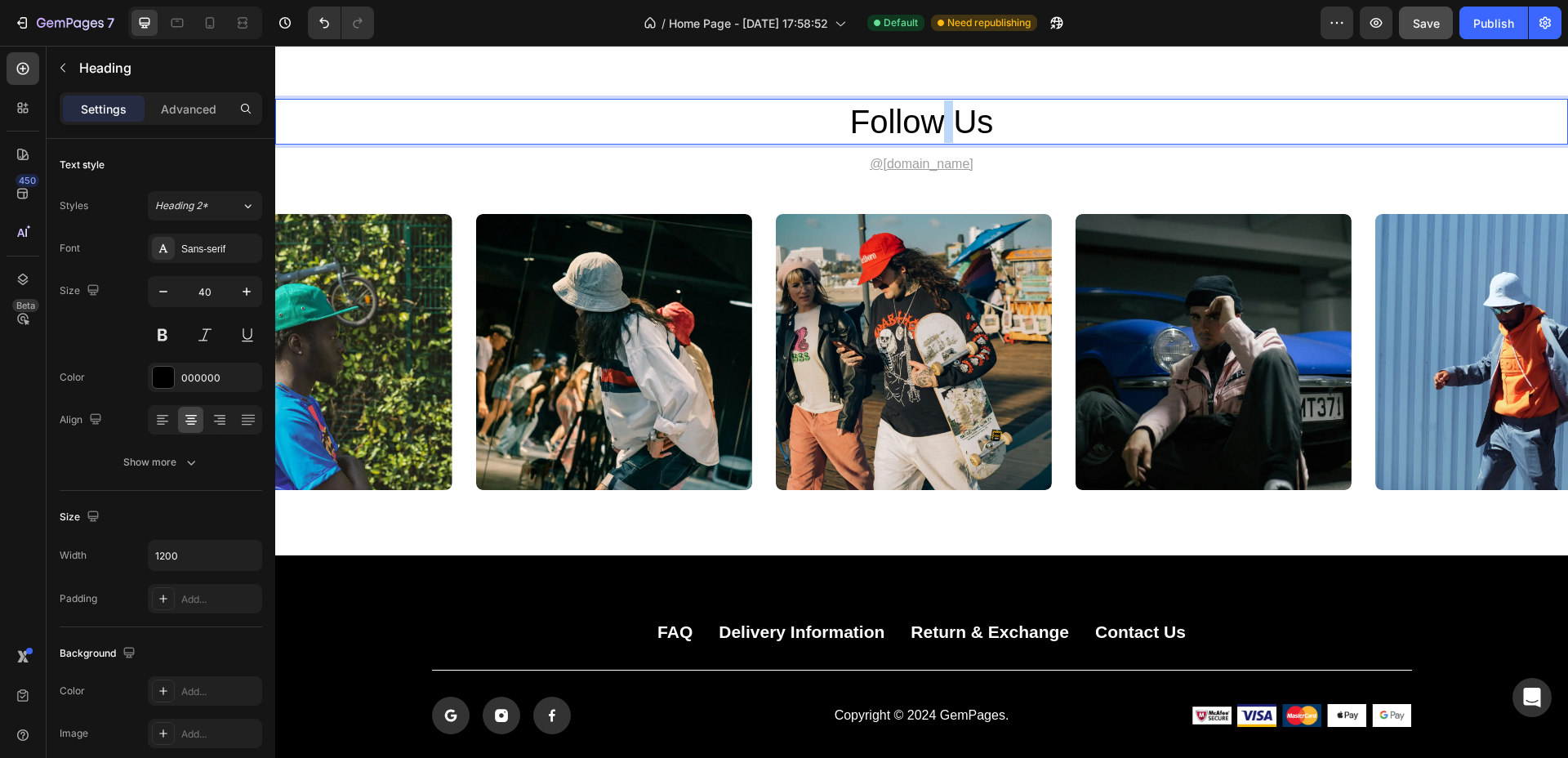
click at [938, 124] on h2 "follow us" at bounding box center [922, 122] width 980 height 45
click at [938, 123] on p "follow us" at bounding box center [922, 122] width 977 height 42
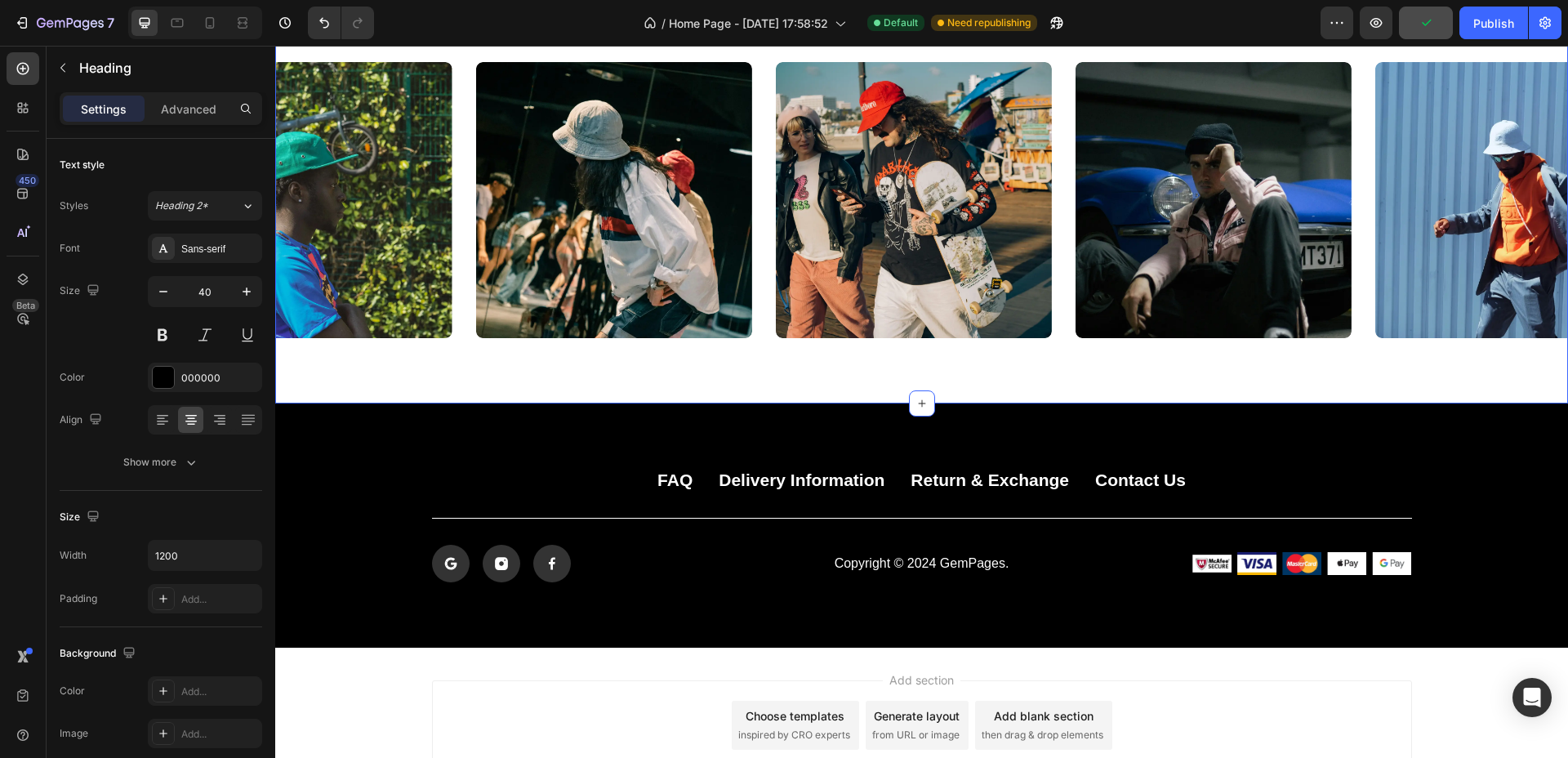
scroll to position [4697, 0]
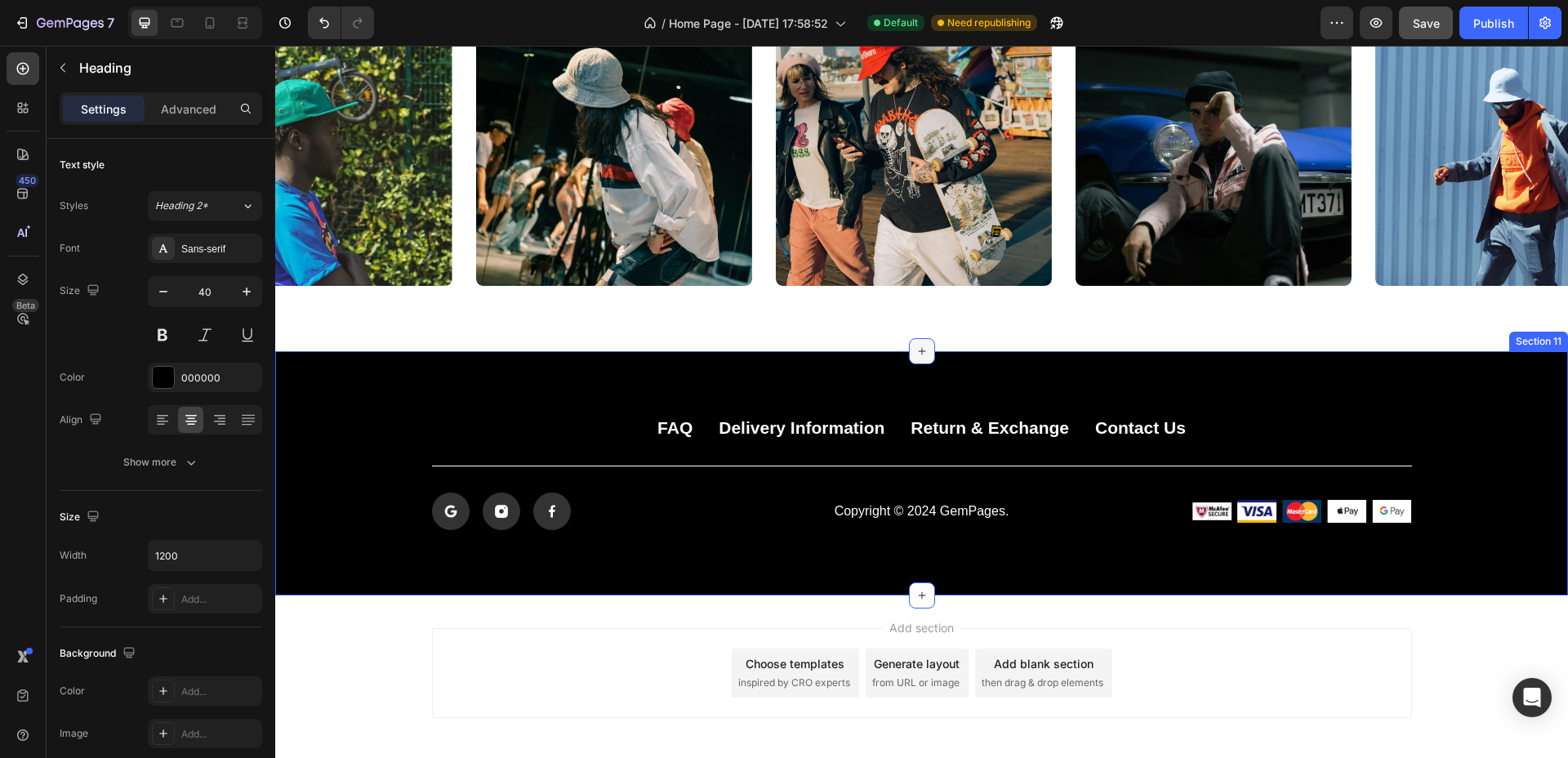
click at [918, 358] on div at bounding box center [922, 351] width 26 height 26
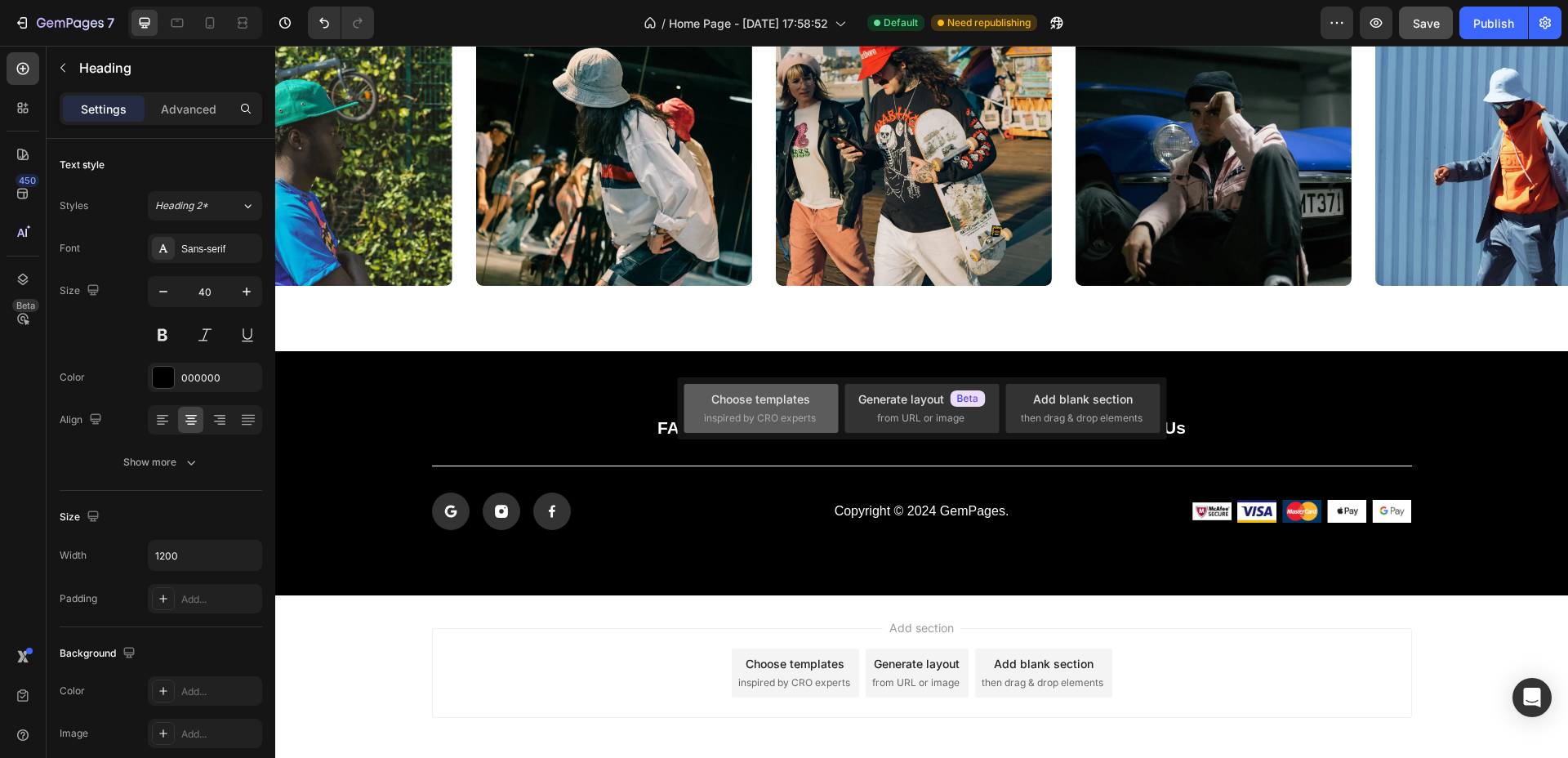
click at [788, 412] on span "inspired by CRO experts" at bounding box center [760, 418] width 112 height 15
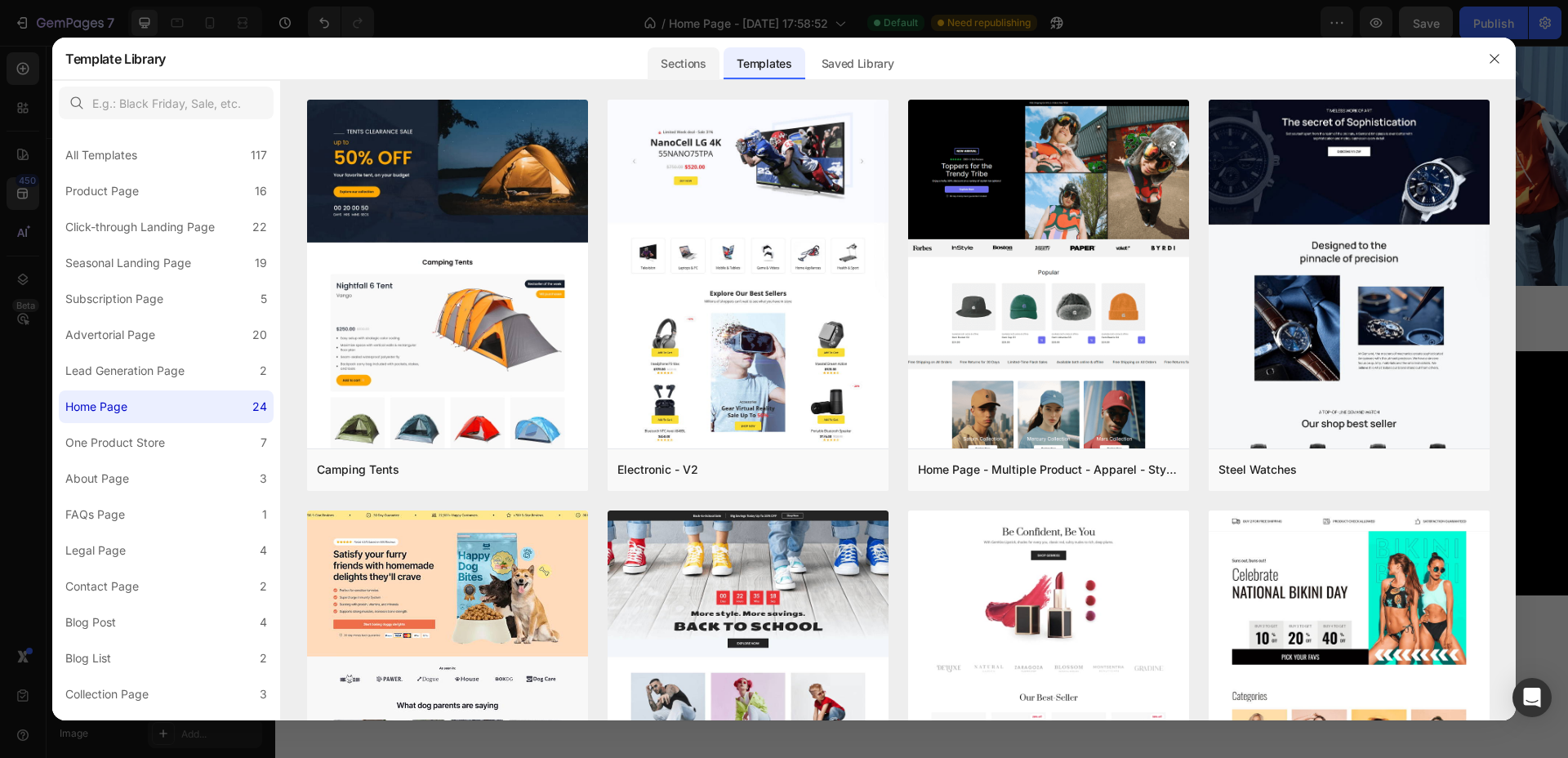
click at [675, 57] on div "Sections" at bounding box center [684, 64] width 71 height 33
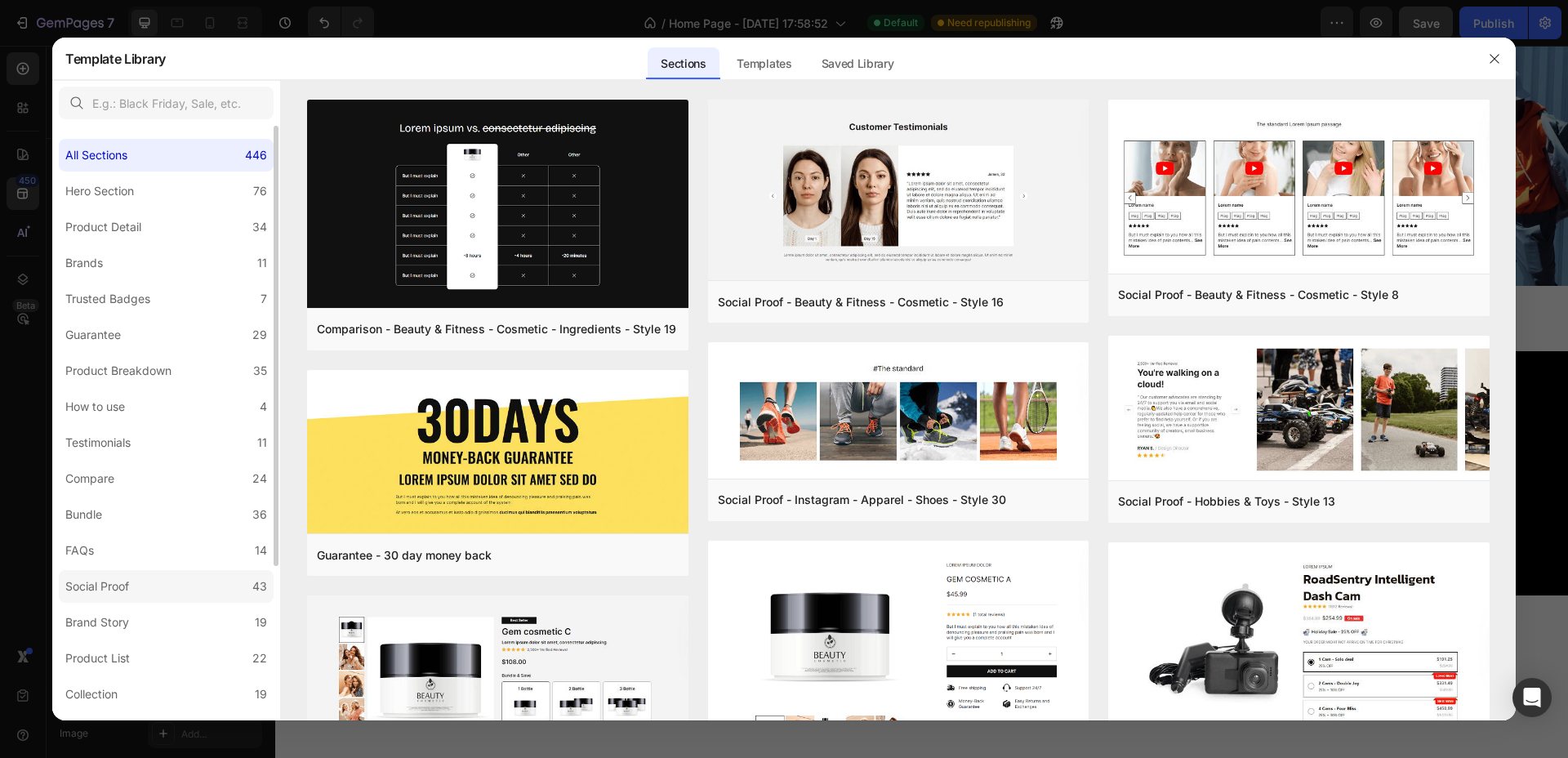
click at [99, 578] on div "Social Proof" at bounding box center [97, 587] width 64 height 20
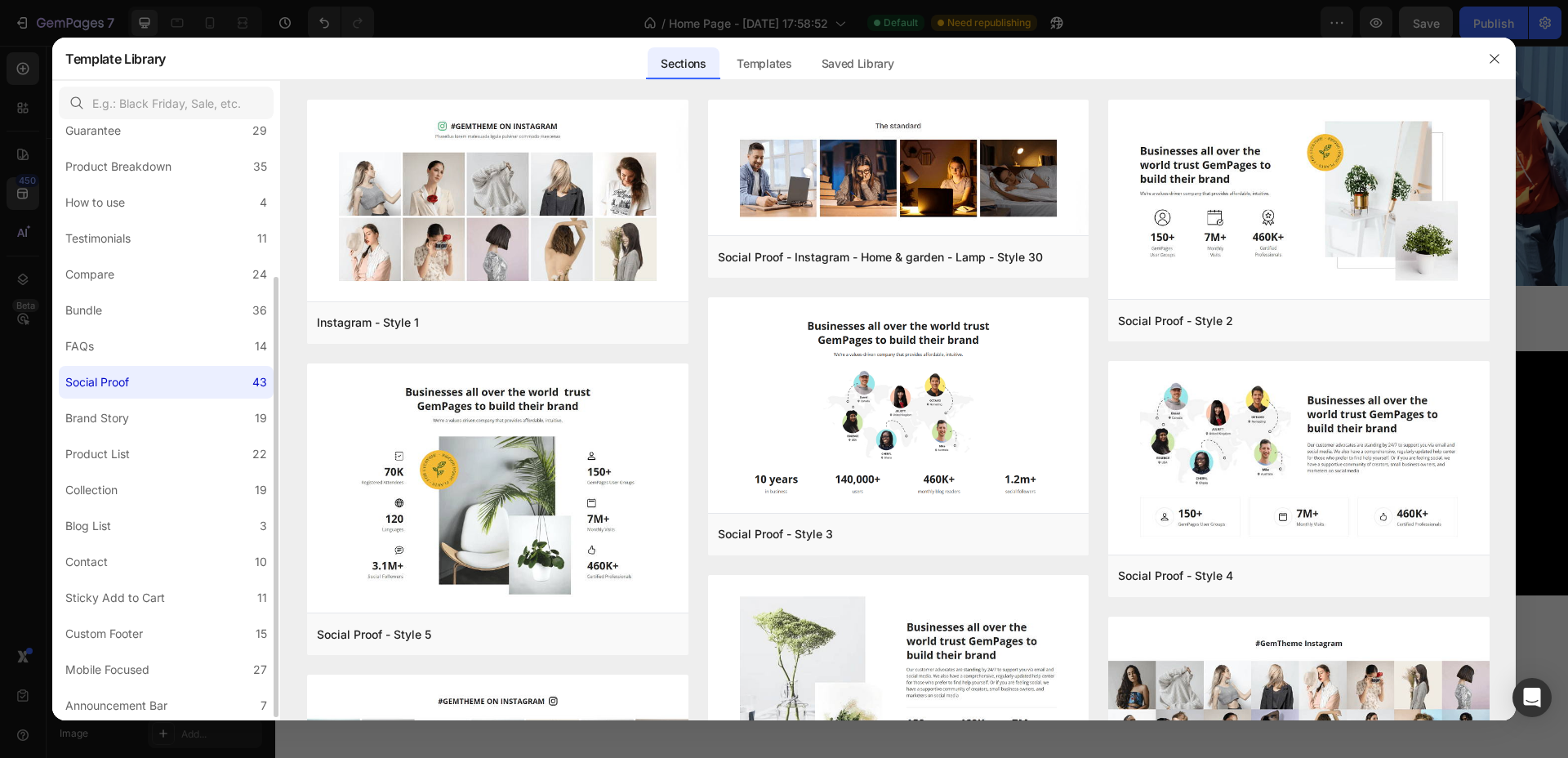
scroll to position [207, 0]
click at [118, 248] on label "Testimonials 11" at bounding box center [166, 236] width 215 height 33
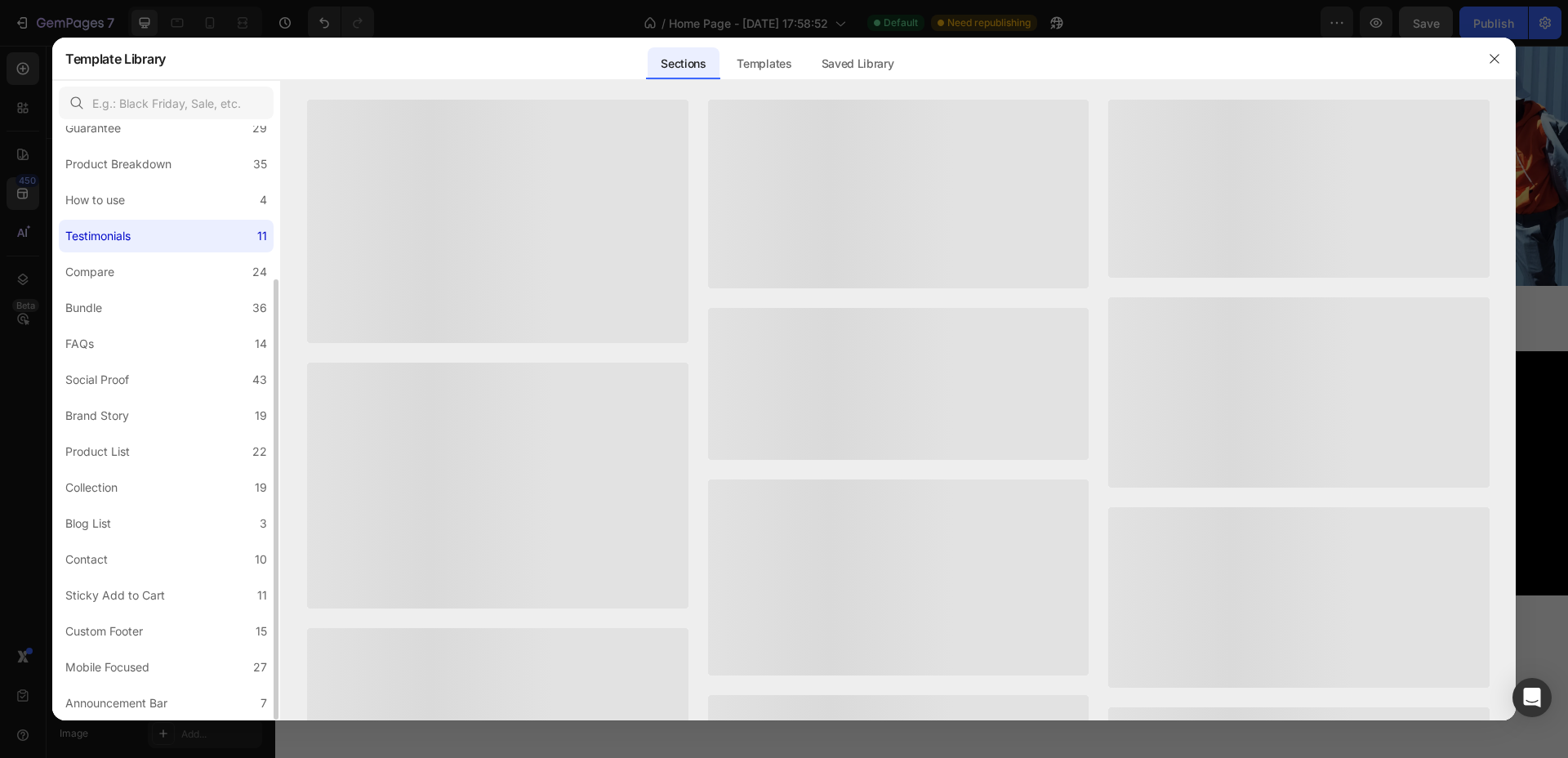
scroll to position [104, 0]
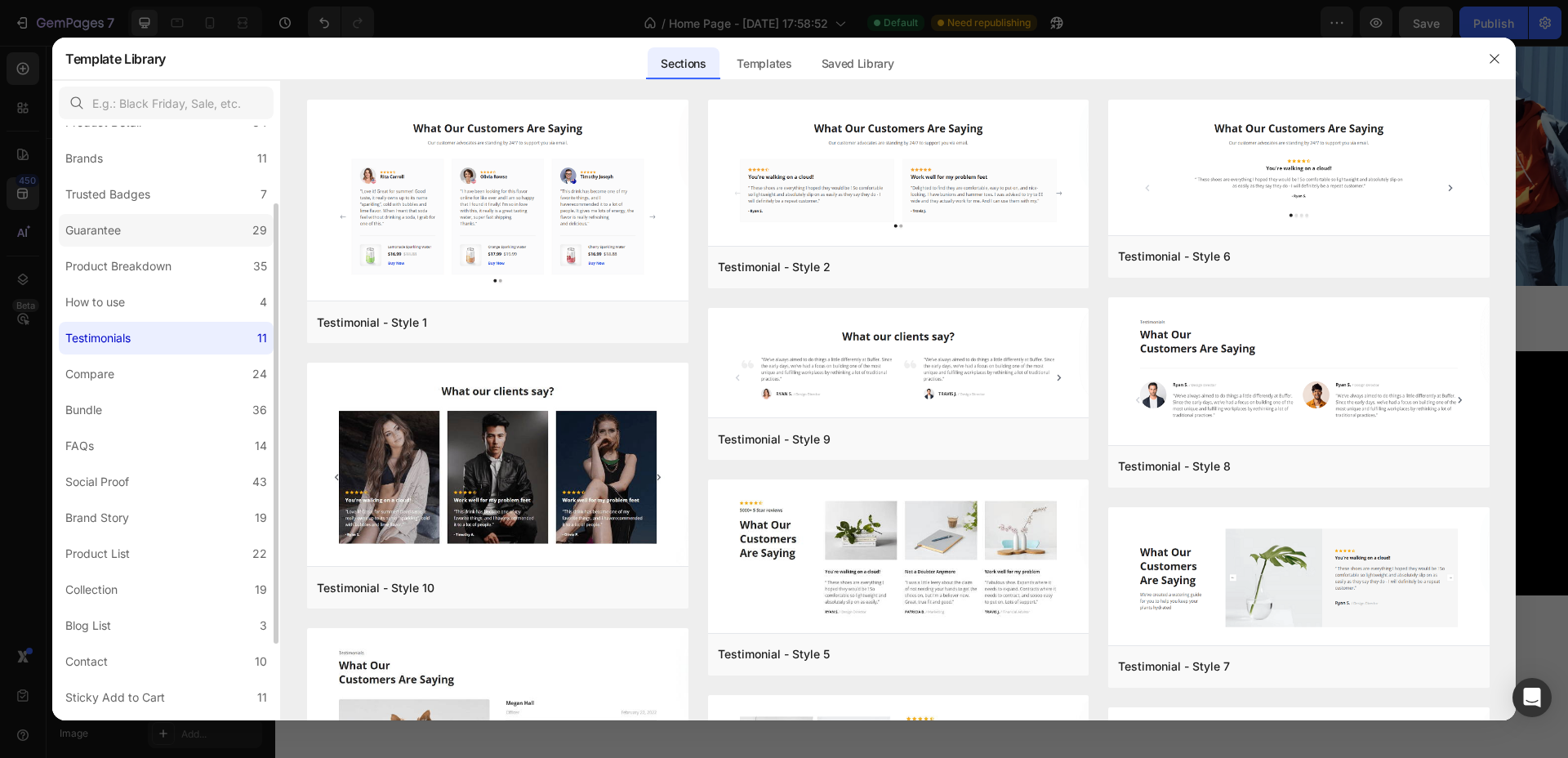
click at [126, 221] on div "Guarantee" at bounding box center [96, 231] width 62 height 20
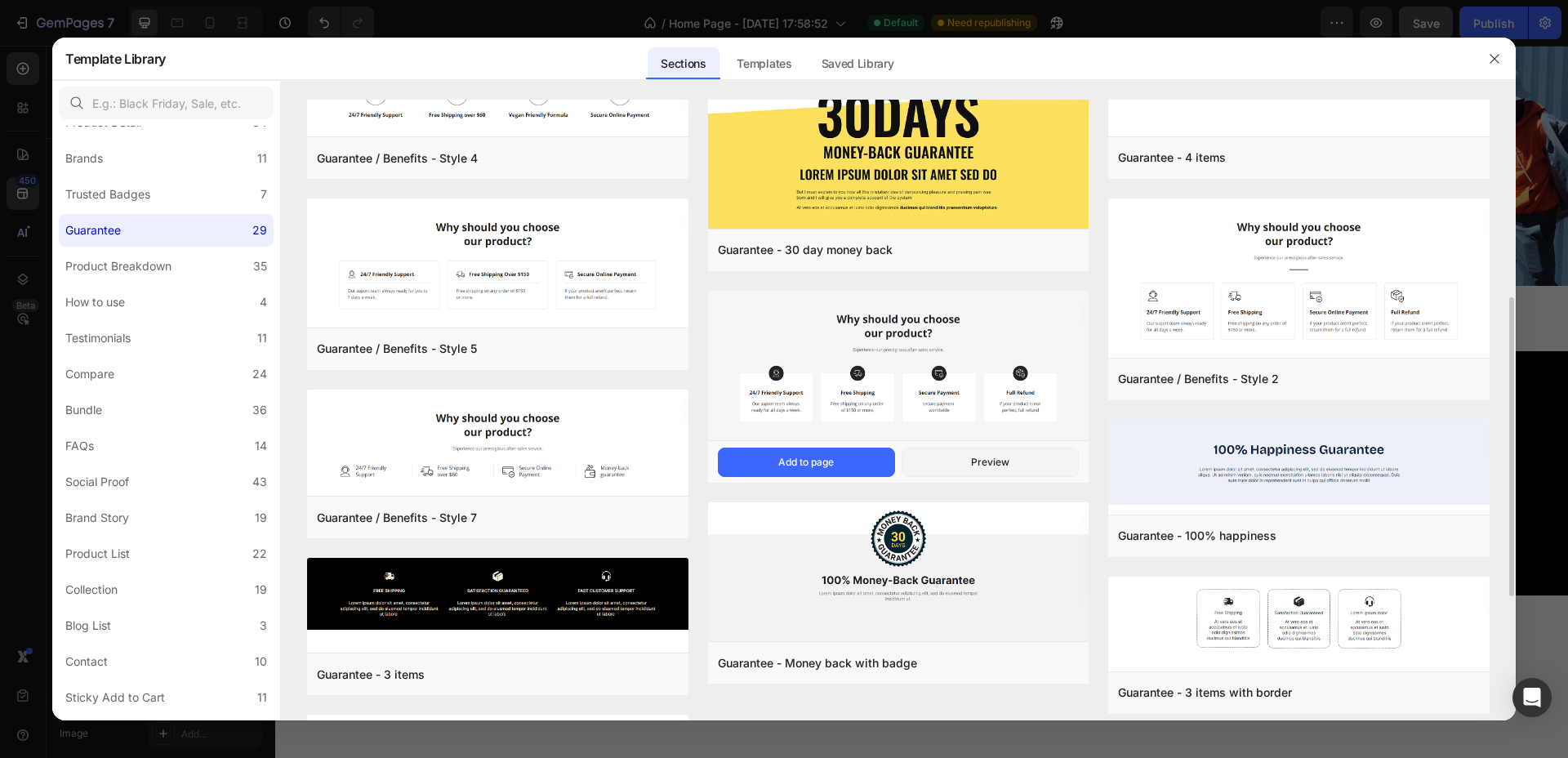
scroll to position [307, 0]
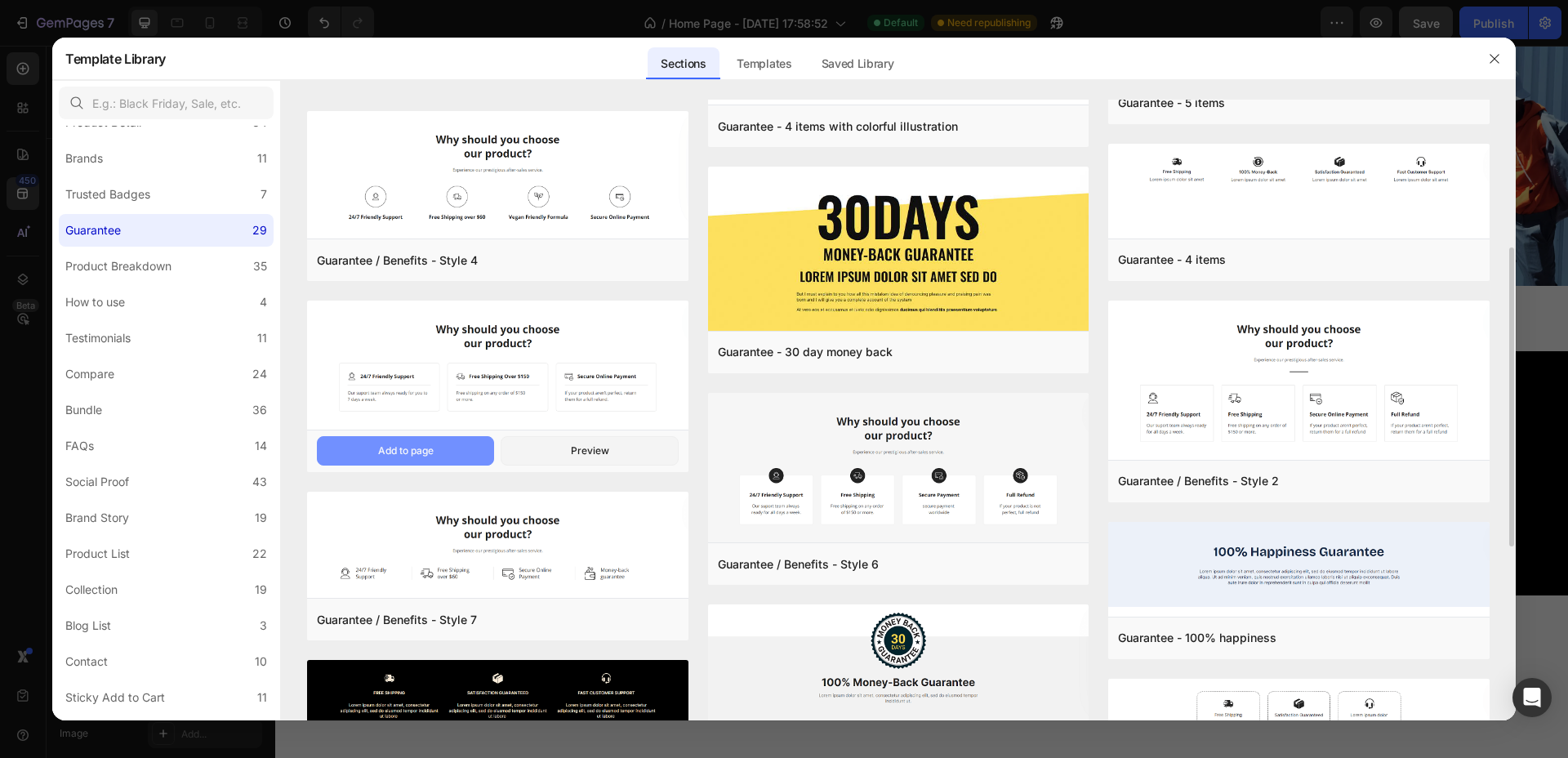
click at [407, 451] on div "Add to page" at bounding box center [406, 451] width 55 height 15
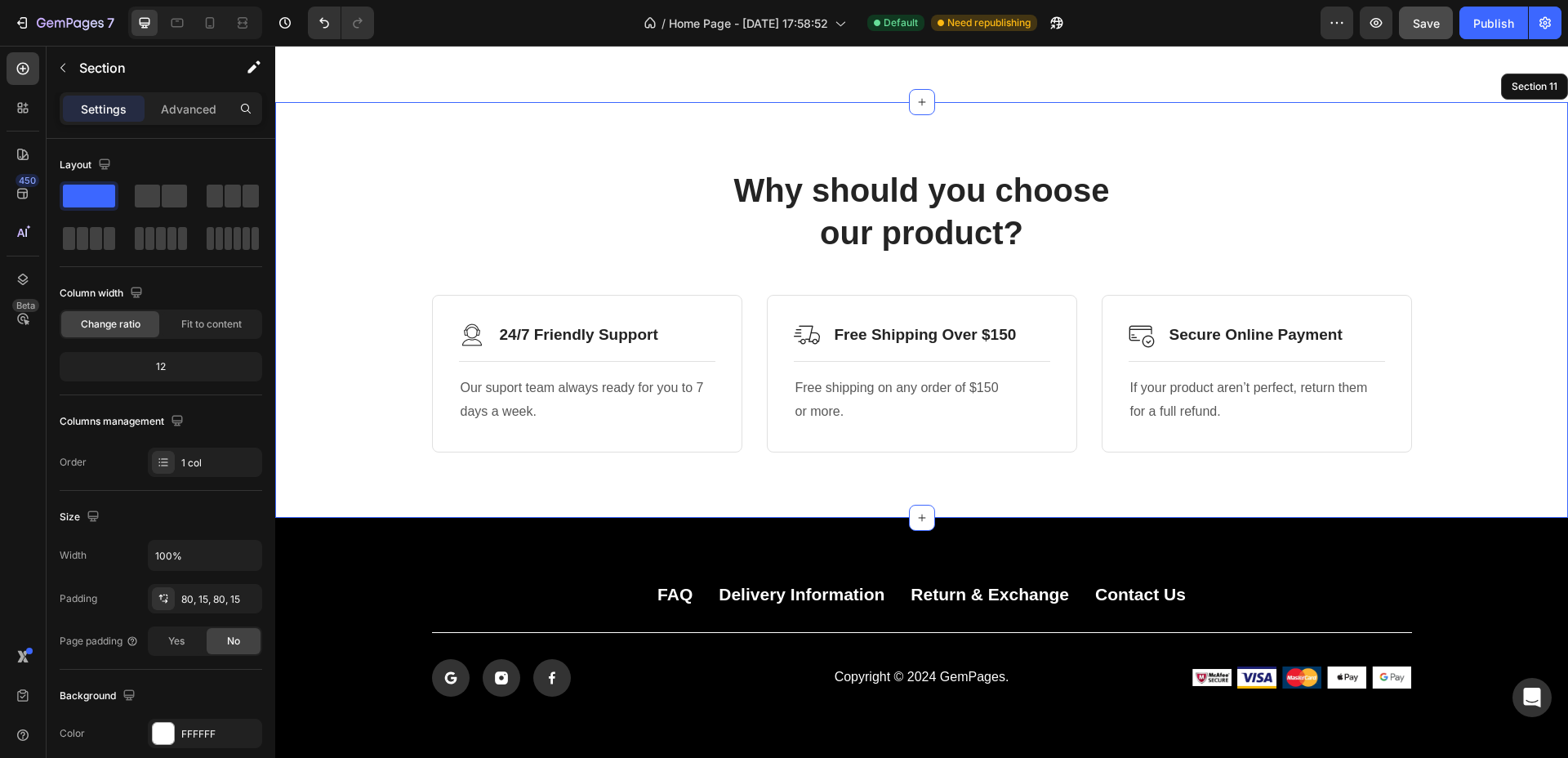
scroll to position [5105, 0]
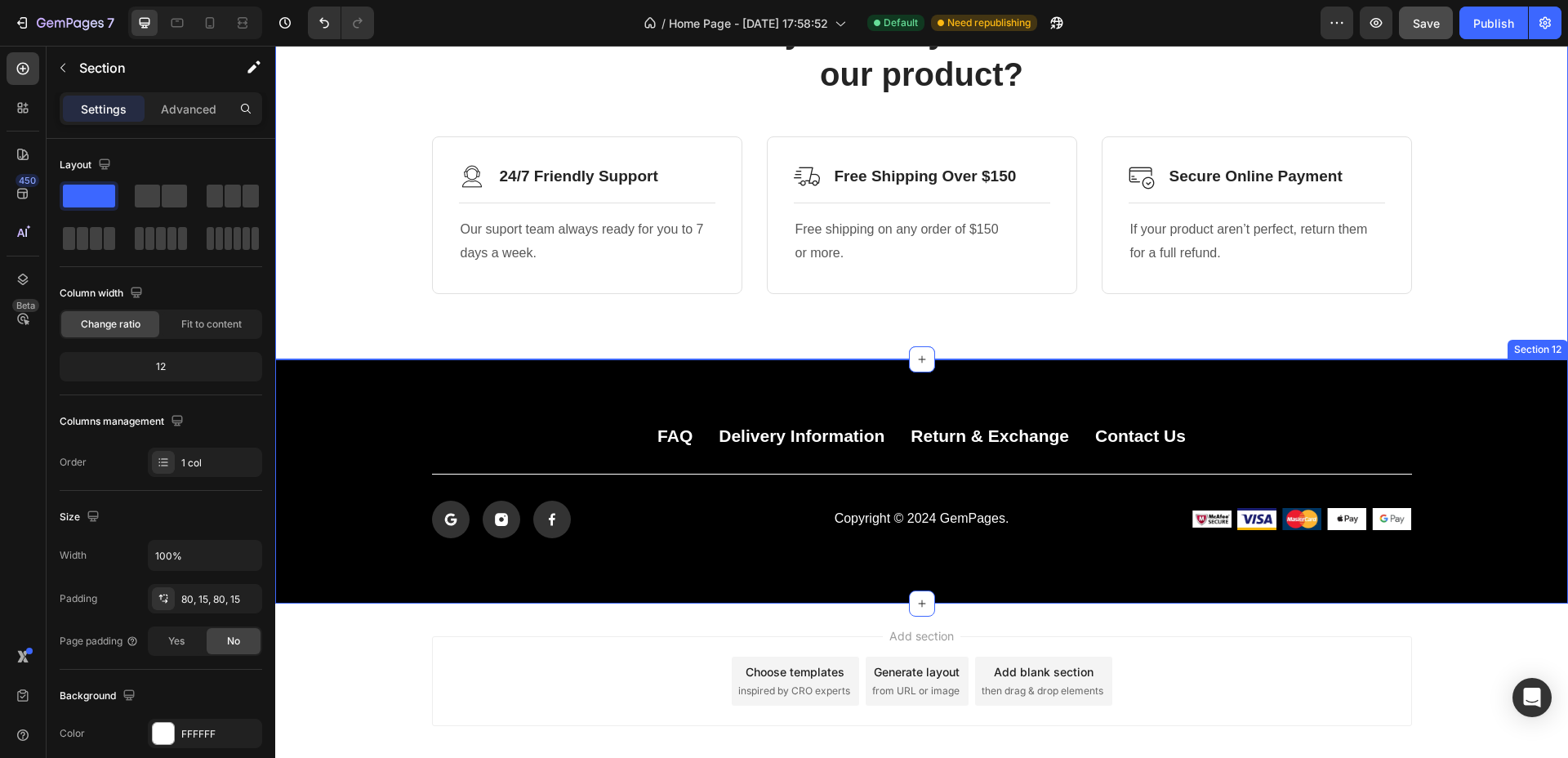
click at [1257, 392] on div "FAQ Button Delivery Information Button Return & Exchange Button Contact Us Butt…" at bounding box center [922, 481] width 1293 height 244
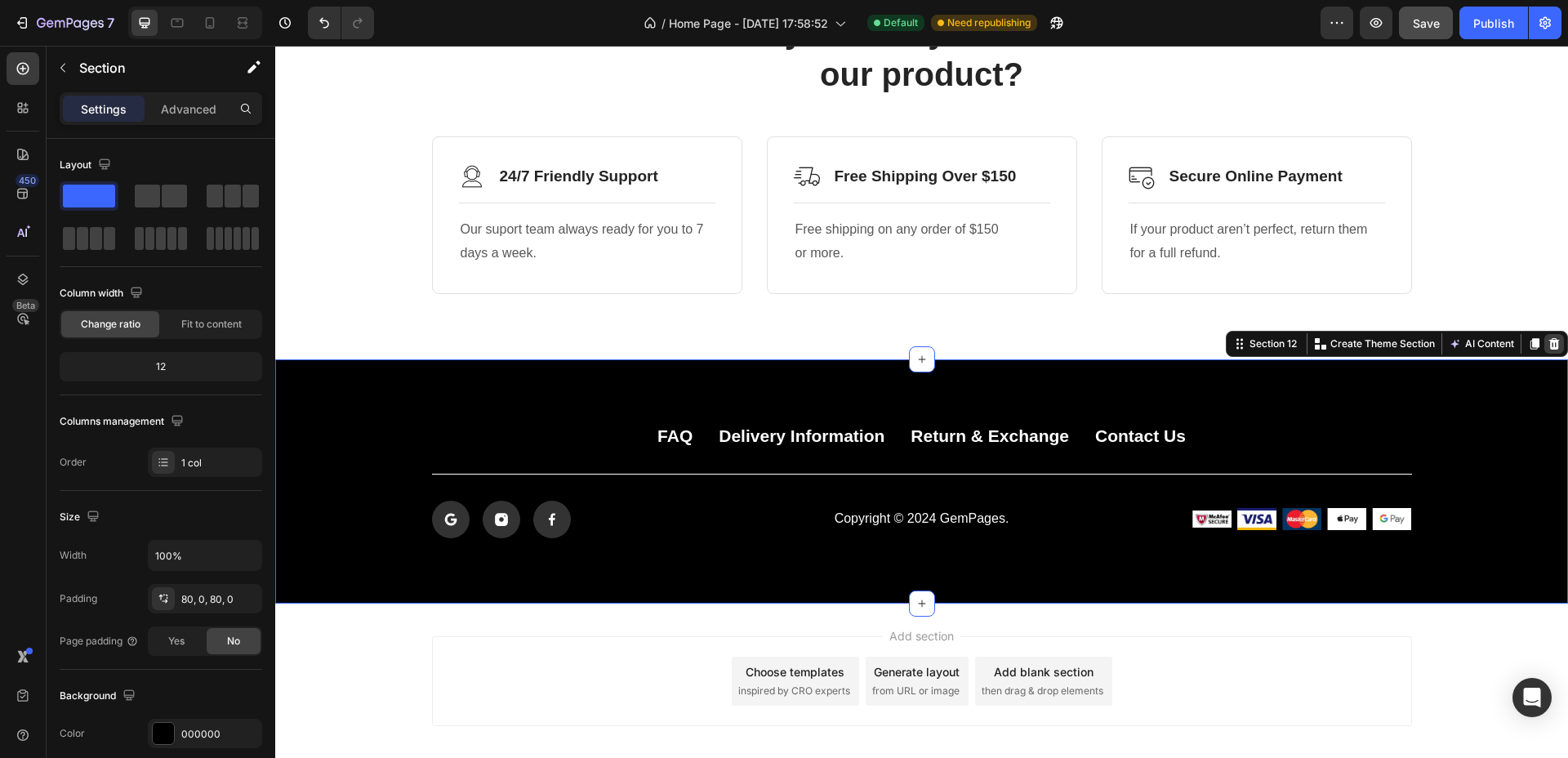
click at [1548, 344] on icon at bounding box center [1555, 344] width 13 height 13
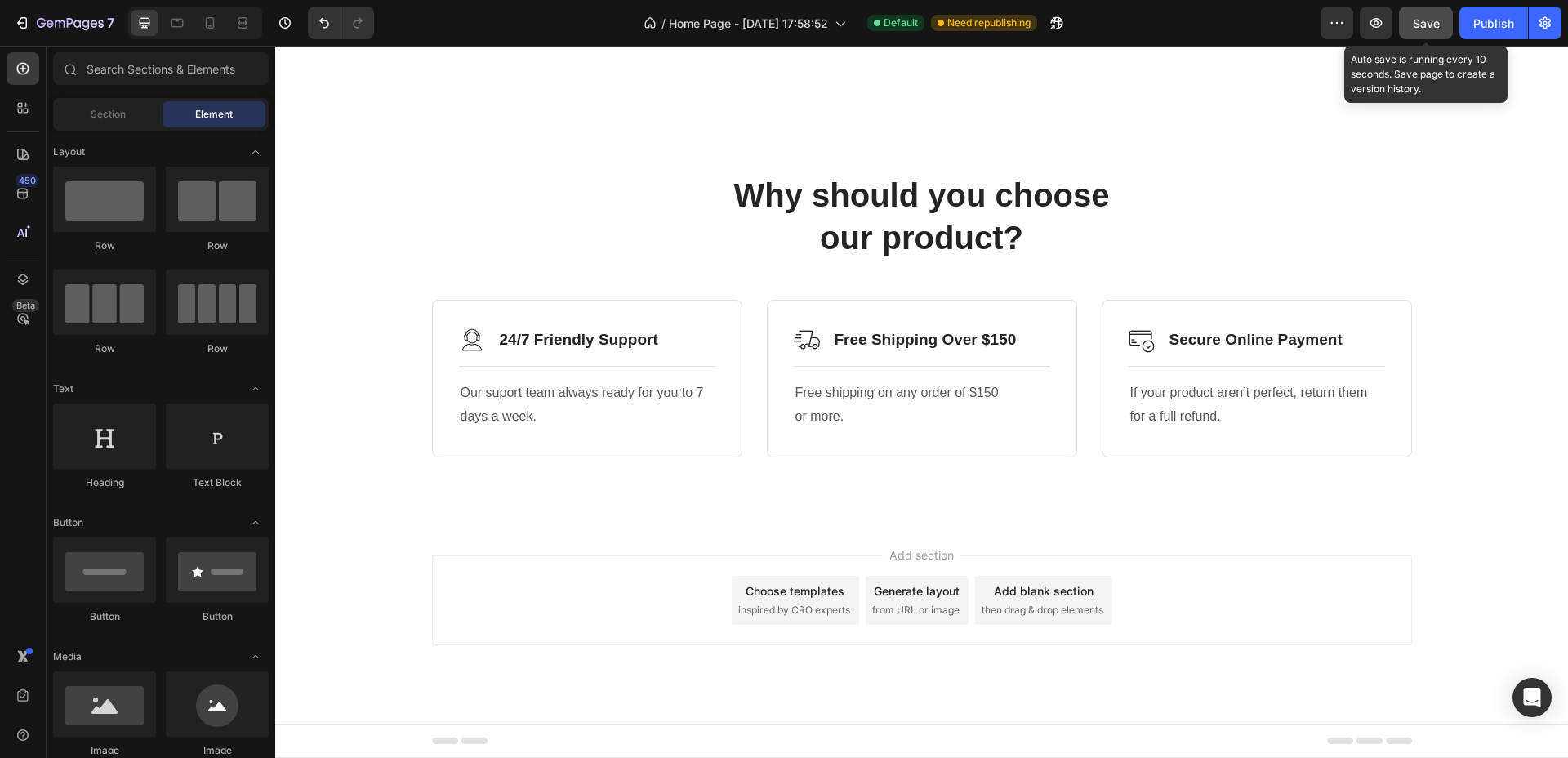
click at [1424, 23] on span "Save" at bounding box center [1427, 23] width 27 height 14
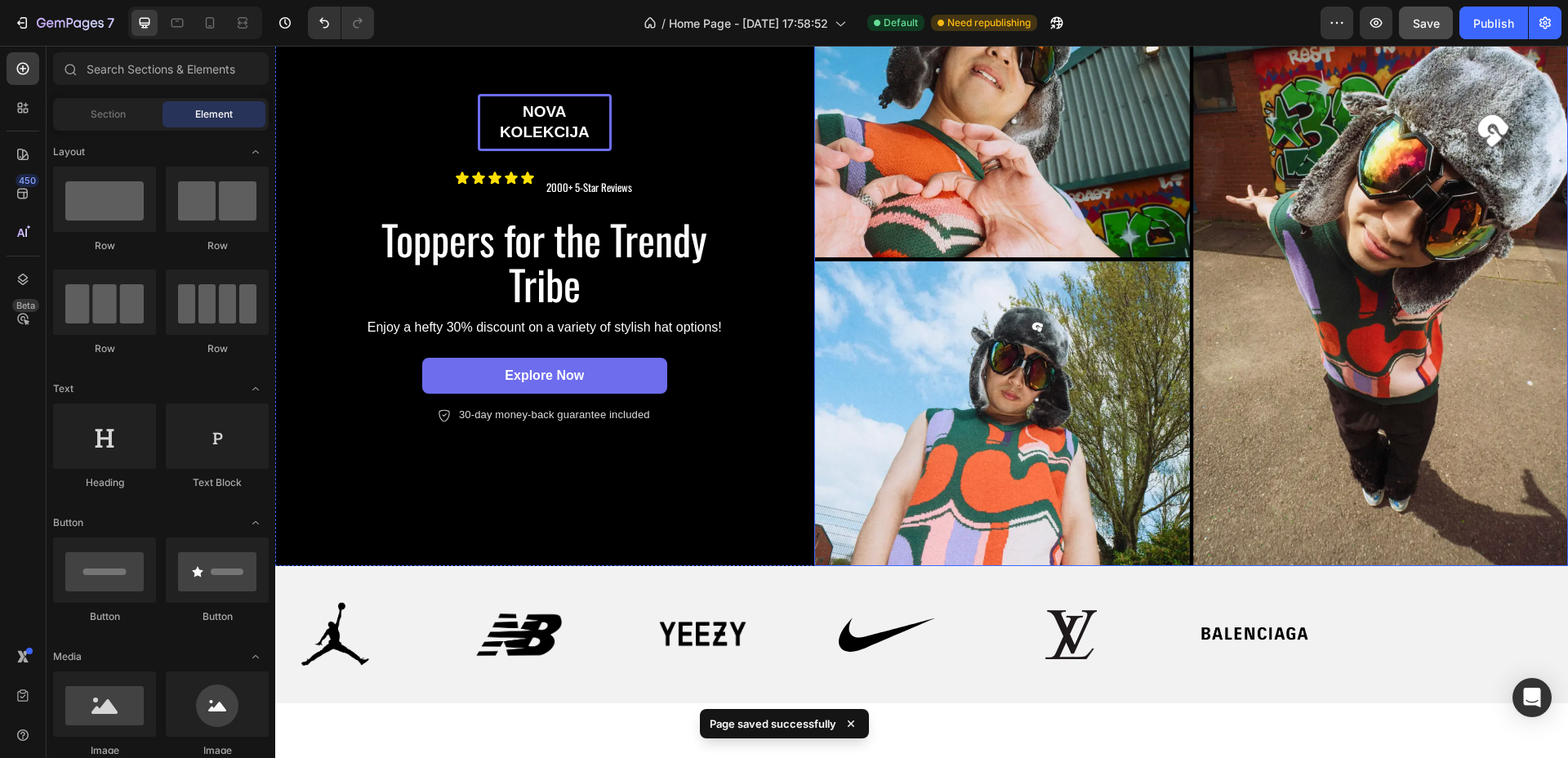
scroll to position [0, 0]
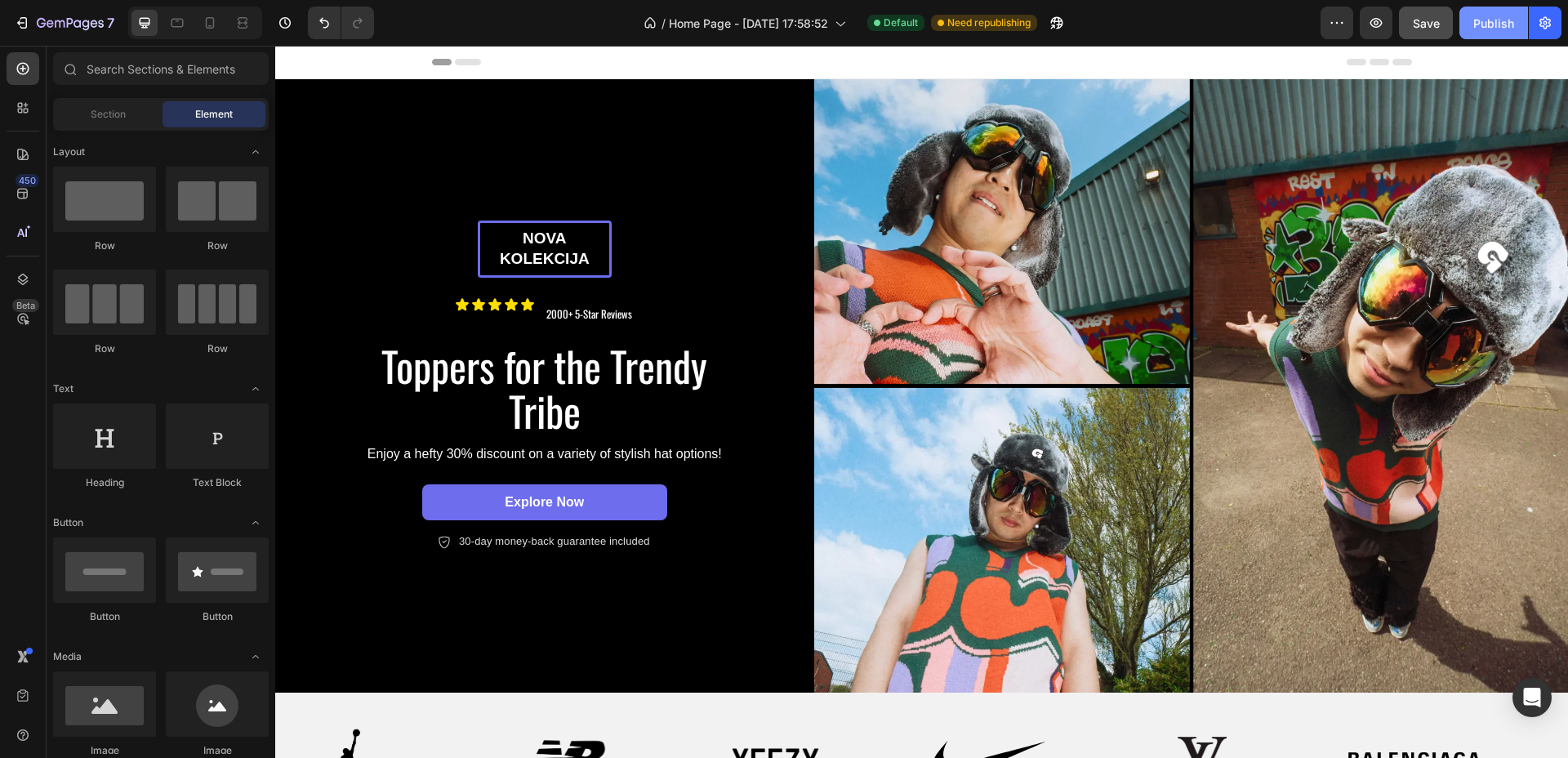
click at [1494, 22] on div "Publish" at bounding box center [1494, 23] width 41 height 17
